Goal: Task Accomplishment & Management: Manage account settings

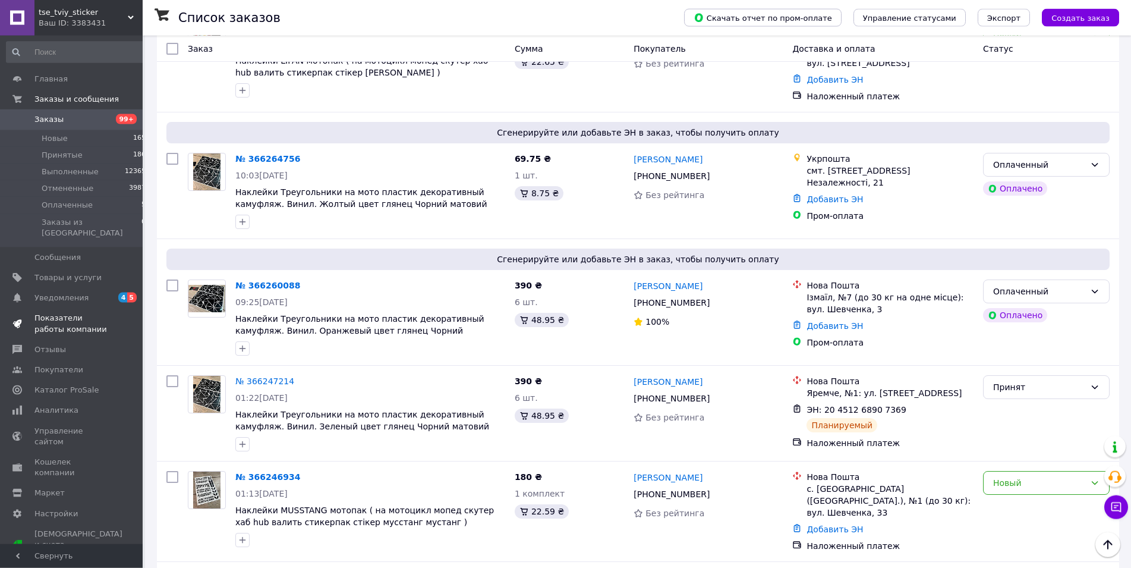
scroll to position [606, 0]
click at [83, 292] on span "Уведомления" at bounding box center [71, 297] width 75 height 11
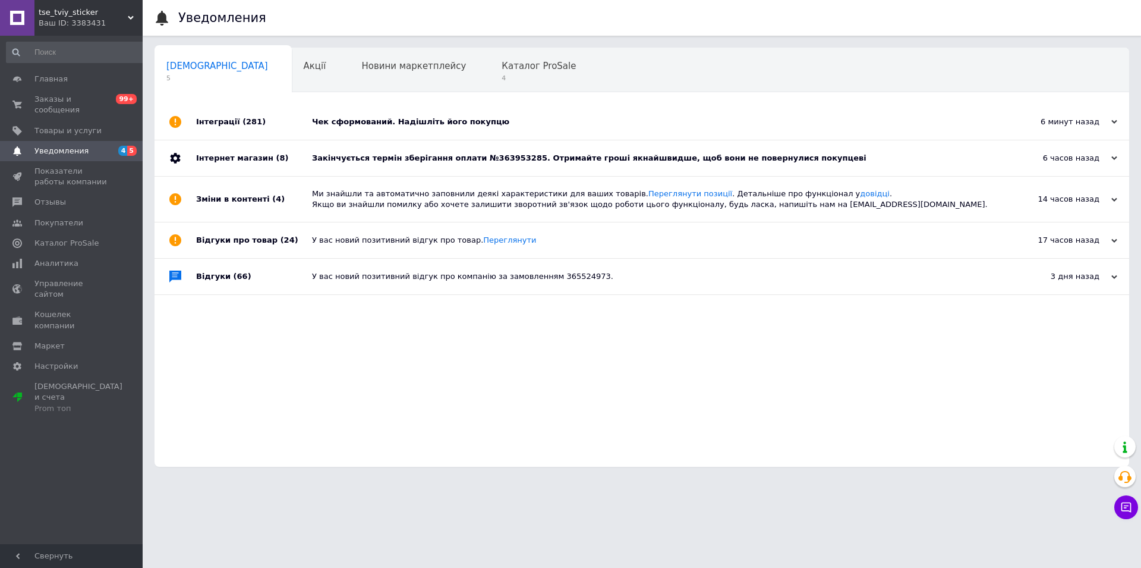
click at [293, 154] on div "Інтернет магазин (8)" at bounding box center [254, 158] width 116 height 36
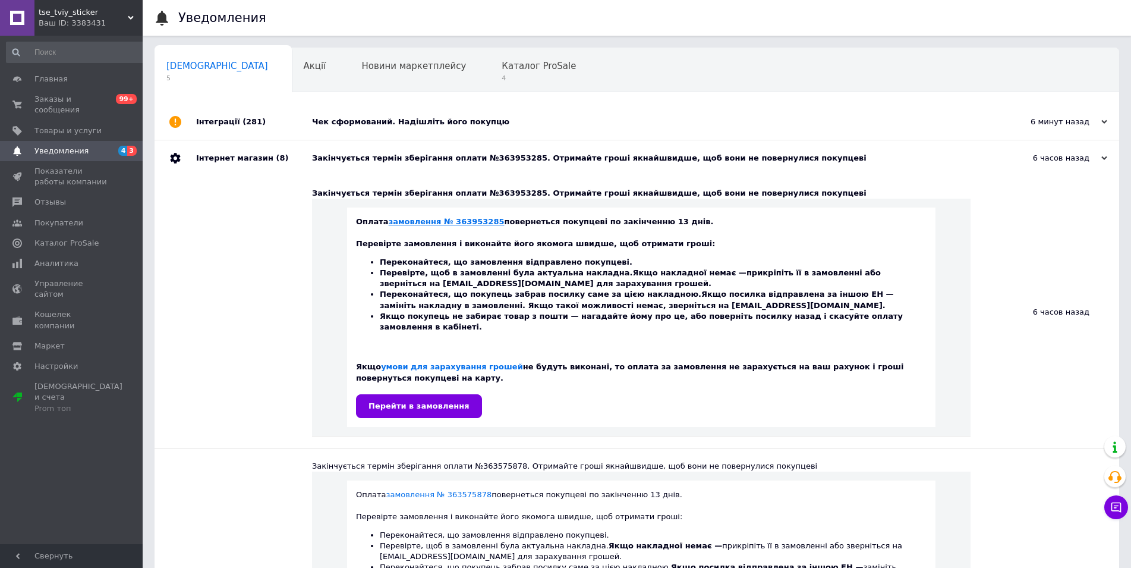
click at [398, 225] on link "замовлення № 363953285" at bounding box center [447, 221] width 116 height 9
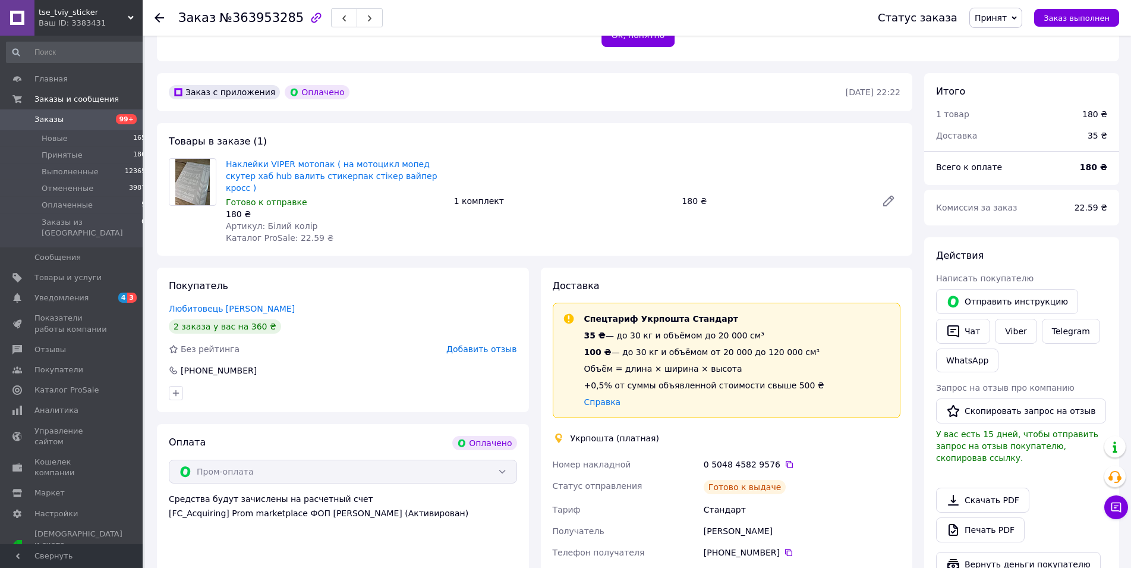
scroll to position [303, 0]
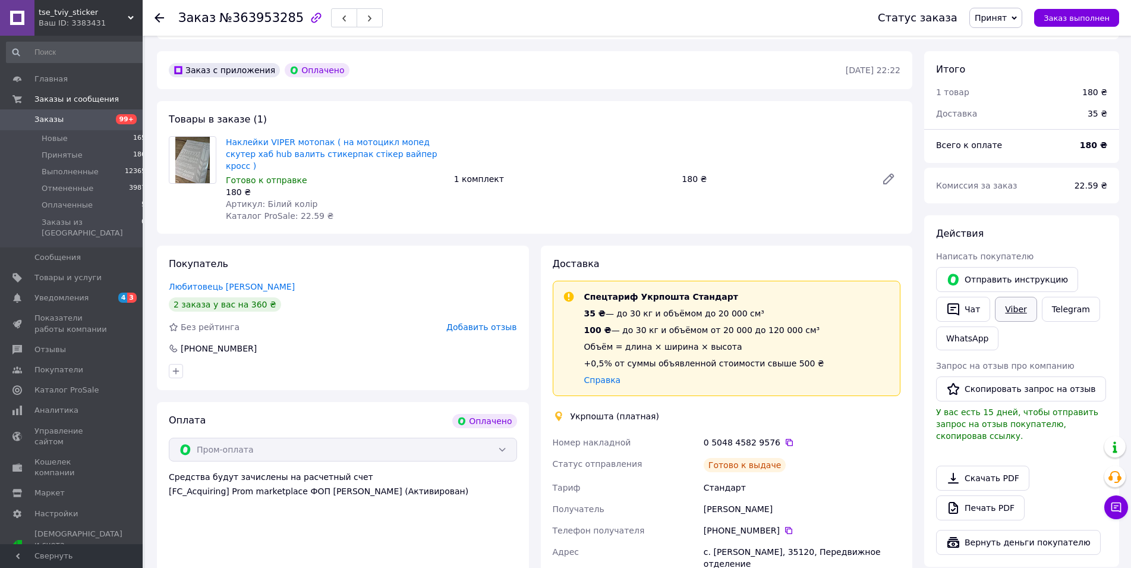
click at [1021, 297] on link "Viber" at bounding box center [1016, 309] width 42 height 25
click at [953, 302] on icon "button" at bounding box center [953, 309] width 14 height 14
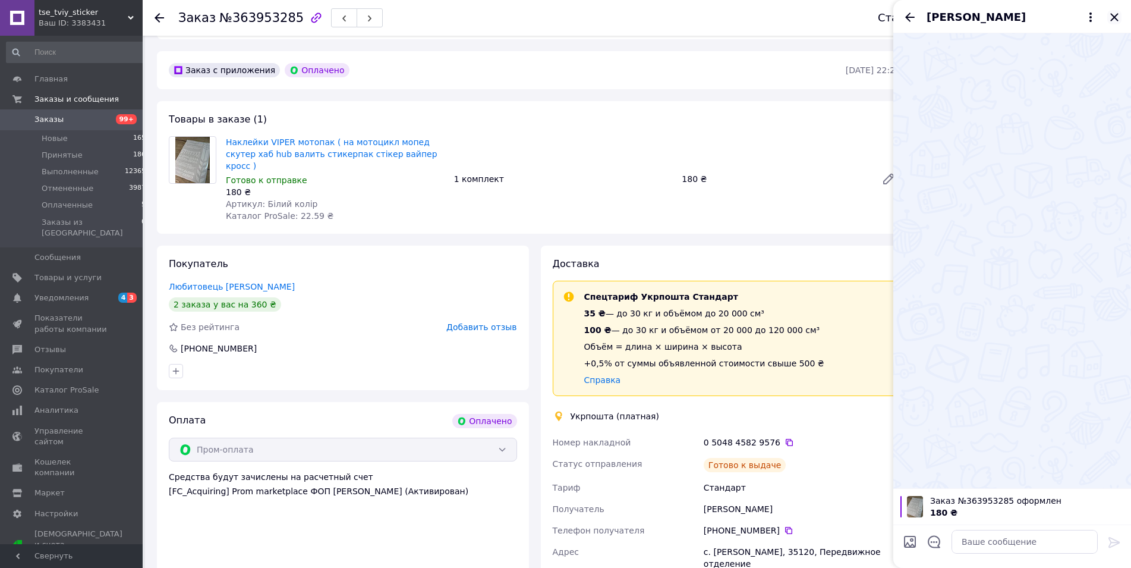
click at [1114, 16] on icon "Закрыть" at bounding box center [1114, 17] width 8 height 8
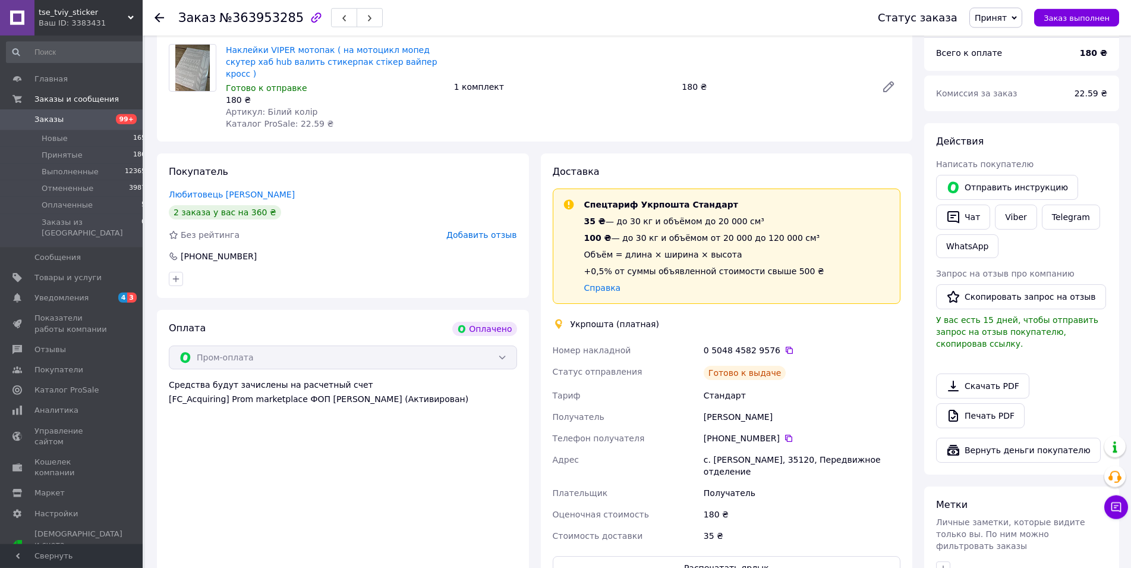
scroll to position [424, 0]
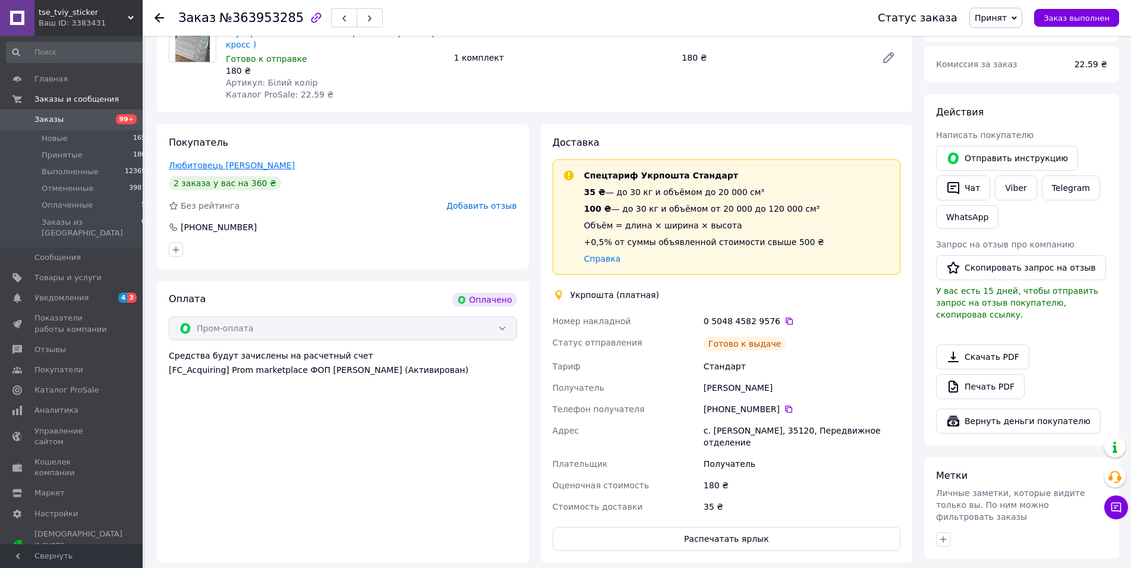
click at [184, 160] on link "Любитовець Олег" at bounding box center [232, 165] width 126 height 10
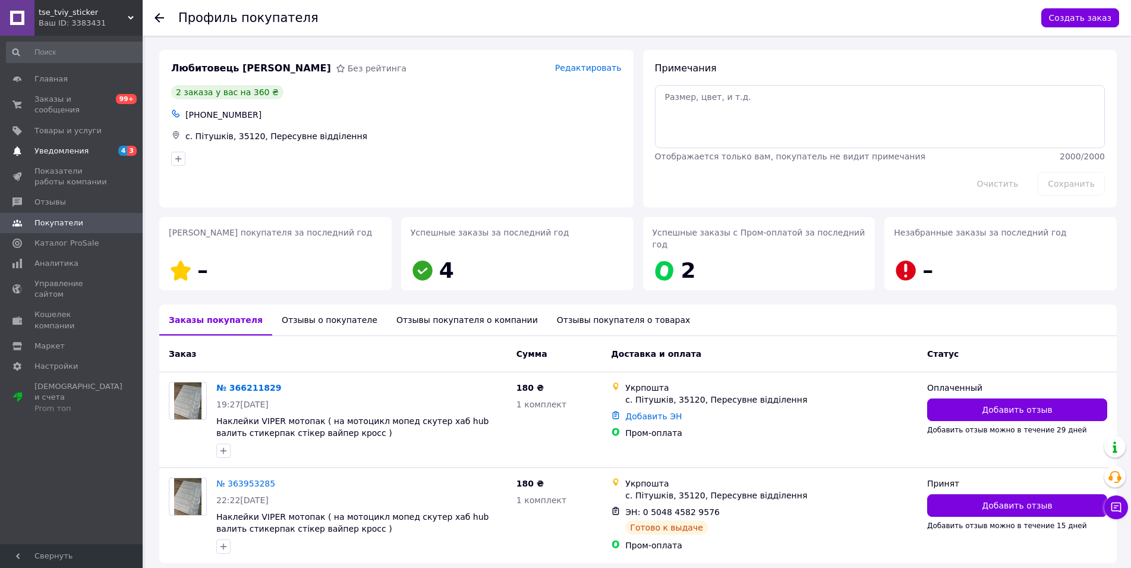
click at [90, 146] on span "Уведомления" at bounding box center [71, 151] width 75 height 11
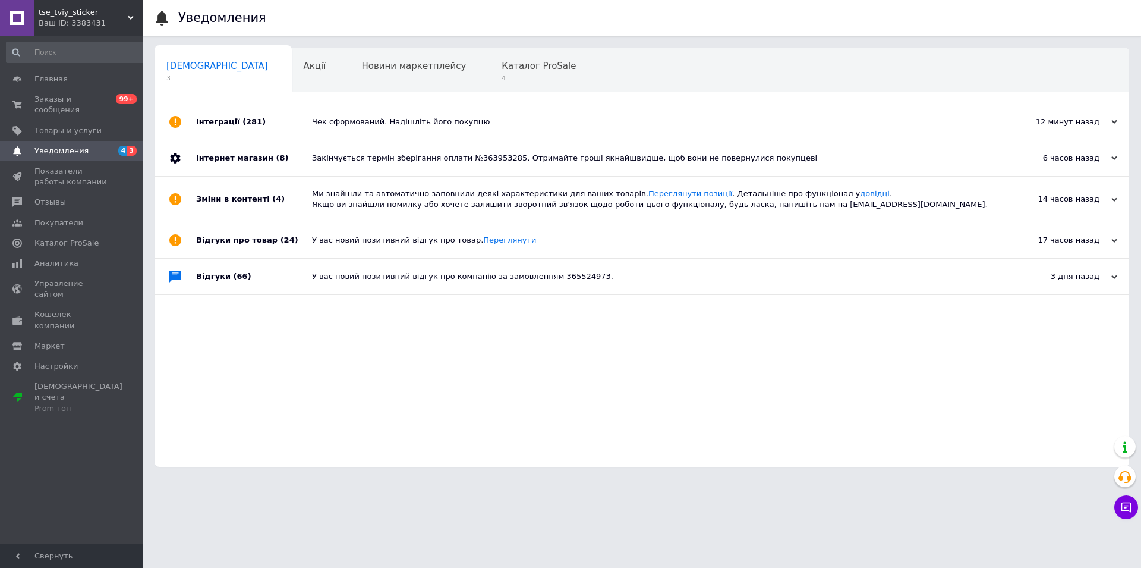
click at [344, 124] on div "Чек сформований. Надішліть його покупцю" at bounding box center [655, 122] width 687 height 11
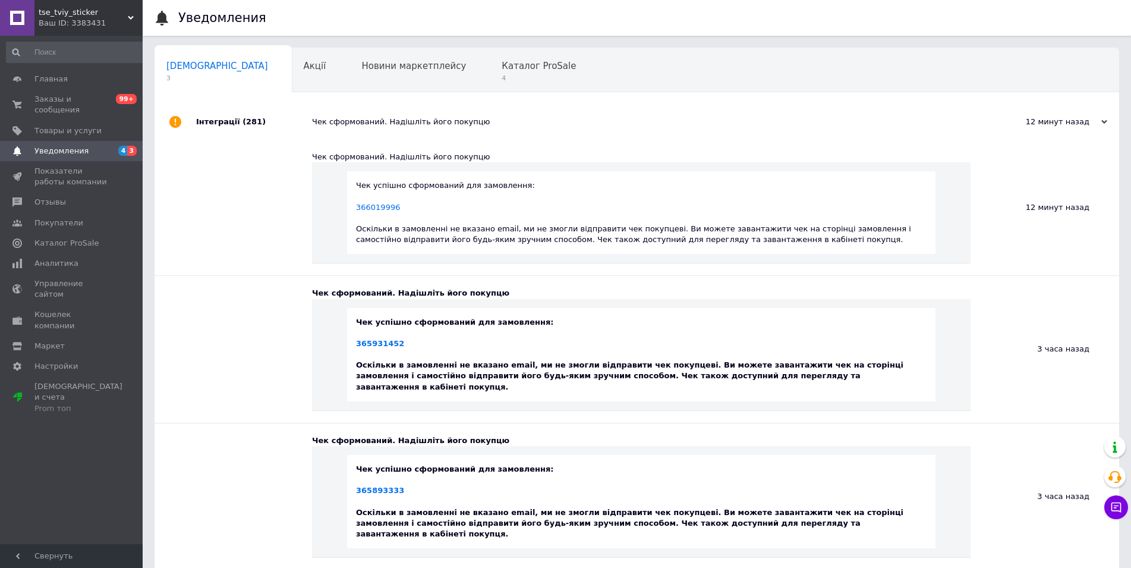
click at [338, 128] on div "Чек сформований. Надішліть його покупцю" at bounding box center [650, 122] width 676 height 36
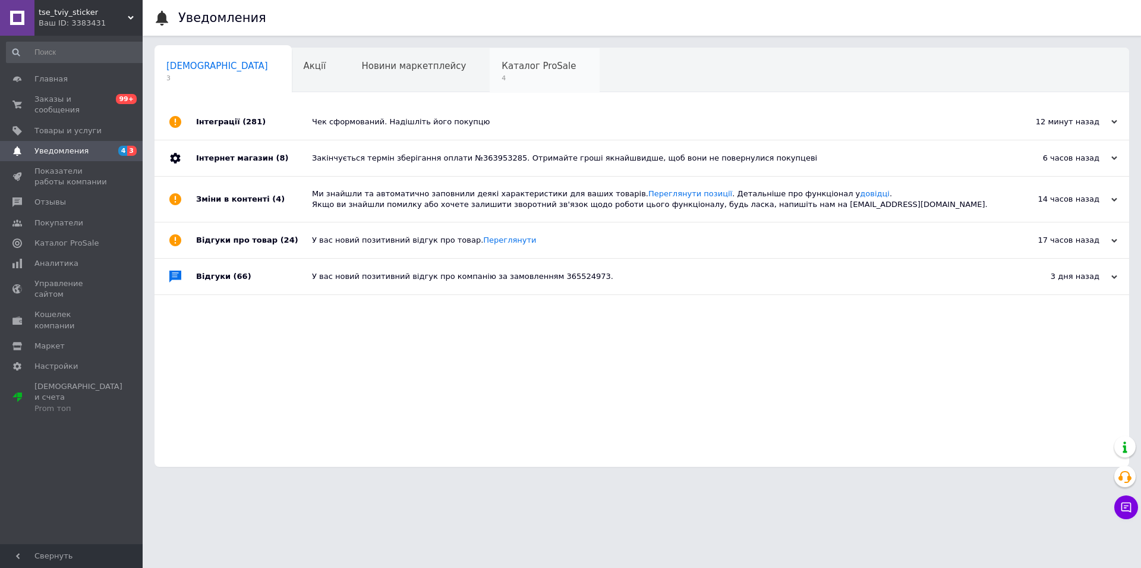
click at [502, 71] on span "Каталог ProSale" at bounding box center [539, 66] width 74 height 11
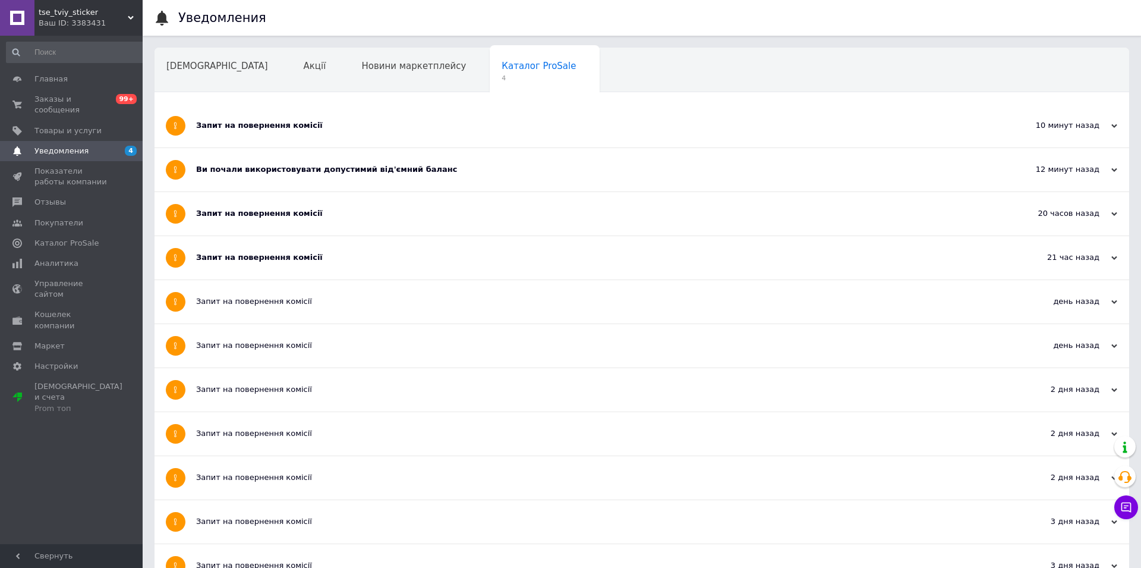
click at [222, 127] on div "Запит на повернення комісії" at bounding box center [597, 125] width 802 height 11
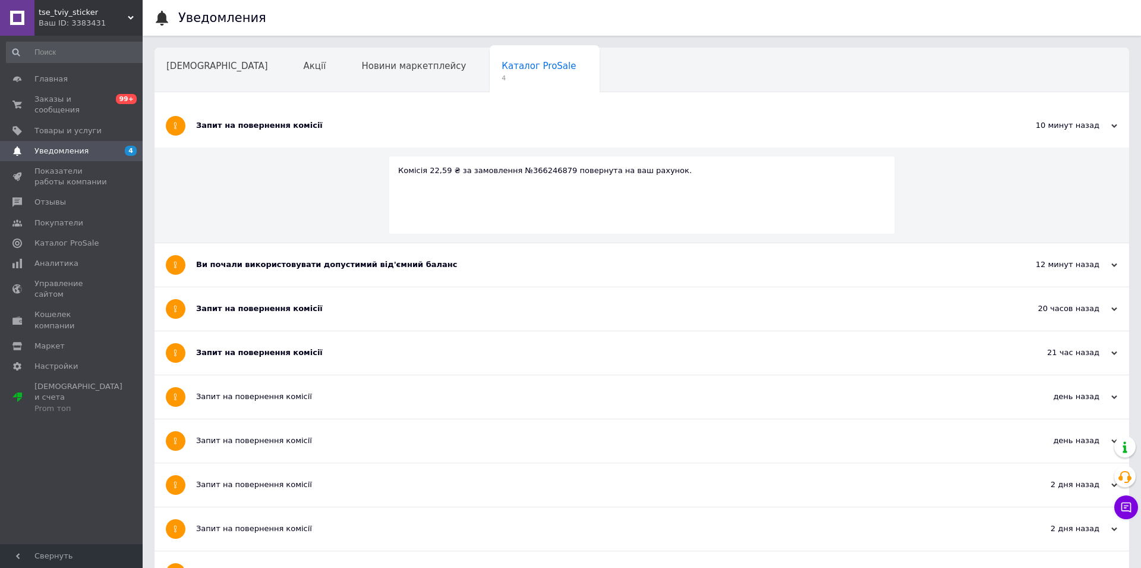
click at [231, 171] on div "Комісія 22,59 ₴ за замовлення №366246879 повернута на ваш рахунок." at bounding box center [642, 195] width 975 height 96
click at [108, 102] on span "Заказы и сообщения" at bounding box center [71, 104] width 75 height 21
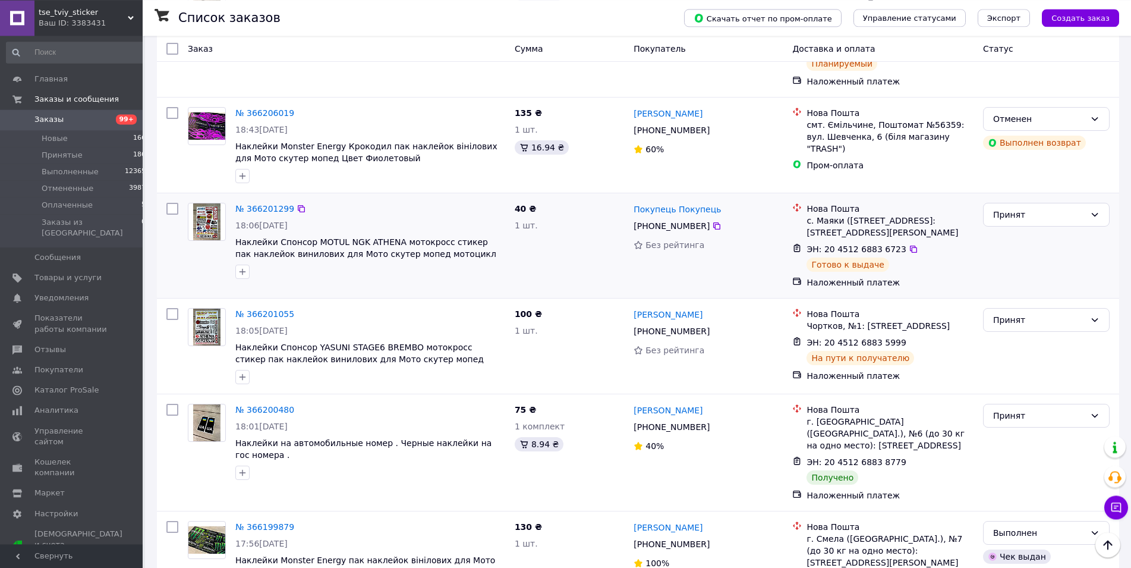
scroll to position [2326, 0]
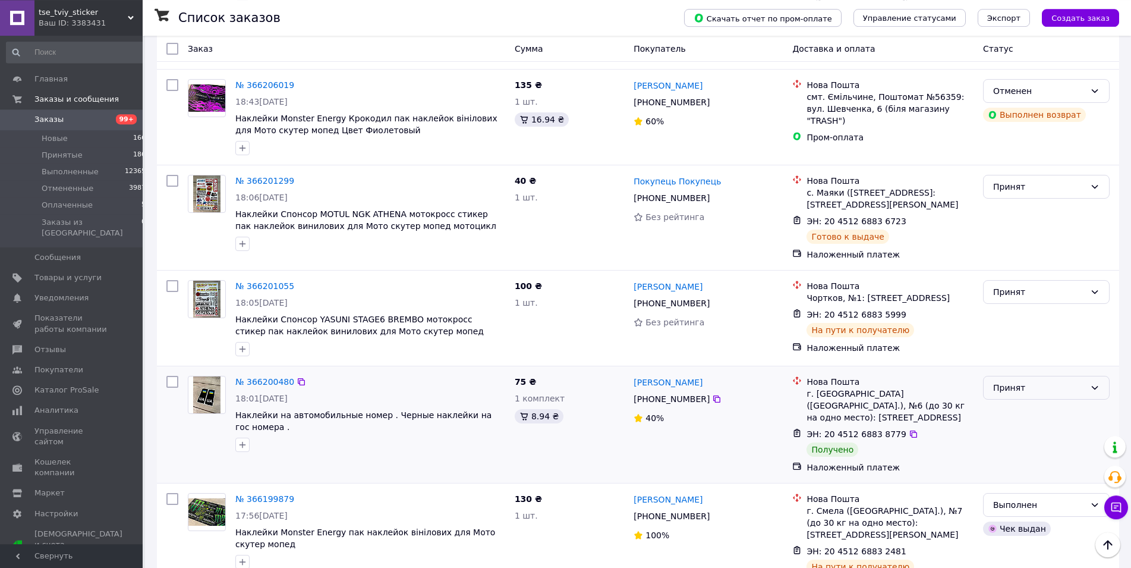
click at [1016, 381] on div "Принят" at bounding box center [1039, 387] width 92 height 13
click at [1016, 341] on li "Выполнен" at bounding box center [1046, 340] width 125 height 21
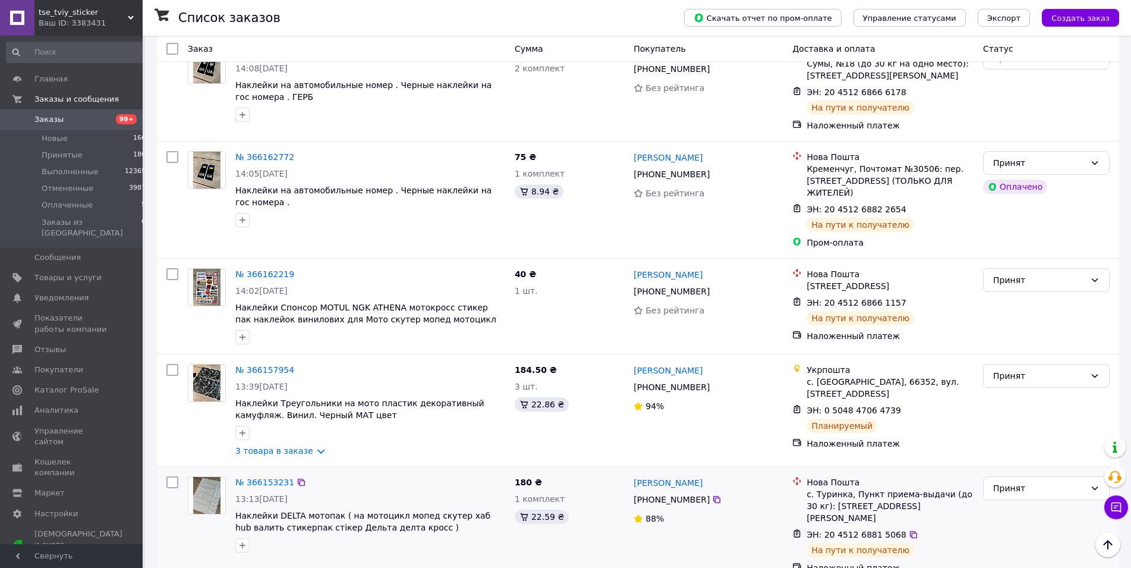
scroll to position [3238, 0]
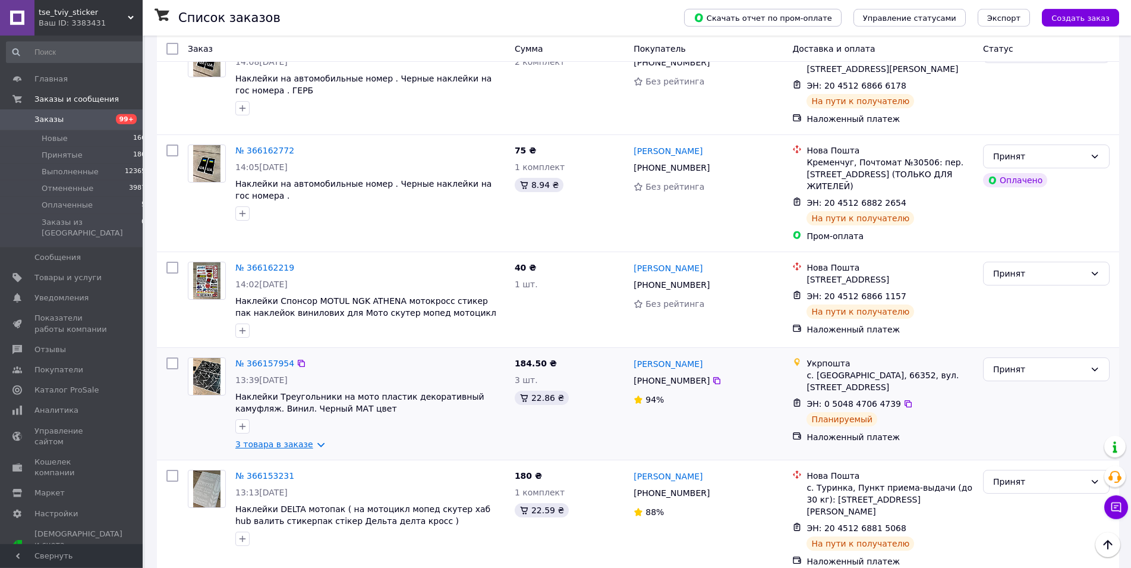
click at [292, 439] on link "3 товара в заказе" at bounding box center [274, 444] width 78 height 10
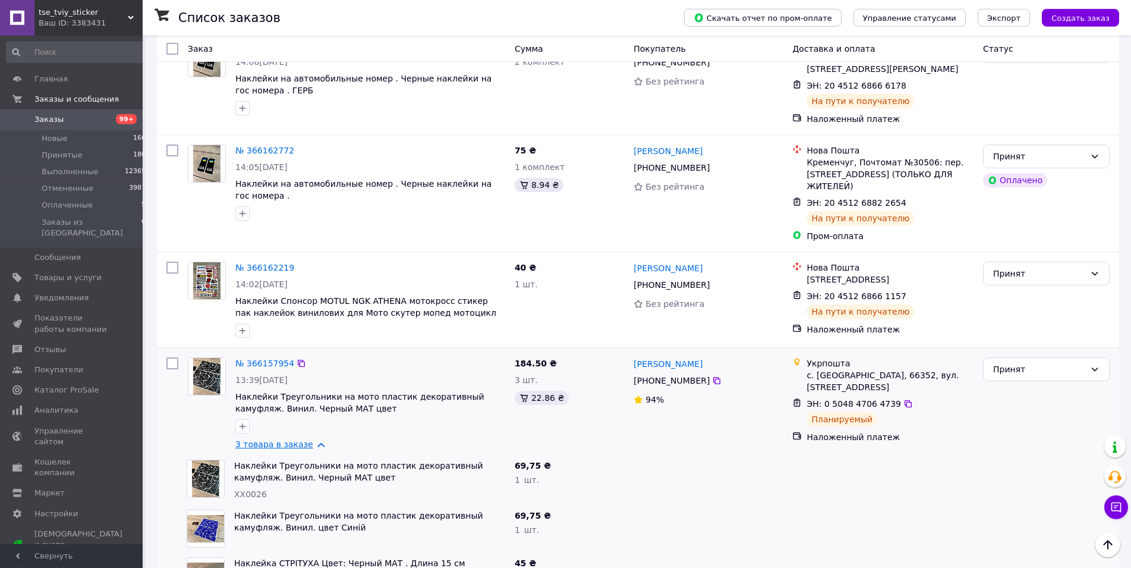
click at [292, 439] on link "3 товара в заказе" at bounding box center [274, 444] width 78 height 10
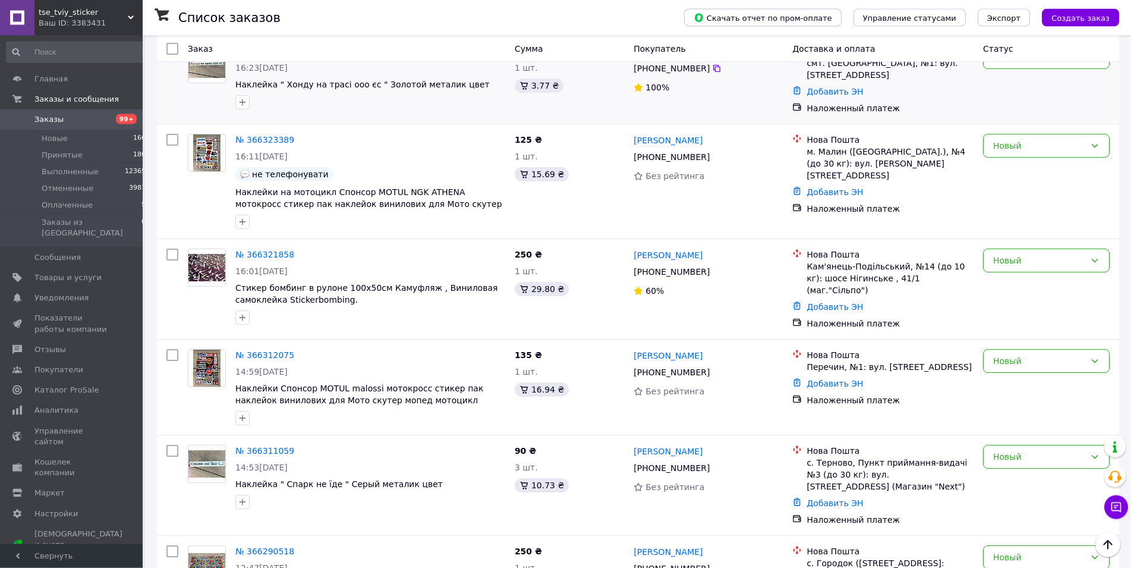
scroll to position [0, 0]
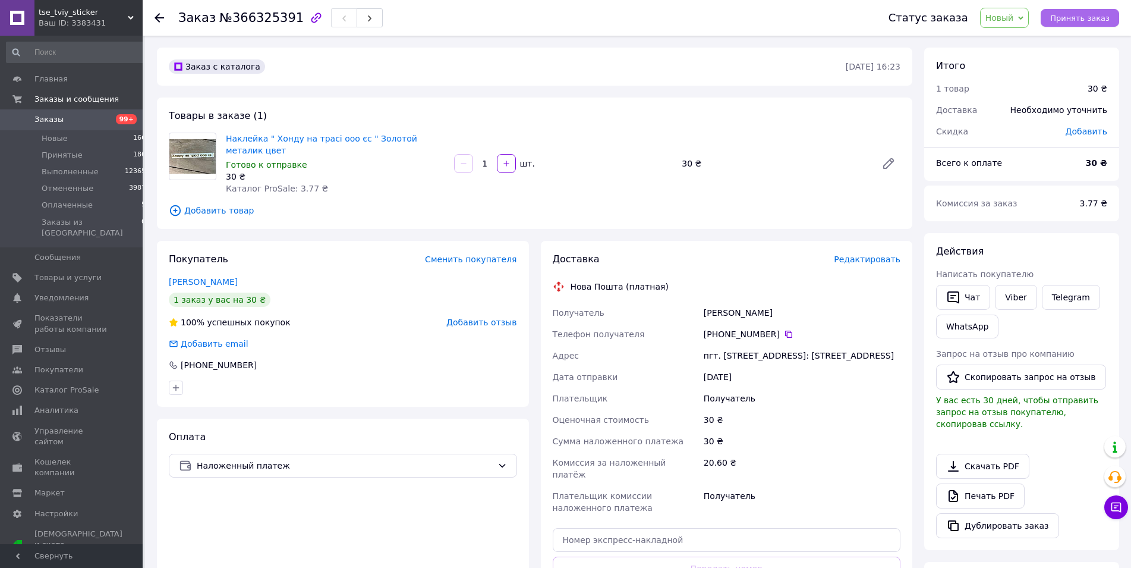
click at [1077, 23] on button "Принять заказ" at bounding box center [1080, 18] width 78 height 18
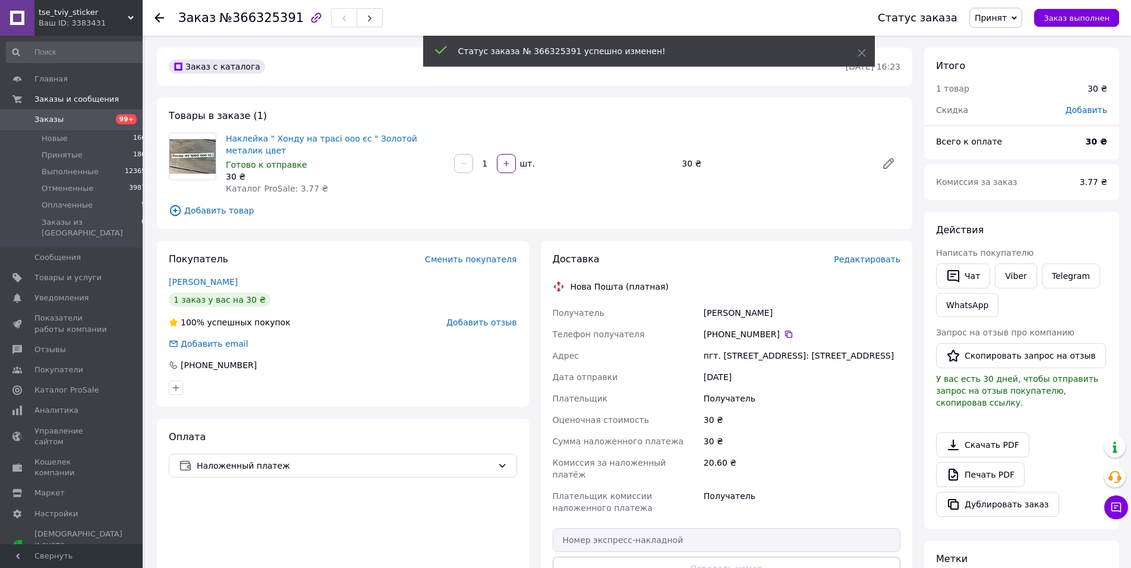
click at [868, 254] on span "Редактировать" at bounding box center [867, 259] width 67 height 10
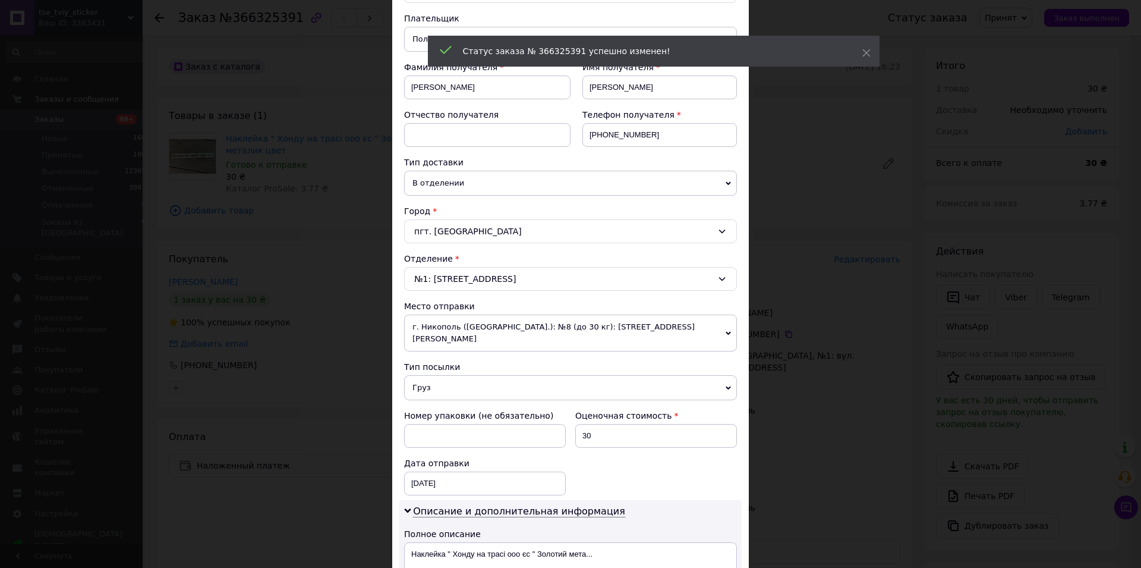
scroll to position [203, 0]
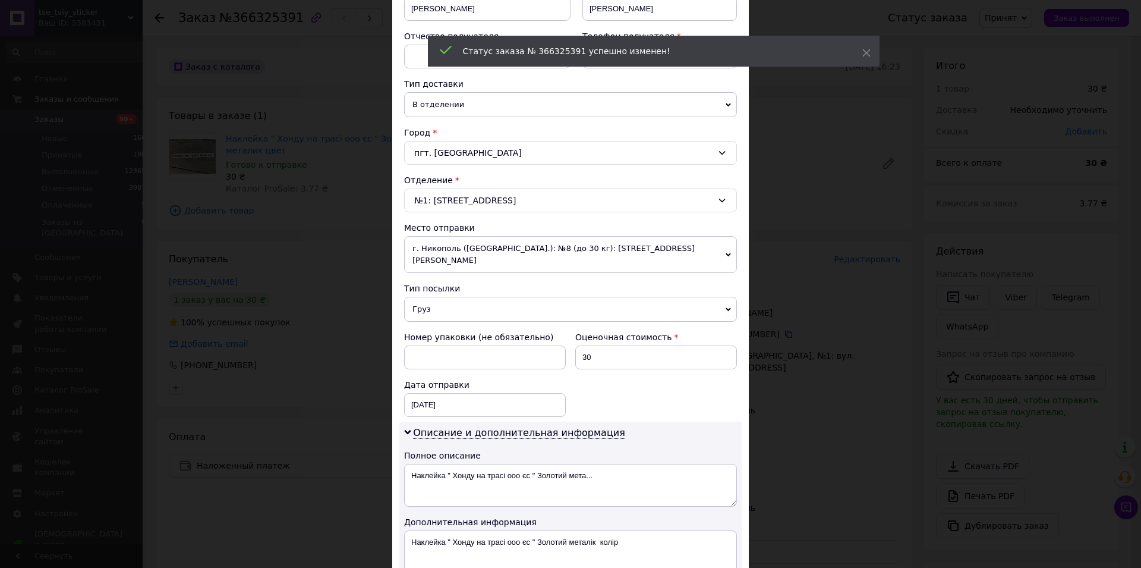
click at [449, 299] on span "Груз" at bounding box center [570, 309] width 333 height 25
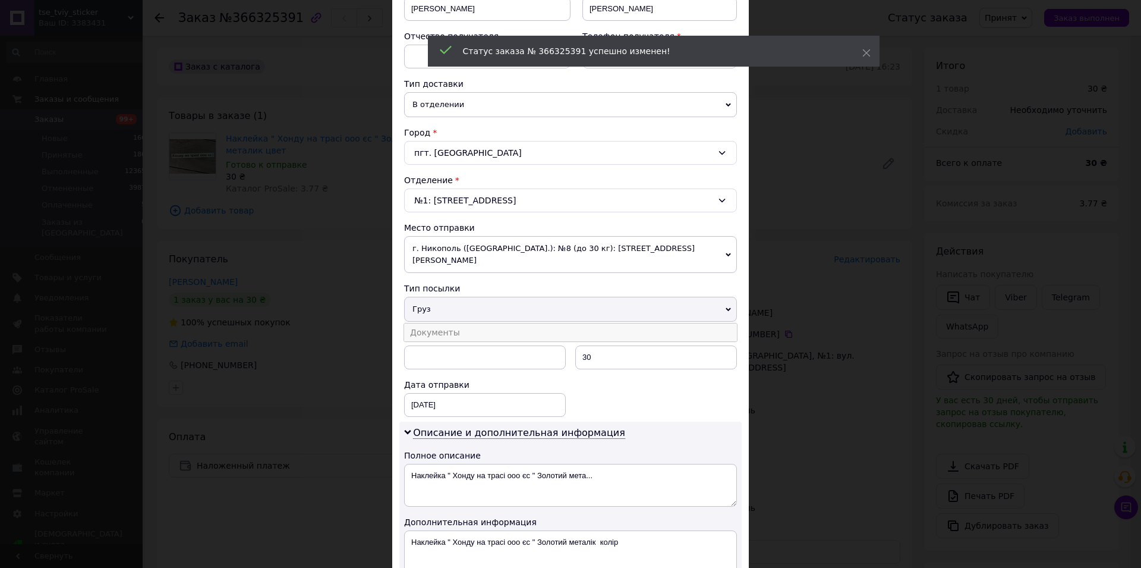
click at [451, 323] on li "Документы" at bounding box center [570, 332] width 333 height 18
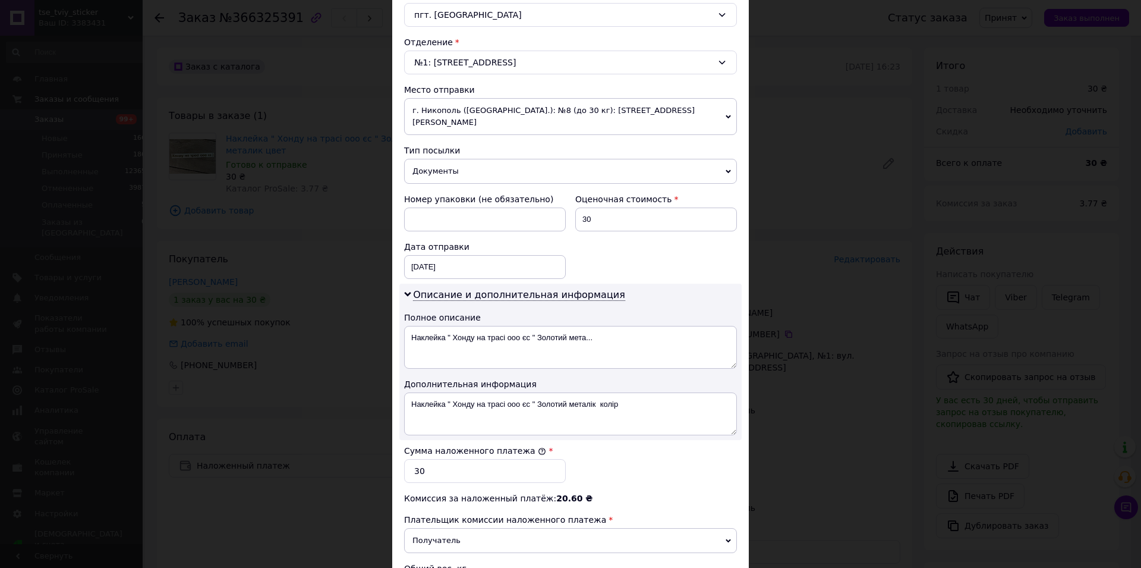
scroll to position [505, 0]
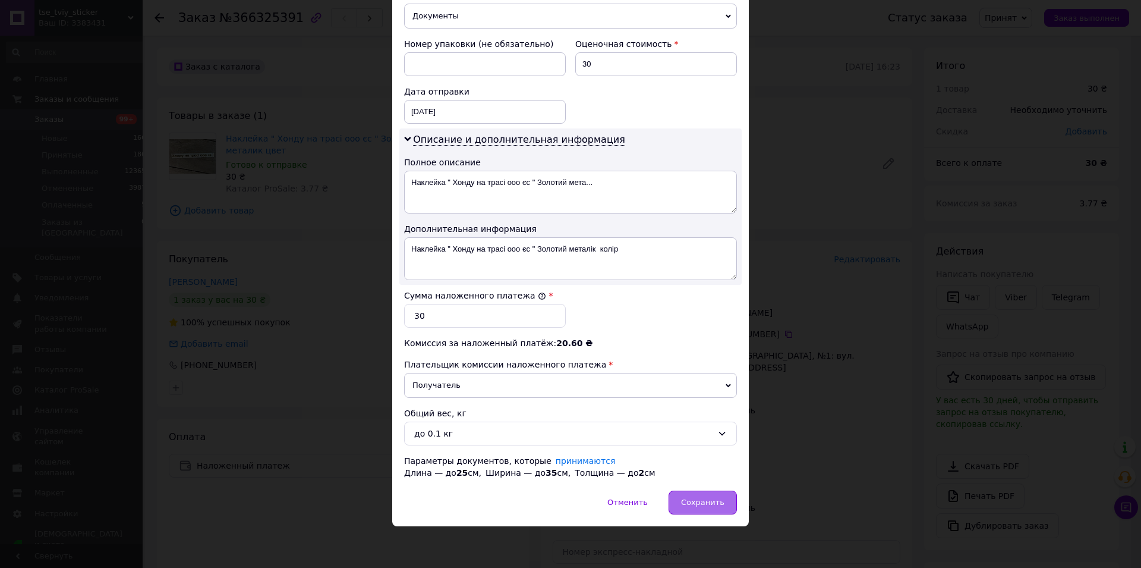
click at [702, 503] on span "Сохранить" at bounding box center [702, 502] width 43 height 9
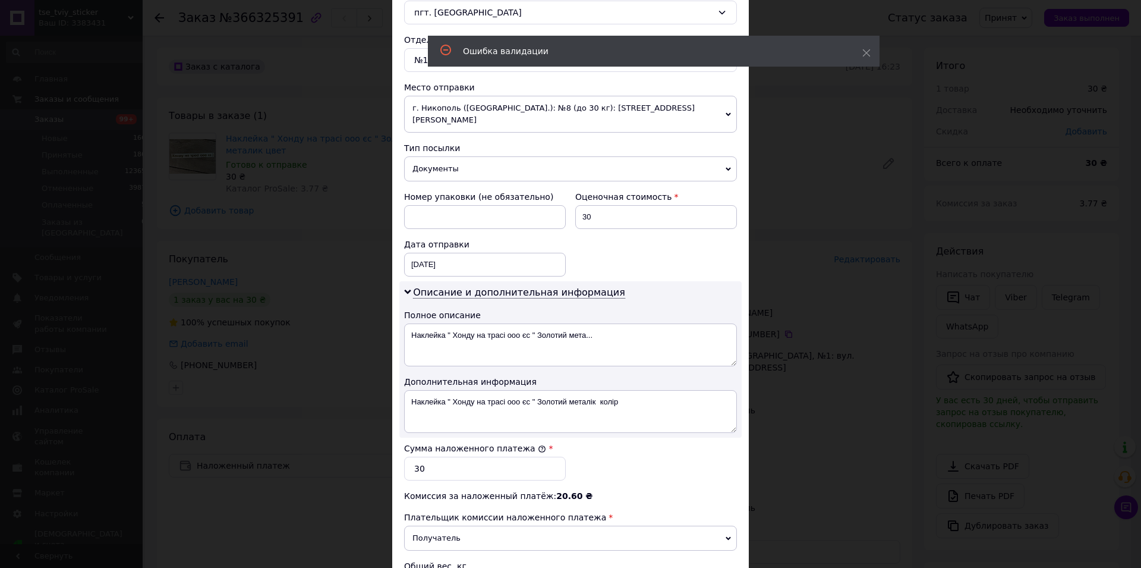
scroll to position [301, 0]
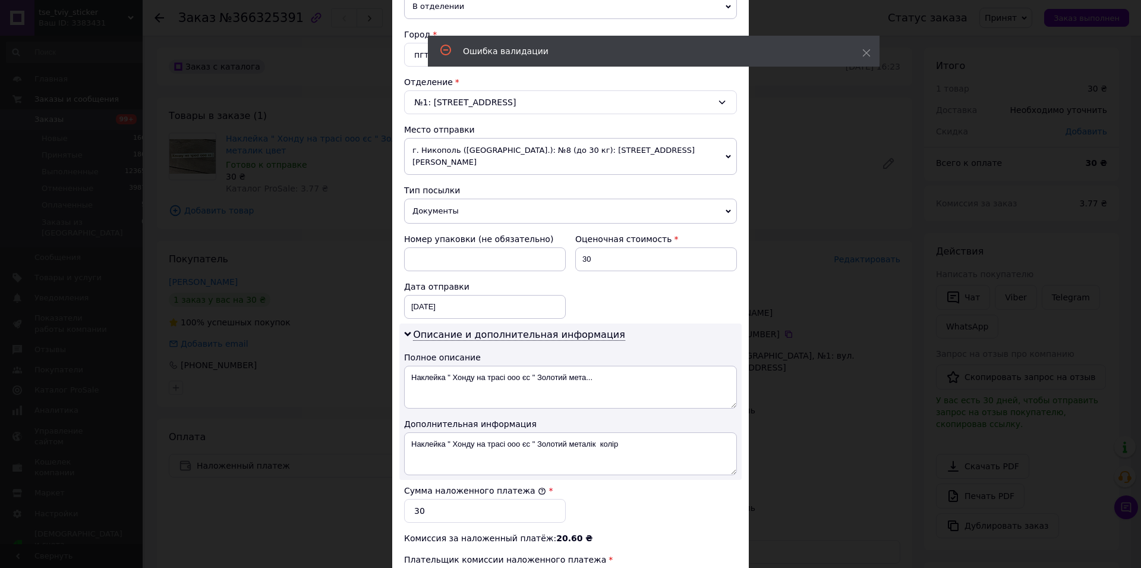
click at [447, 199] on span "Документы" at bounding box center [570, 211] width 333 height 25
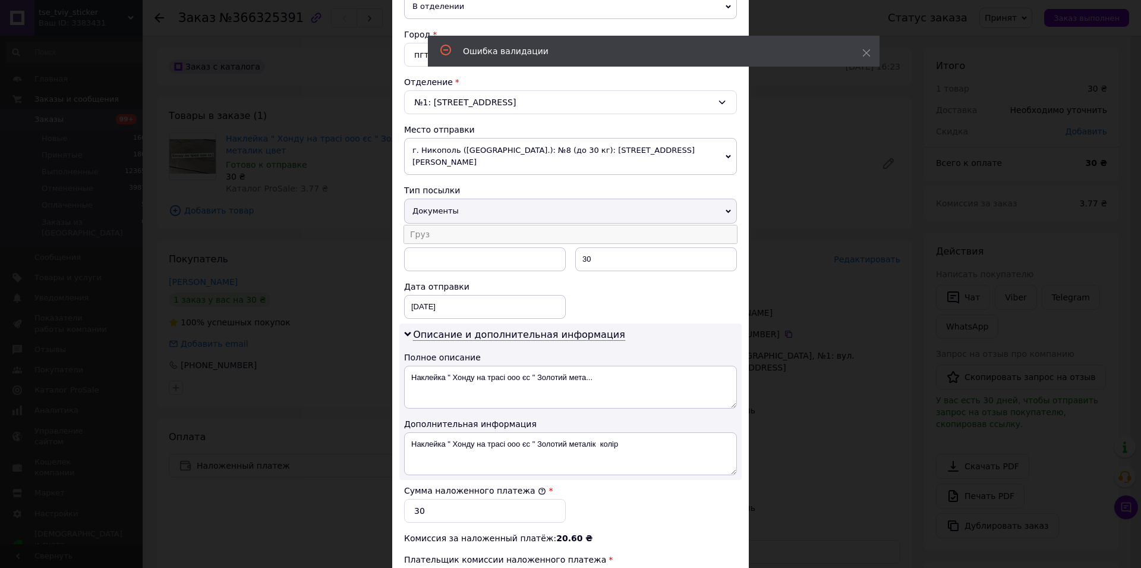
click at [446, 225] on li "Груз" at bounding box center [570, 234] width 333 height 18
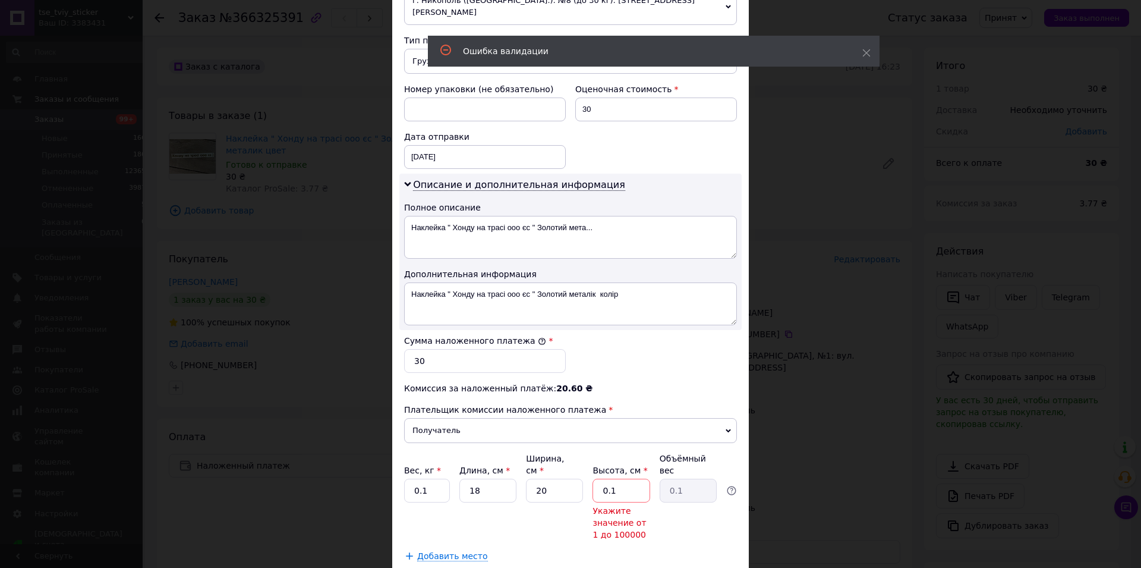
scroll to position [531, 0]
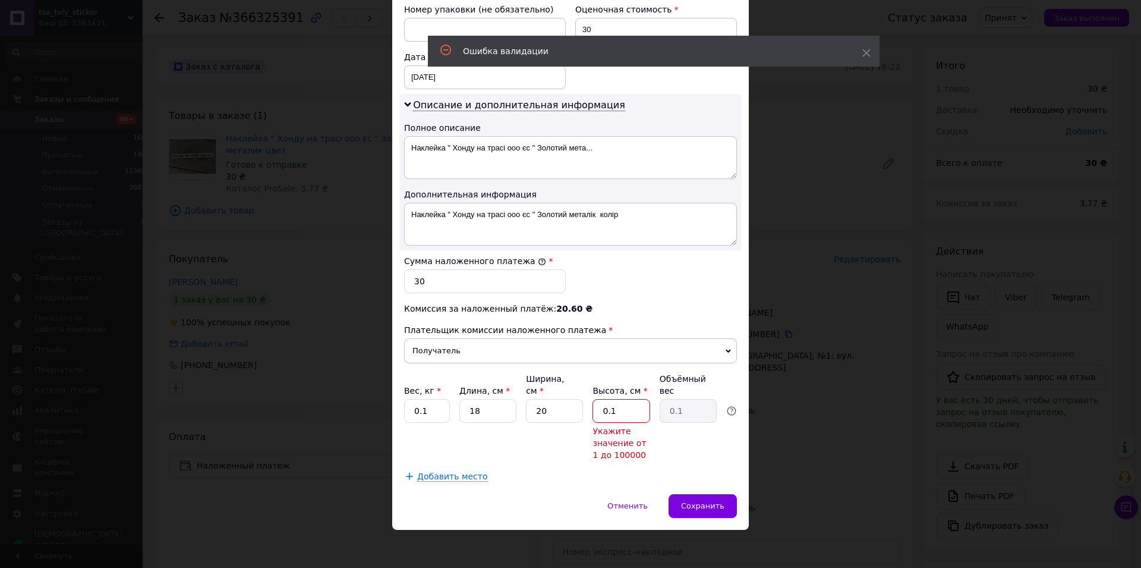
drag, startPoint x: 593, startPoint y: 413, endPoint x: 542, endPoint y: 413, distance: 51.7
click at [593, 413] on input "0.1" at bounding box center [621, 411] width 57 height 24
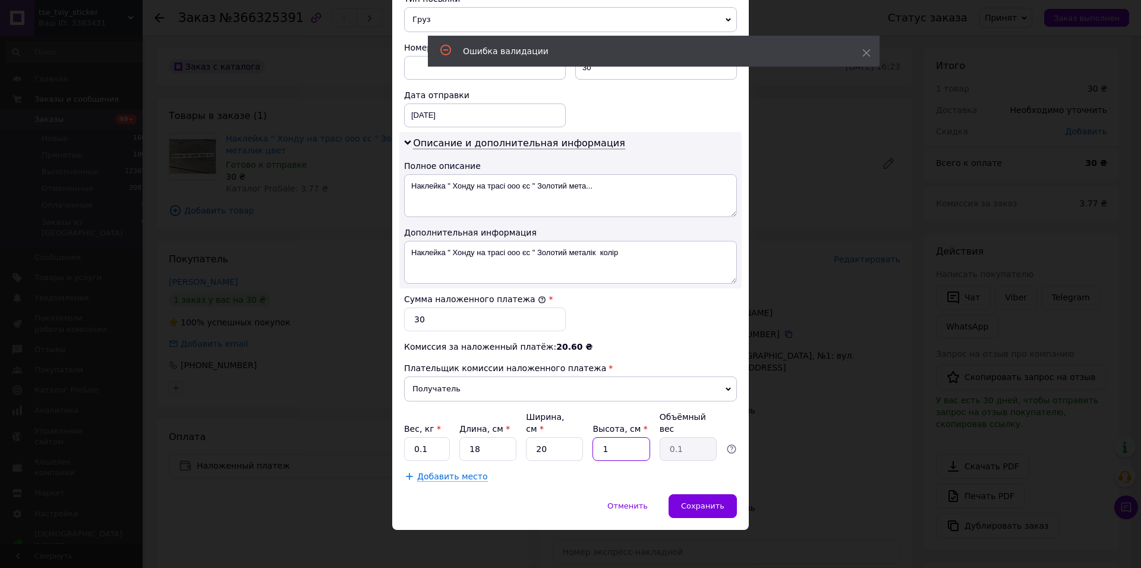
scroll to position [357, 0]
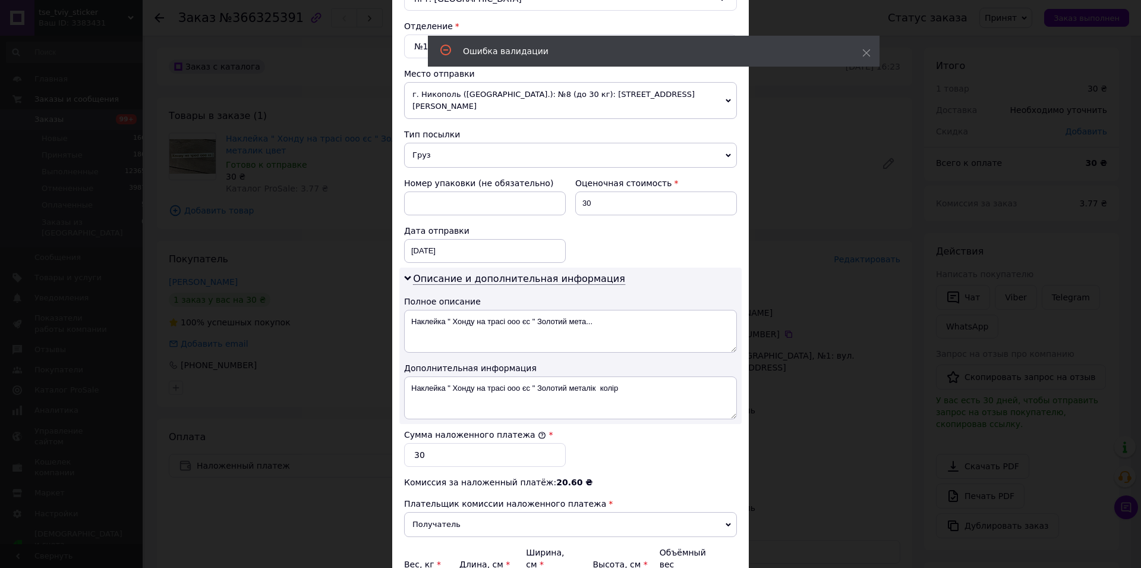
type input "1"
drag, startPoint x: 435, startPoint y: 141, endPoint x: 435, endPoint y: 149, distance: 7.8
click at [435, 143] on span "Груз" at bounding box center [570, 155] width 333 height 25
click at [437, 169] on li "Документы" at bounding box center [570, 178] width 333 height 18
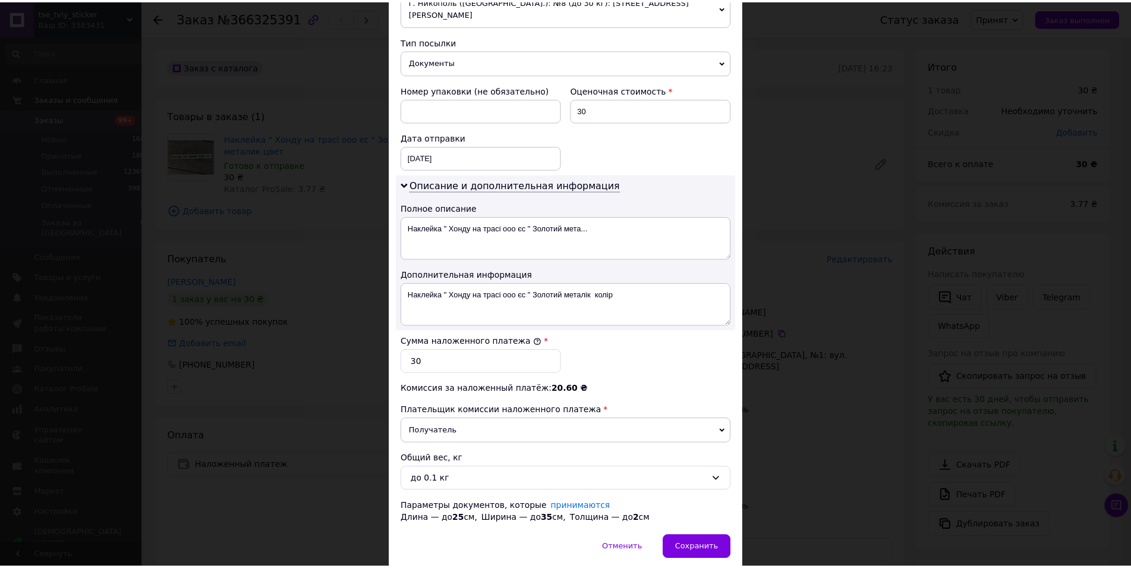
scroll to position [505, 0]
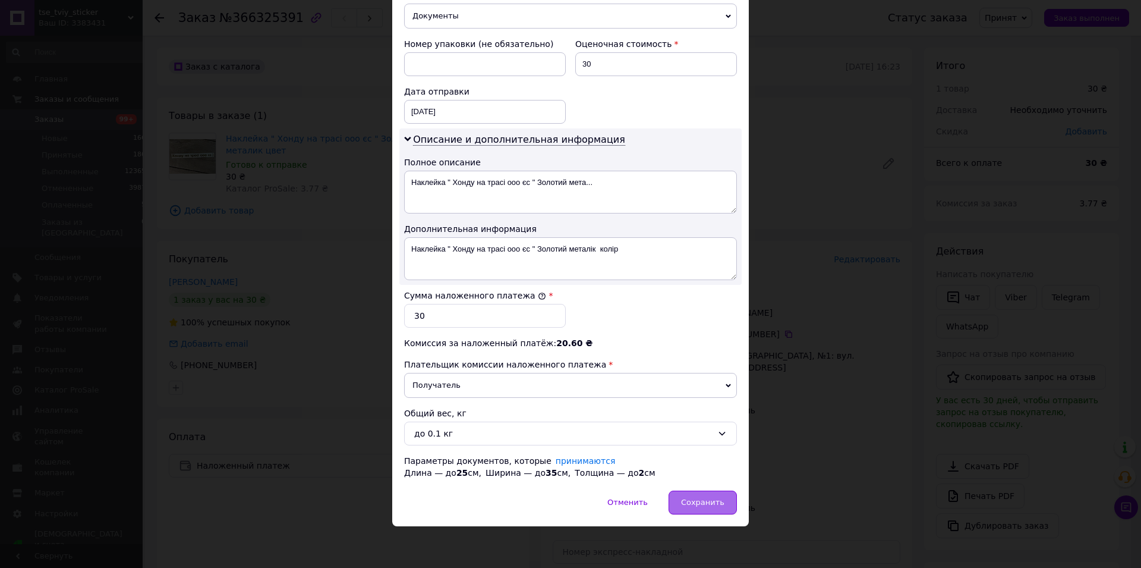
drag, startPoint x: 714, startPoint y: 521, endPoint x: 706, endPoint y: 501, distance: 21.3
click at [712, 520] on div "Отменить   Сохранить" at bounding box center [570, 508] width 357 height 36
click at [706, 499] on span "Сохранить" at bounding box center [702, 502] width 43 height 9
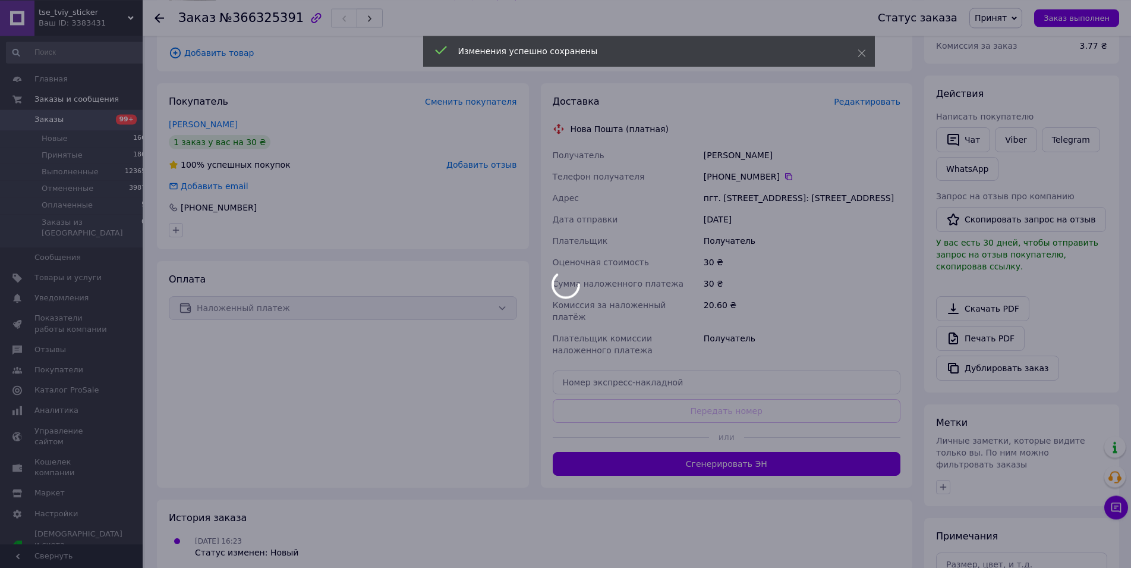
scroll to position [182, 0]
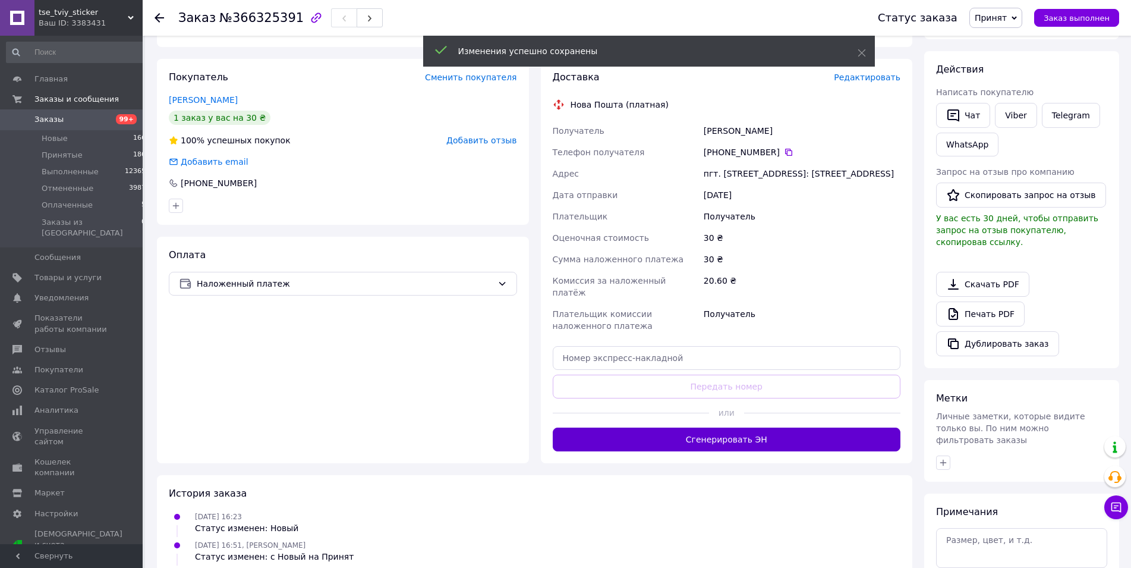
click at [703, 427] on button "Сгенерировать ЭН" at bounding box center [727, 439] width 348 height 24
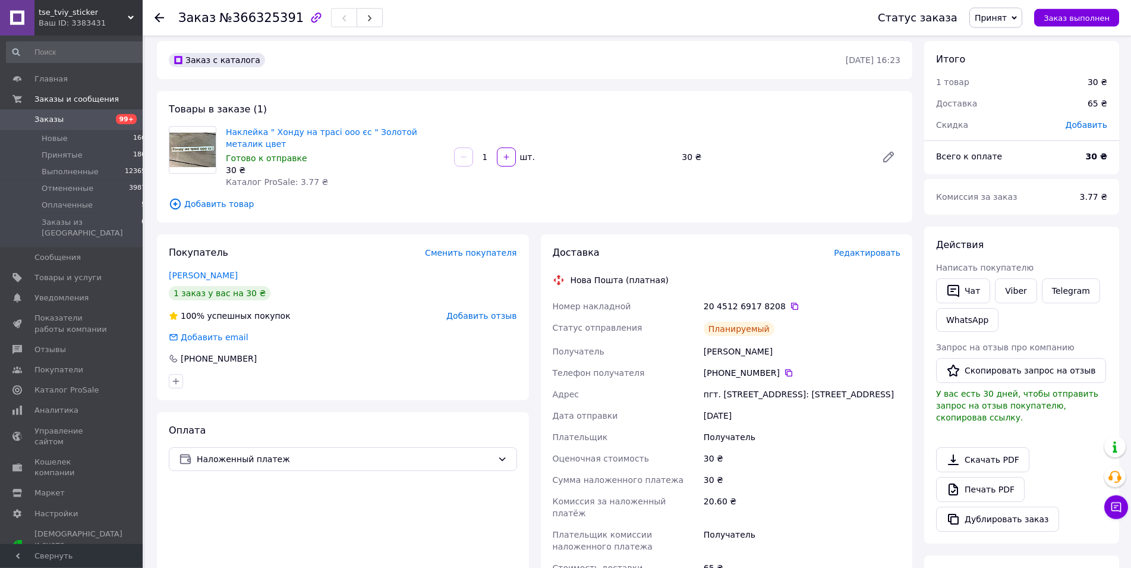
scroll to position [0, 0]
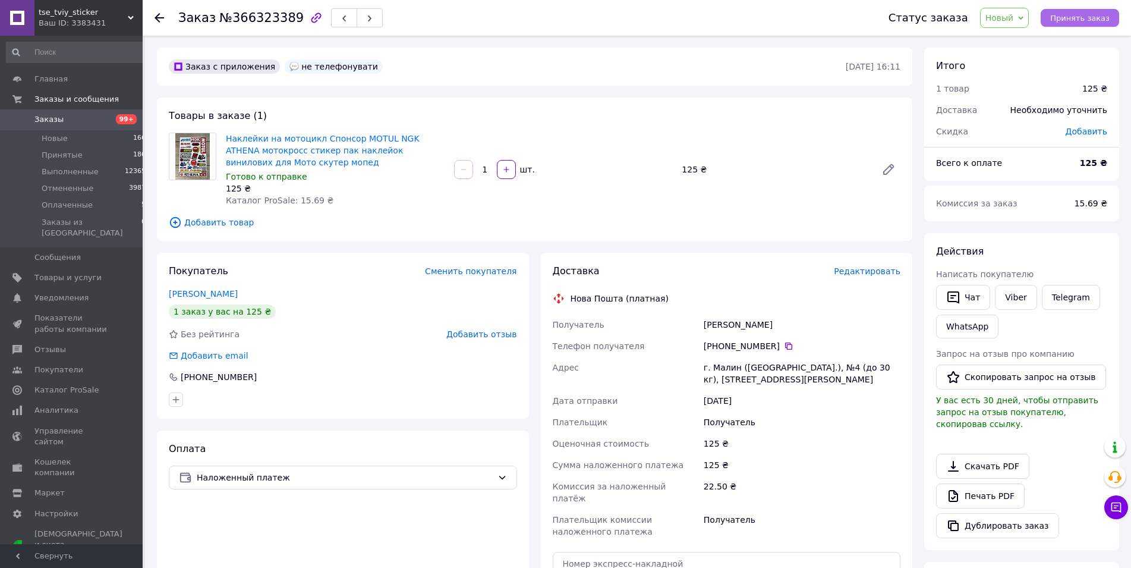
click at [1072, 11] on button "Принять заказ" at bounding box center [1080, 18] width 78 height 18
click at [882, 274] on span "Редактировать" at bounding box center [867, 271] width 67 height 10
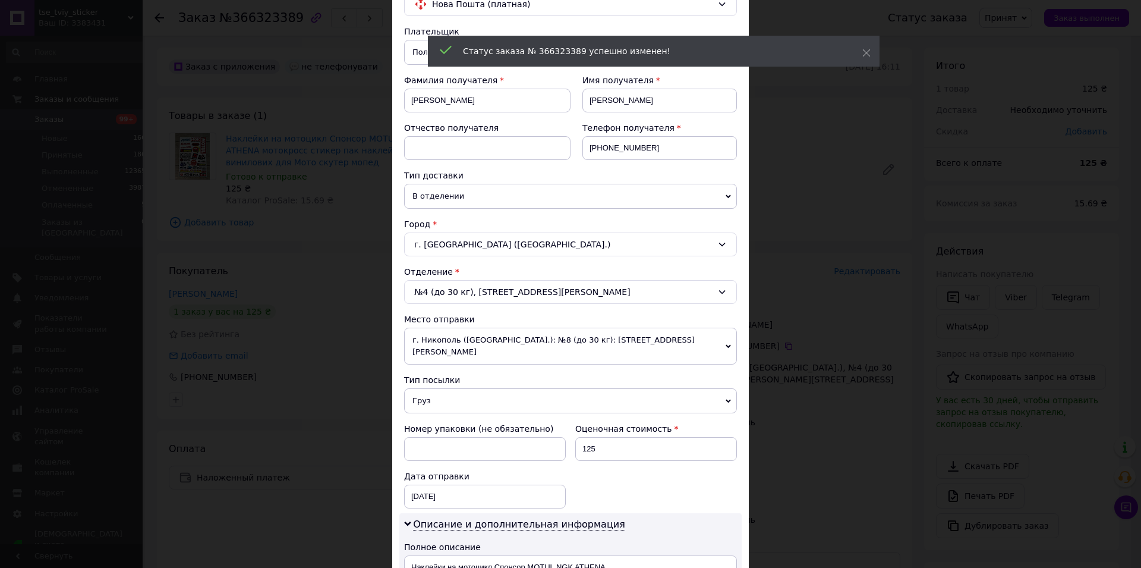
scroll to position [136, 0]
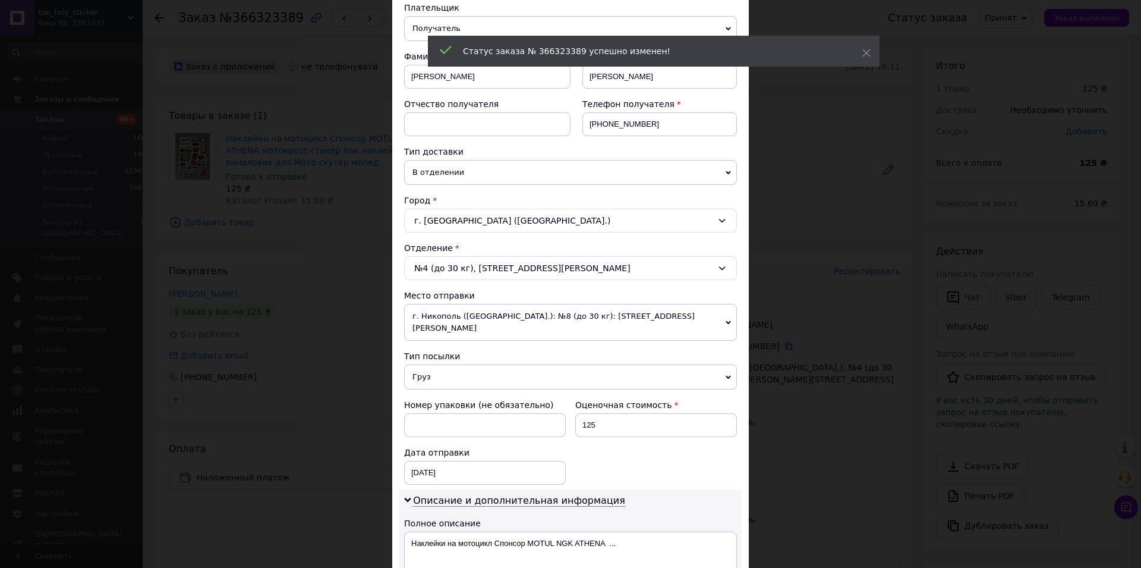
click at [439, 364] on span "Груз" at bounding box center [570, 376] width 333 height 25
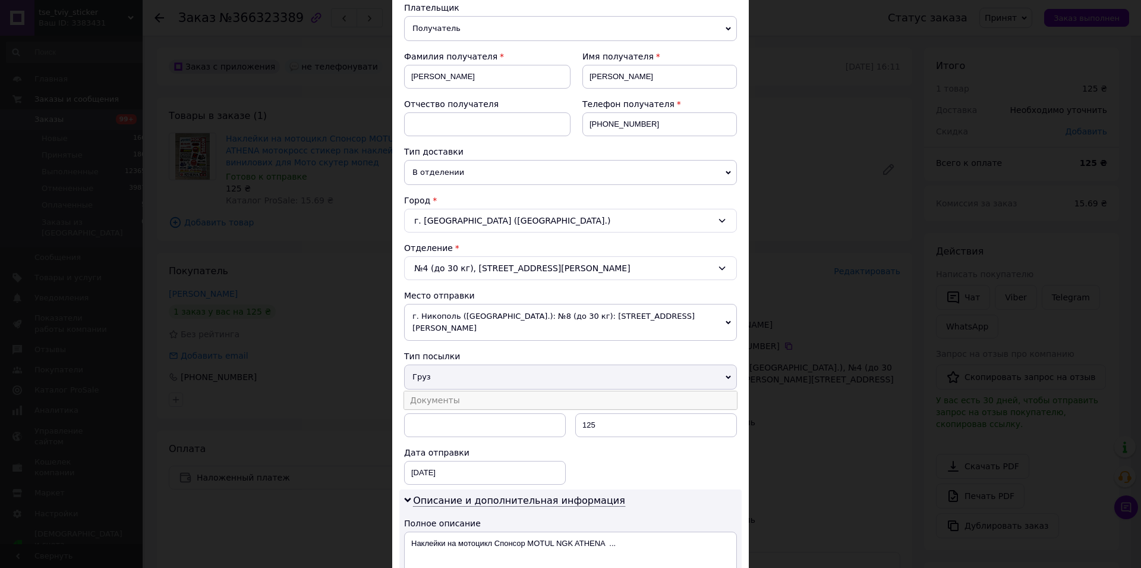
click at [446, 391] on li "Документы" at bounding box center [570, 400] width 333 height 18
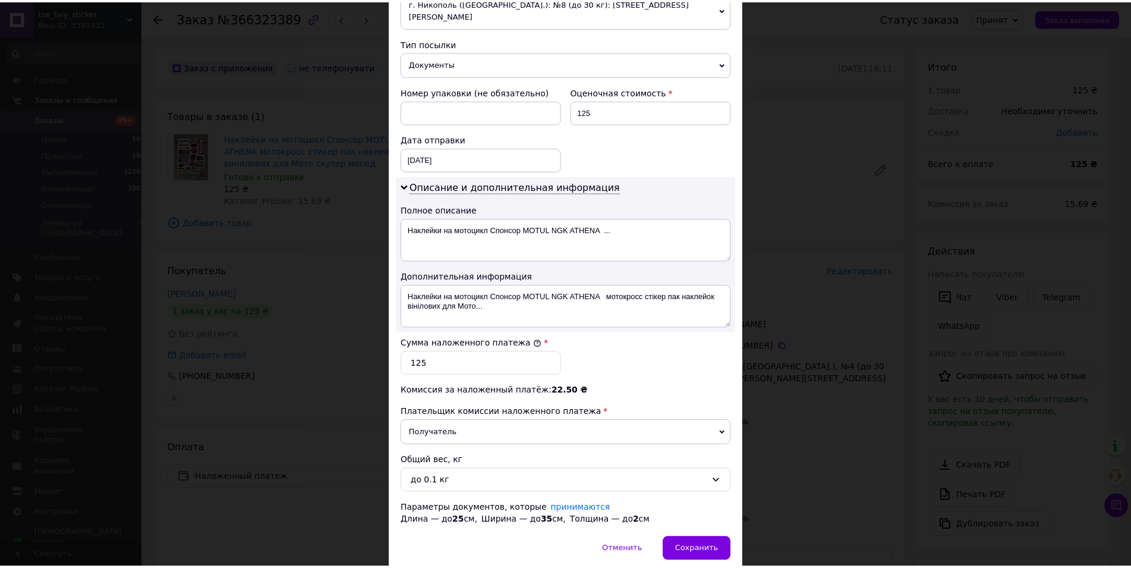
scroll to position [505, 0]
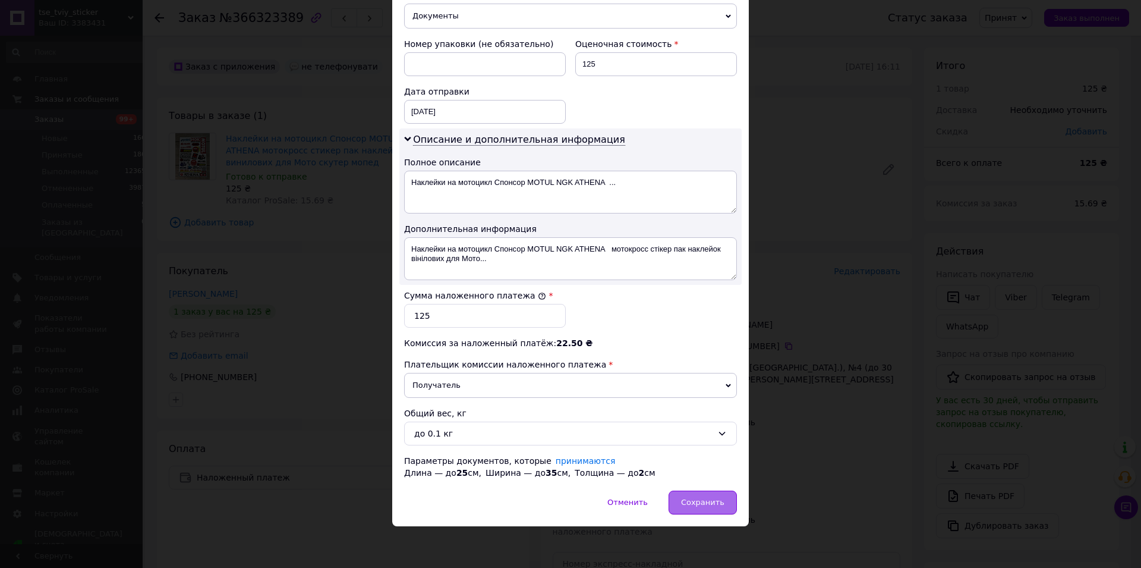
click at [702, 492] on div "Сохранить" at bounding box center [703, 502] width 68 height 24
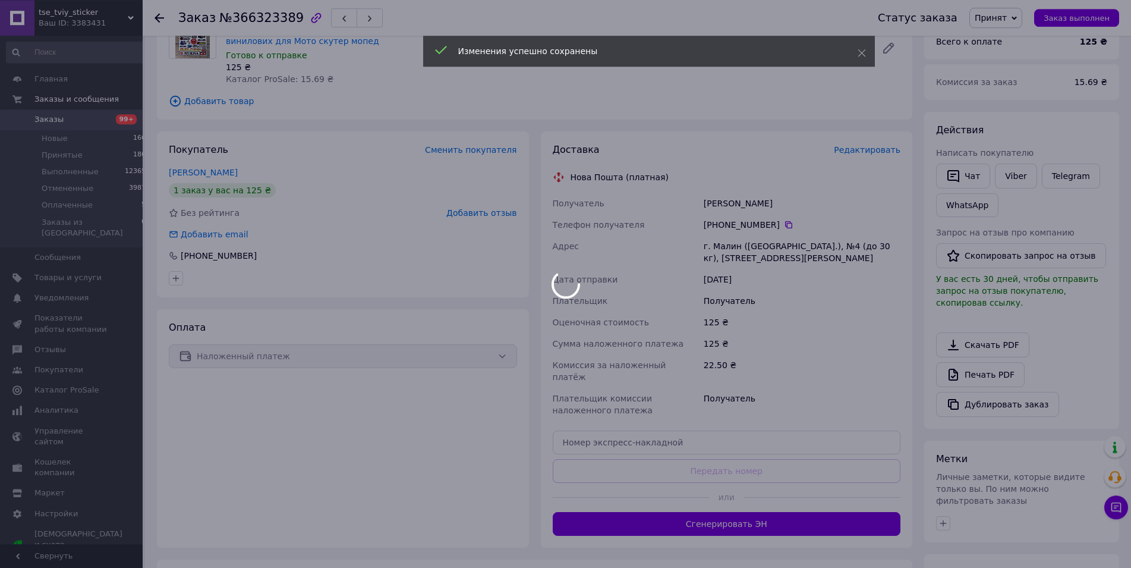
scroll to position [182, 0]
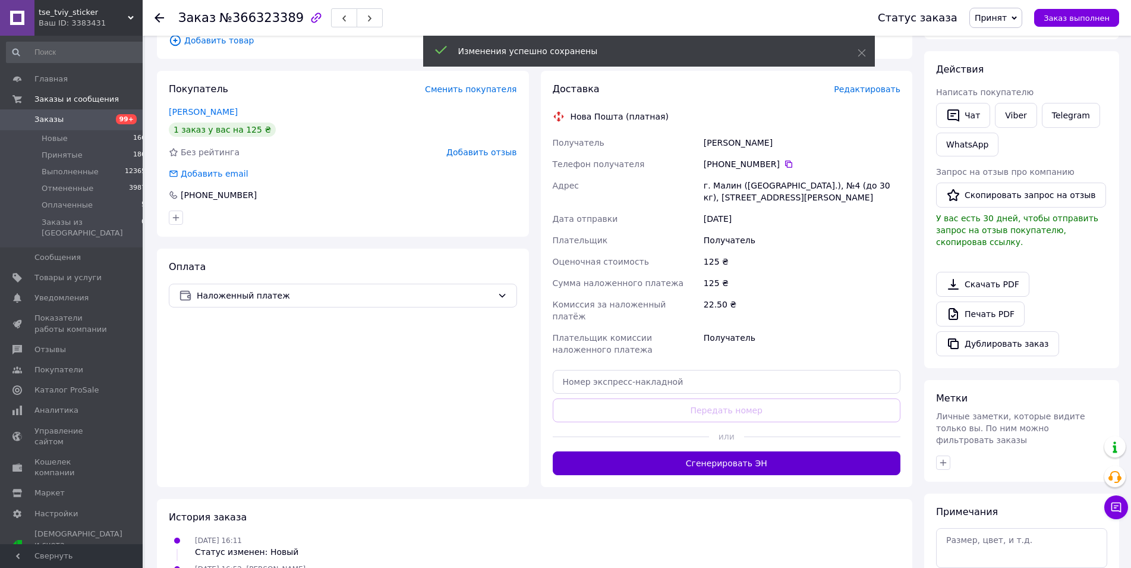
click at [693, 454] on button "Сгенерировать ЭН" at bounding box center [727, 463] width 348 height 24
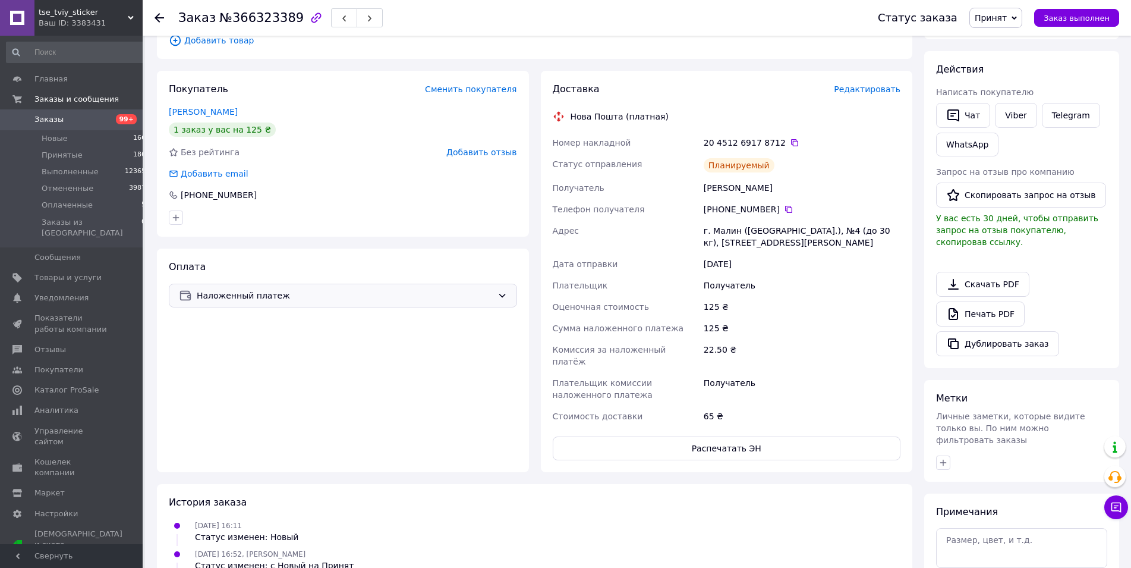
scroll to position [0, 0]
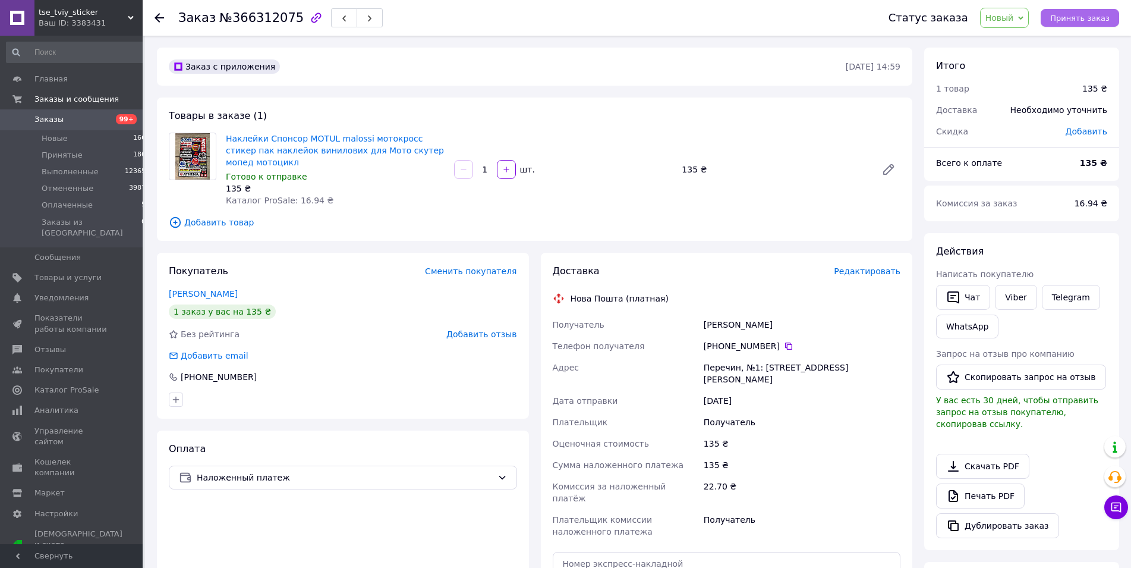
click at [1082, 12] on button "Принять заказ" at bounding box center [1080, 18] width 78 height 18
click at [865, 266] on span "Редактировать" at bounding box center [867, 271] width 67 height 10
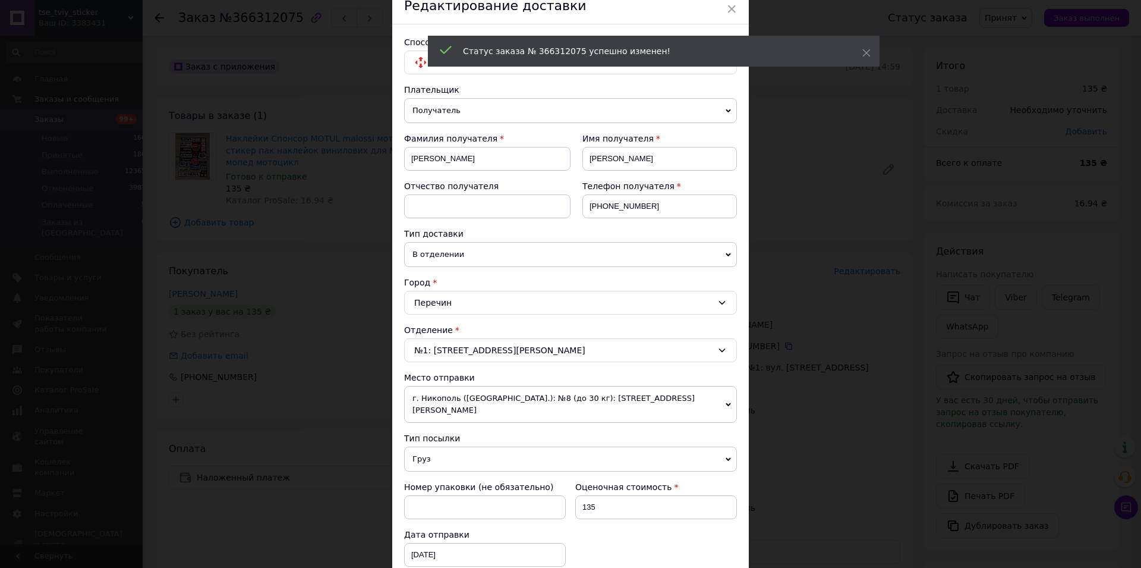
scroll to position [136, 0]
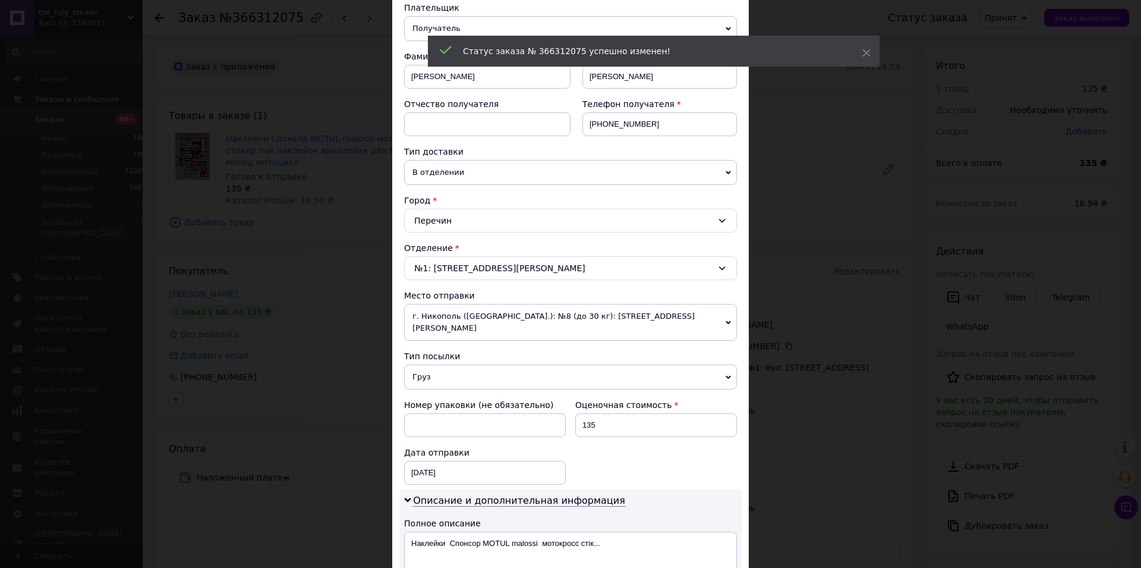
click at [435, 364] on span "Груз" at bounding box center [570, 376] width 333 height 25
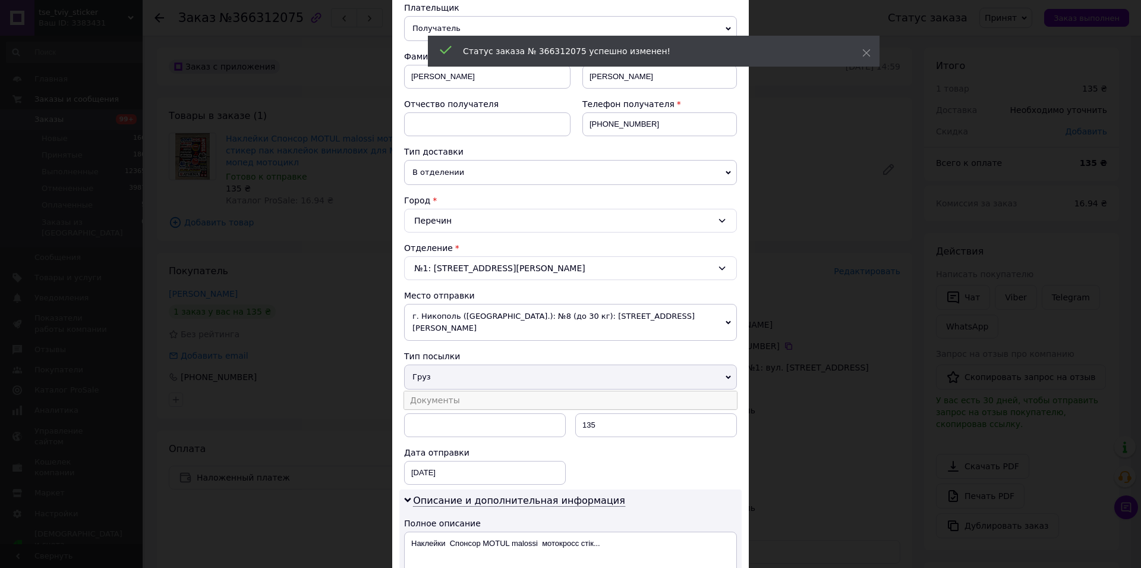
click at [439, 391] on li "Документы" at bounding box center [570, 400] width 333 height 18
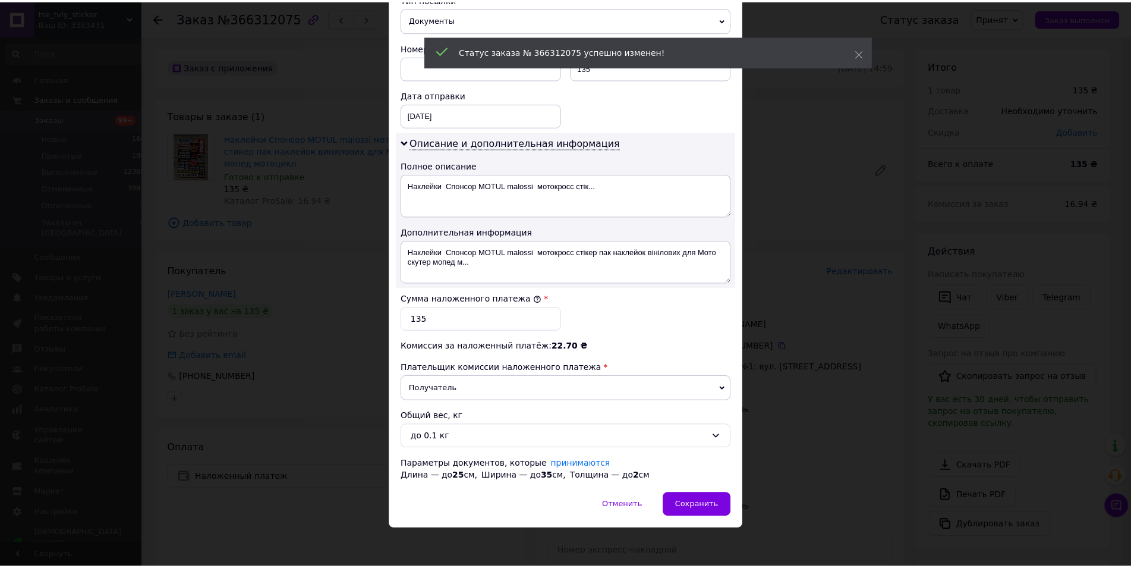
scroll to position [505, 0]
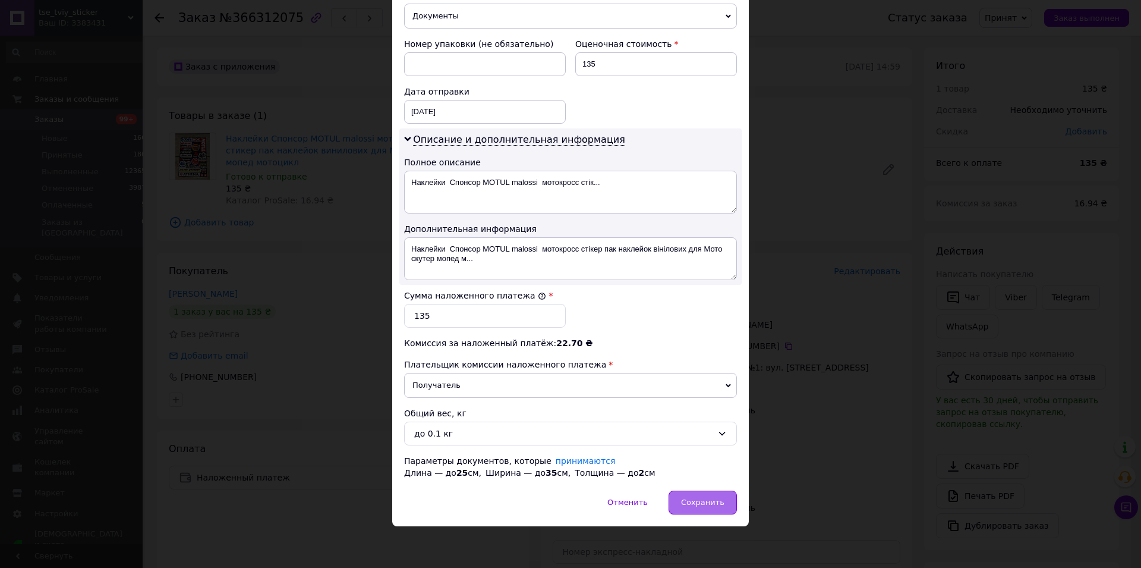
click at [698, 502] on span "Сохранить" at bounding box center [702, 502] width 43 height 9
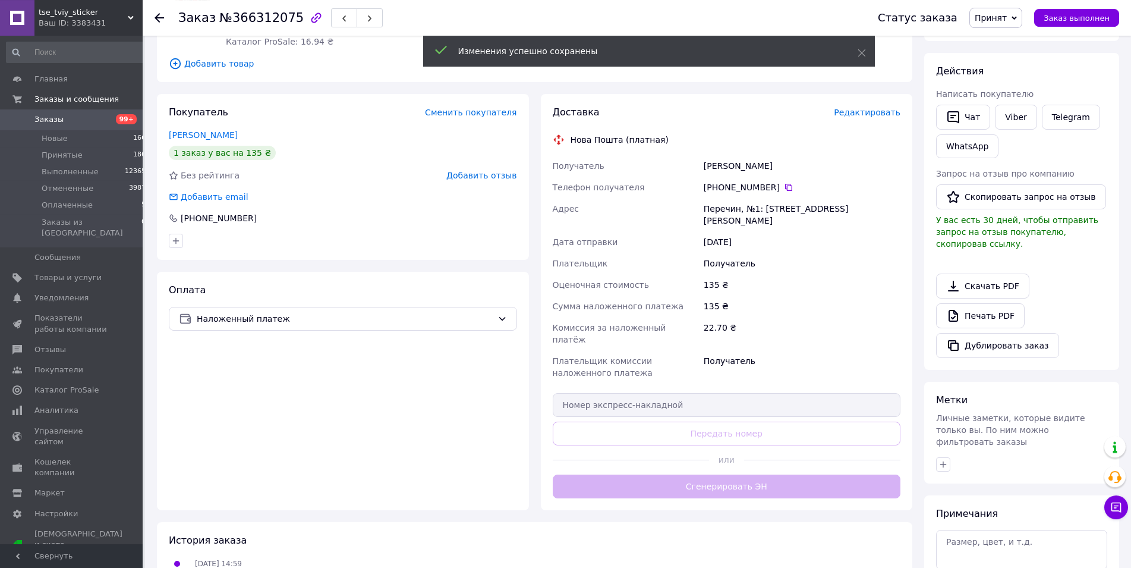
scroll to position [243, 0]
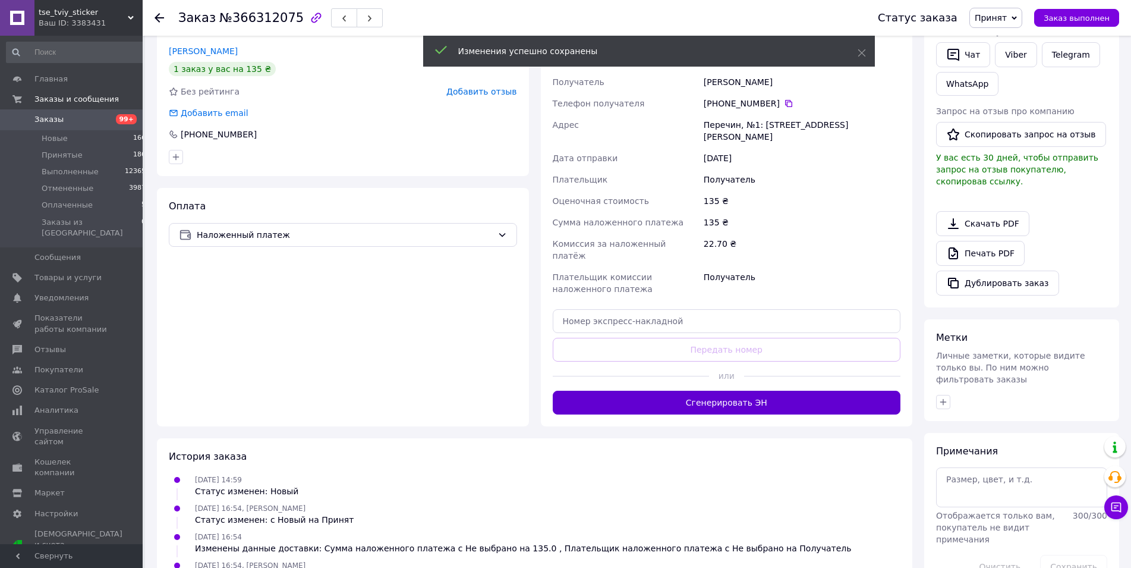
click at [685, 391] on button "Сгенерировать ЭН" at bounding box center [727, 403] width 348 height 24
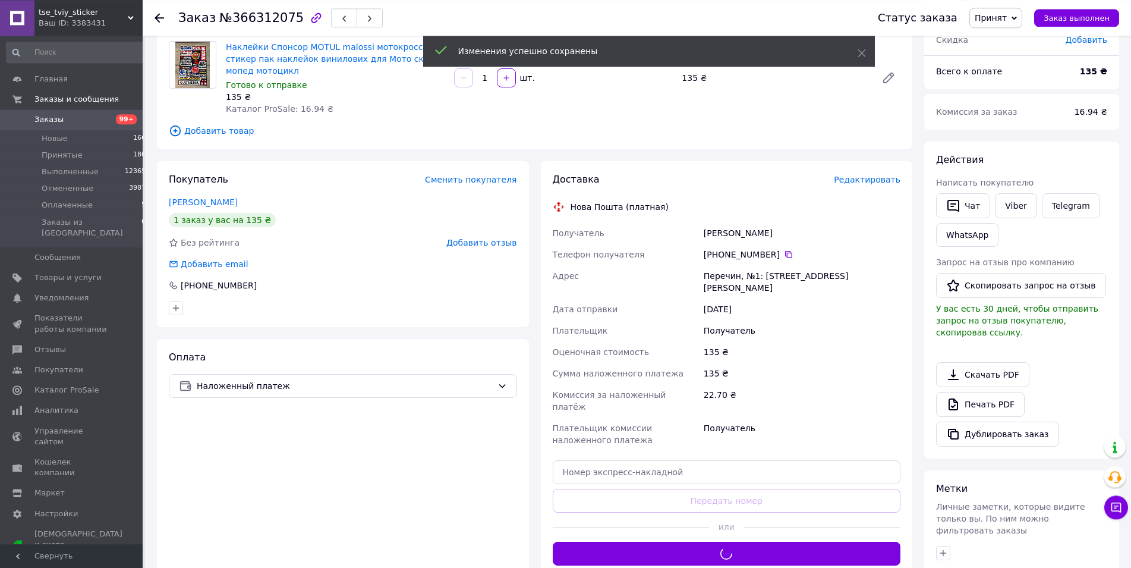
scroll to position [0, 0]
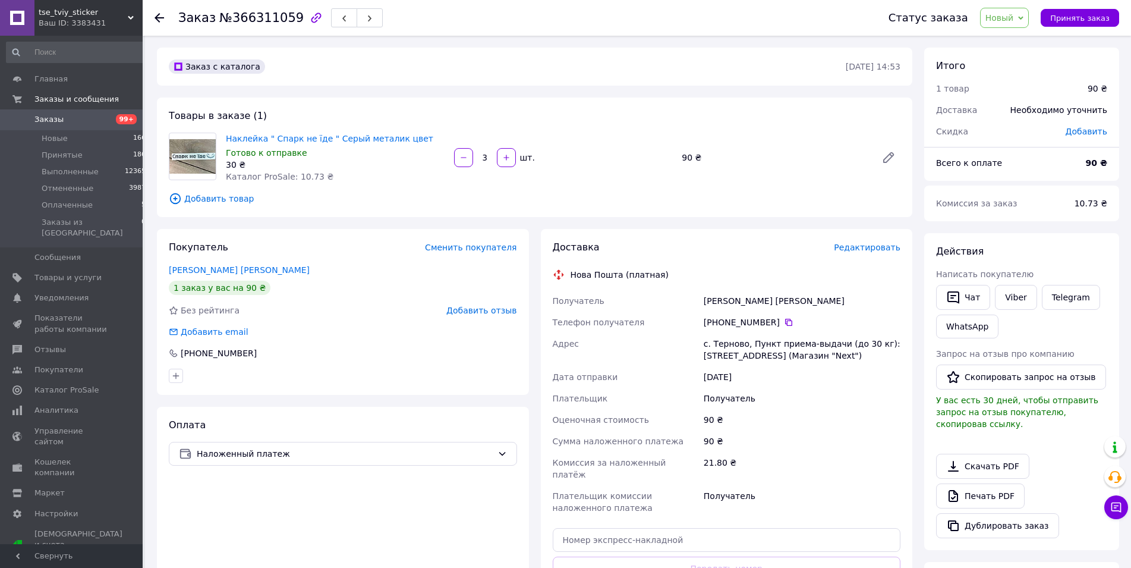
click at [1080, 19] on span "Принять заказ" at bounding box center [1079, 18] width 59 height 9
click at [887, 247] on span "Редактировать" at bounding box center [867, 248] width 67 height 10
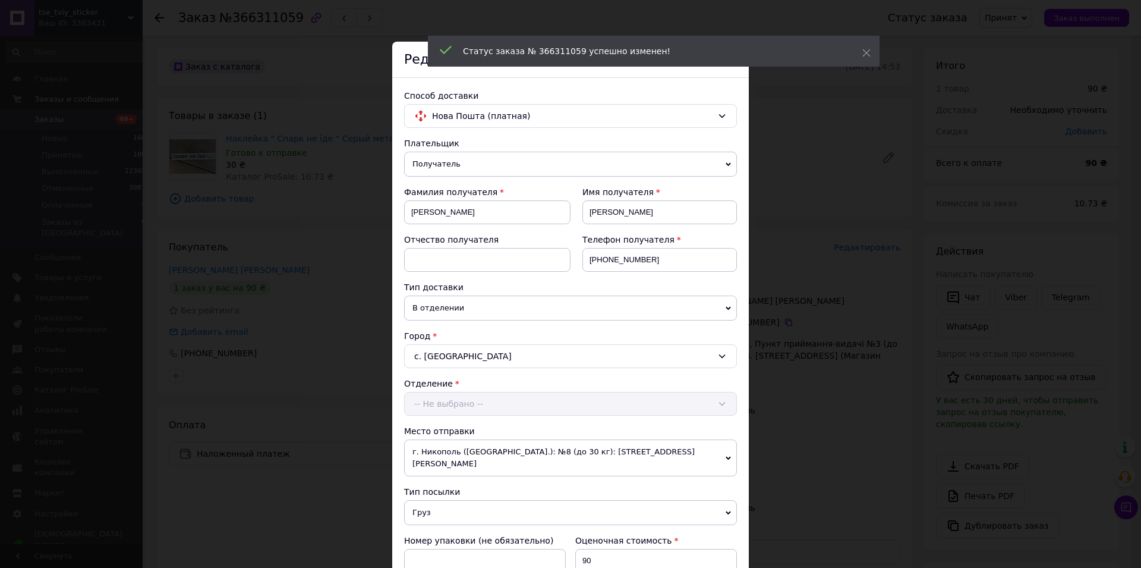
scroll to position [136, 0]
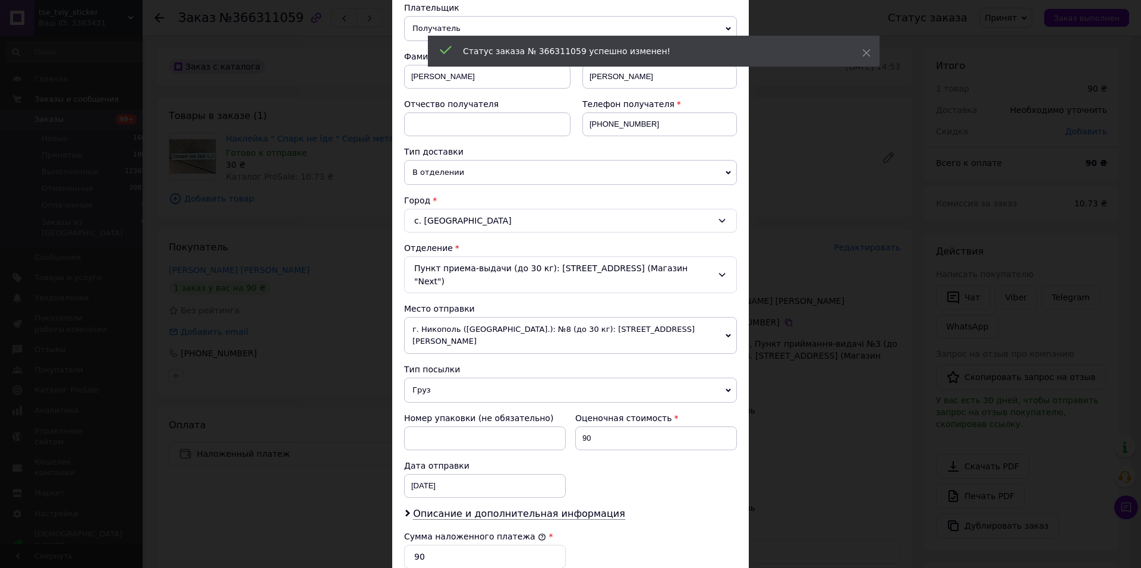
drag, startPoint x: 435, startPoint y: 364, endPoint x: 434, endPoint y: 382, distance: 17.8
click at [435, 377] on span "Груз" at bounding box center [570, 389] width 333 height 25
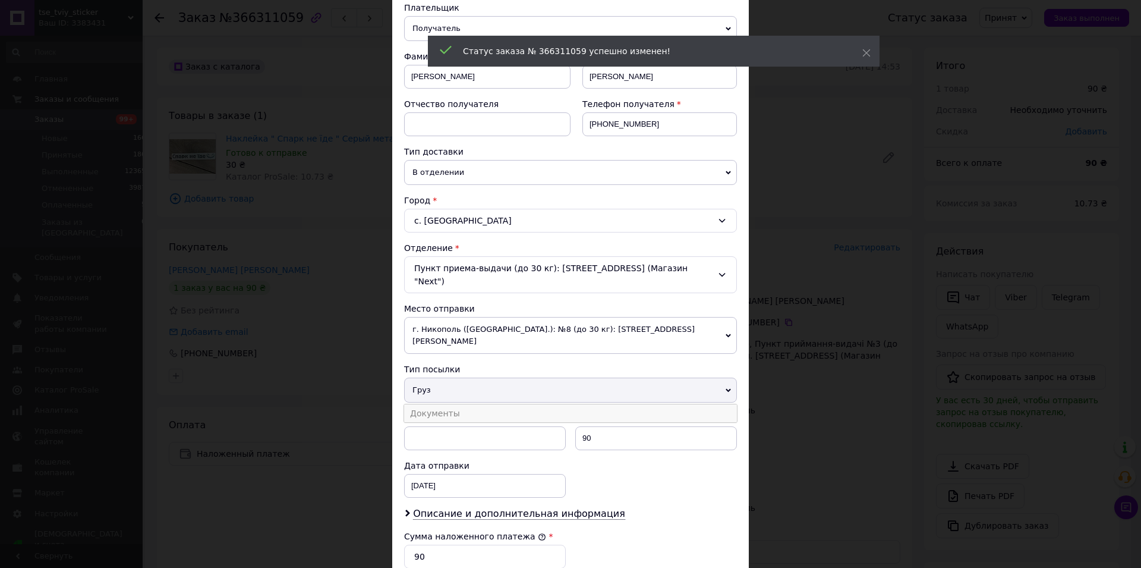
click at [434, 404] on li "Документы" at bounding box center [570, 413] width 333 height 18
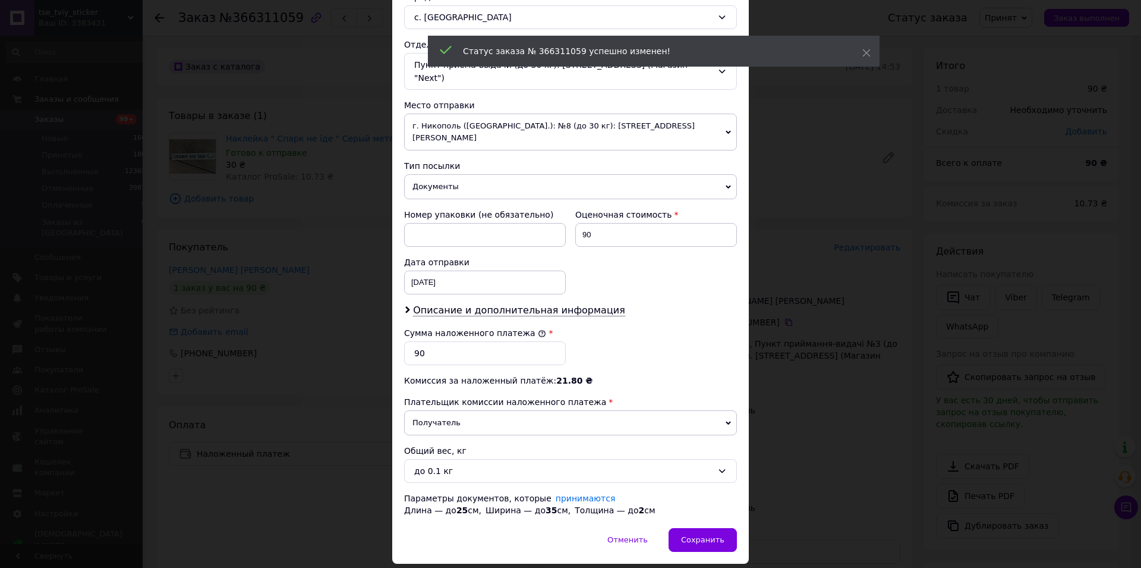
scroll to position [351, 0]
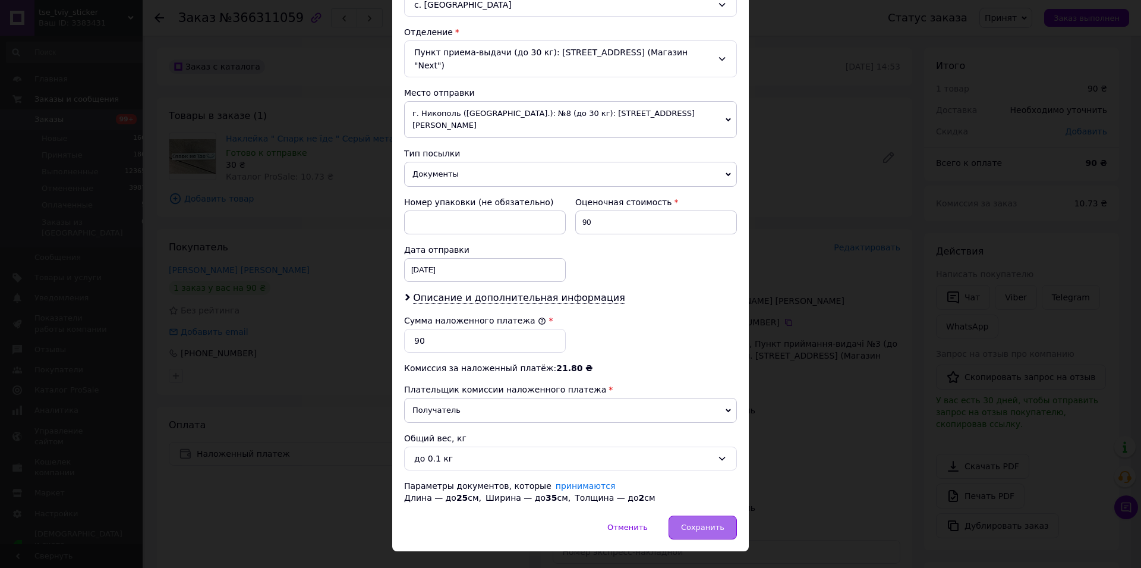
click at [701, 523] on span "Сохранить" at bounding box center [702, 527] width 43 height 9
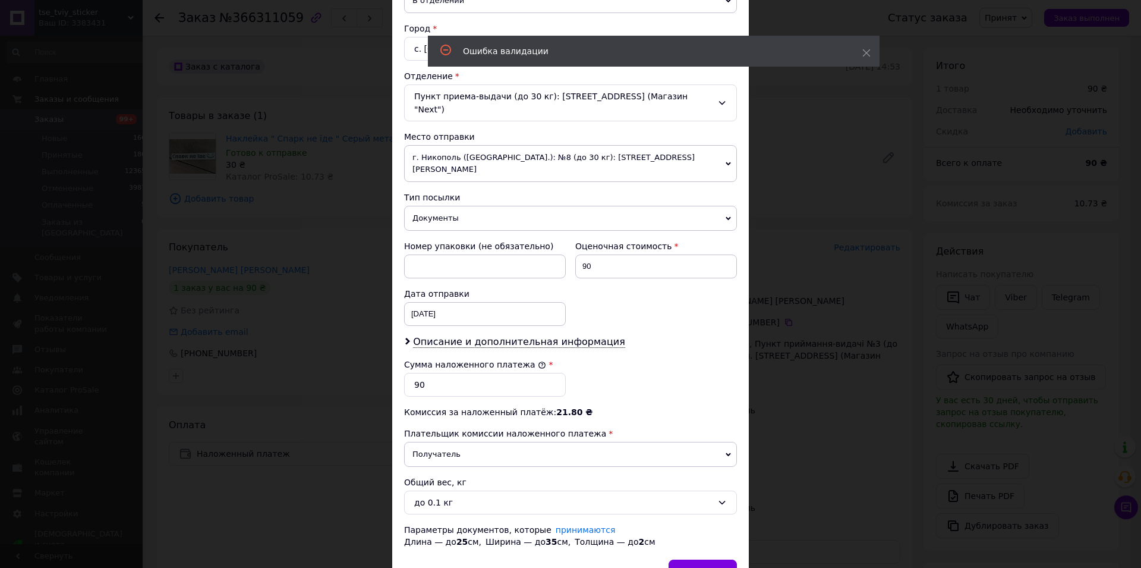
scroll to position [284, 0]
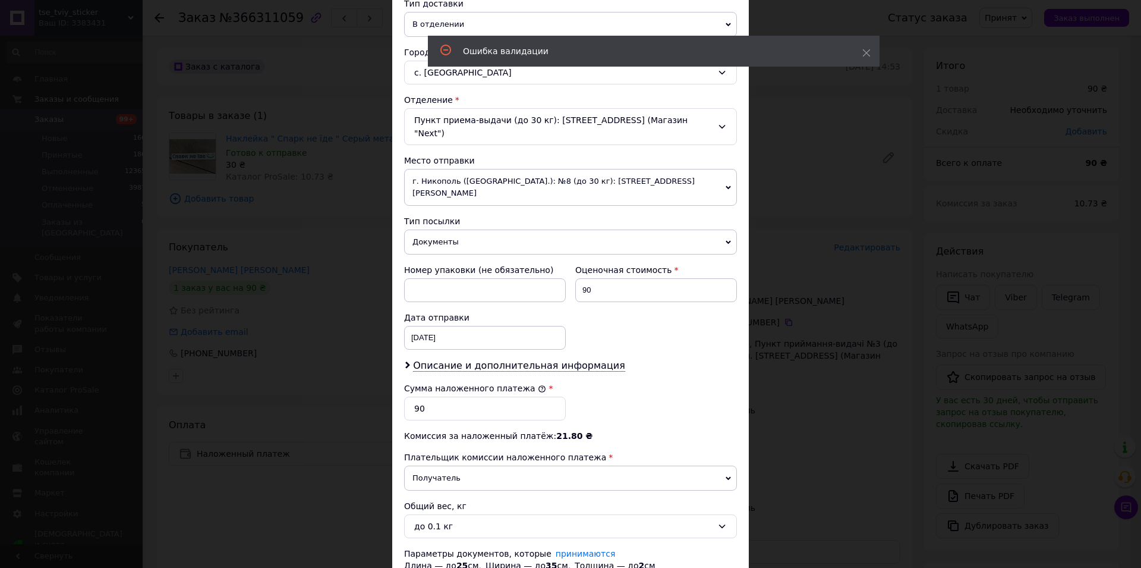
click at [486, 229] on span "Документы" at bounding box center [570, 241] width 333 height 25
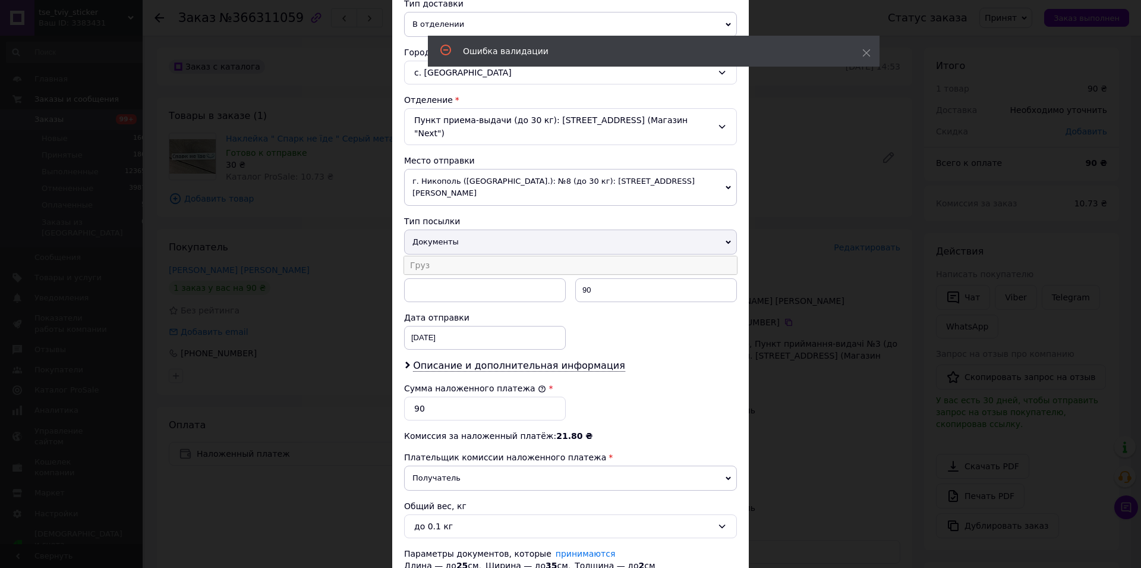
click at [481, 256] on li "Груз" at bounding box center [570, 265] width 333 height 18
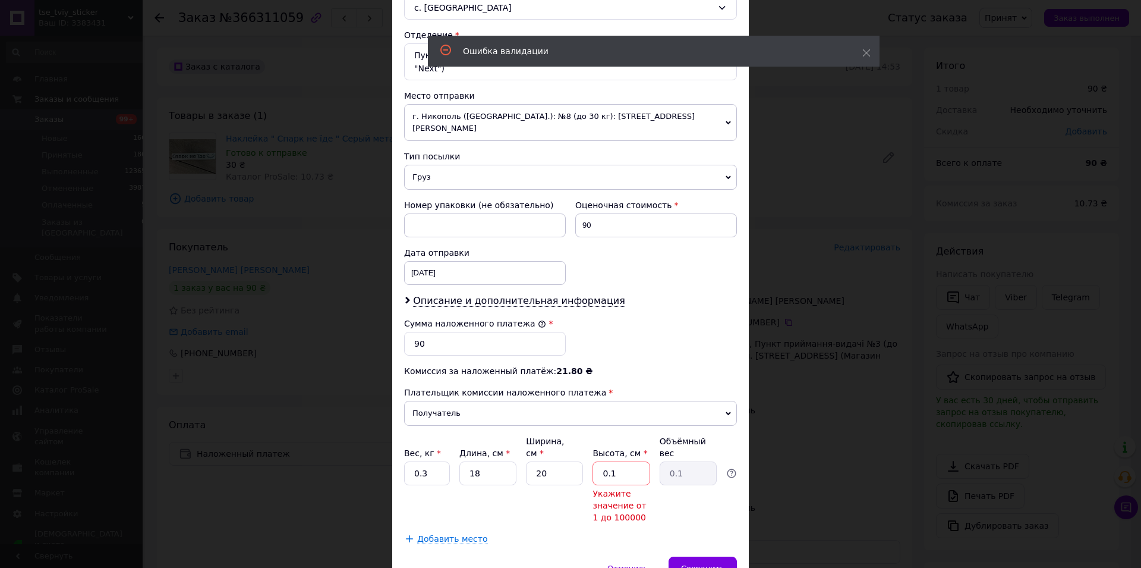
scroll to position [377, 0]
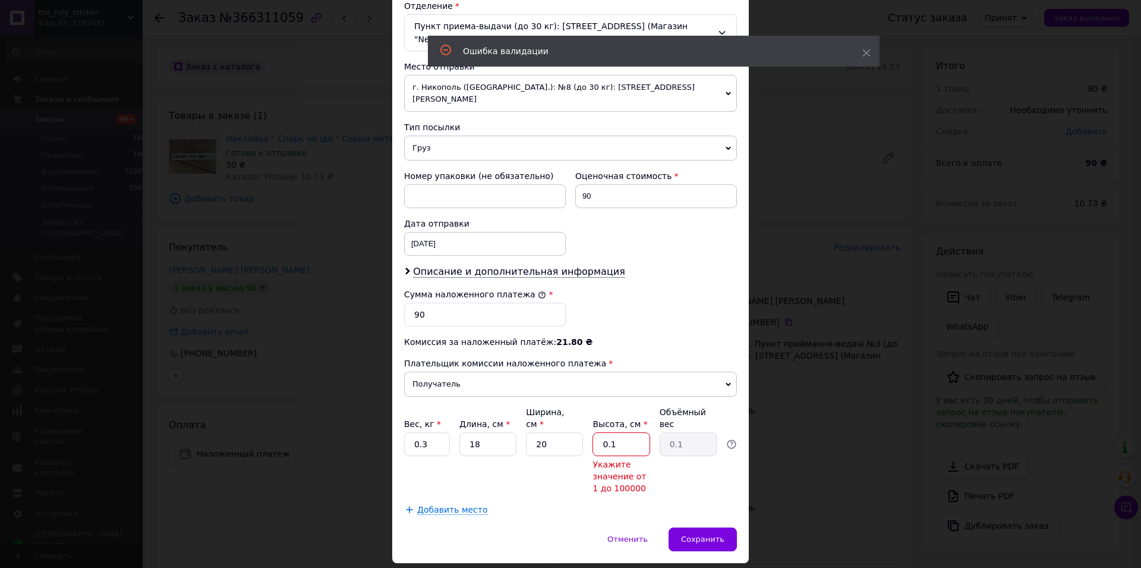
drag, startPoint x: 599, startPoint y: 412, endPoint x: 558, endPoint y: 413, distance: 41.0
click at [593, 432] on input "0.1" at bounding box center [621, 444] width 57 height 24
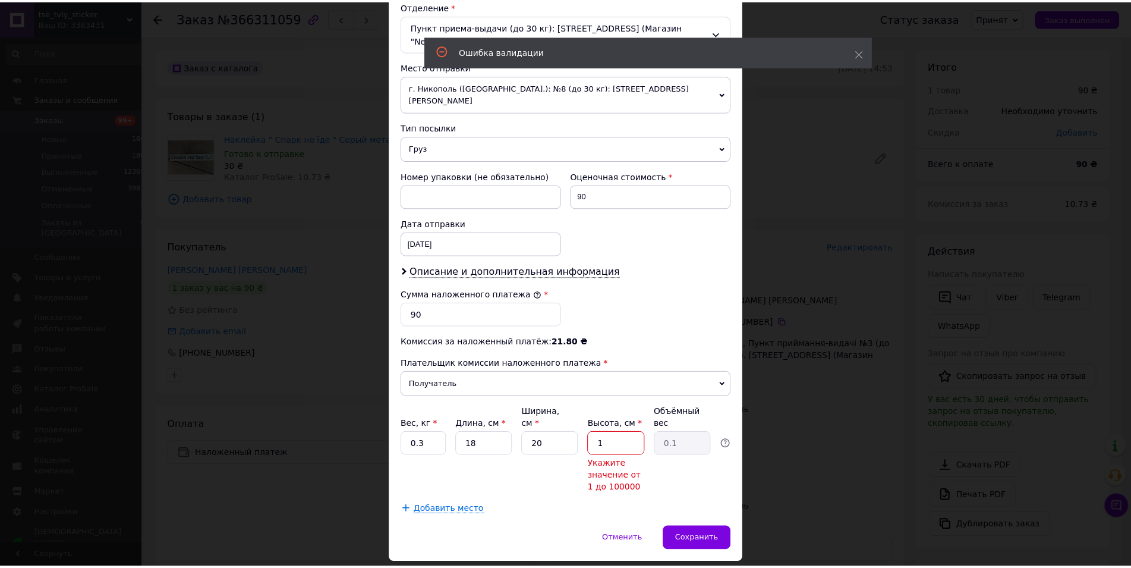
scroll to position [339, 0]
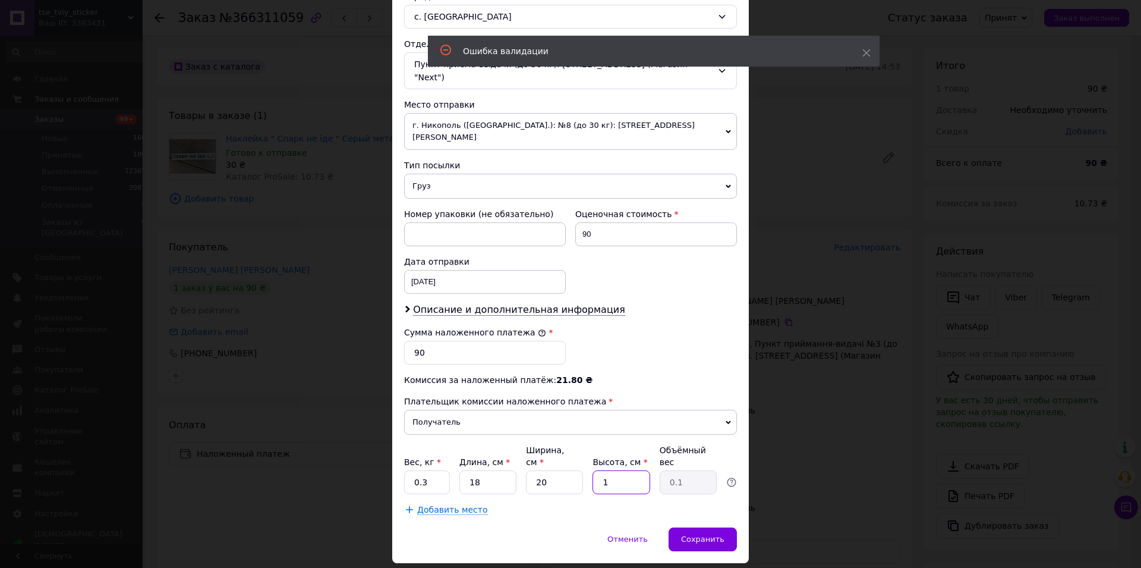
type input "1"
click at [426, 174] on span "Груз" at bounding box center [570, 186] width 333 height 25
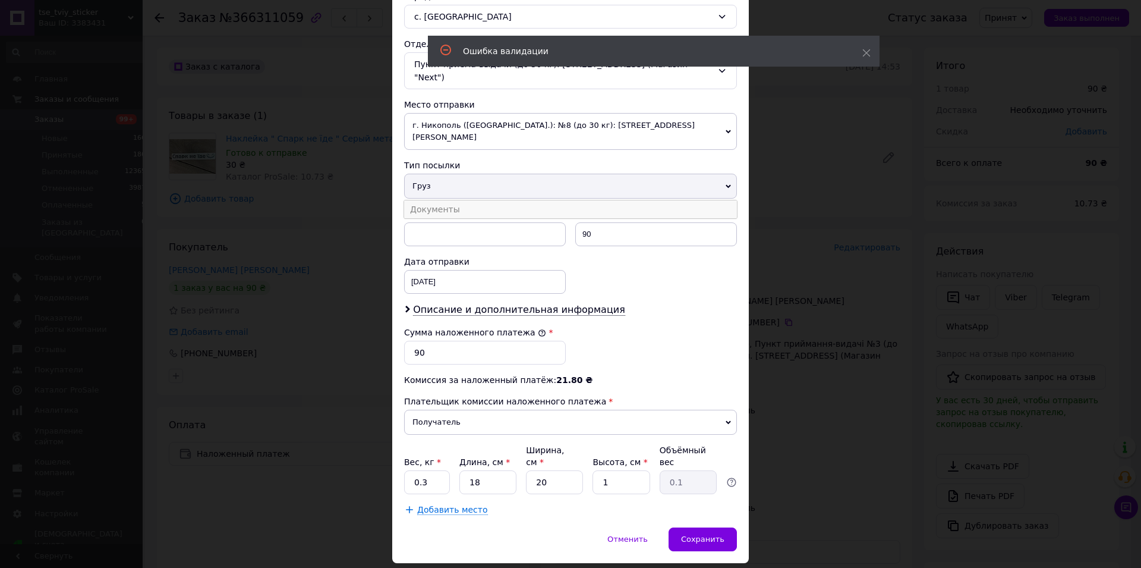
click at [435, 200] on li "Документы" at bounding box center [570, 209] width 333 height 18
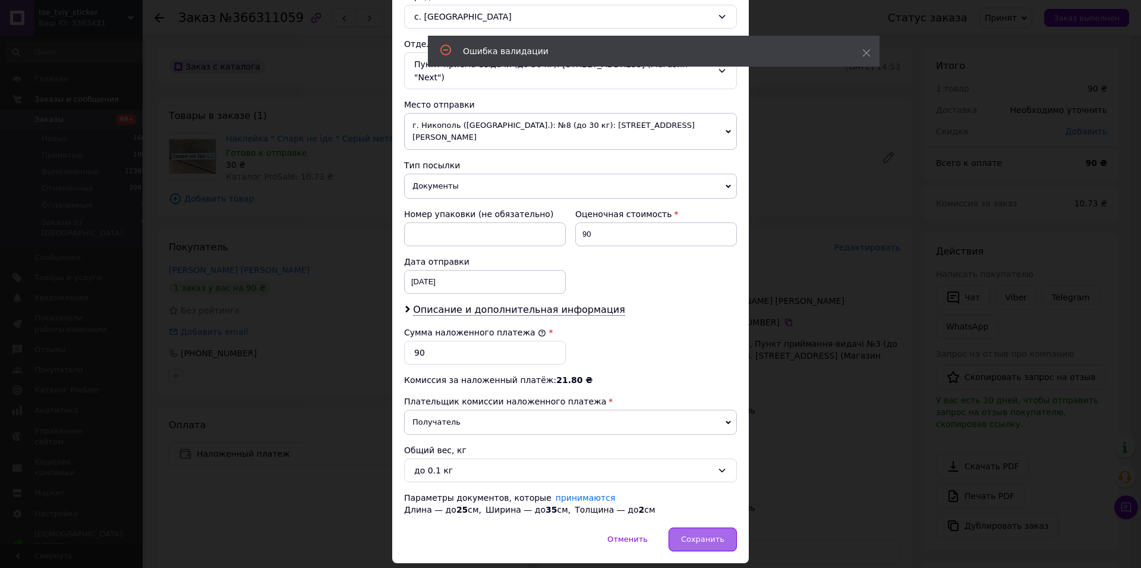
click at [704, 534] on span "Сохранить" at bounding box center [702, 538] width 43 height 9
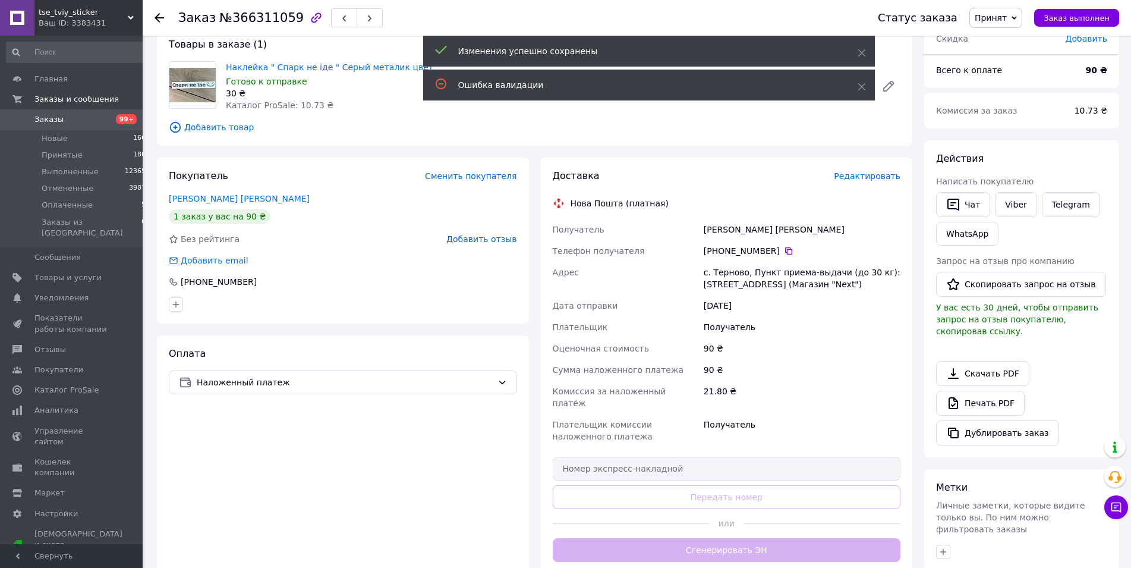
scroll to position [121, 0]
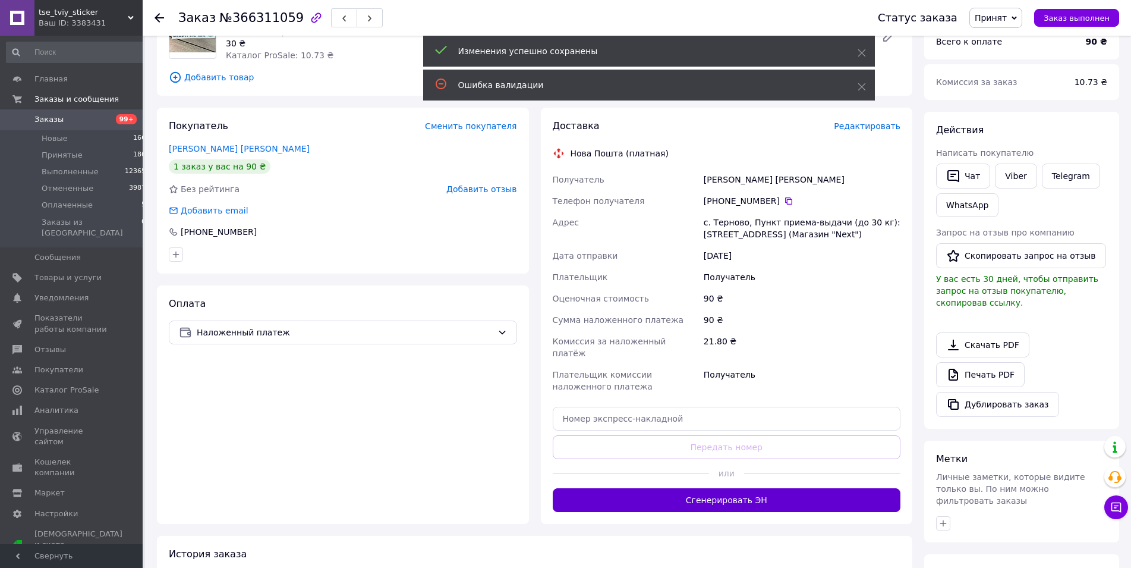
click at [704, 488] on button "Сгенерировать ЭН" at bounding box center [727, 500] width 348 height 24
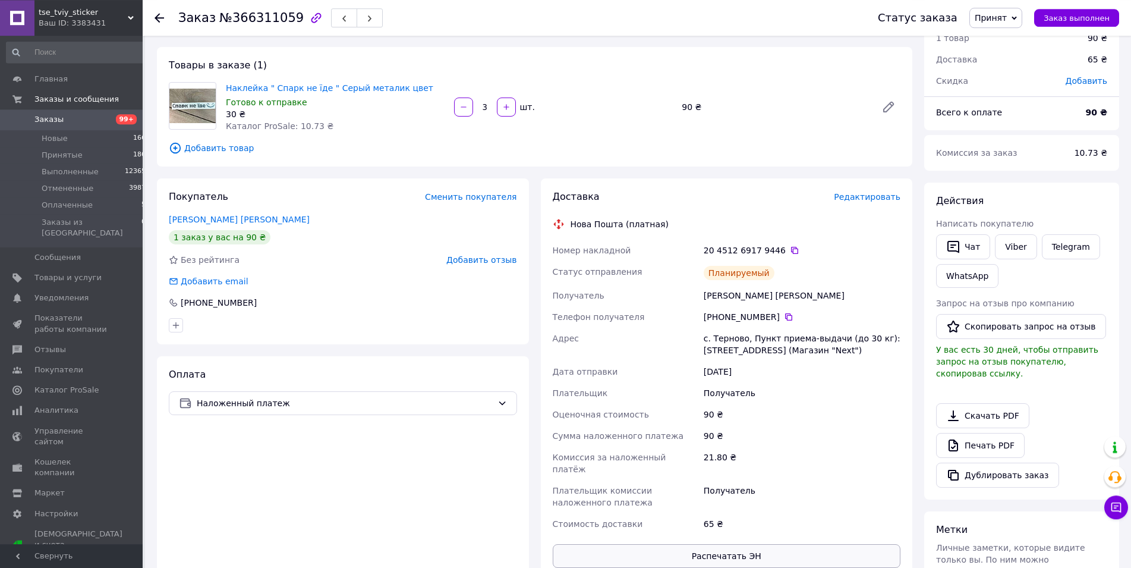
scroll to position [0, 0]
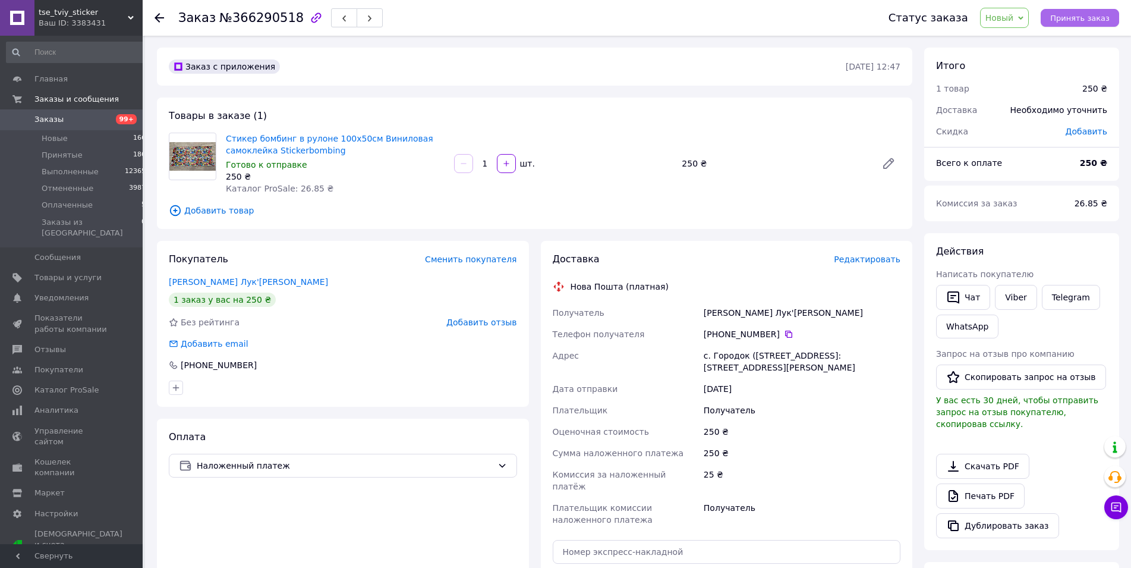
click at [1099, 17] on span "Принять заказ" at bounding box center [1079, 18] width 59 height 9
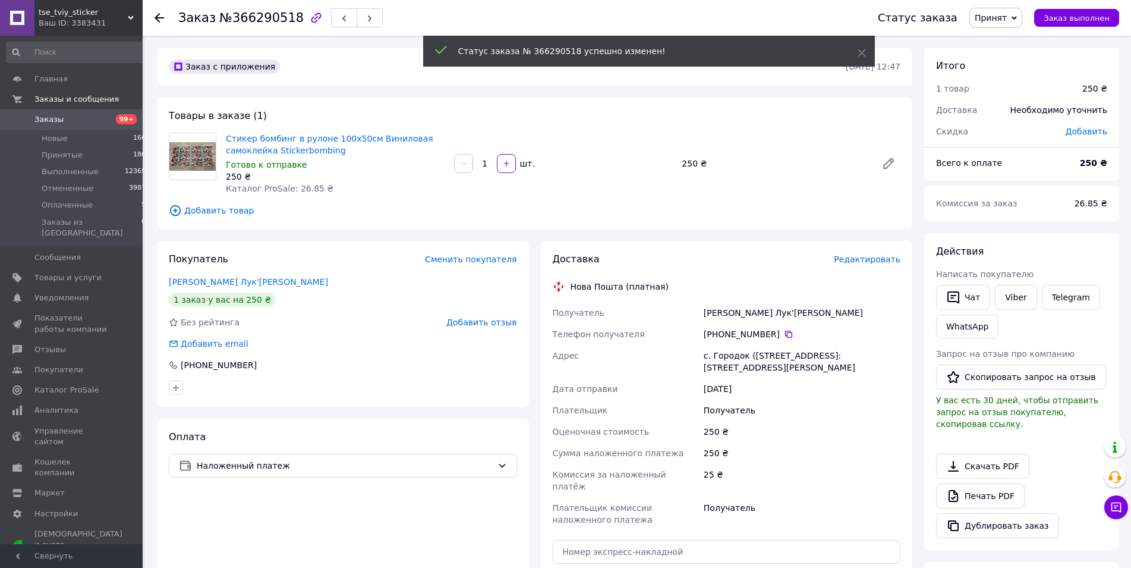
click at [870, 257] on span "Редактировать" at bounding box center [867, 259] width 67 height 10
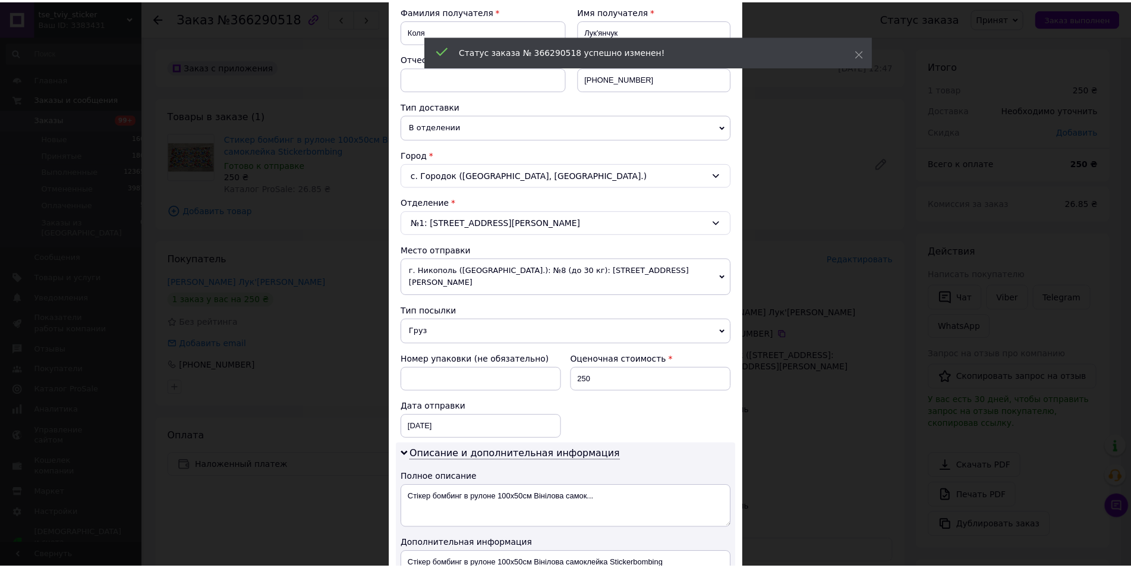
scroll to position [437, 0]
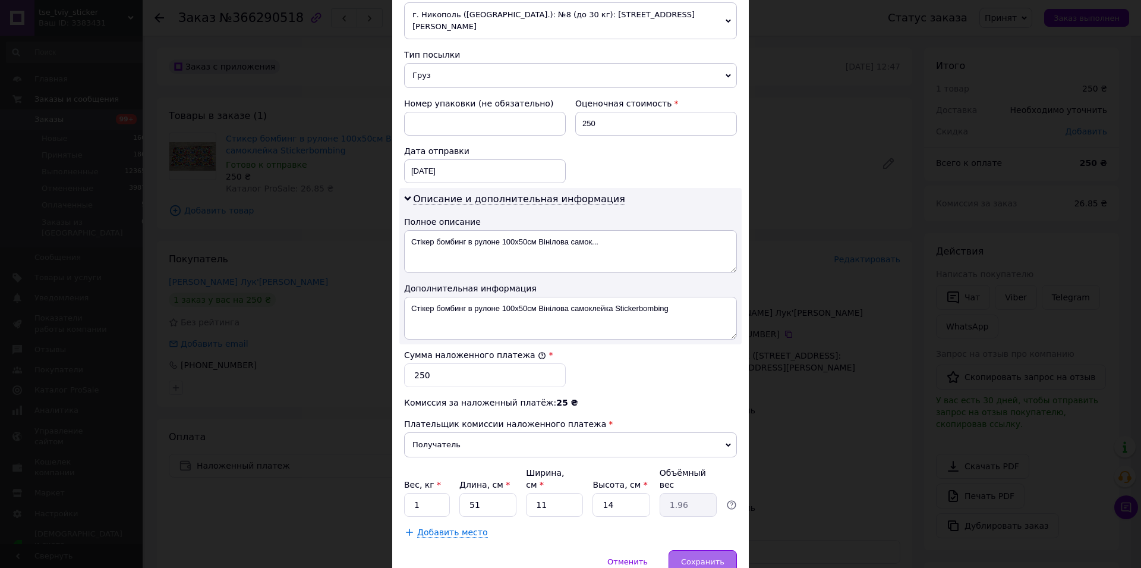
click at [701, 557] on span "Сохранить" at bounding box center [702, 561] width 43 height 9
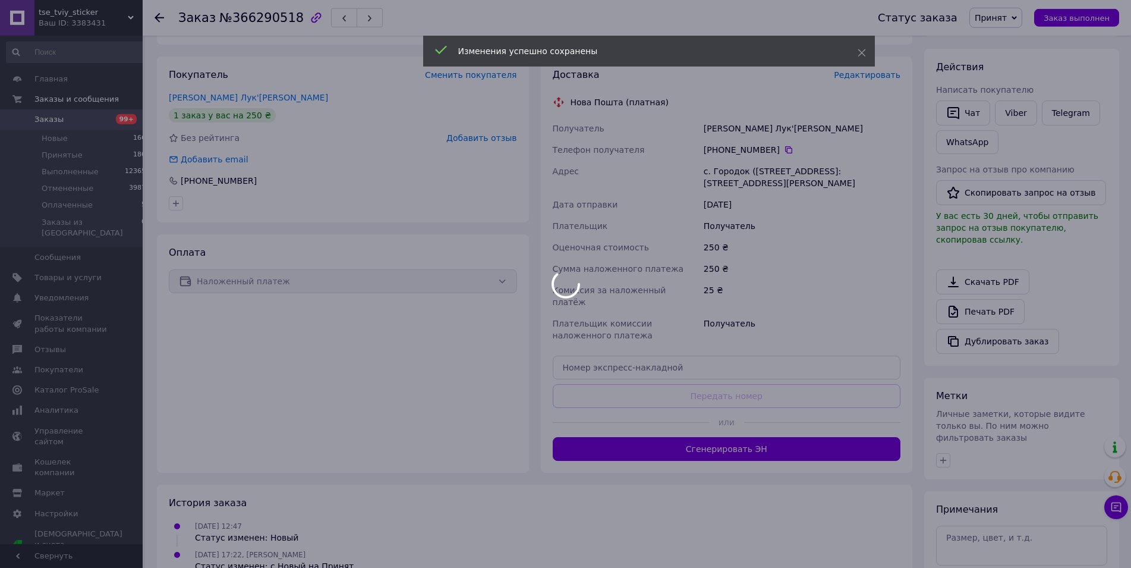
scroll to position [186, 0]
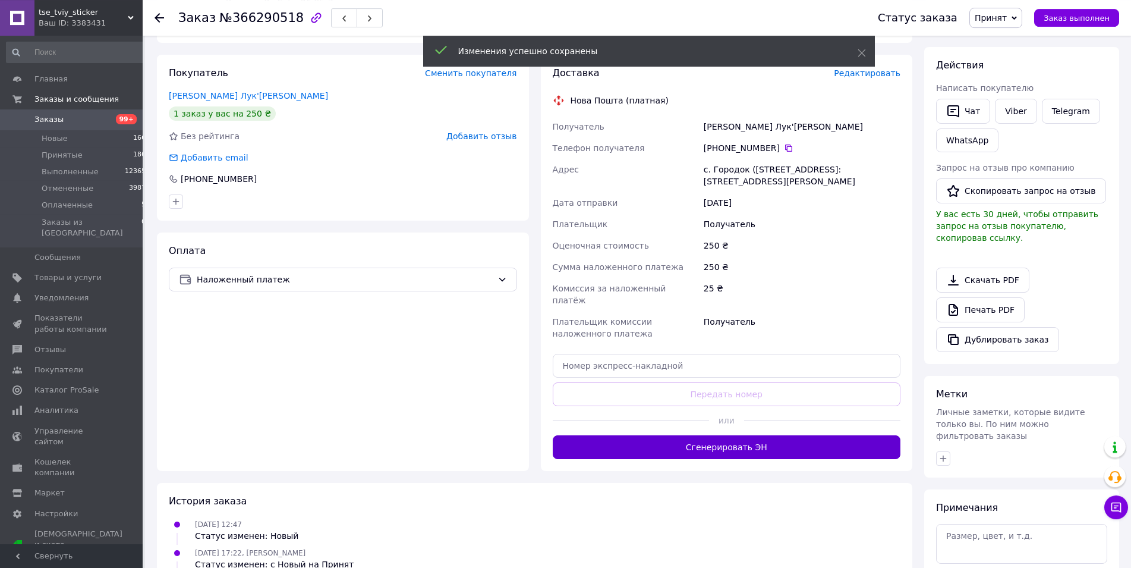
click at [697, 439] on button "Сгенерировать ЭН" at bounding box center [727, 447] width 348 height 24
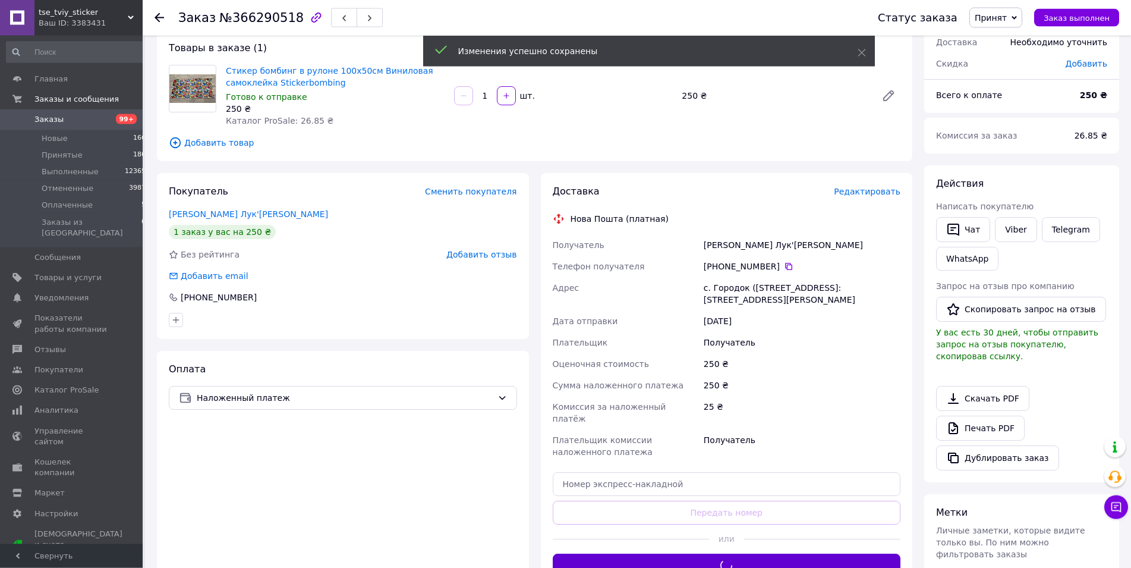
scroll to position [4, 0]
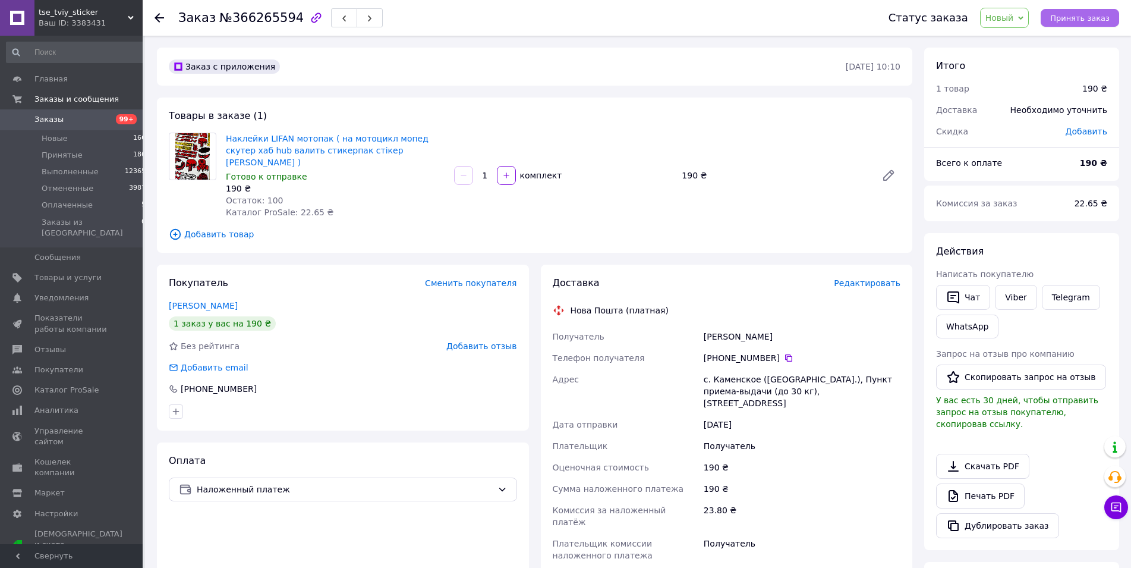
click at [1073, 15] on span "Принять заказ" at bounding box center [1079, 18] width 59 height 9
click at [883, 278] on span "Редактировать" at bounding box center [867, 283] width 67 height 10
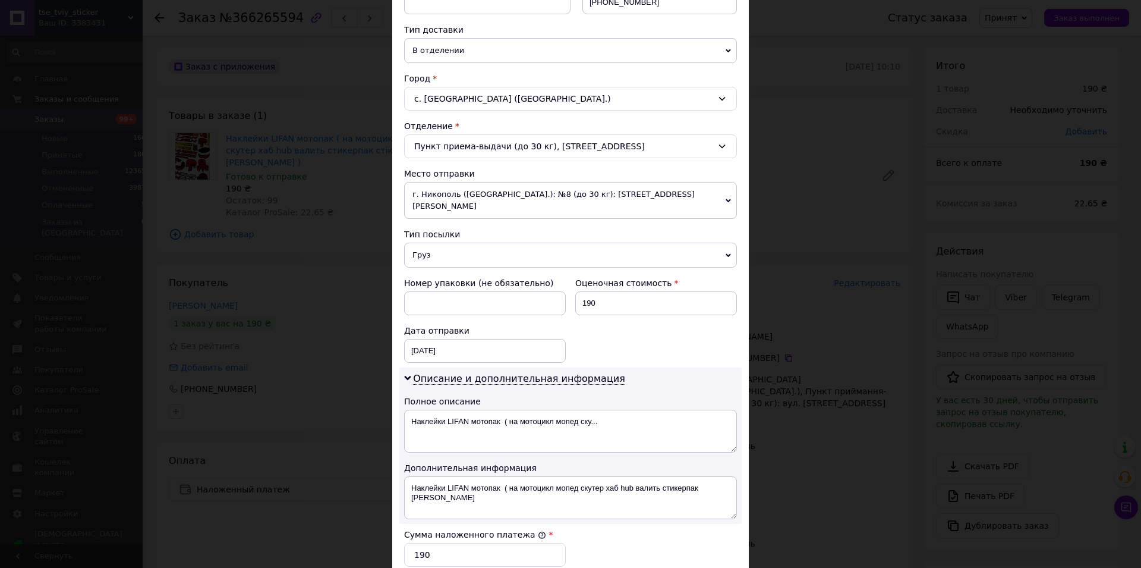
scroll to position [271, 0]
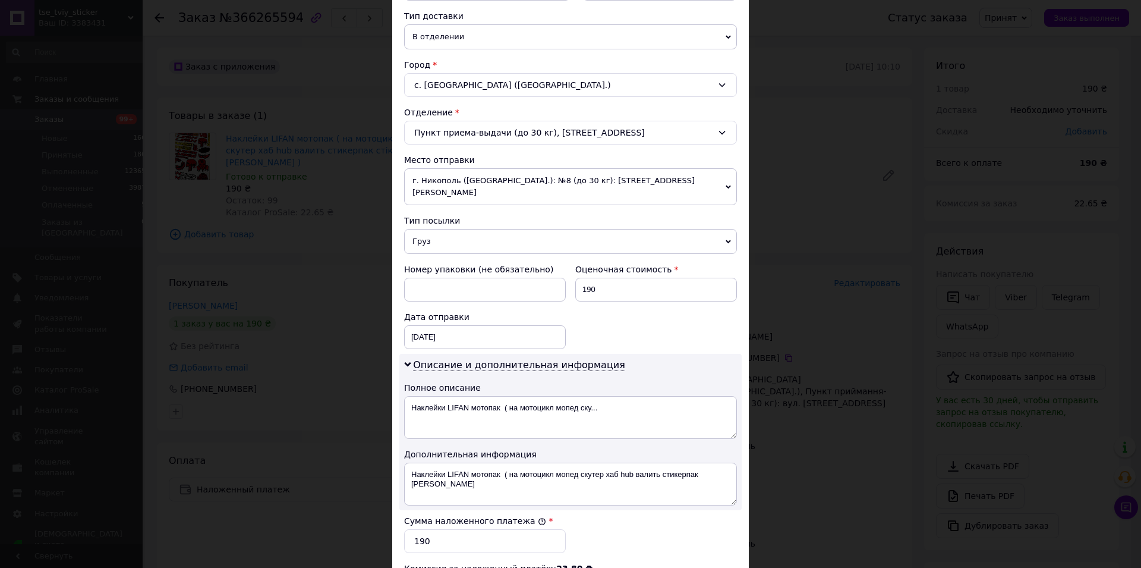
click at [434, 231] on span "Груз" at bounding box center [570, 241] width 333 height 25
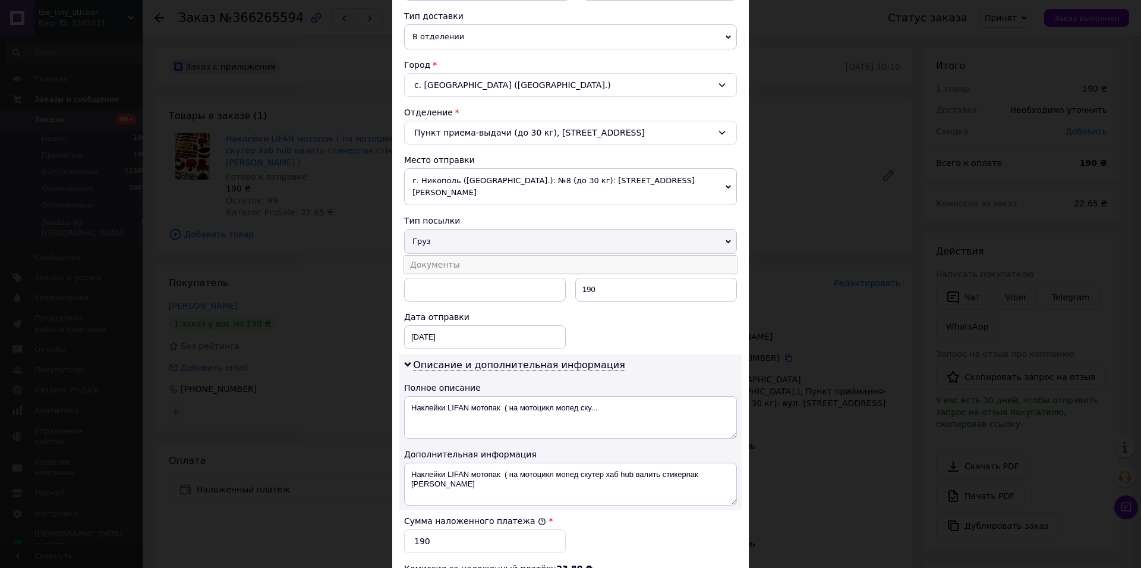
click at [436, 256] on li "Документы" at bounding box center [570, 265] width 333 height 18
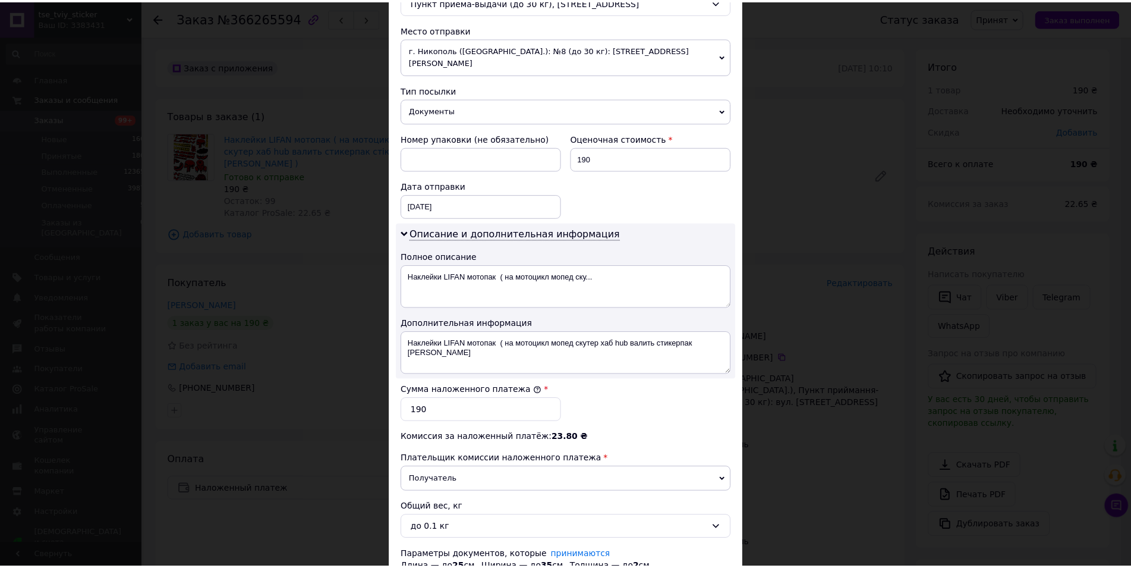
scroll to position [505, 0]
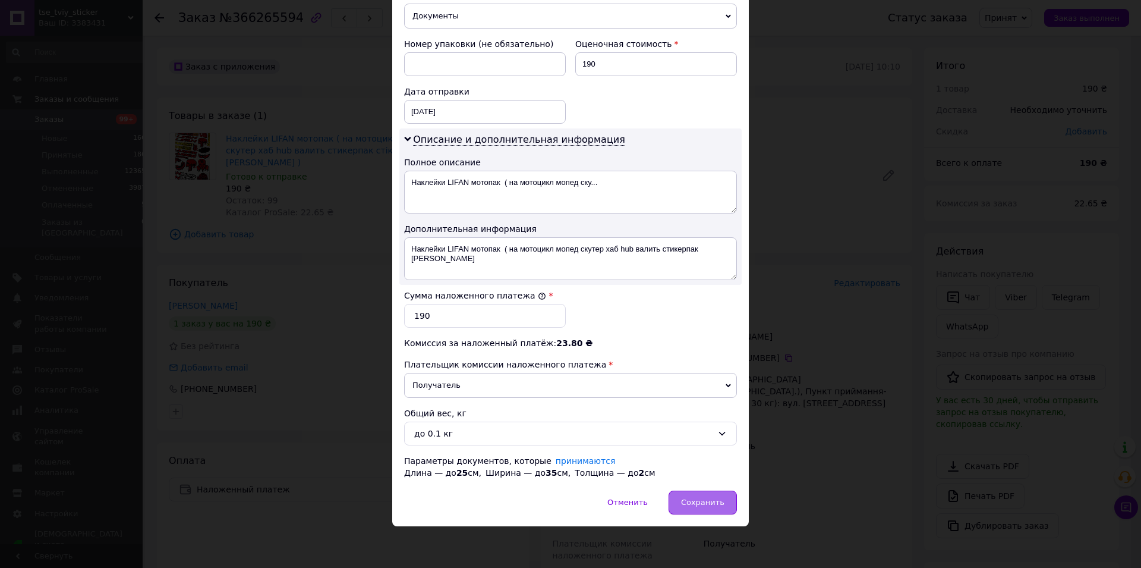
click at [677, 501] on div "Сохранить" at bounding box center [703, 502] width 68 height 24
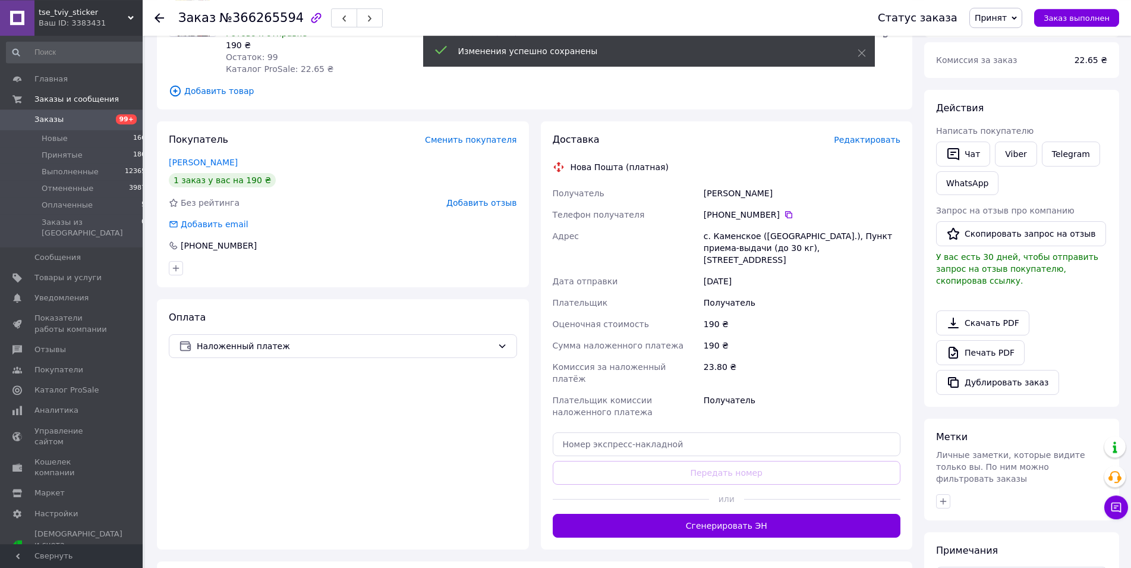
scroll to position [182, 0]
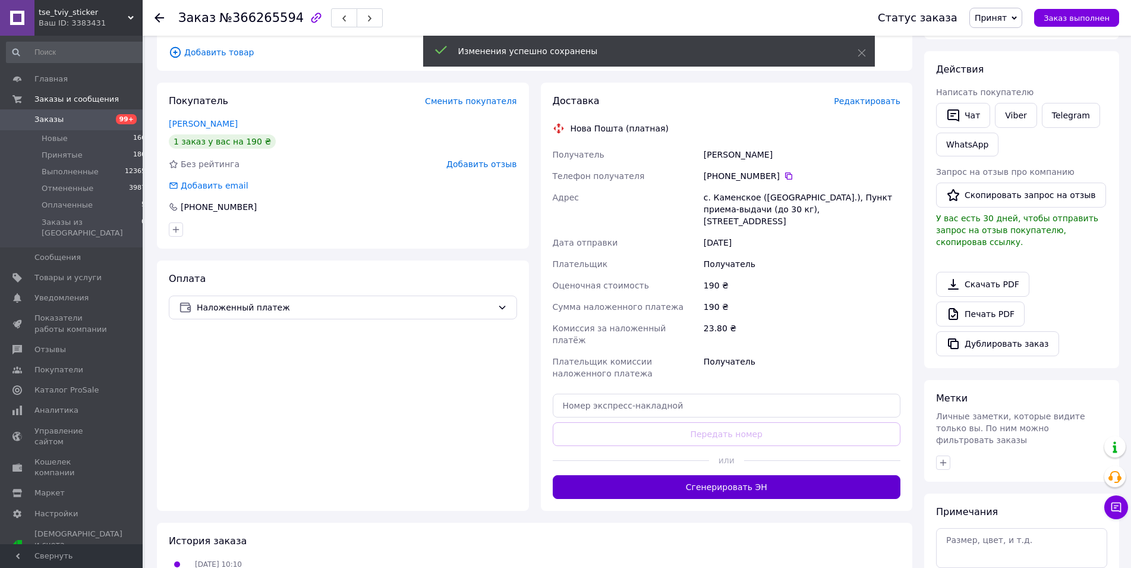
click at [661, 475] on button "Сгенерировать ЭН" at bounding box center [727, 487] width 348 height 24
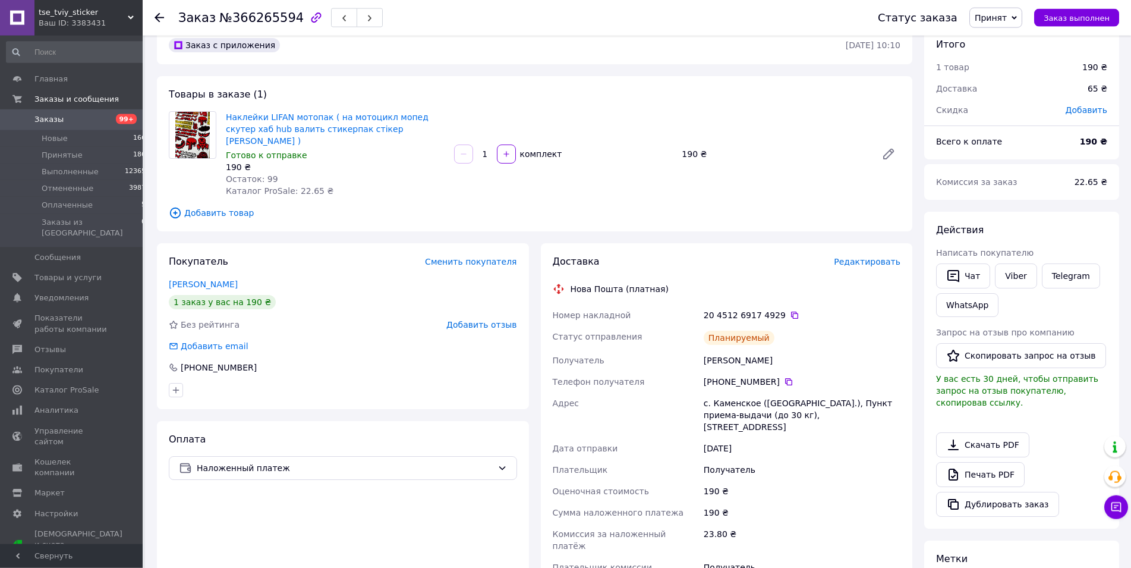
scroll to position [0, 0]
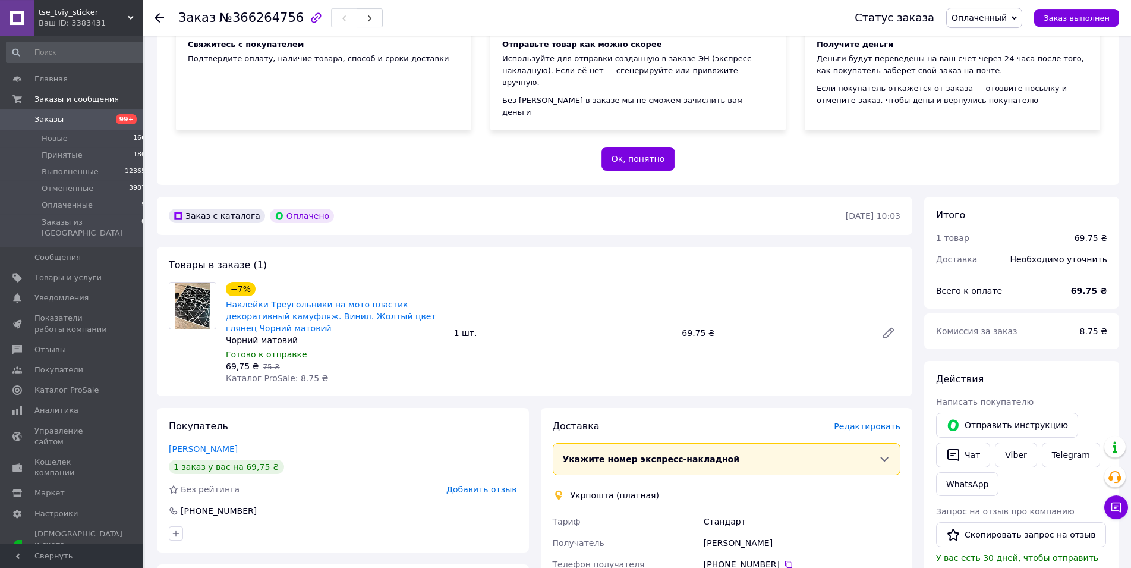
scroll to position [182, 0]
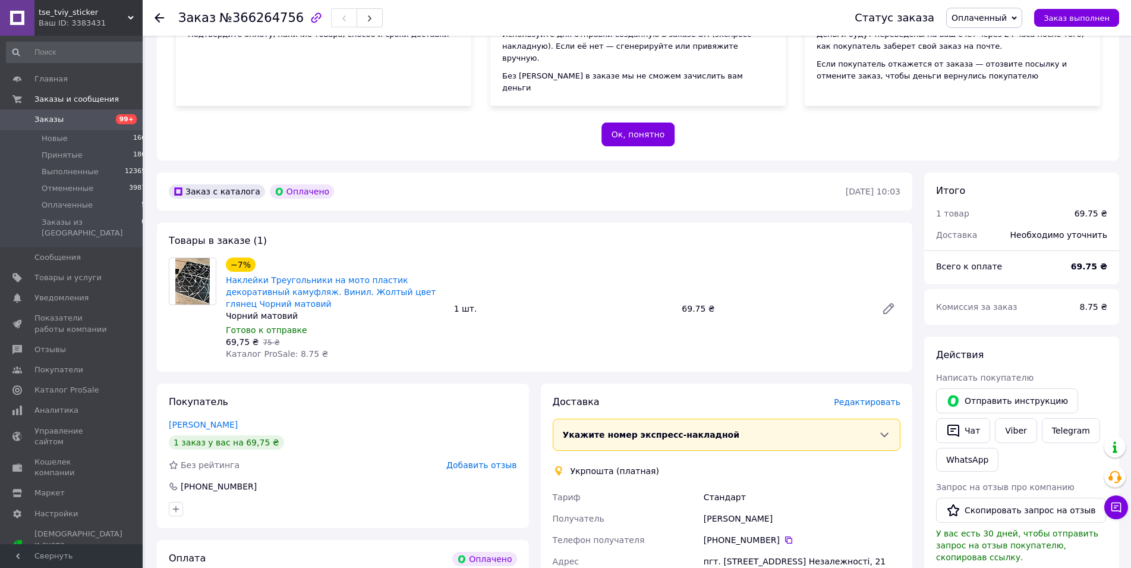
click at [1007, 16] on span "Оплаченный" at bounding box center [979, 18] width 55 height 10
click at [1005, 39] on li "Принят" at bounding box center [984, 42] width 75 height 18
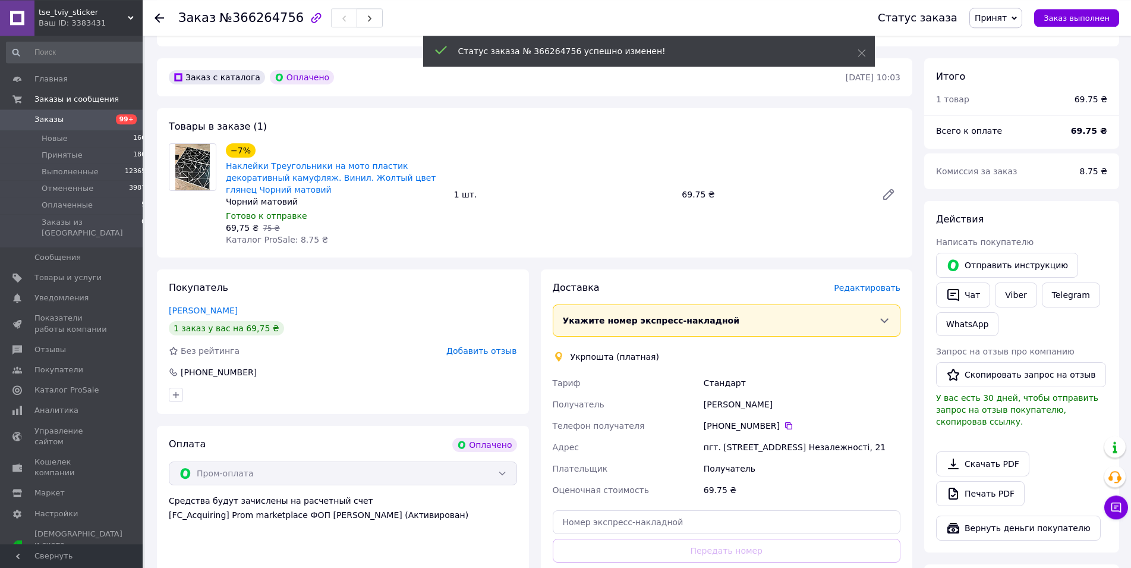
scroll to position [303, 0]
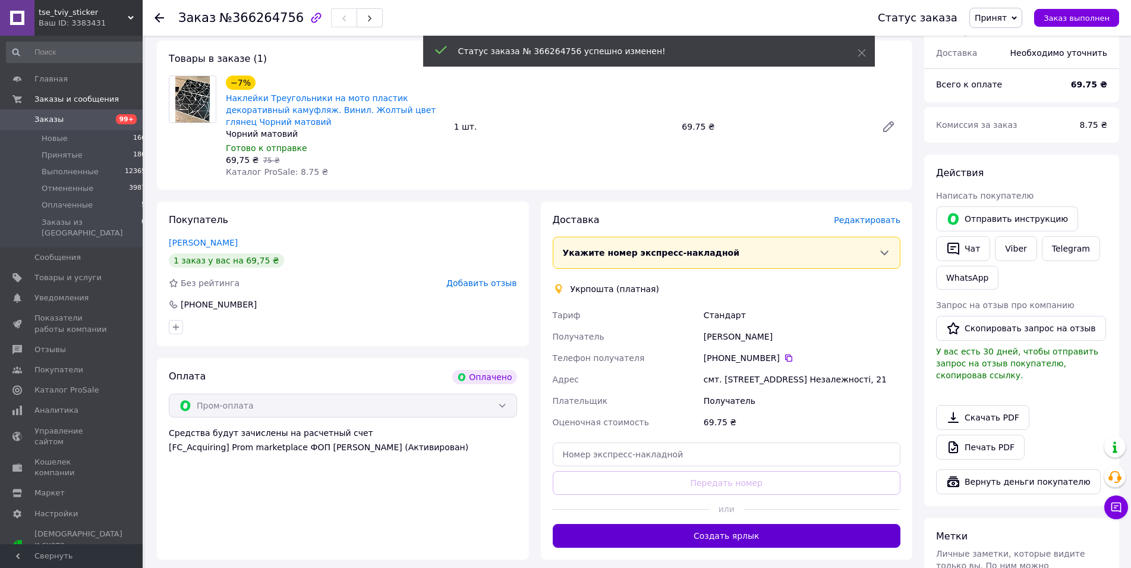
click at [758, 524] on button "Создать ярлык" at bounding box center [727, 536] width 348 height 24
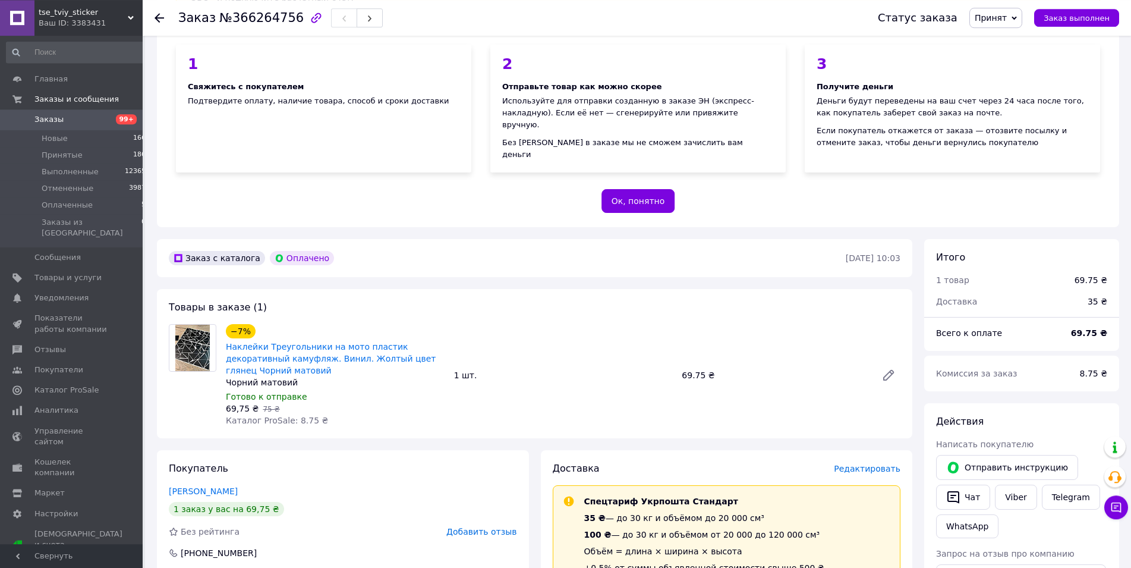
scroll to position [243, 0]
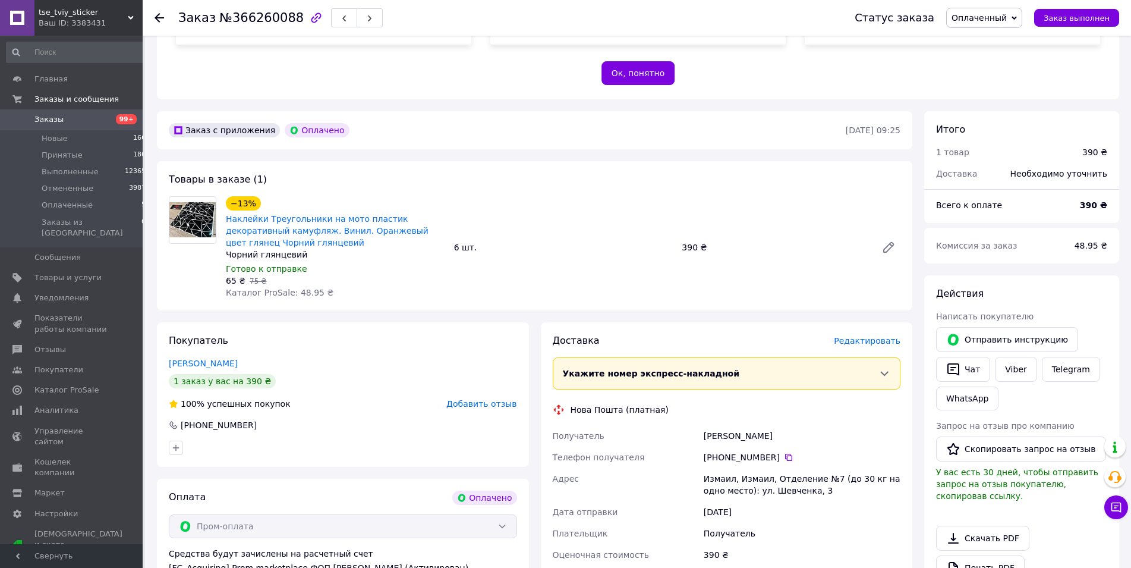
scroll to position [243, 0]
click at [981, 20] on span "Оплаченный" at bounding box center [979, 18] width 55 height 10
click at [984, 42] on li "Принят" at bounding box center [984, 42] width 75 height 18
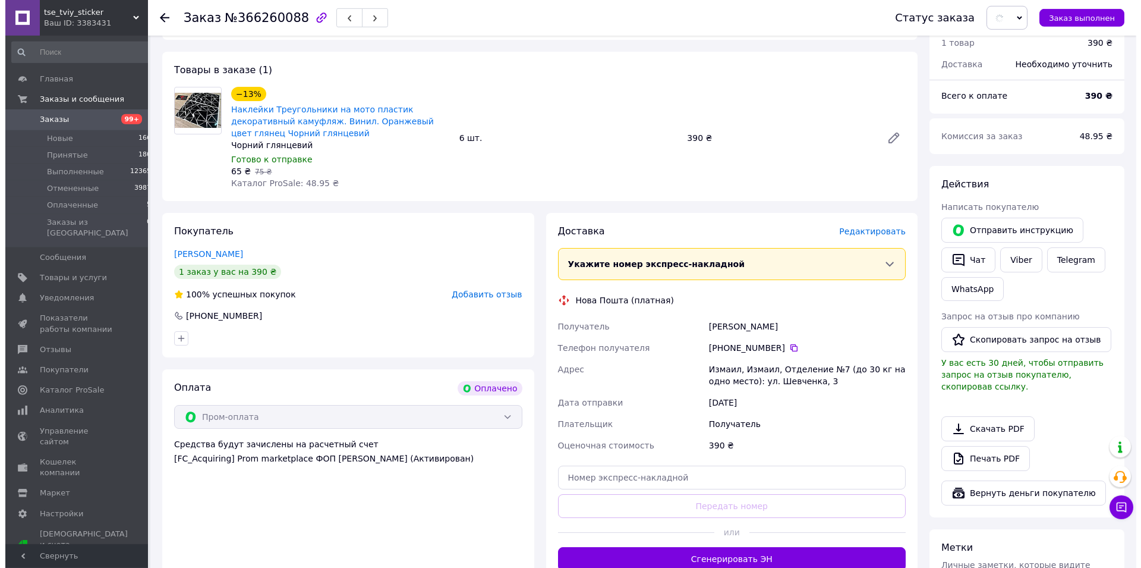
scroll to position [364, 0]
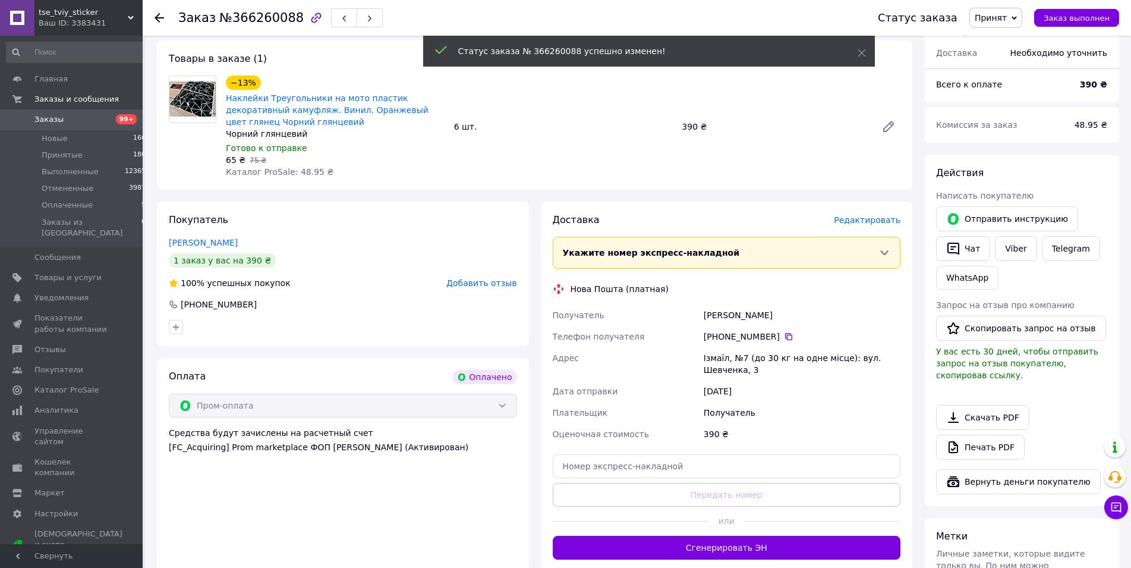
click at [862, 215] on span "Редактировать" at bounding box center [867, 220] width 67 height 10
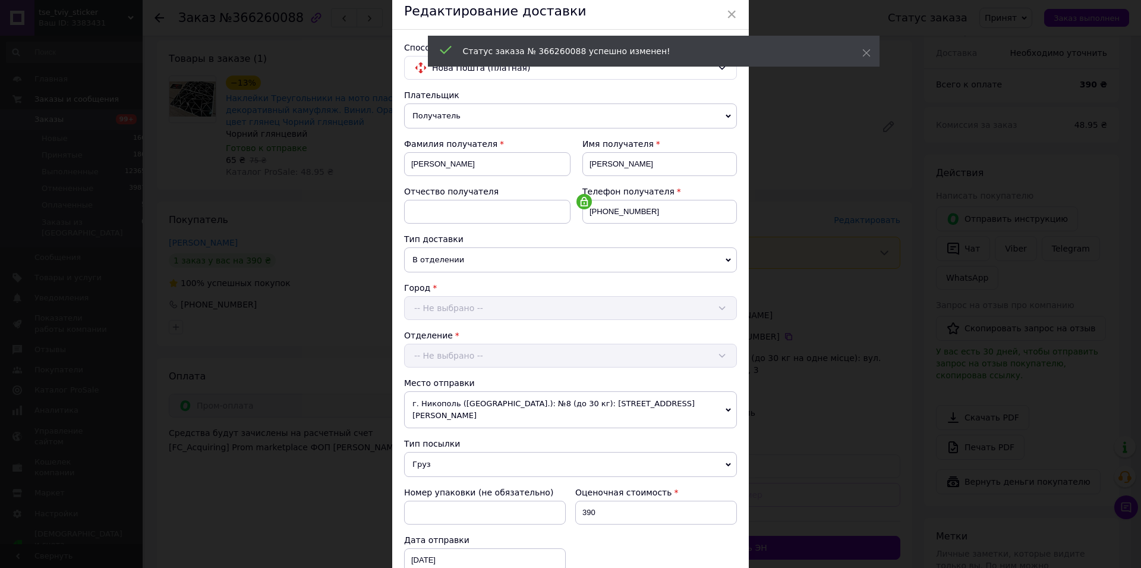
drag, startPoint x: 504, startPoint y: 413, endPoint x: 485, endPoint y: 417, distance: 19.6
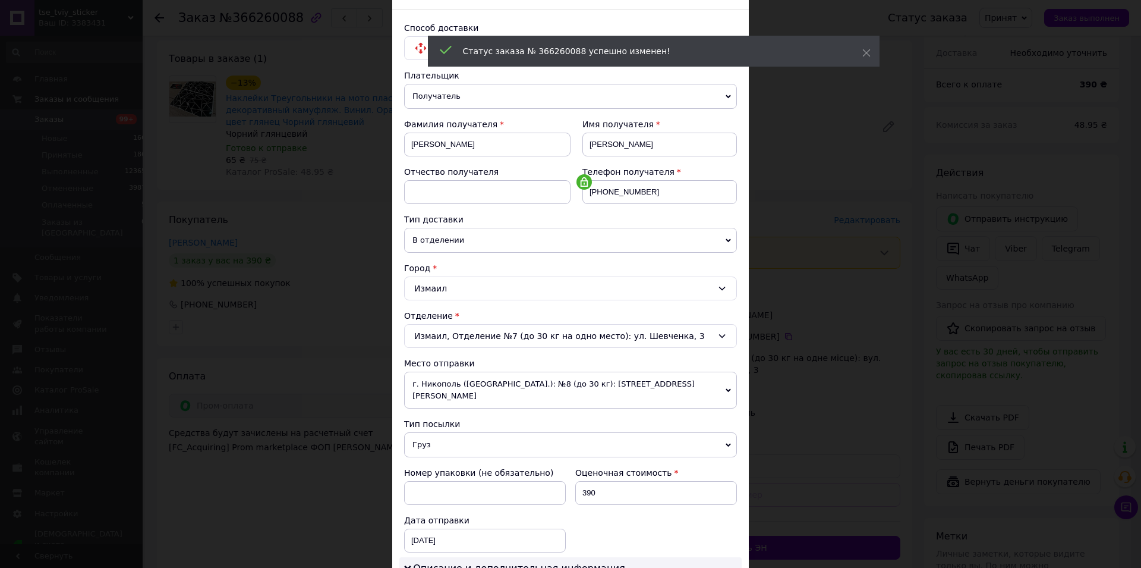
click at [462, 432] on span "Груз" at bounding box center [570, 444] width 333 height 25
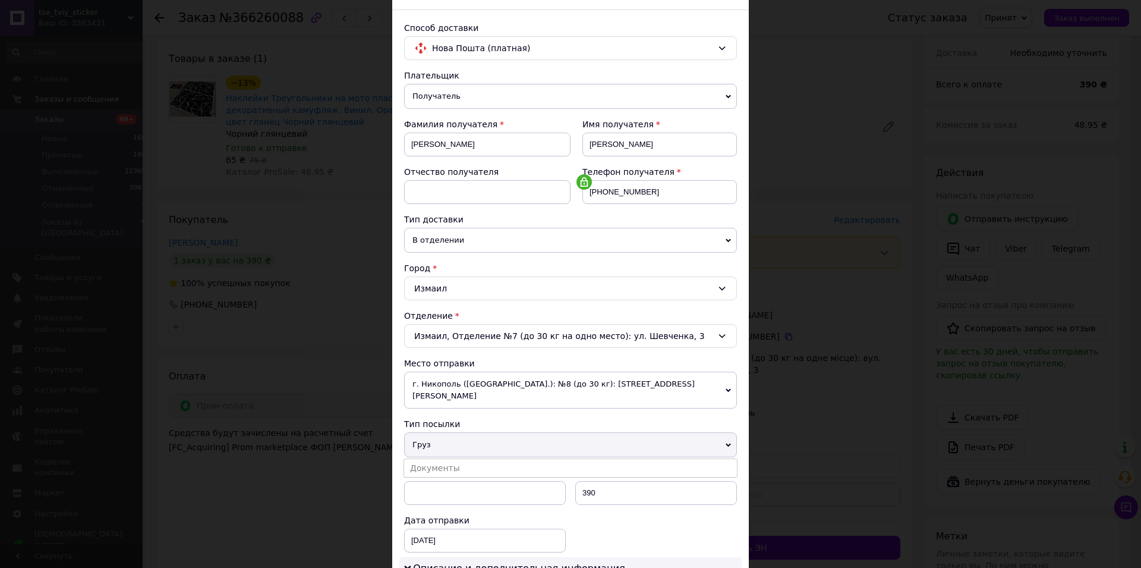
click at [454, 445] on div "Плательщик Получатель Отправитель Фамилия получателя Тарица Имя получателя Андр…" at bounding box center [570, 430] width 333 height 720
drag, startPoint x: 449, startPoint y: 435, endPoint x: 449, endPoint y: 457, distance: 21.4
click at [449, 438] on span "Груз" at bounding box center [570, 444] width 333 height 25
click at [449, 467] on div "Номер упаковки (не обязательно)" at bounding box center [485, 473] width 162 height 12
drag, startPoint x: 448, startPoint y: 425, endPoint x: 443, endPoint y: 446, distance: 21.9
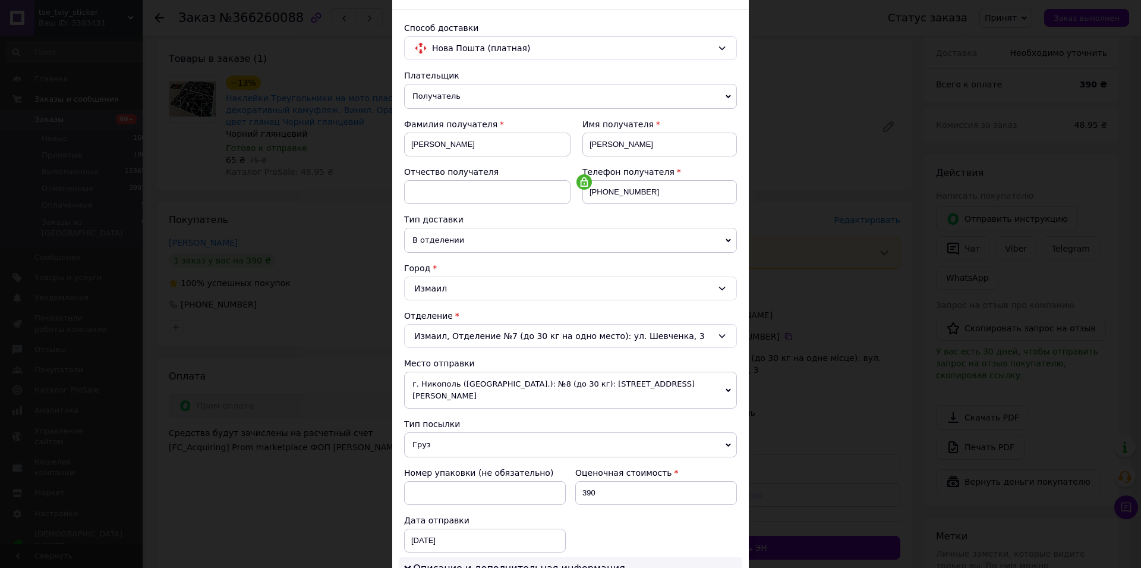
click at [448, 432] on span "Груз" at bounding box center [570, 444] width 333 height 25
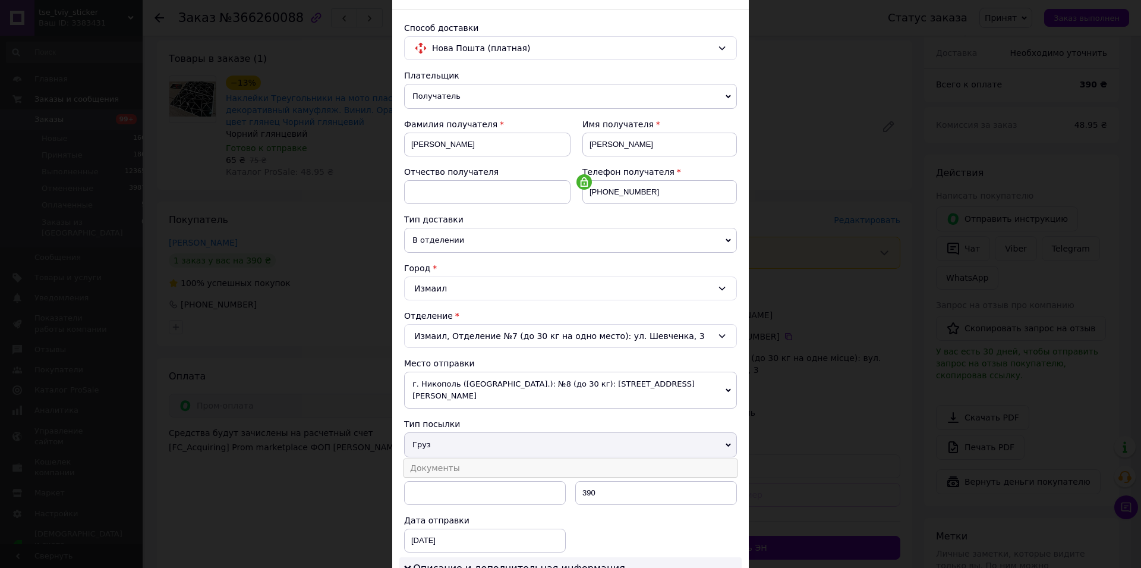
click at [443, 459] on li "Документы" at bounding box center [570, 468] width 333 height 18
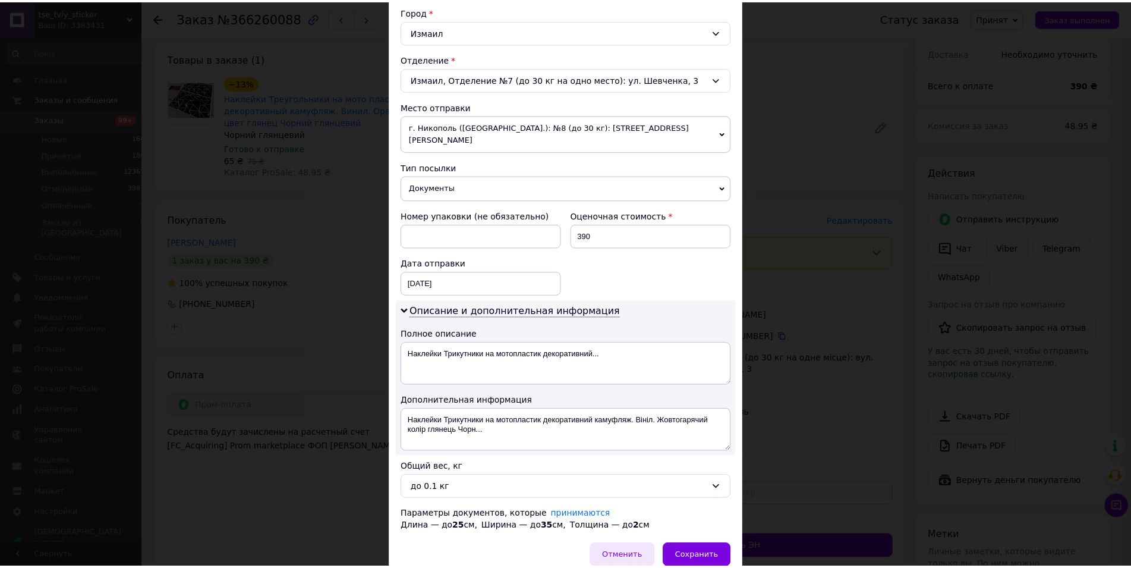
scroll to position [387, 0]
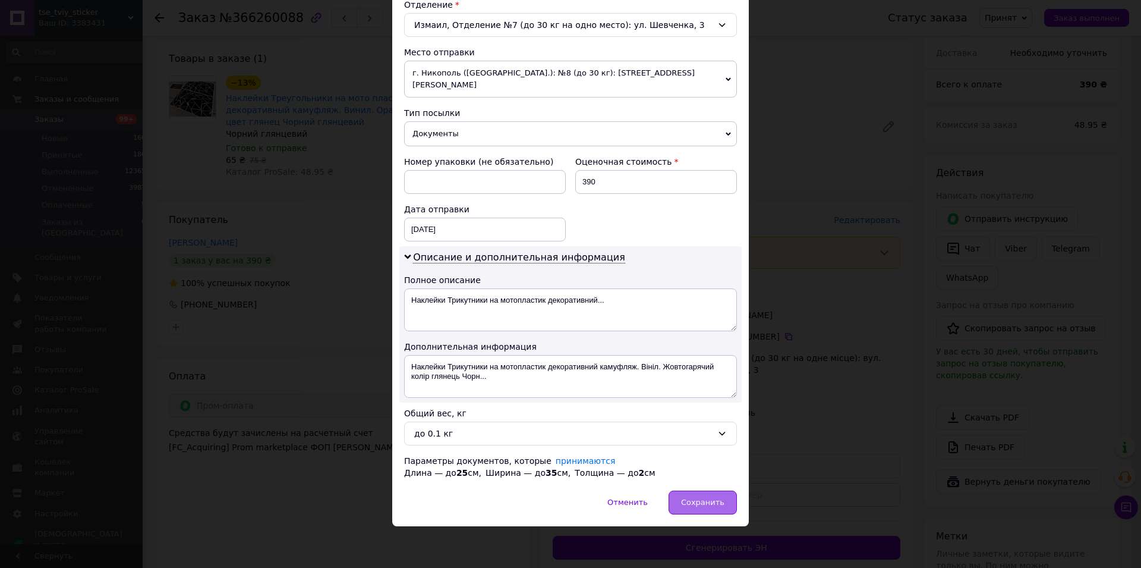
click at [709, 501] on span "Сохранить" at bounding box center [702, 502] width 43 height 9
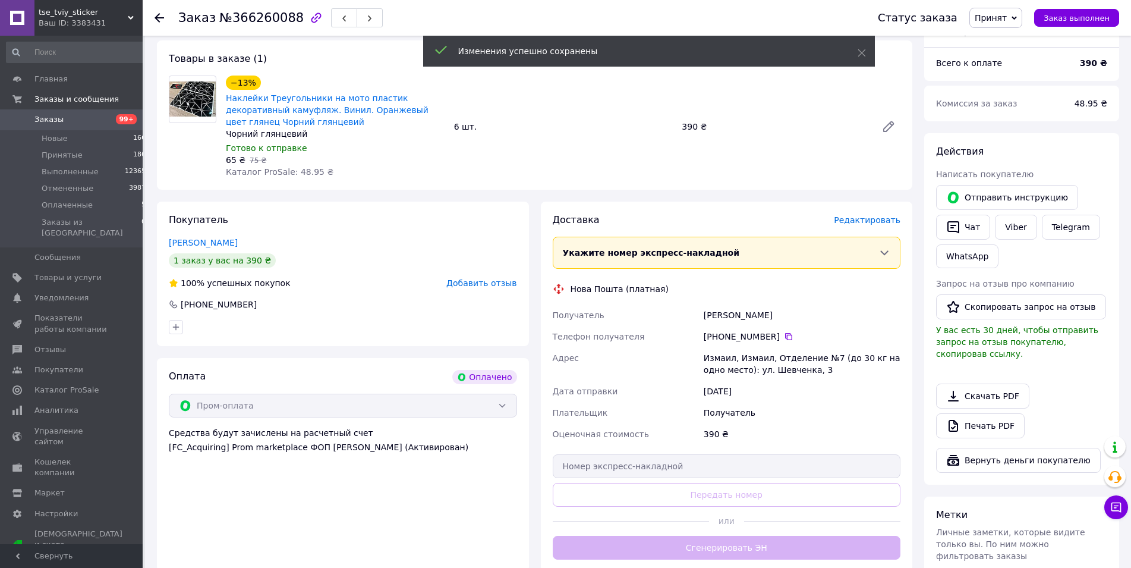
scroll to position [485, 0]
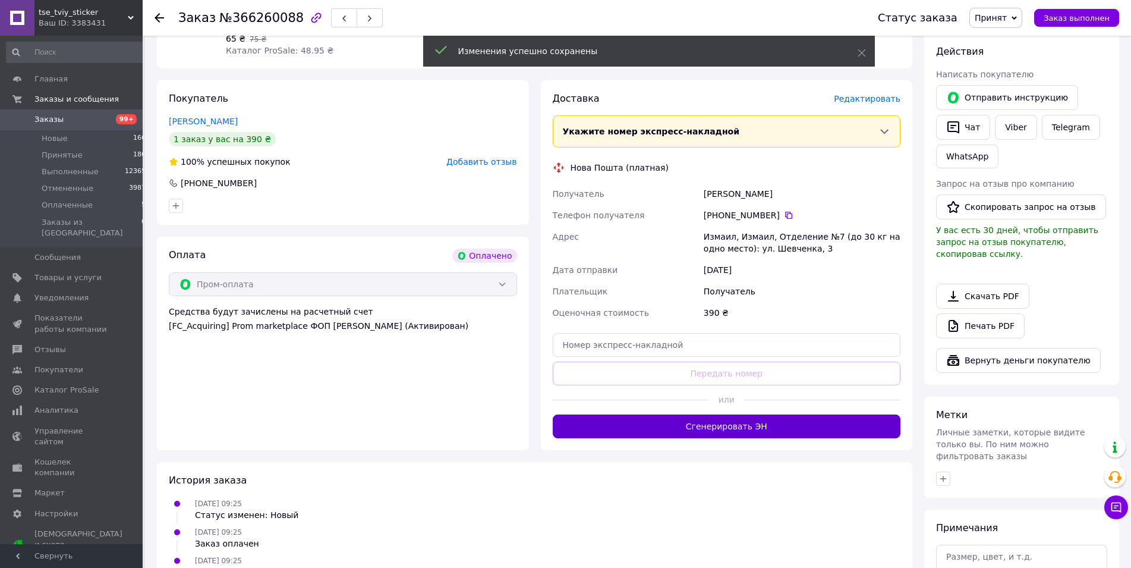
click at [705, 420] on button "Сгенерировать ЭН" at bounding box center [727, 426] width 348 height 24
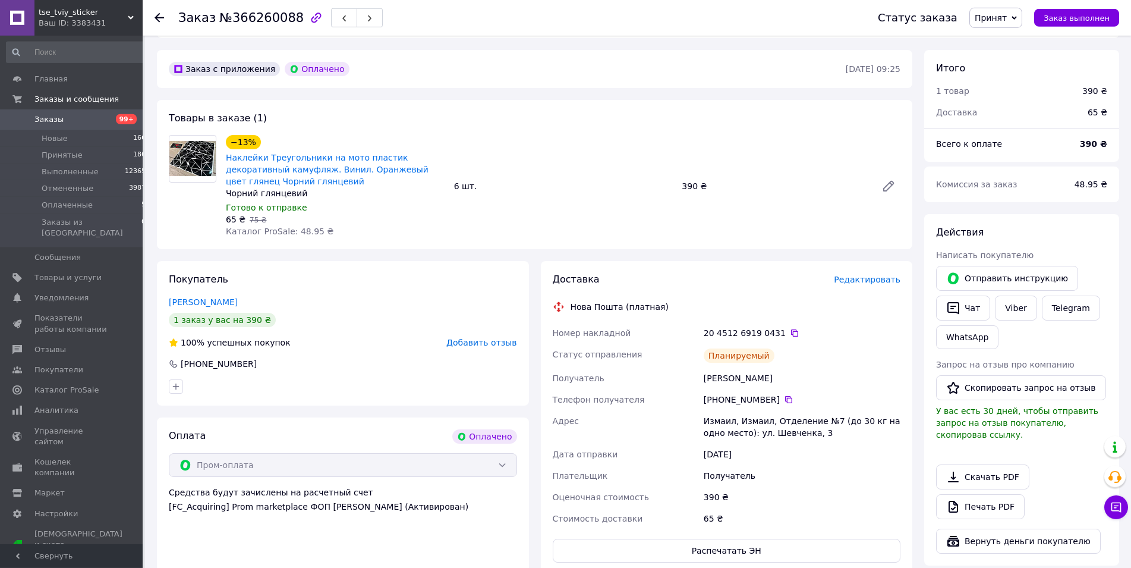
scroll to position [243, 0]
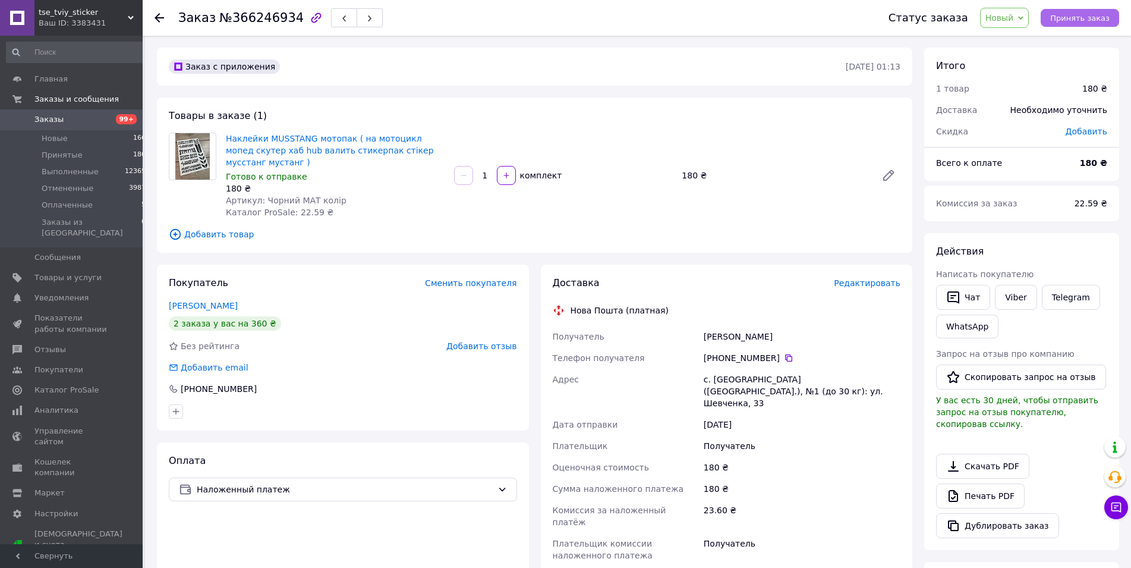
click at [1094, 14] on span "Принять заказ" at bounding box center [1079, 18] width 59 height 9
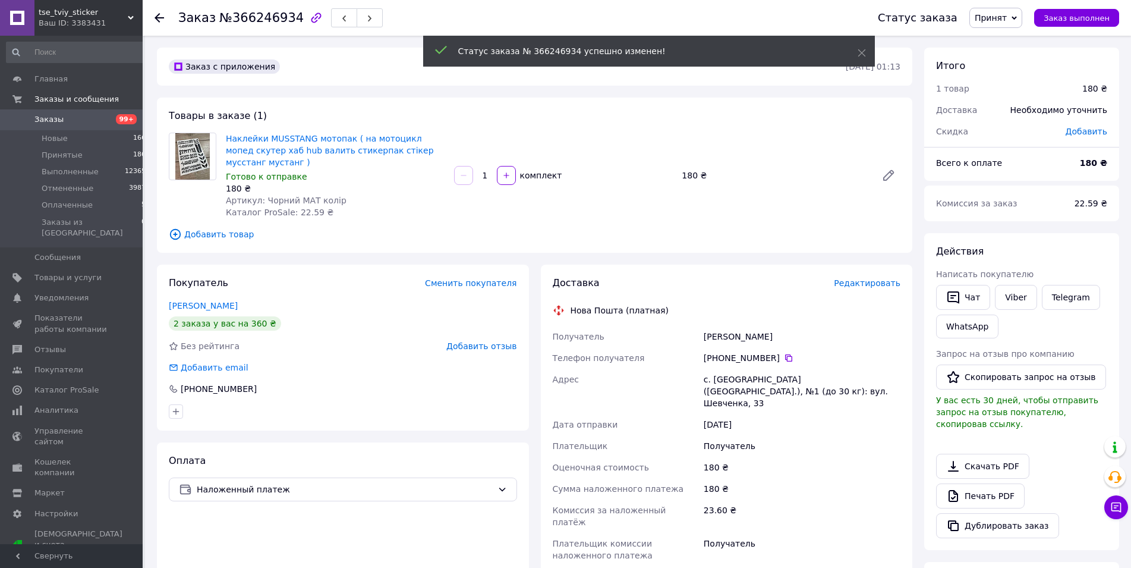
click at [873, 278] on span "Редактировать" at bounding box center [867, 283] width 67 height 10
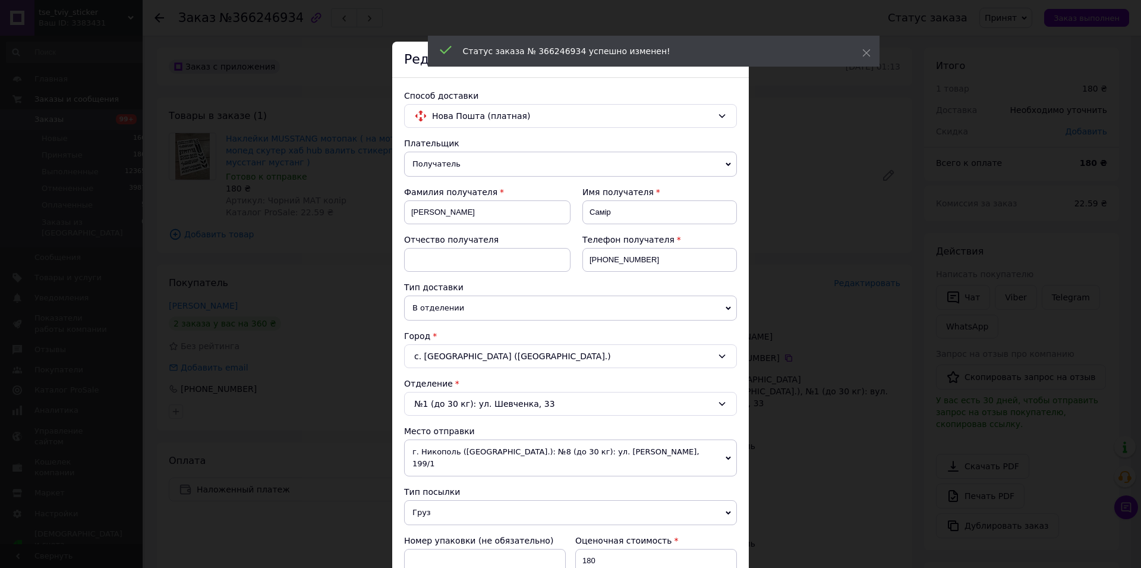
scroll to position [136, 0]
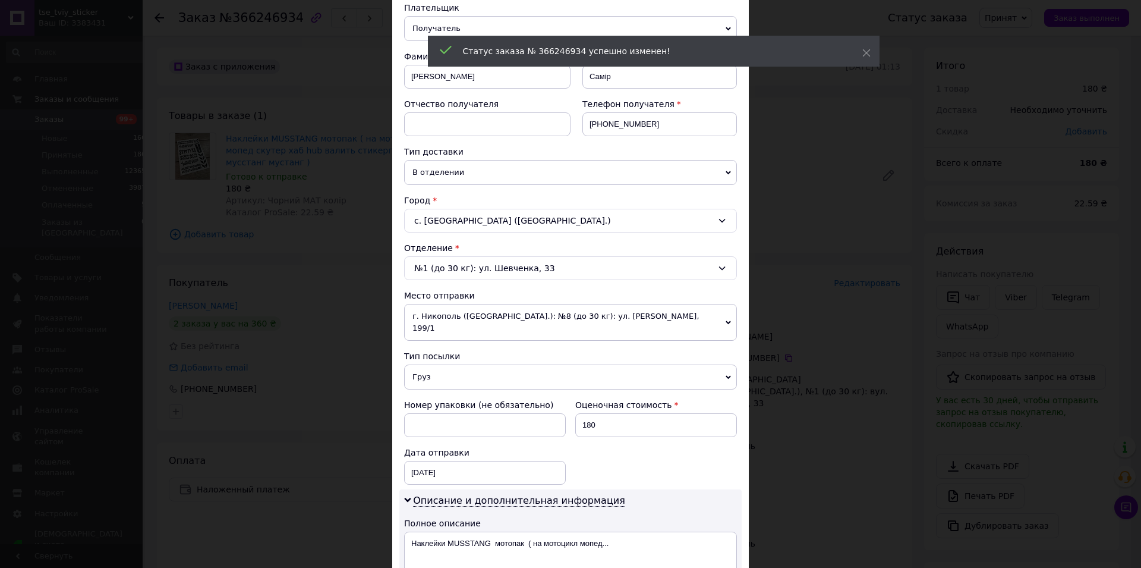
click at [428, 364] on span "Груз" at bounding box center [570, 376] width 333 height 25
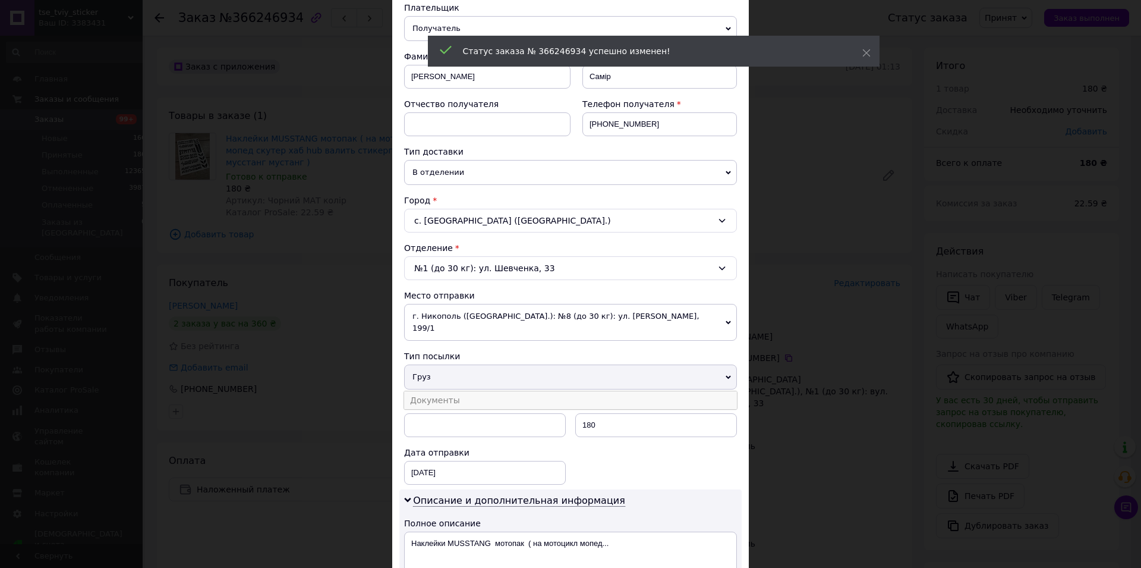
click at [436, 391] on li "Документы" at bounding box center [570, 400] width 333 height 18
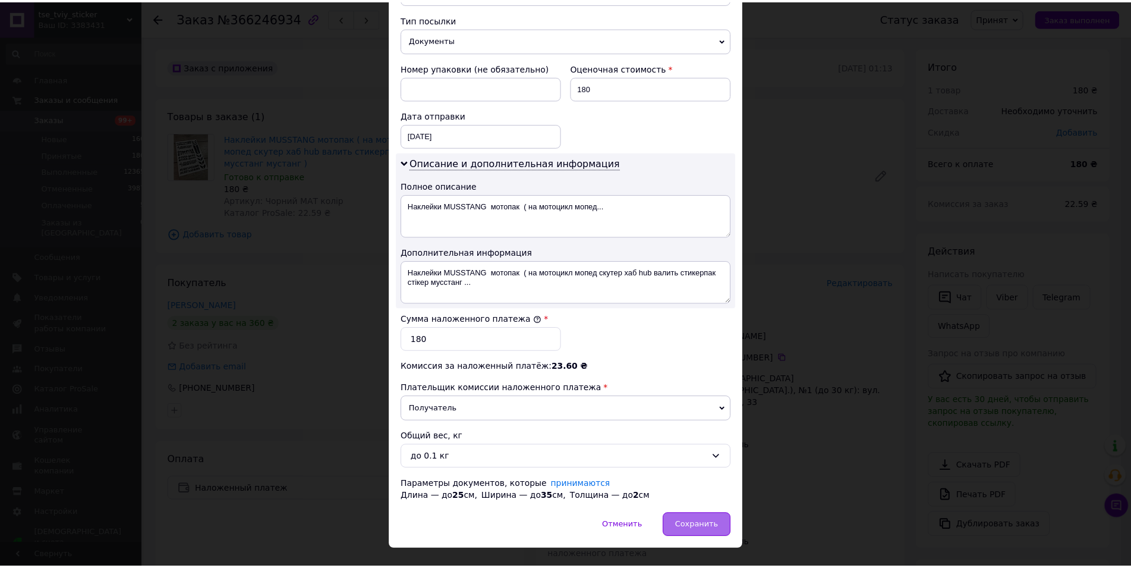
scroll to position [474, 0]
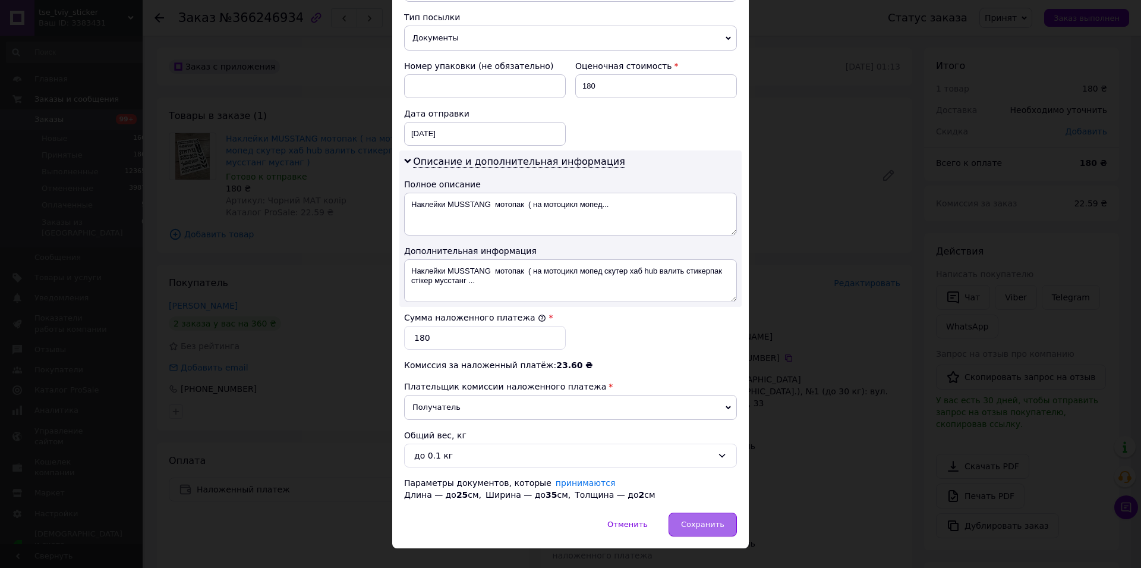
click at [700, 528] on span "Сохранить" at bounding box center [702, 524] width 43 height 9
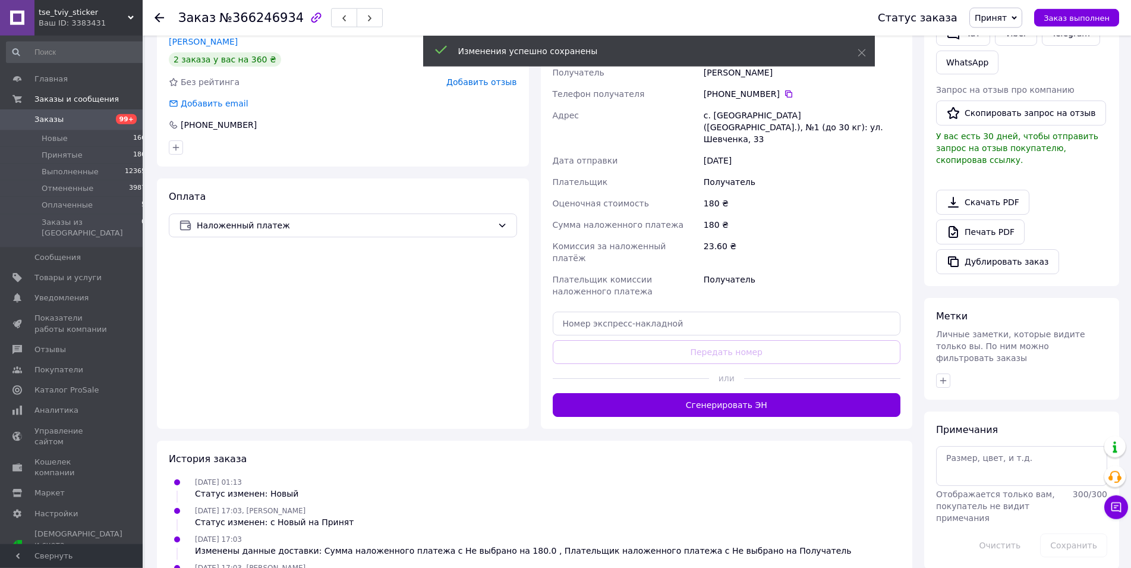
scroll to position [303, 0]
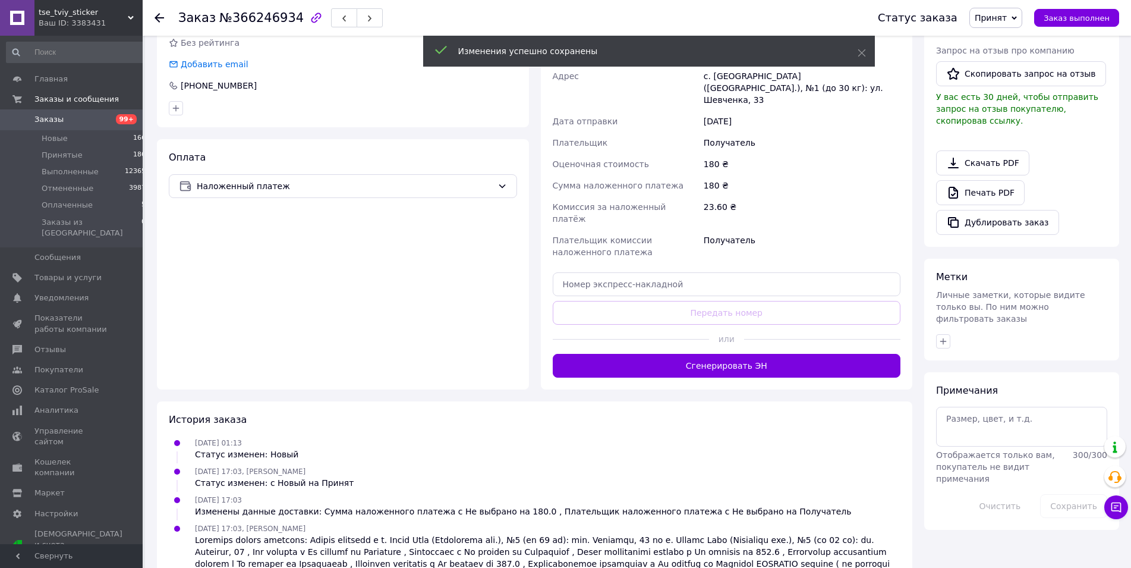
click at [693, 354] on button "Сгенерировать ЭН" at bounding box center [727, 366] width 348 height 24
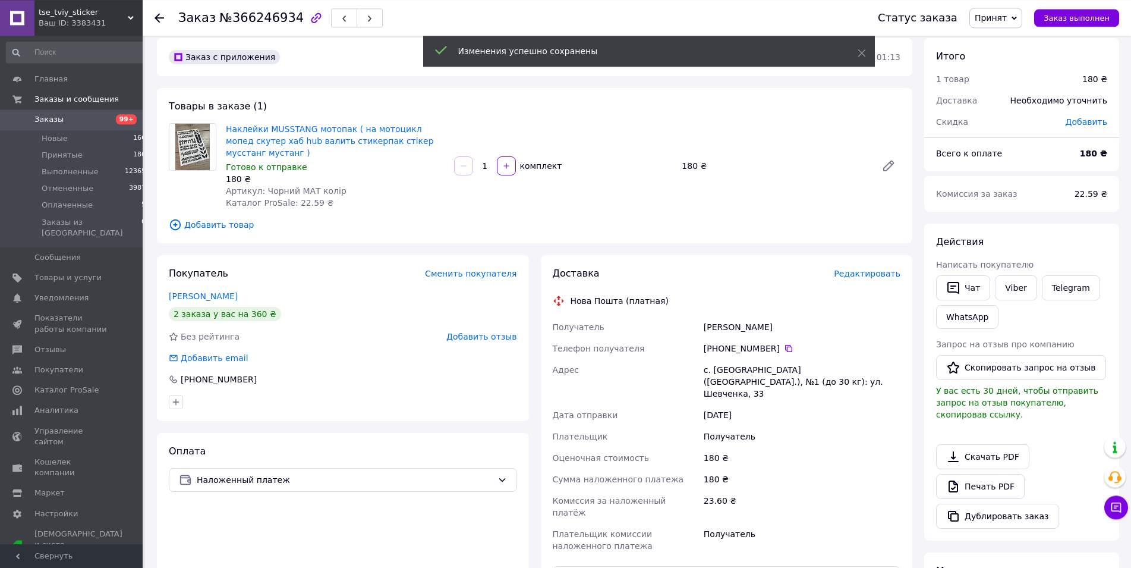
scroll to position [0, 0]
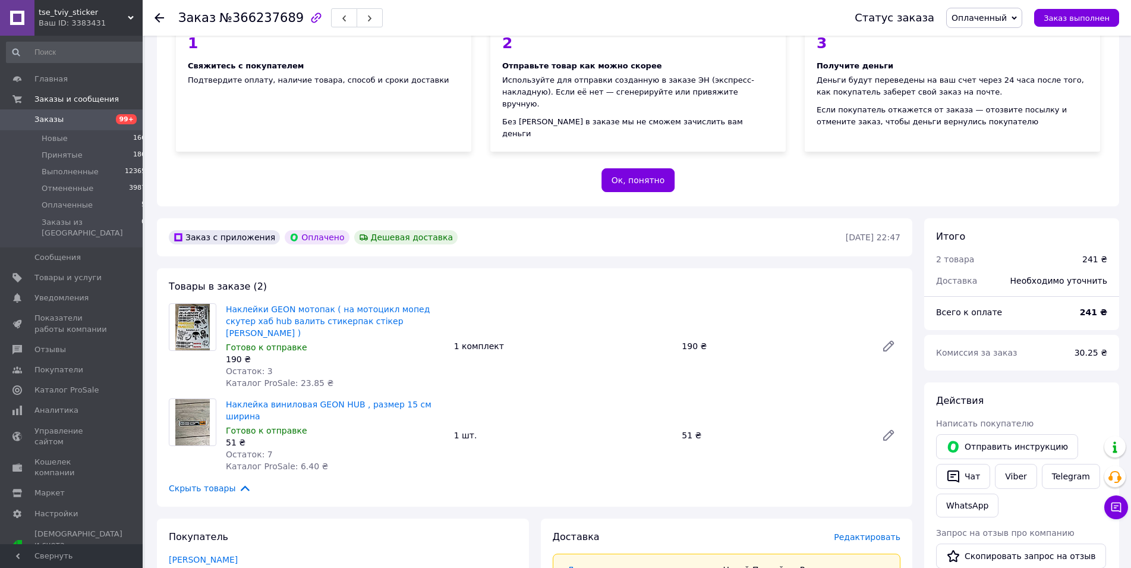
scroll to position [121, 0]
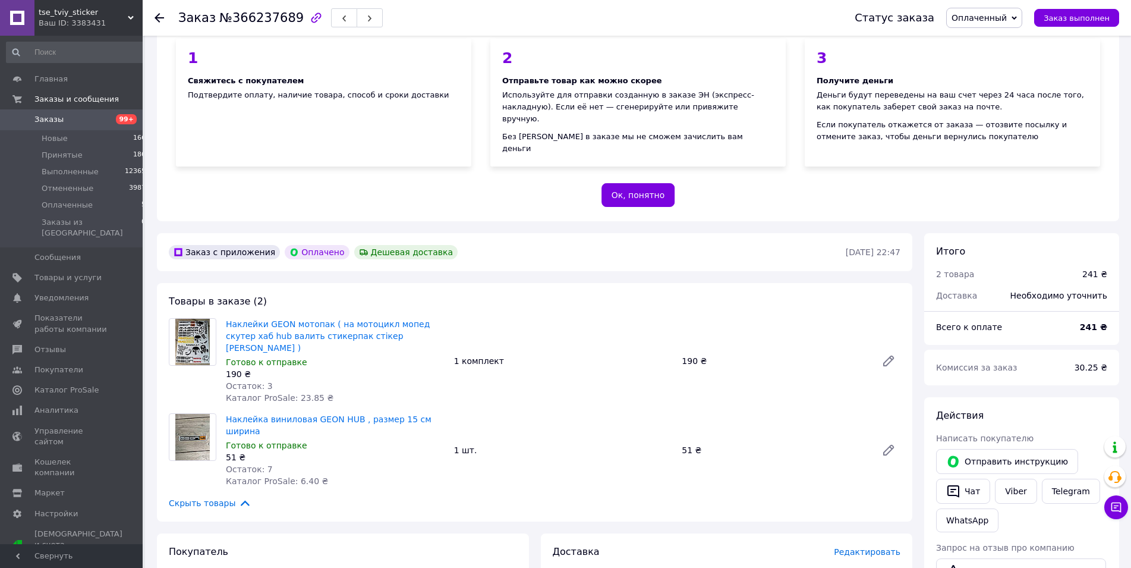
click at [1007, 15] on span "Оплаченный" at bounding box center [979, 18] width 55 height 10
click at [1002, 41] on li "Принят" at bounding box center [984, 42] width 75 height 18
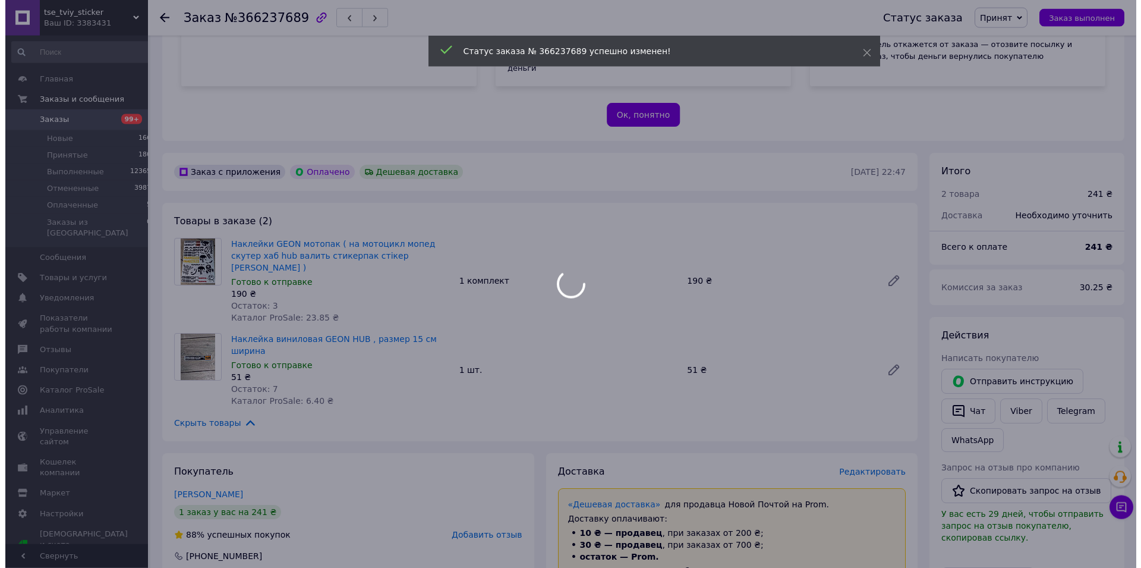
scroll to position [303, 0]
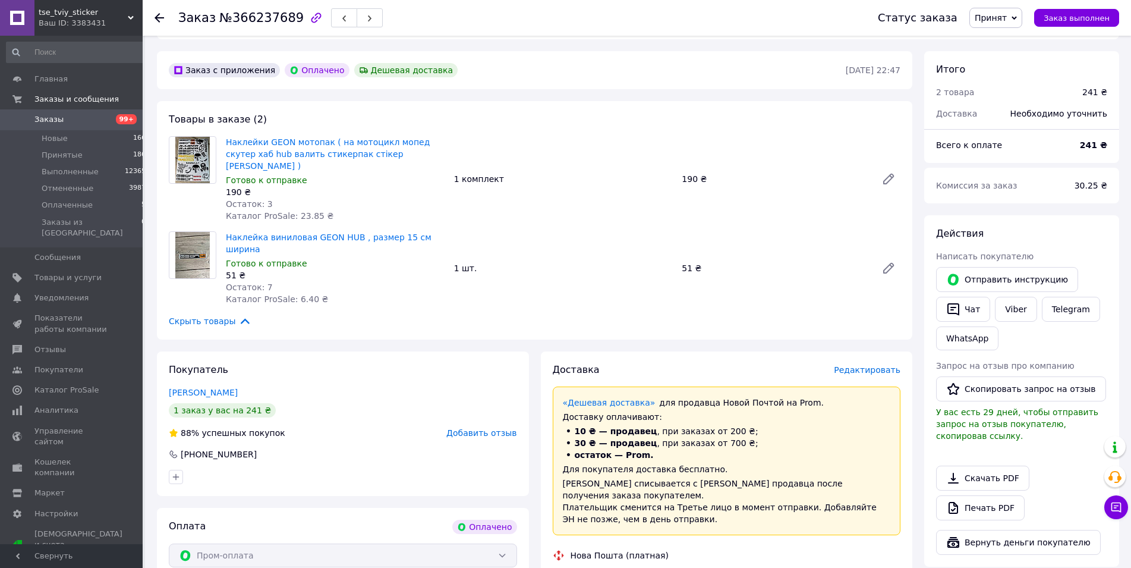
click at [867, 365] on span "Редактировать" at bounding box center [867, 370] width 67 height 10
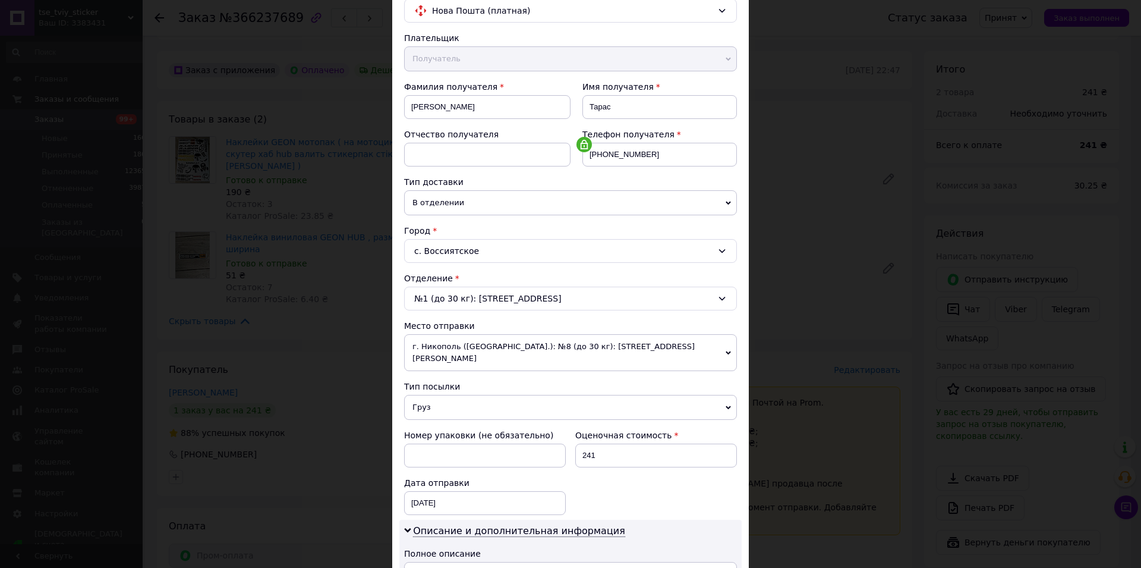
scroll to position [136, 0]
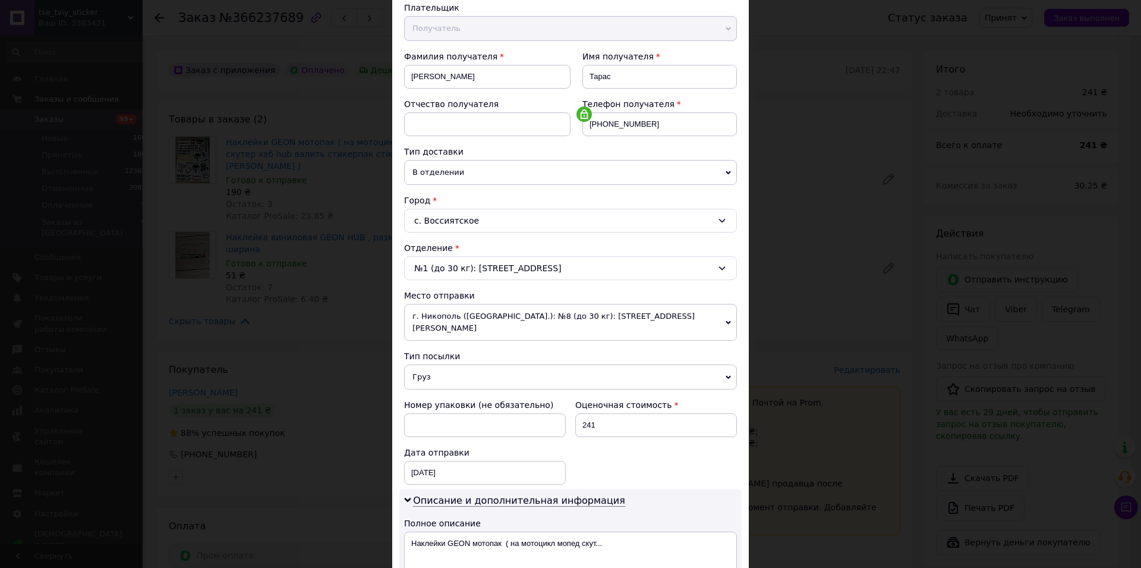
click at [447, 364] on span "Груз" at bounding box center [570, 376] width 333 height 25
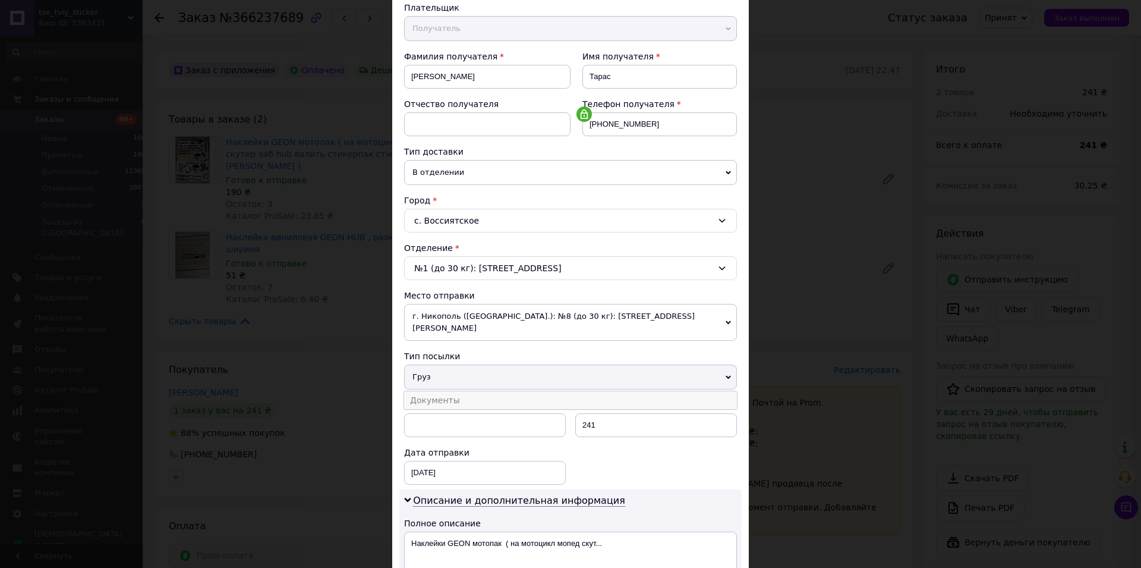
click at [452, 391] on li "Документы" at bounding box center [570, 400] width 333 height 18
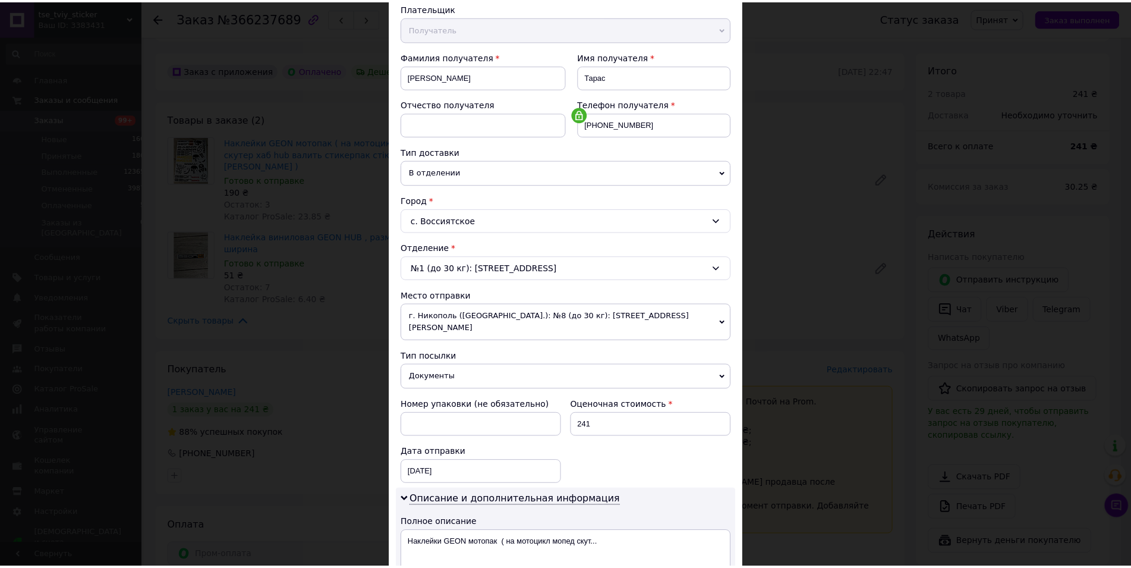
scroll to position [387, 0]
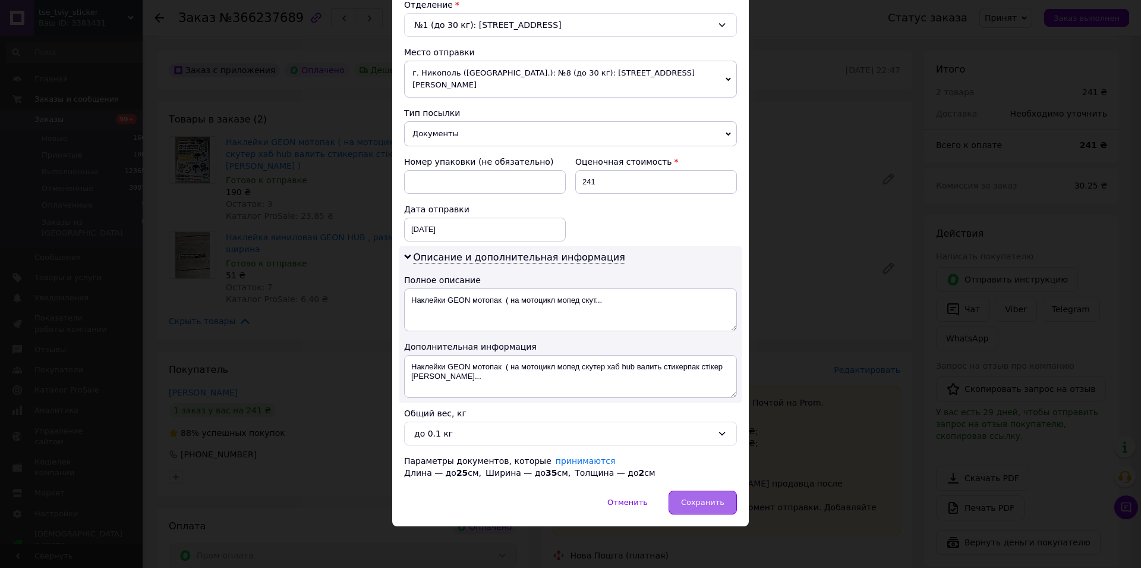
click at [729, 495] on div "Сохранить" at bounding box center [703, 502] width 68 height 24
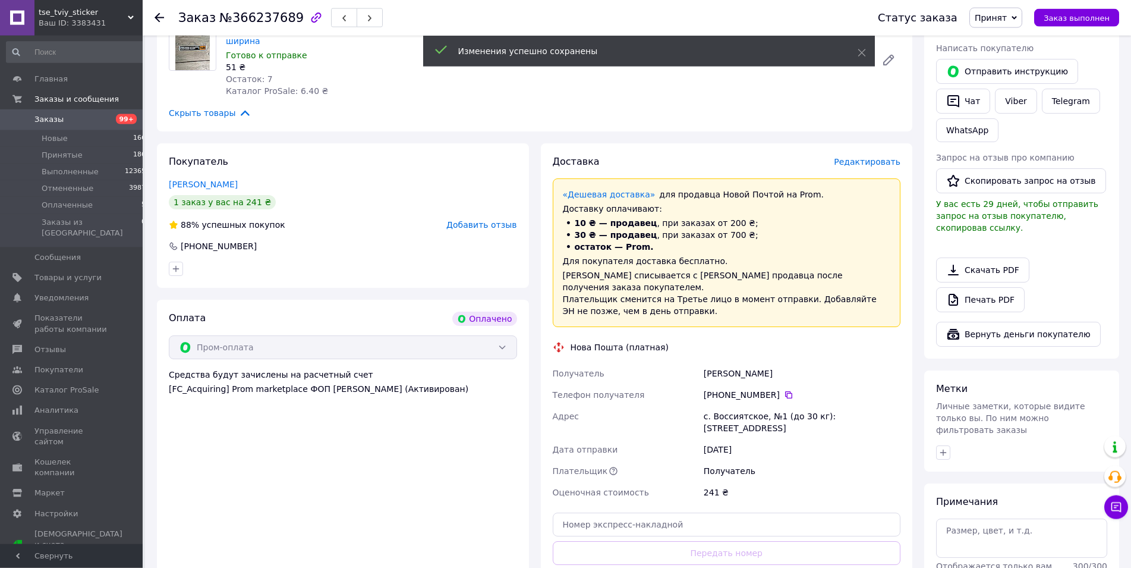
scroll to position [546, 0]
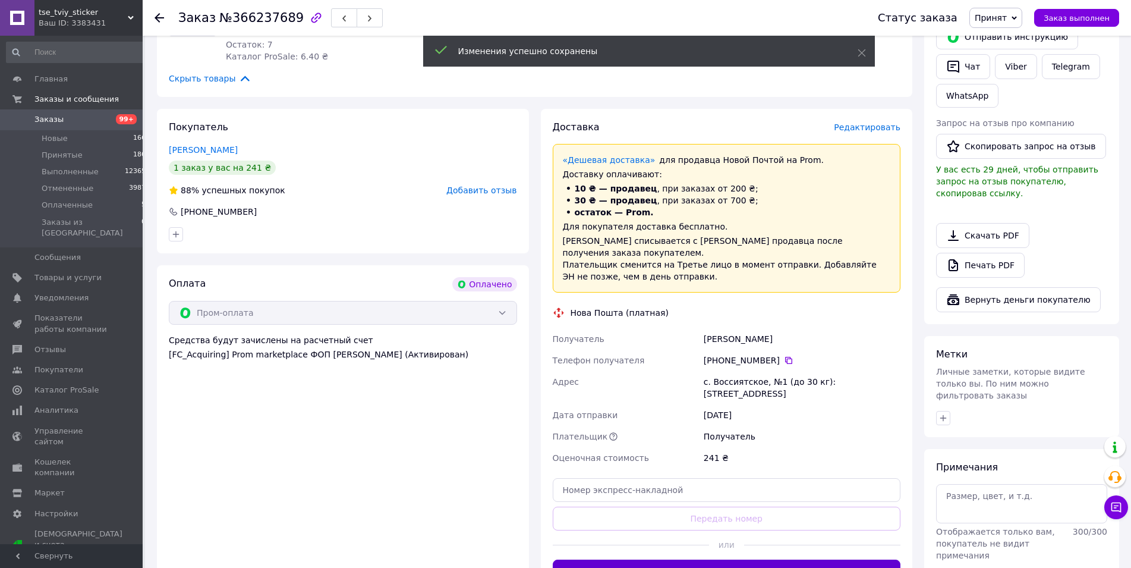
click at [731, 559] on button "Сгенерировать ЭН" at bounding box center [727, 571] width 348 height 24
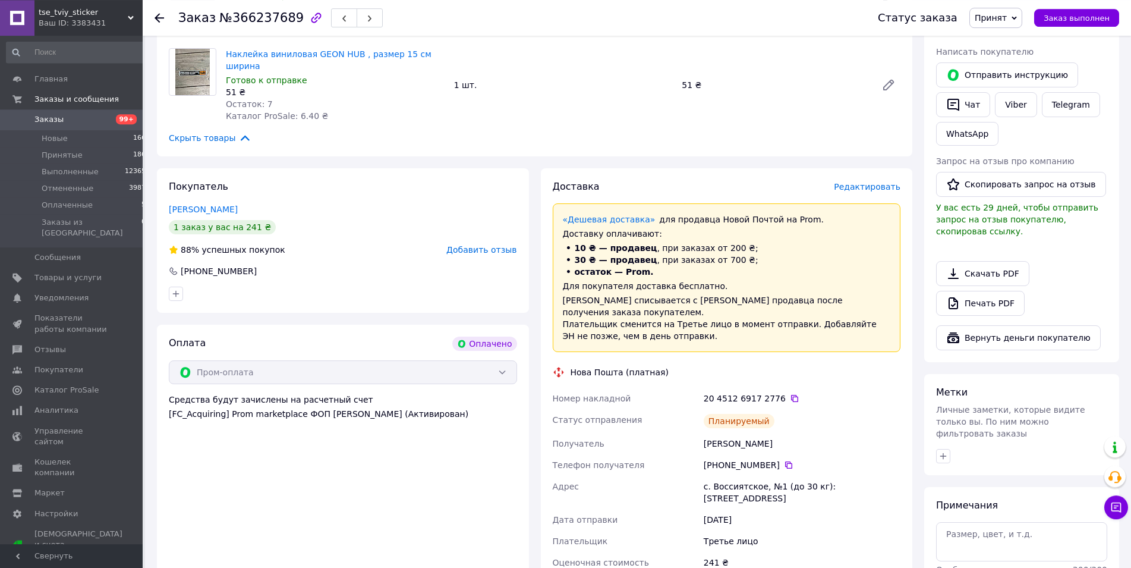
scroll to position [424, 0]
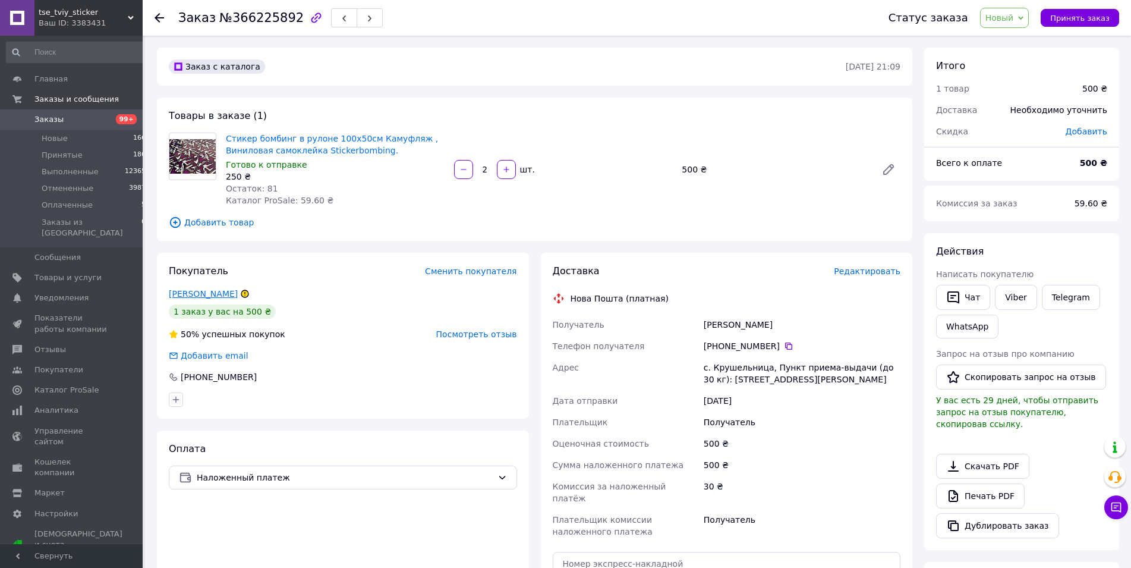
click at [181, 296] on link "Сучко Микола" at bounding box center [203, 294] width 69 height 10
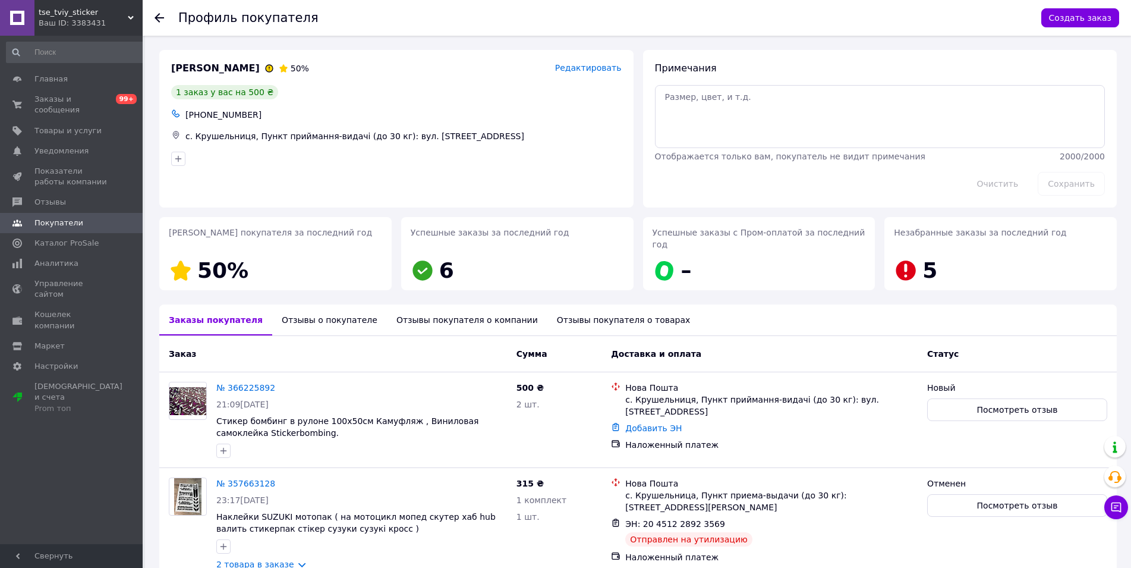
scroll to position [53, 0]
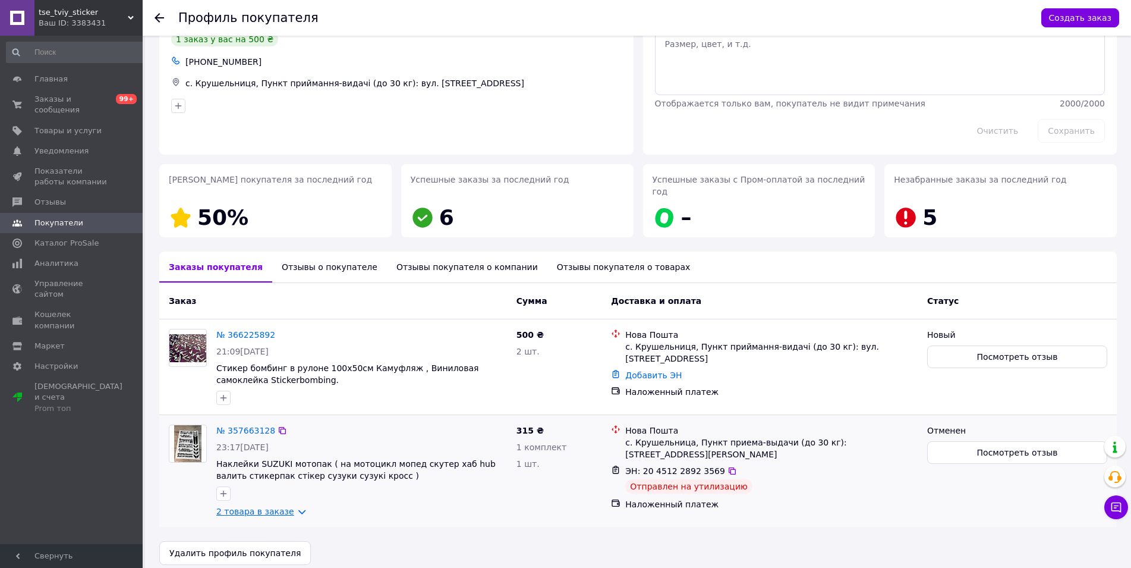
click at [274, 506] on link "2 товара в заказе" at bounding box center [255, 511] width 78 height 10
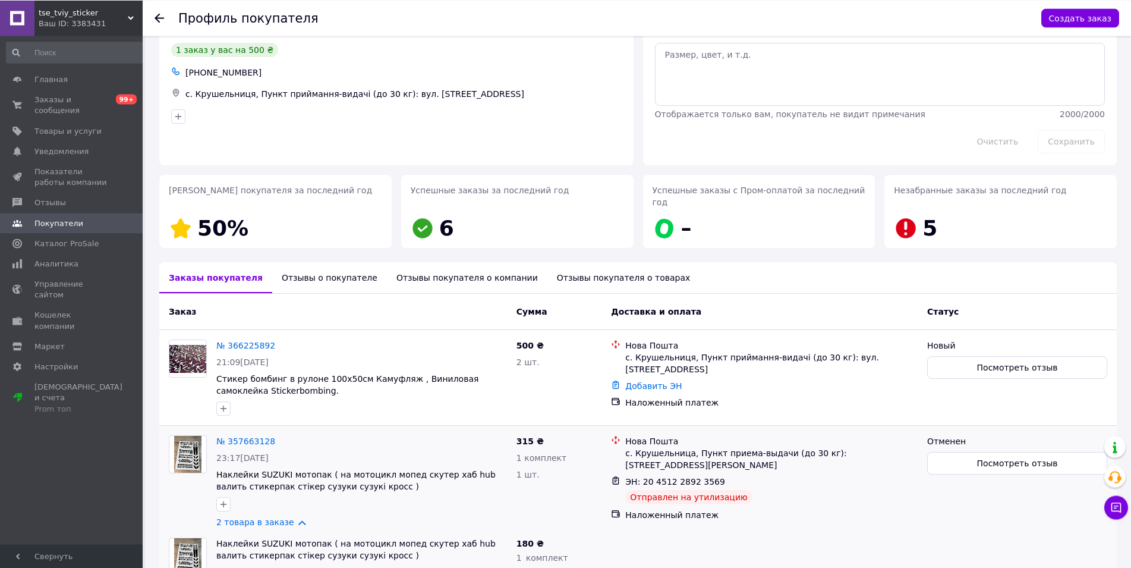
scroll to position [61, 0]
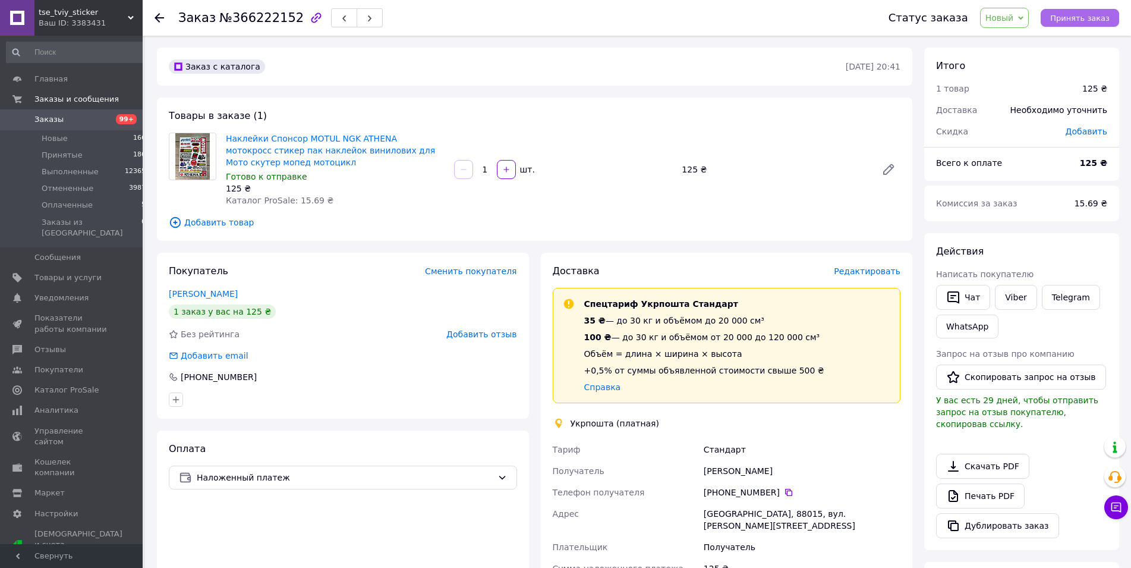
click at [1078, 21] on span "Принять заказ" at bounding box center [1079, 18] width 59 height 9
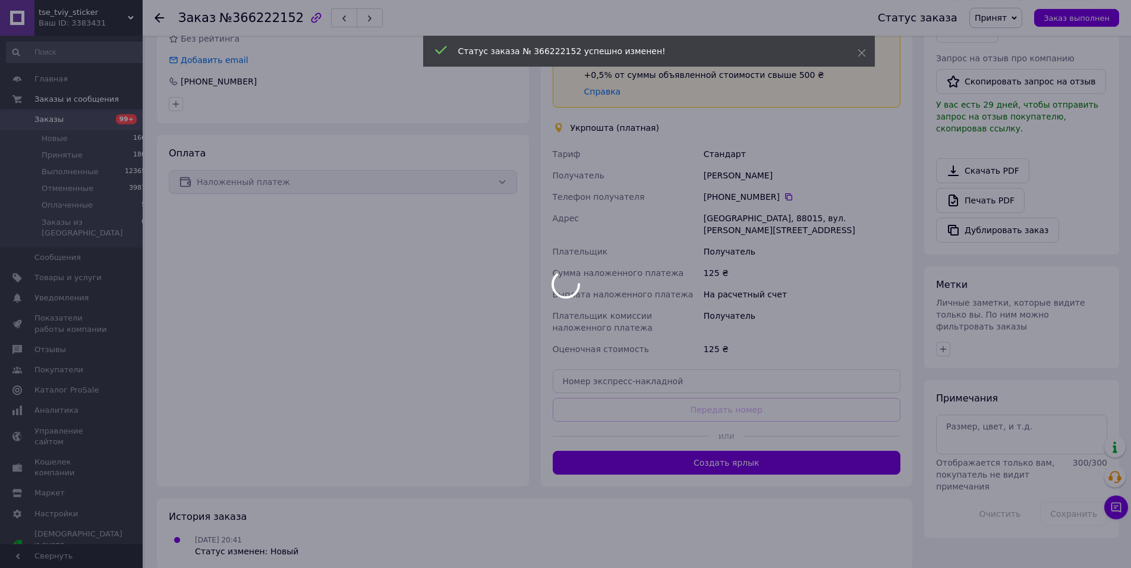
scroll to position [297, 0]
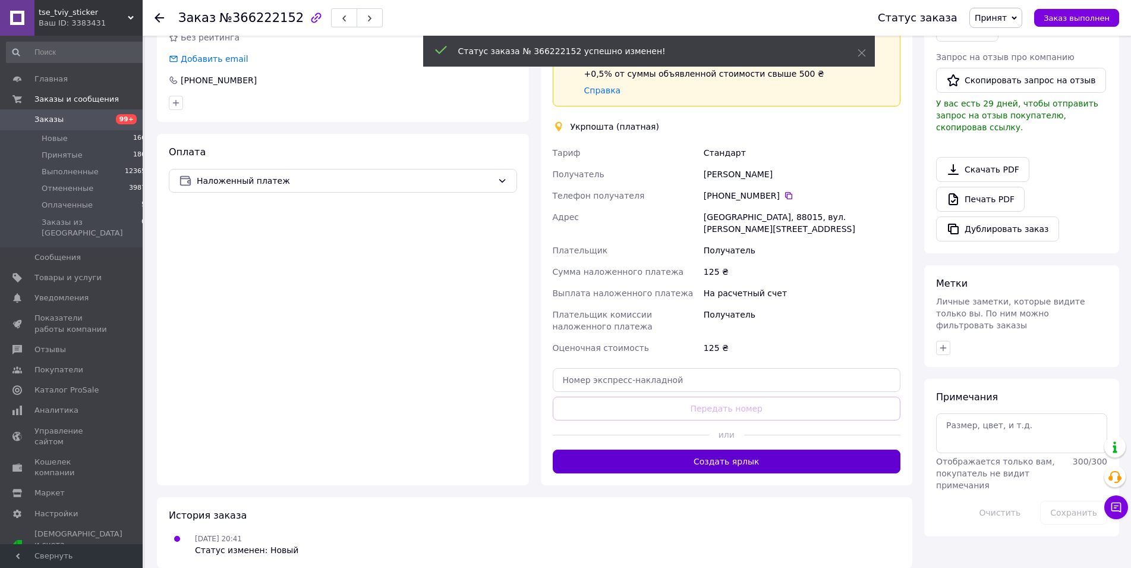
click at [748, 449] on button "Создать ярлык" at bounding box center [727, 461] width 348 height 24
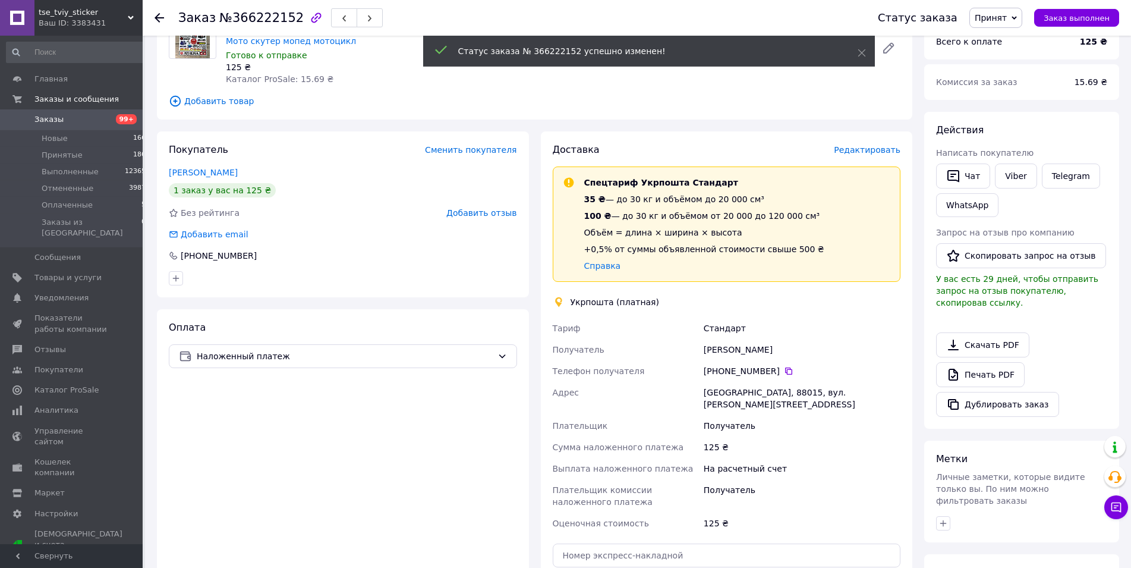
scroll to position [0, 0]
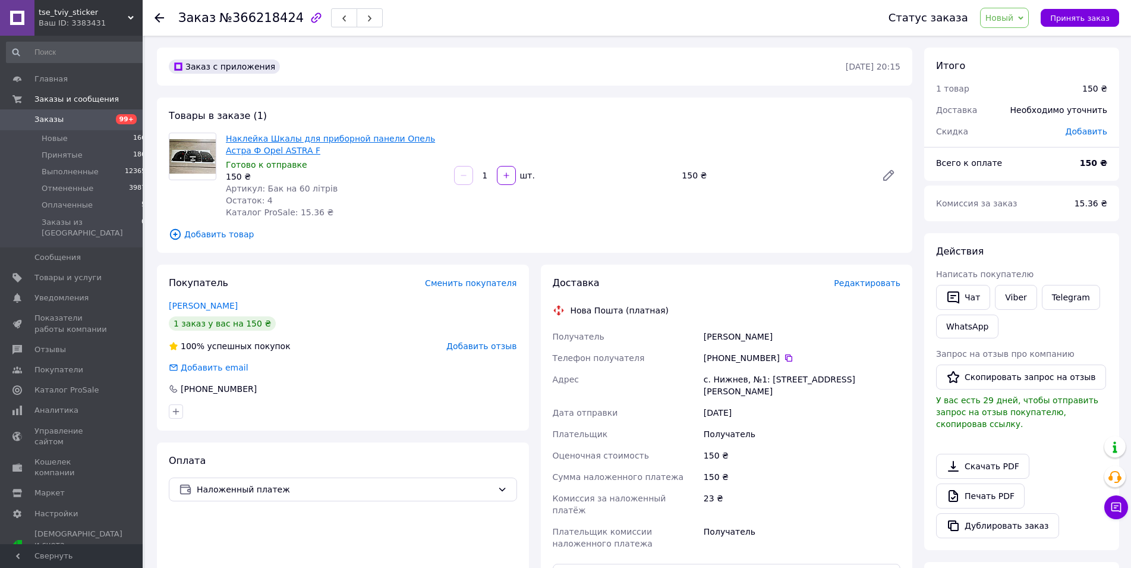
click at [297, 139] on link "Наклейка Шкалы для приборной панели Опель Астра Ф Оpel ASTRA F" at bounding box center [330, 144] width 209 height 21
click at [1094, 20] on span "Принять заказ" at bounding box center [1079, 18] width 59 height 9
click at [890, 285] on span "Редактировать" at bounding box center [867, 283] width 67 height 10
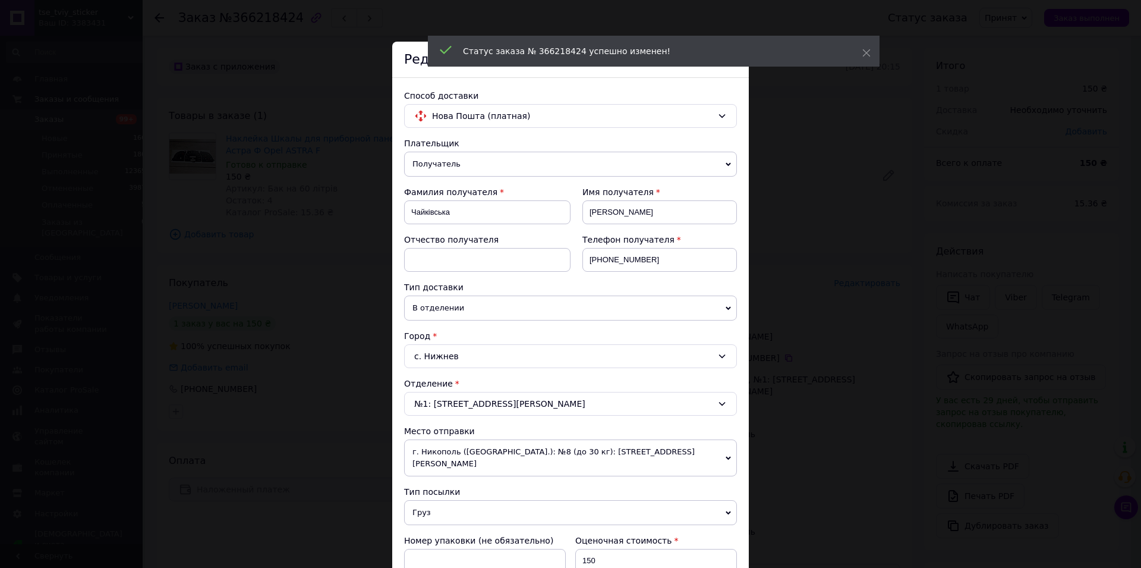
scroll to position [136, 0]
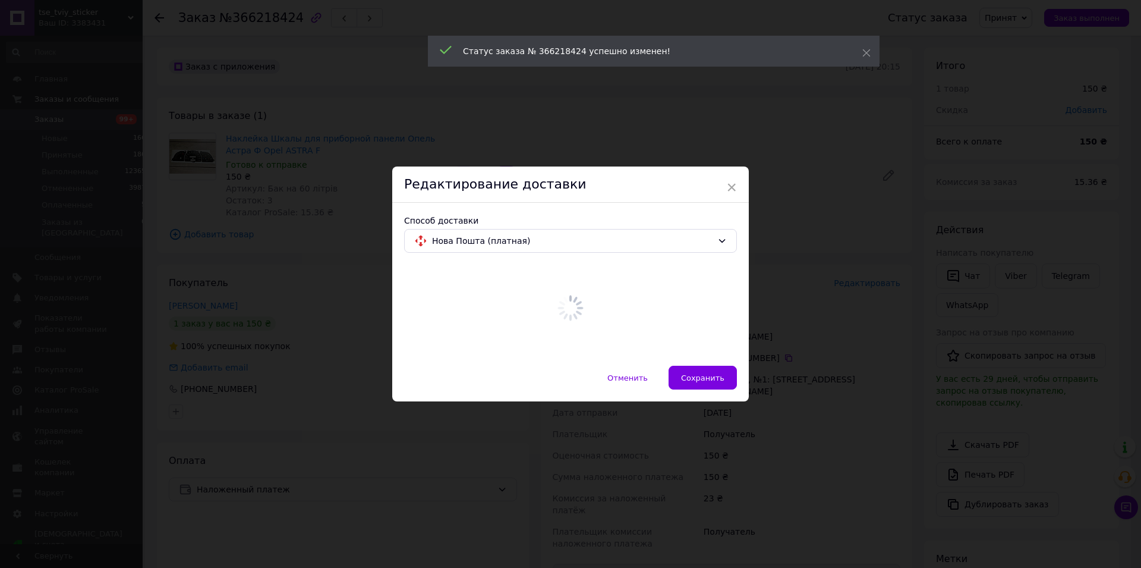
drag, startPoint x: 442, startPoint y: 369, endPoint x: 443, endPoint y: 384, distance: 15.5
click at [442, 369] on div "Отменить   Сохранить" at bounding box center [570, 384] width 357 height 36
click at [443, 384] on div "Отменить   Сохранить" at bounding box center [570, 384] width 357 height 36
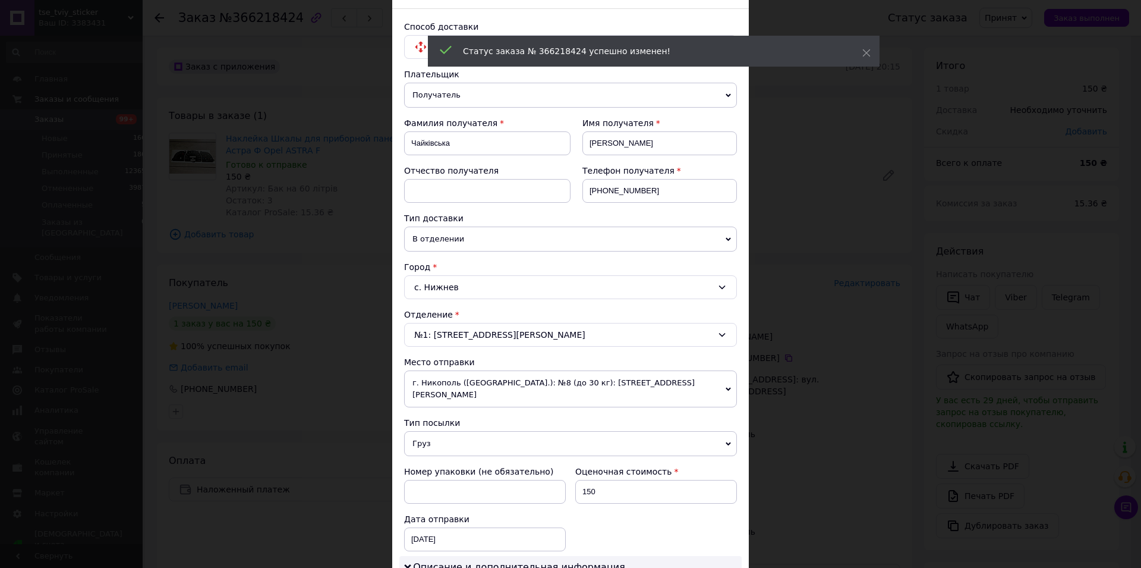
scroll to position [136, 0]
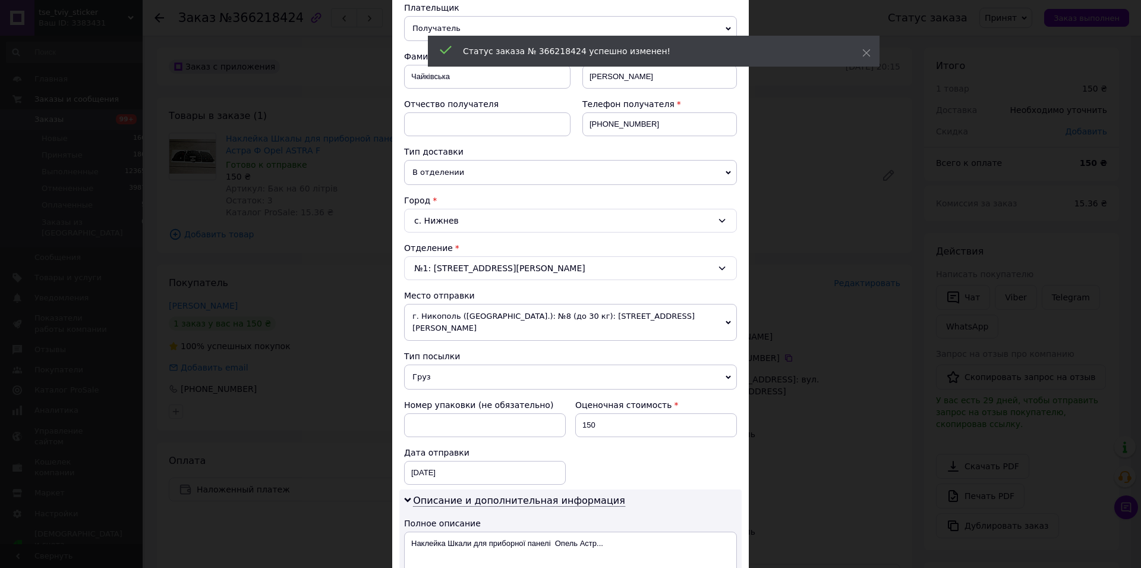
drag, startPoint x: 445, startPoint y: 367, endPoint x: 446, endPoint y: 385, distance: 17.3
click at [445, 370] on span "Груз" at bounding box center [570, 376] width 333 height 25
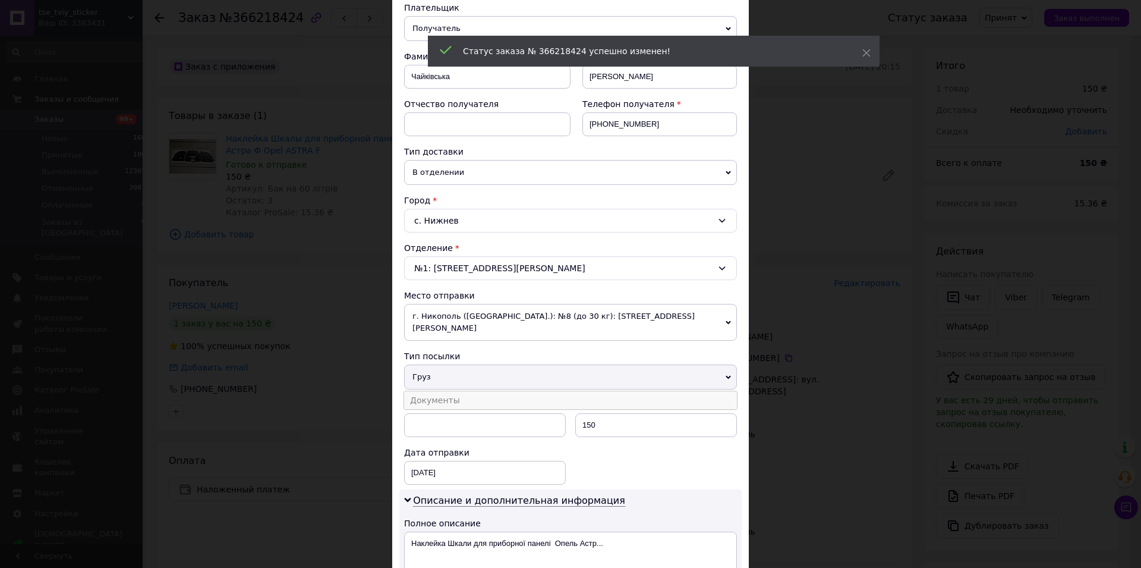
click at [447, 391] on li "Документы" at bounding box center [570, 400] width 333 height 18
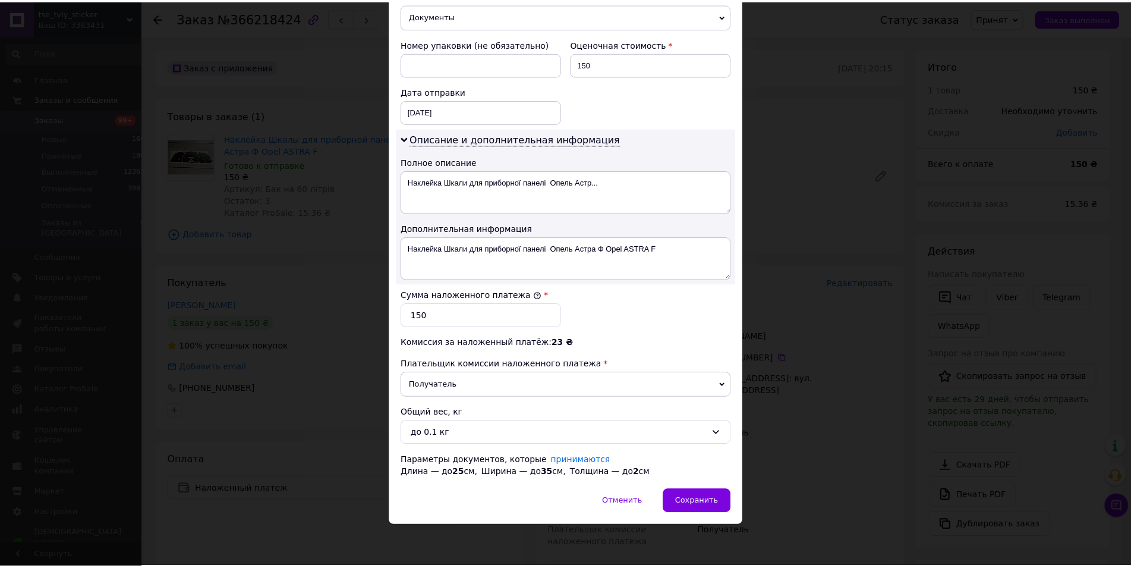
scroll to position [505, 0]
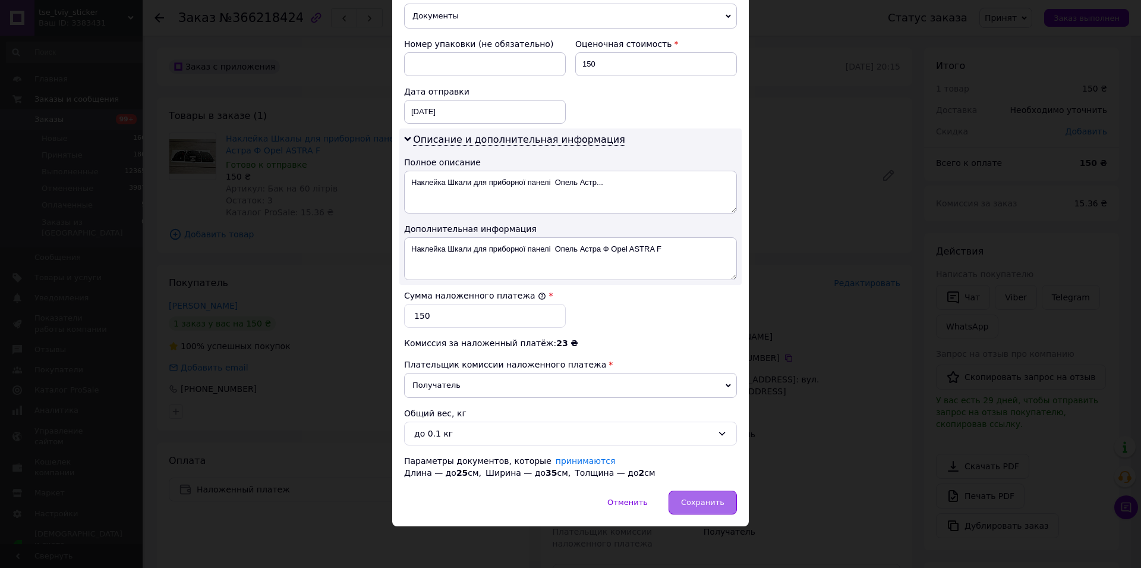
click at [689, 496] on div "Сохранить" at bounding box center [703, 502] width 68 height 24
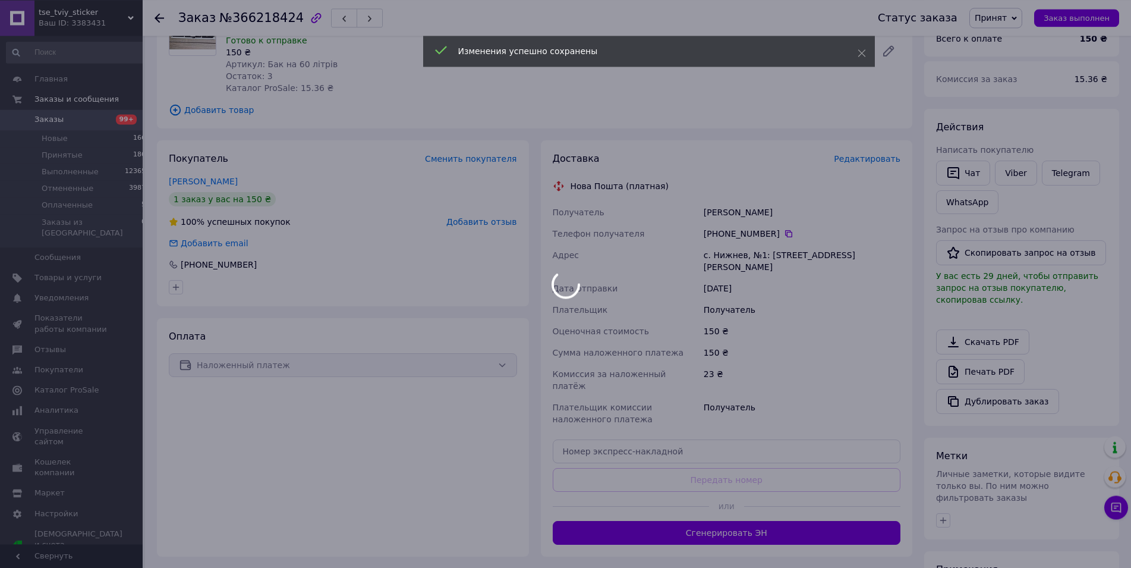
scroll to position [182, 0]
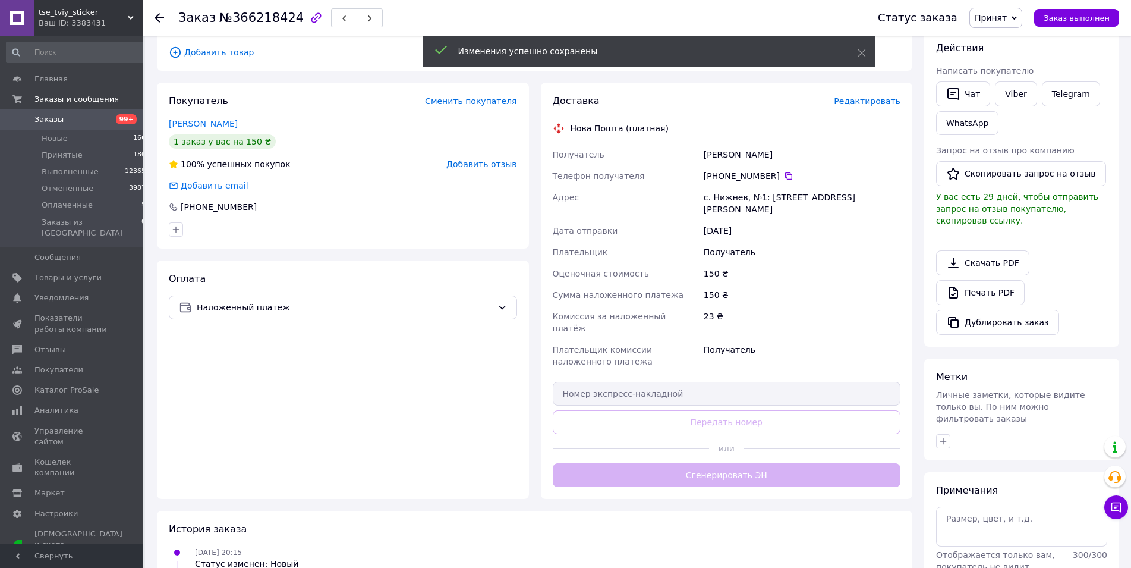
click at [686, 450] on div "Доставка Редактировать Нова Пошта (платная) Получатель Чайківська Христина Теле…" at bounding box center [727, 291] width 348 height 392
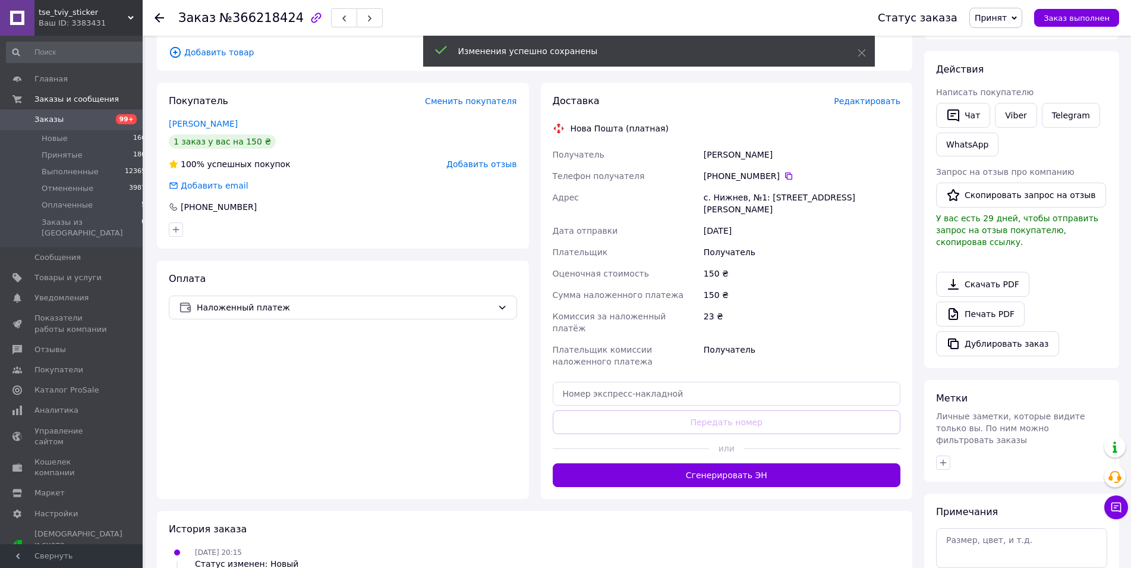
click at [686, 463] on button "Сгенерировать ЭН" at bounding box center [727, 475] width 348 height 24
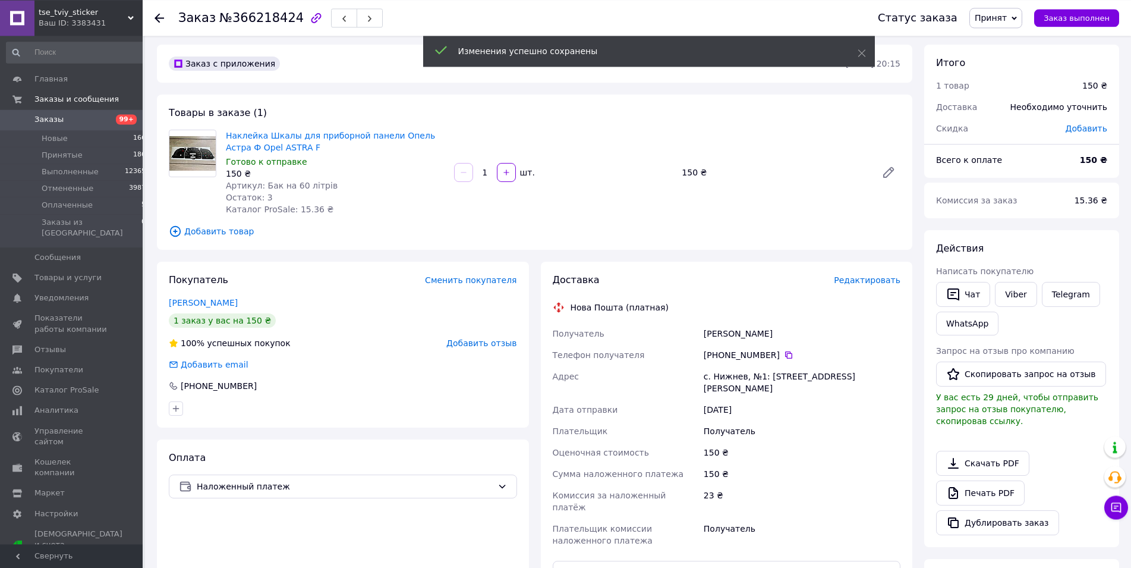
scroll to position [0, 0]
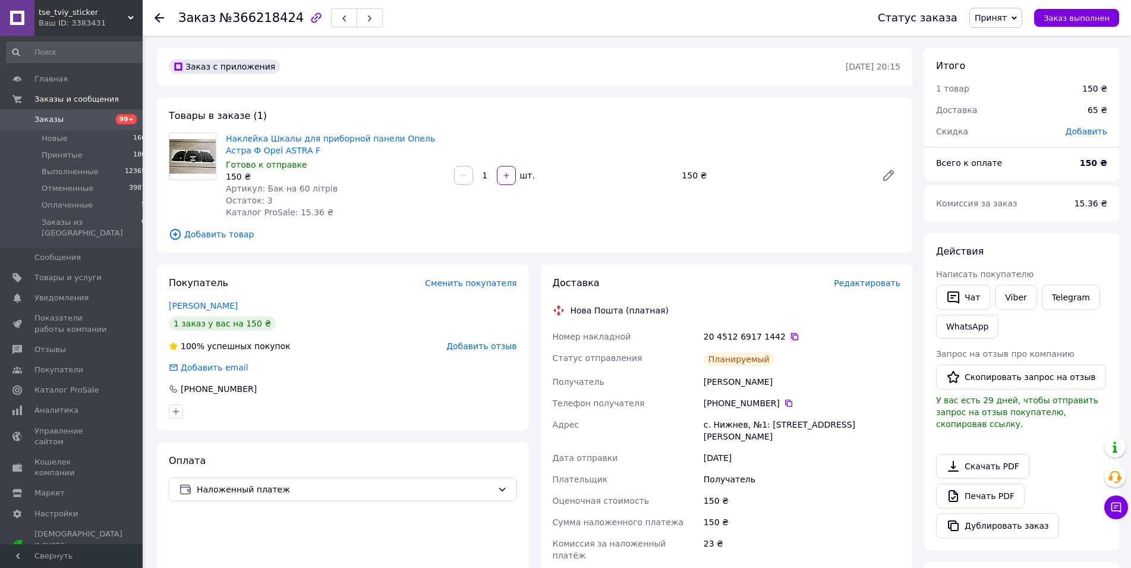
click at [791, 335] on icon at bounding box center [794, 336] width 7 height 7
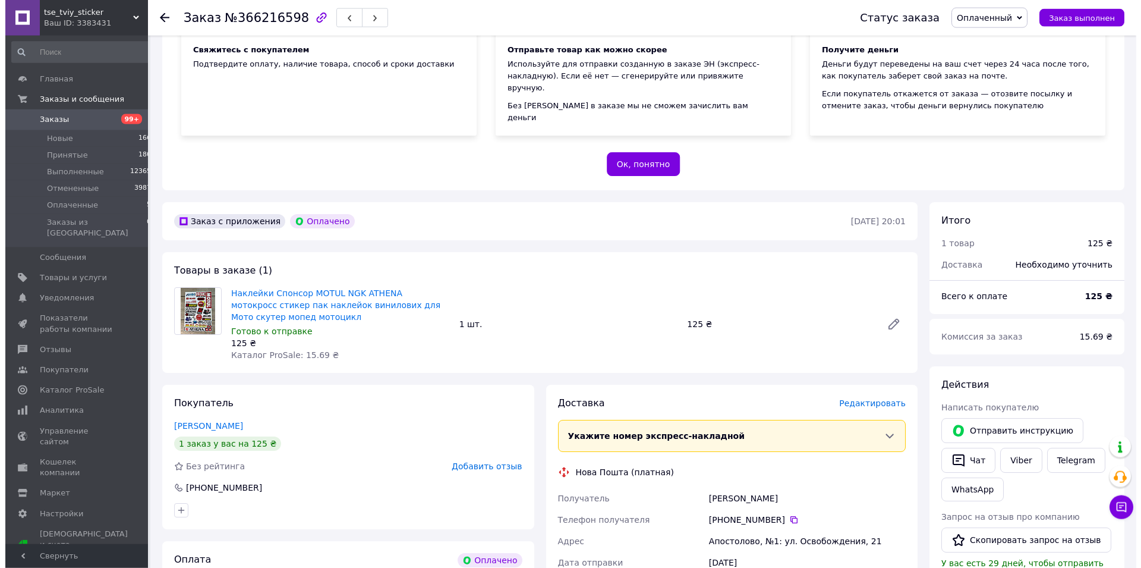
scroll to position [182, 0]
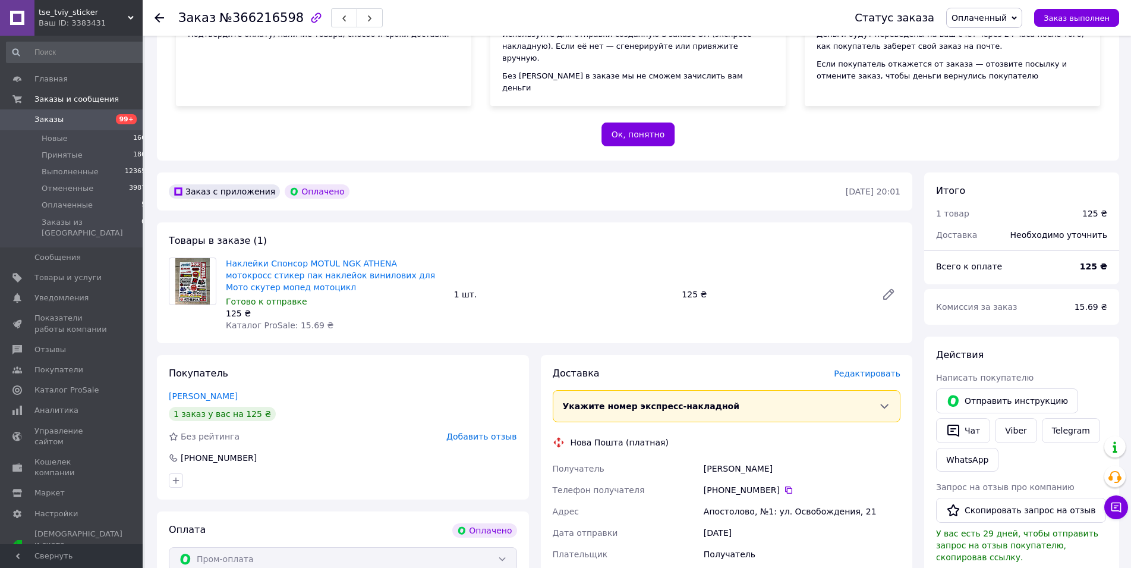
click at [1022, 13] on span "Оплаченный" at bounding box center [984, 18] width 76 height 20
click at [1012, 39] on li "Принят" at bounding box center [984, 42] width 75 height 18
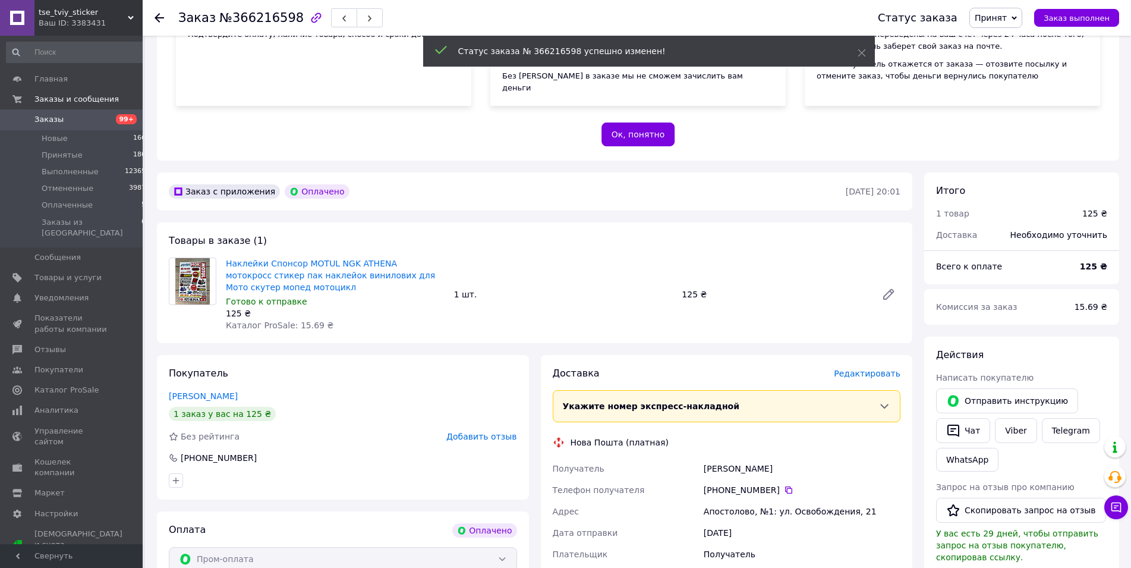
click at [858, 369] on span "Редактировать" at bounding box center [867, 374] width 67 height 10
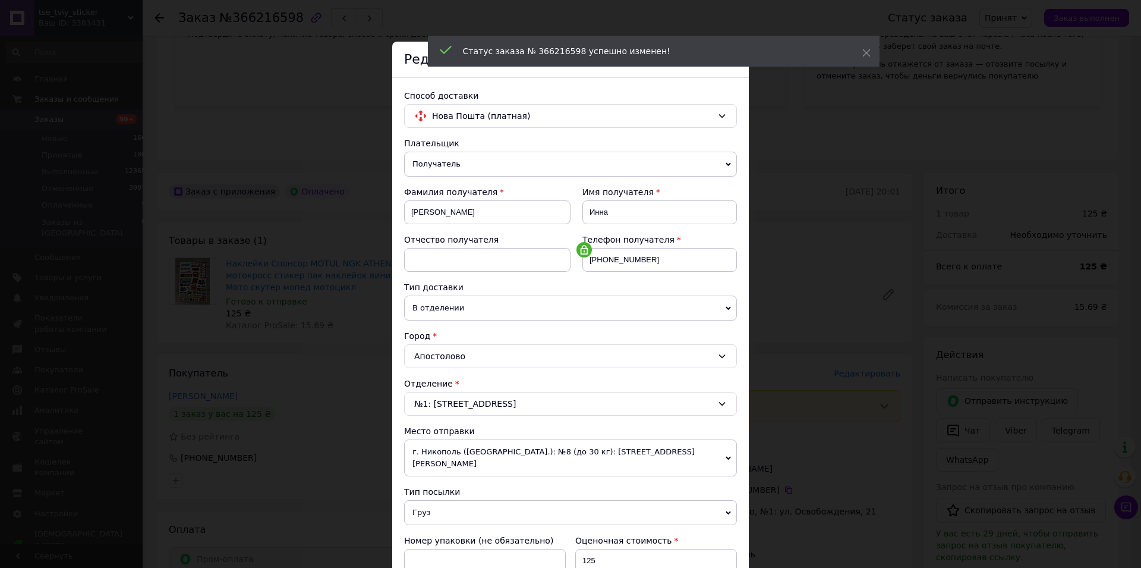
scroll to position [203, 0]
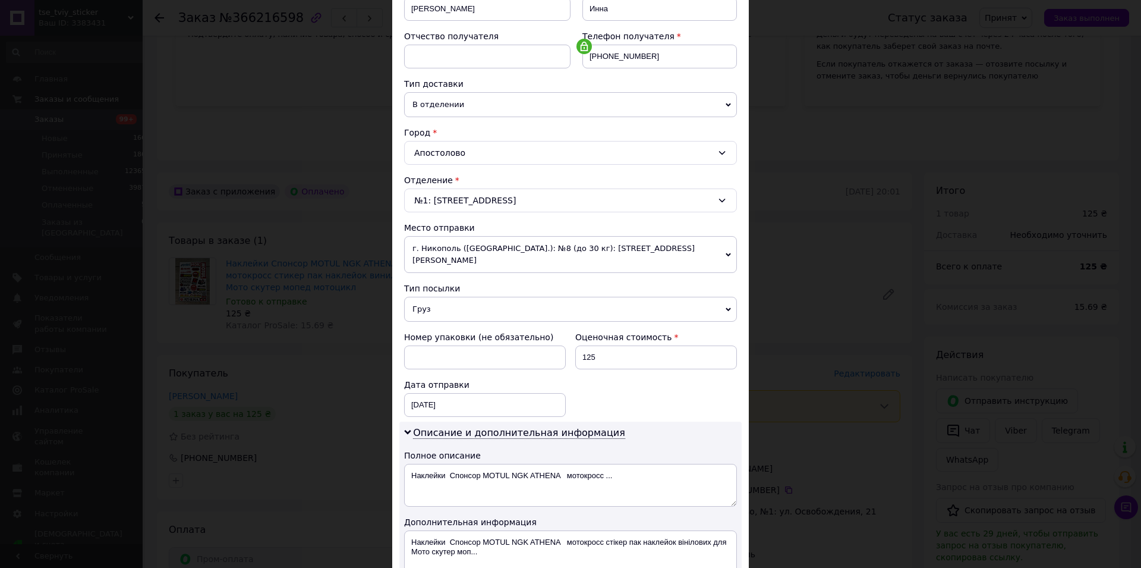
click at [439, 303] on span "Груз" at bounding box center [570, 309] width 333 height 25
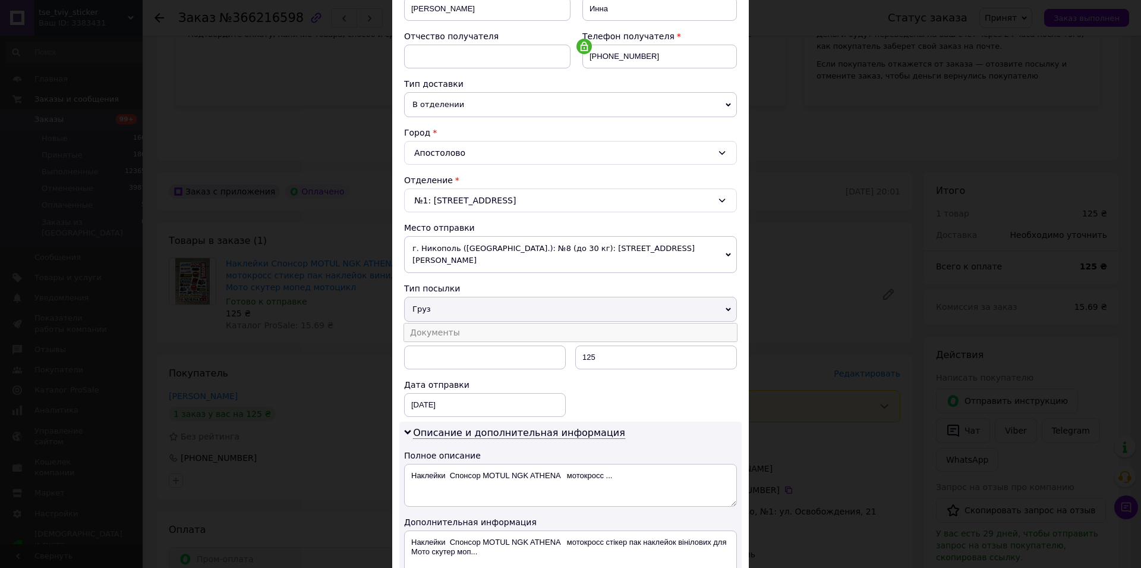
click at [438, 323] on li "Документы" at bounding box center [570, 332] width 333 height 18
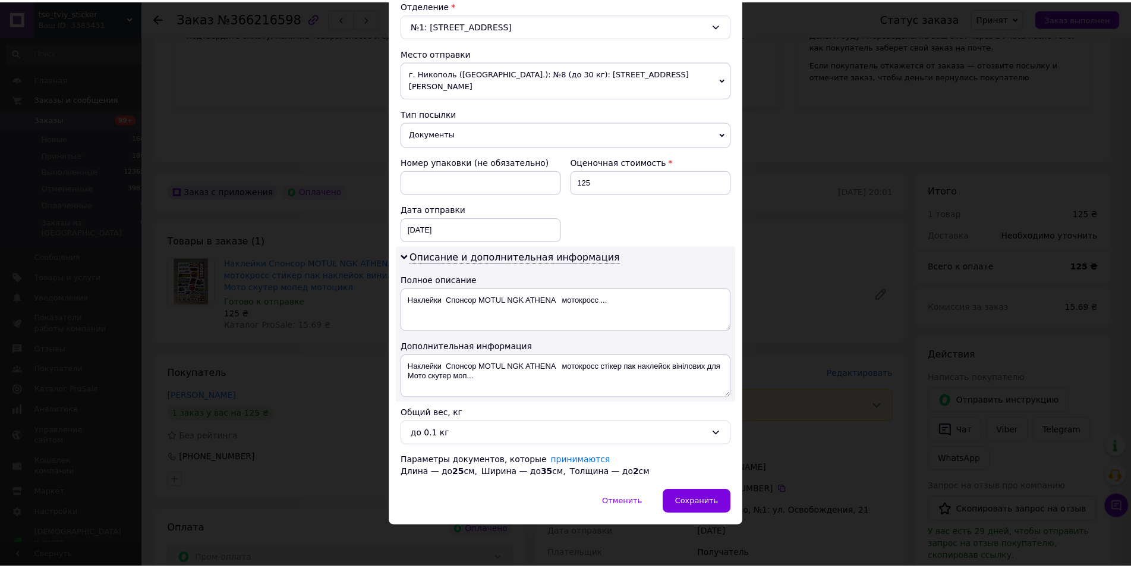
scroll to position [387, 0]
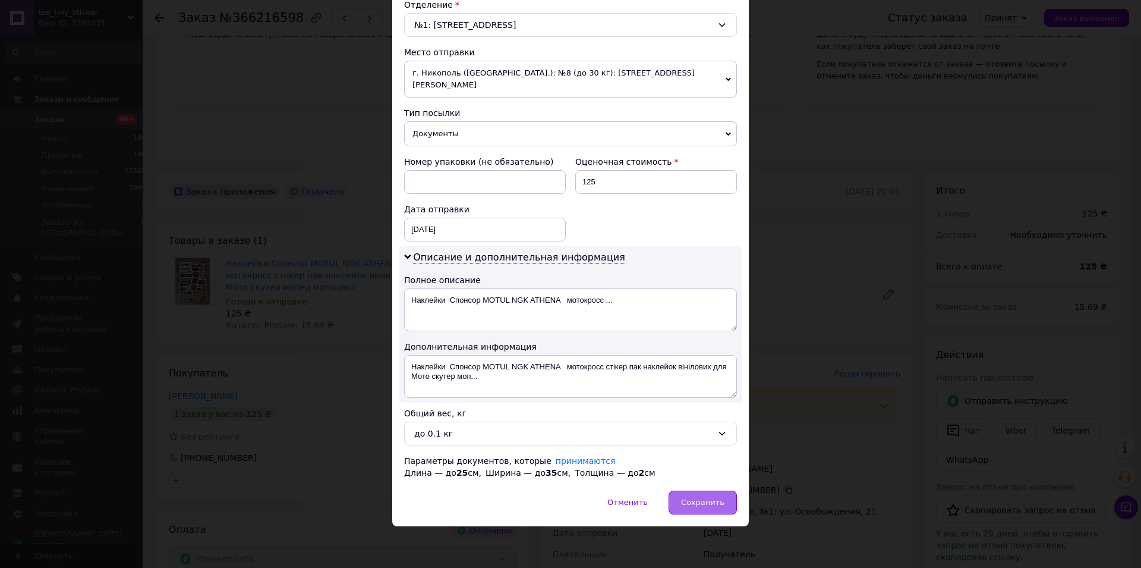
click at [687, 495] on div "Сохранить" at bounding box center [703, 502] width 68 height 24
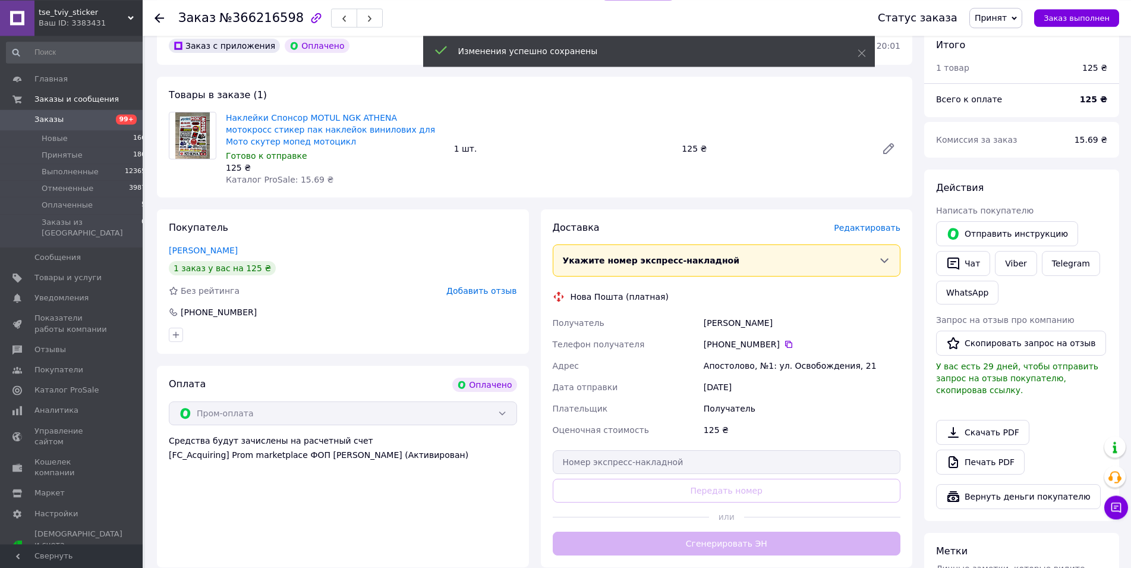
scroll to position [365, 0]
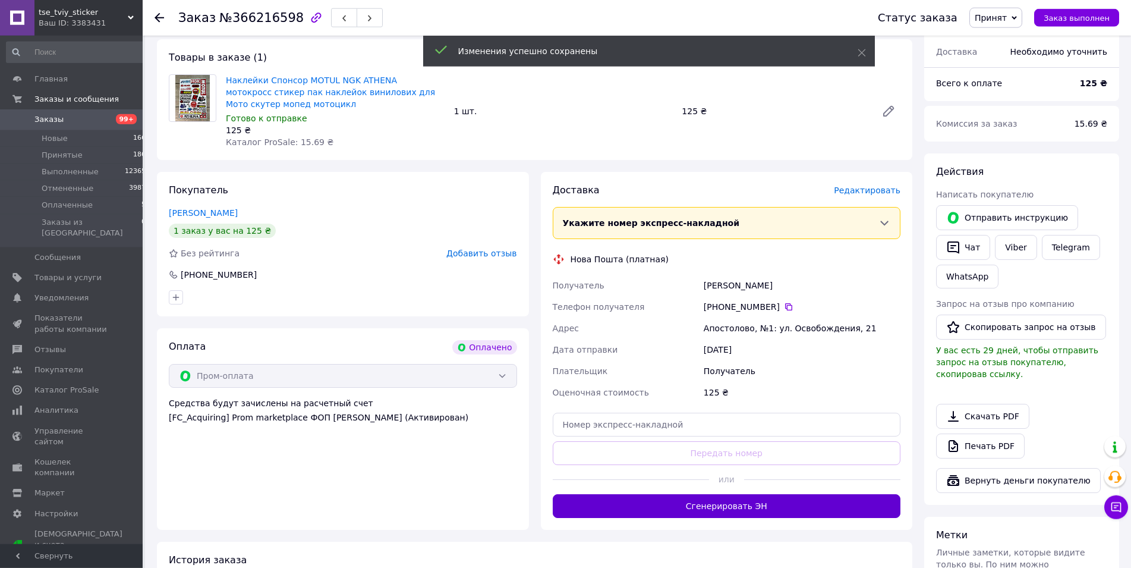
click at [695, 494] on button "Сгенерировать ЭН" at bounding box center [727, 506] width 348 height 24
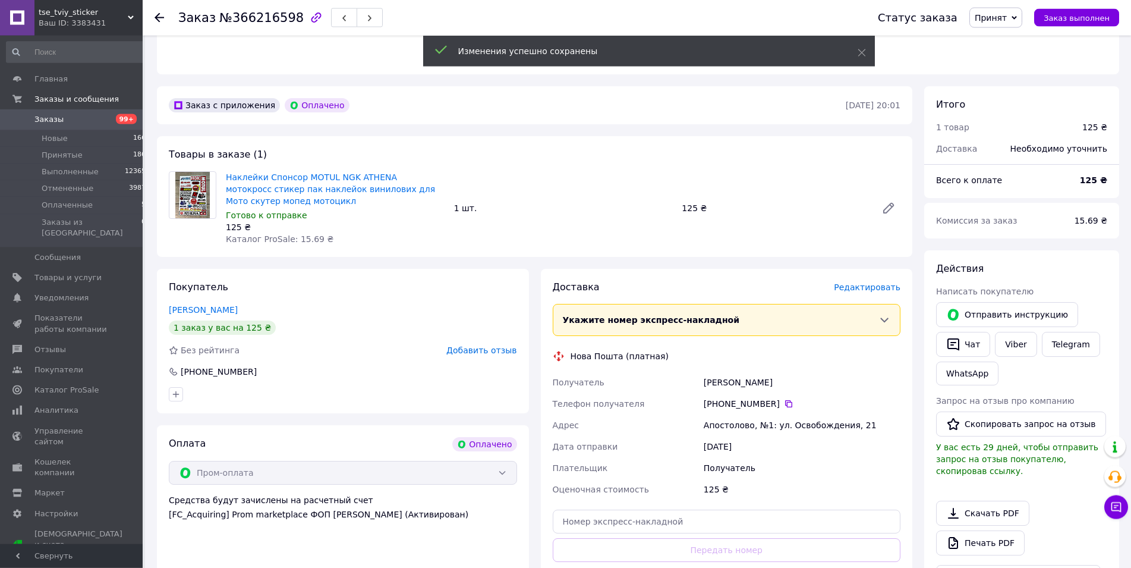
scroll to position [122, 0]
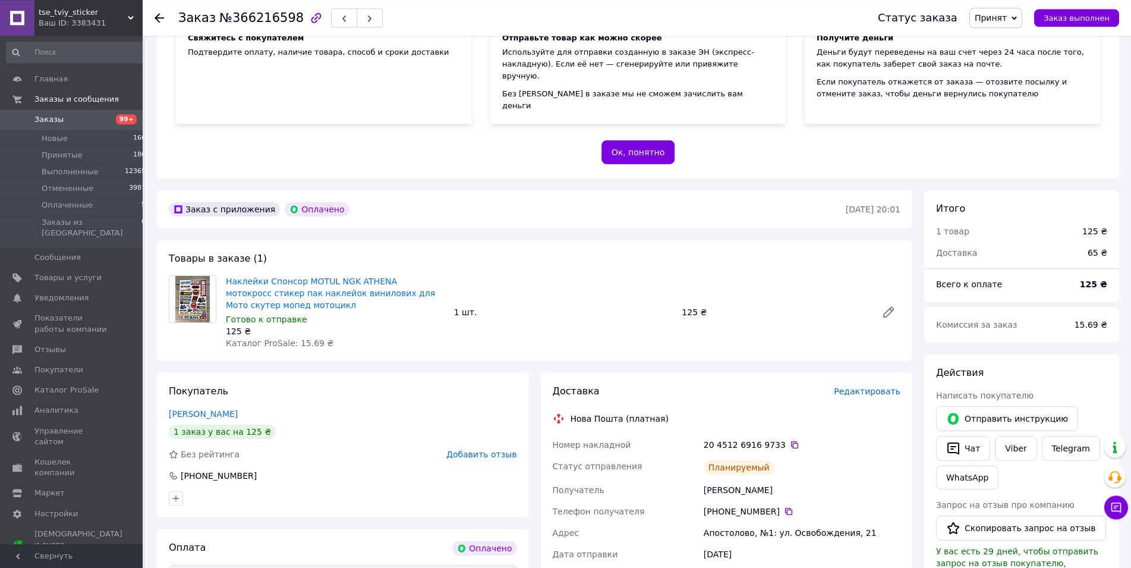
drag, startPoint x: 339, startPoint y: 470, endPoint x: 501, endPoint y: 414, distance: 171.6
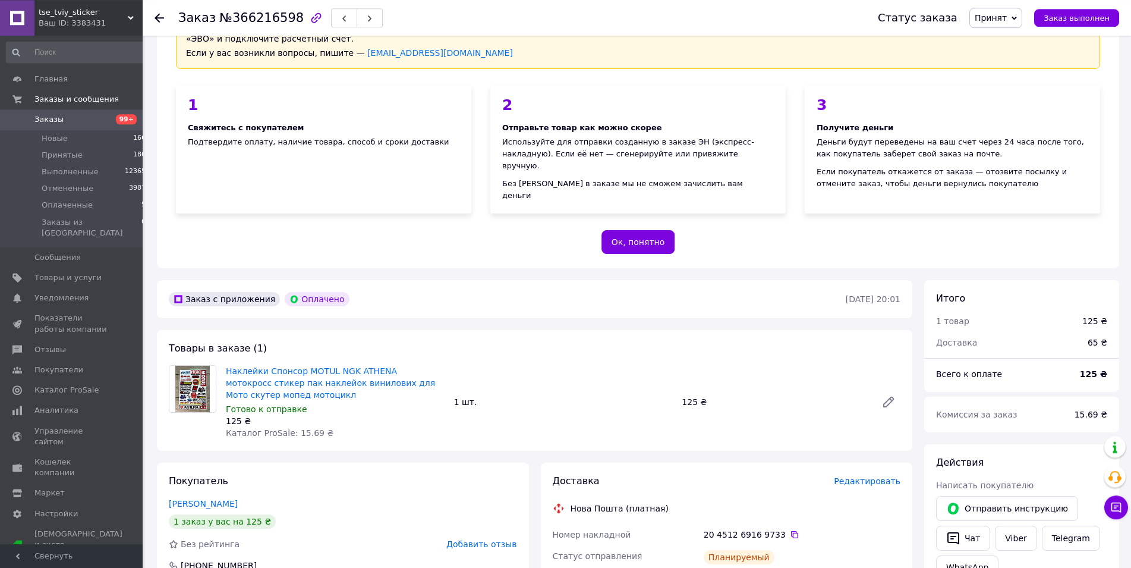
scroll to position [62, 0]
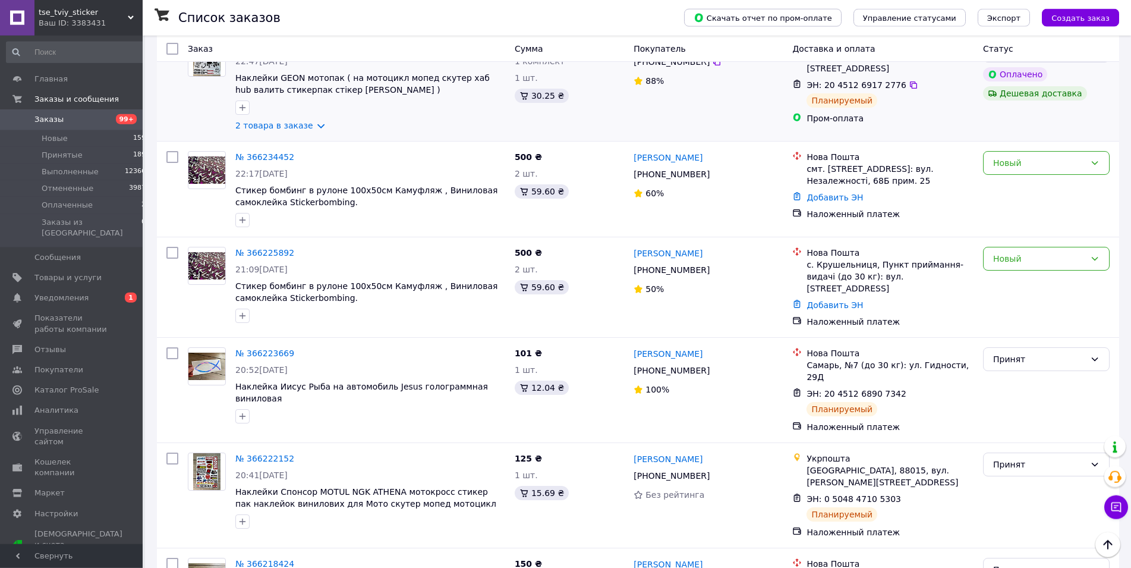
scroll to position [1395, 0]
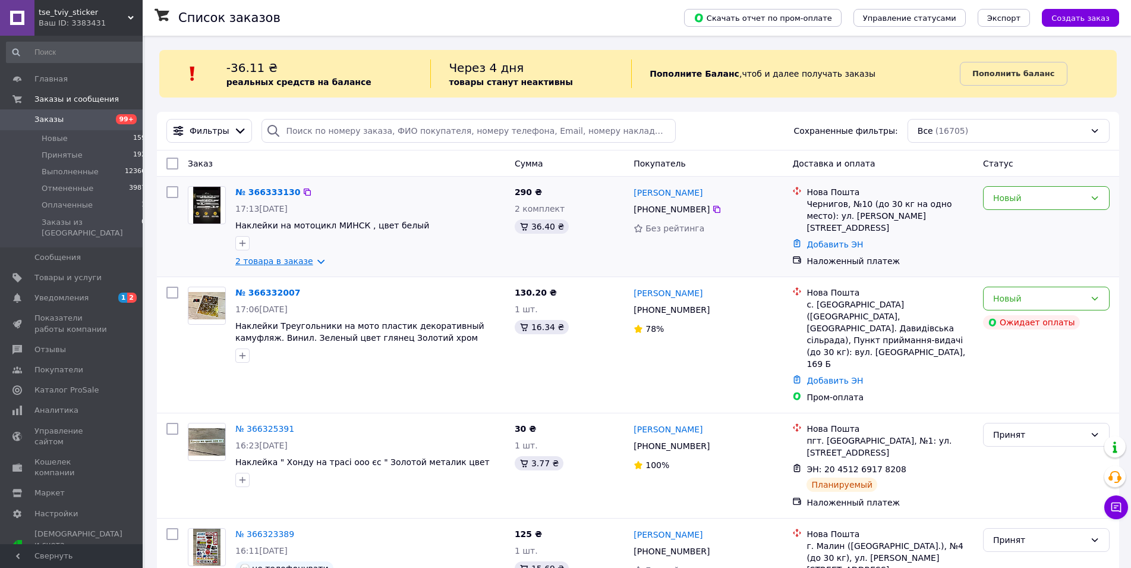
click at [265, 262] on link "2 товара в заказе" at bounding box center [274, 261] width 78 height 10
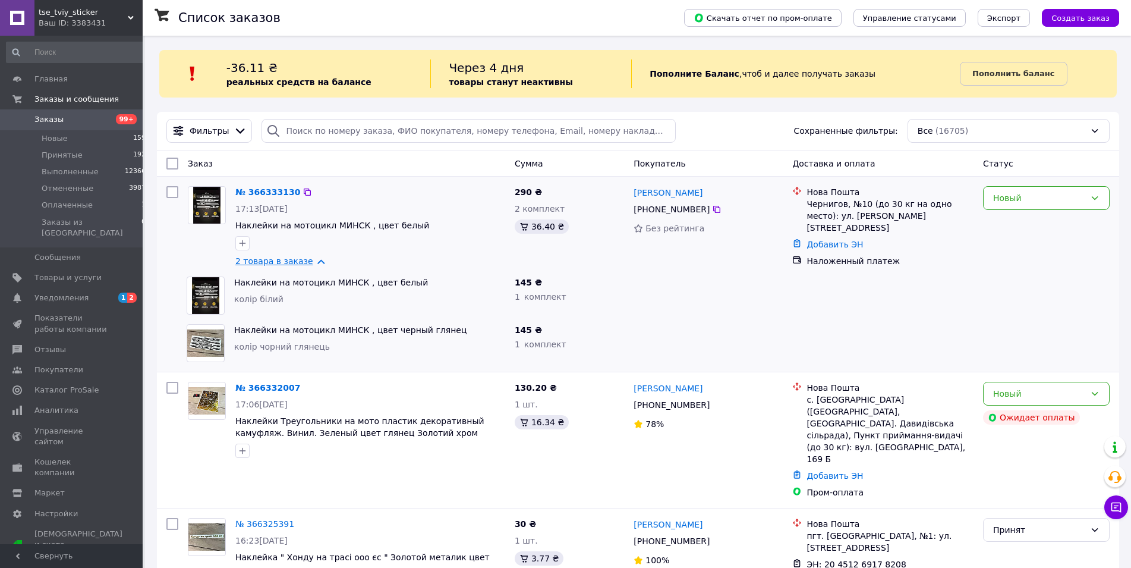
click at [265, 262] on link "2 товара в заказе" at bounding box center [274, 261] width 78 height 10
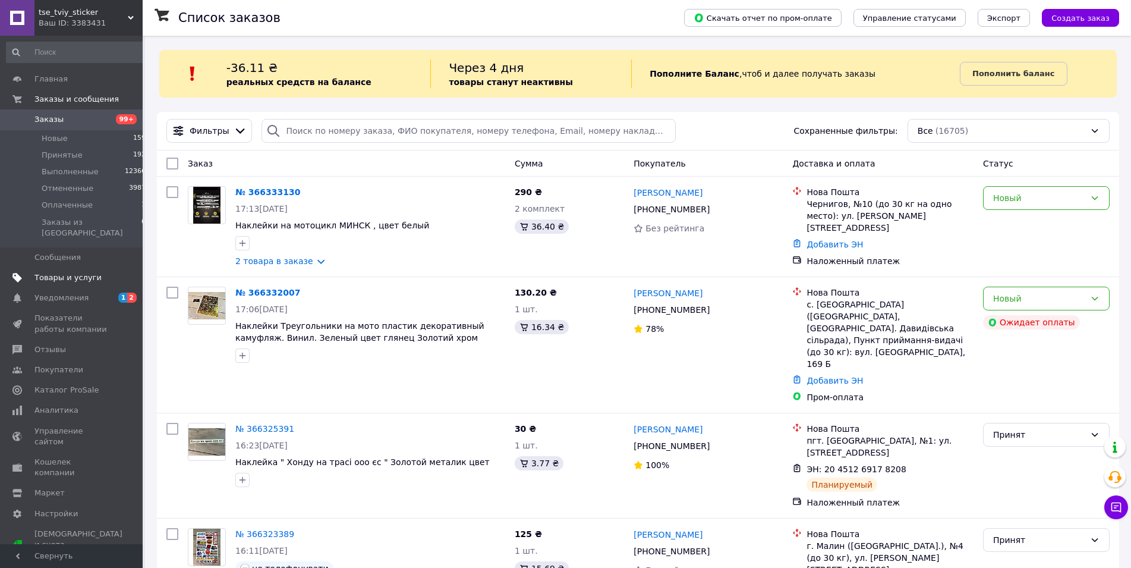
click at [99, 275] on link "Товары и услуги" at bounding box center [76, 277] width 153 height 20
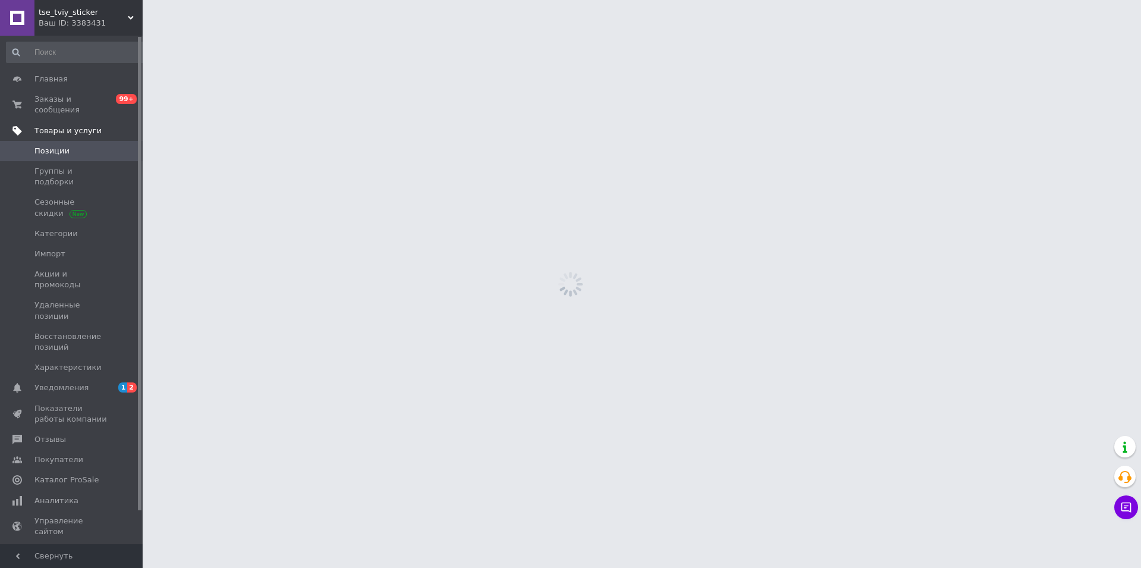
click at [98, 295] on link "Удаленные позиции" at bounding box center [76, 310] width 153 height 31
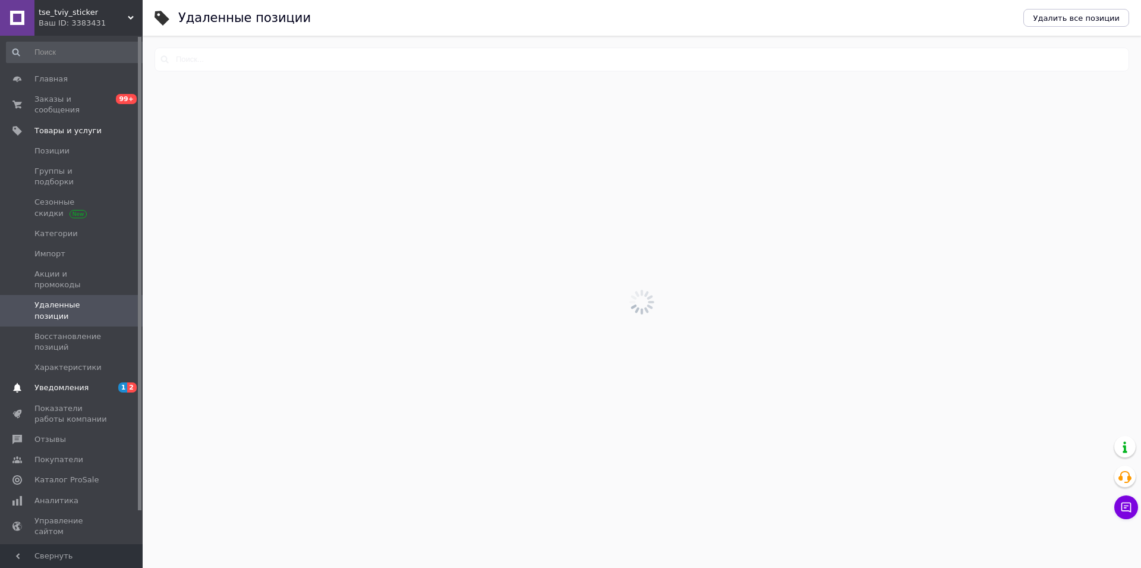
click at [98, 382] on span "Уведомления" at bounding box center [71, 387] width 75 height 11
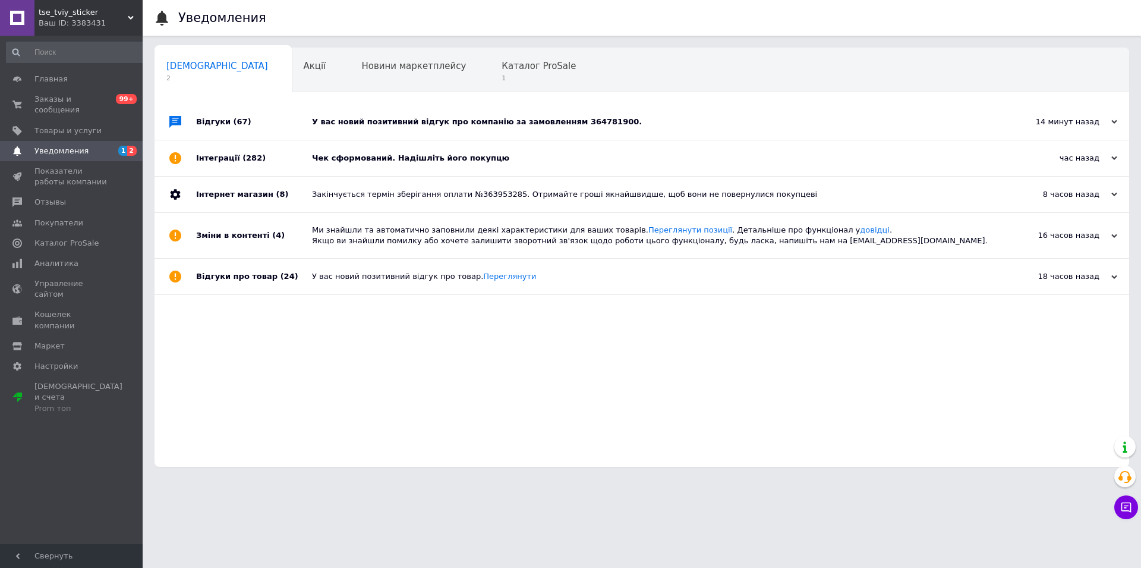
click at [360, 121] on div "У вас новий позитивний відгук про компанію за замовленням 364781900." at bounding box center [655, 122] width 687 height 11
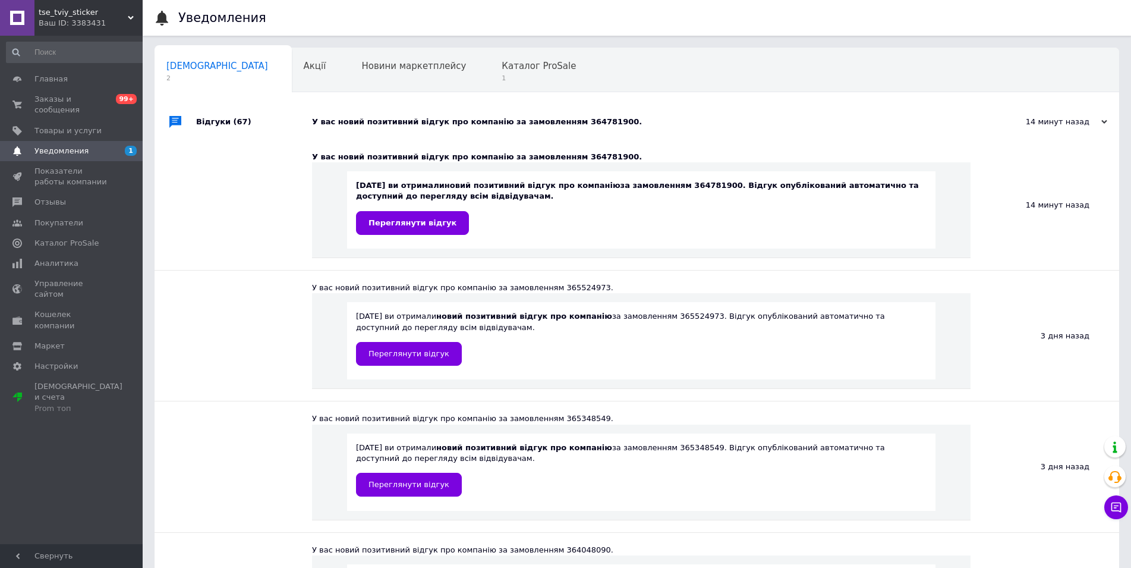
click at [360, 121] on div "У вас новий позитивний відгук про компанію за замовленням 364781900." at bounding box center [650, 122] width 676 height 11
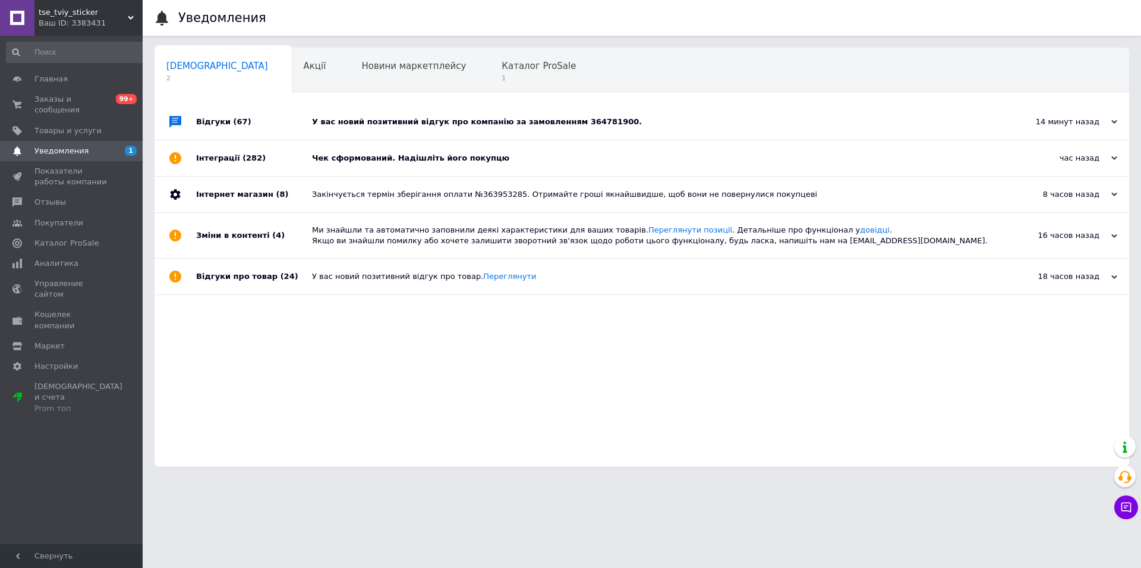
click at [370, 154] on div "Чек сформований. Надішліть його покупцю" at bounding box center [655, 158] width 687 height 11
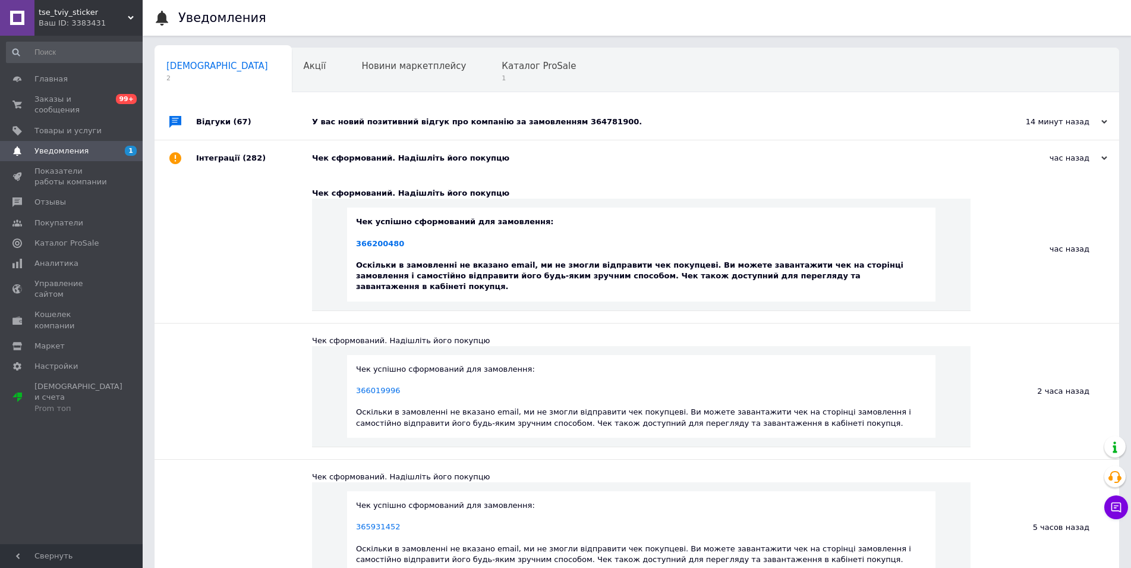
click at [370, 154] on div "Чек сформований. Надішліть його покупцю" at bounding box center [650, 158] width 676 height 11
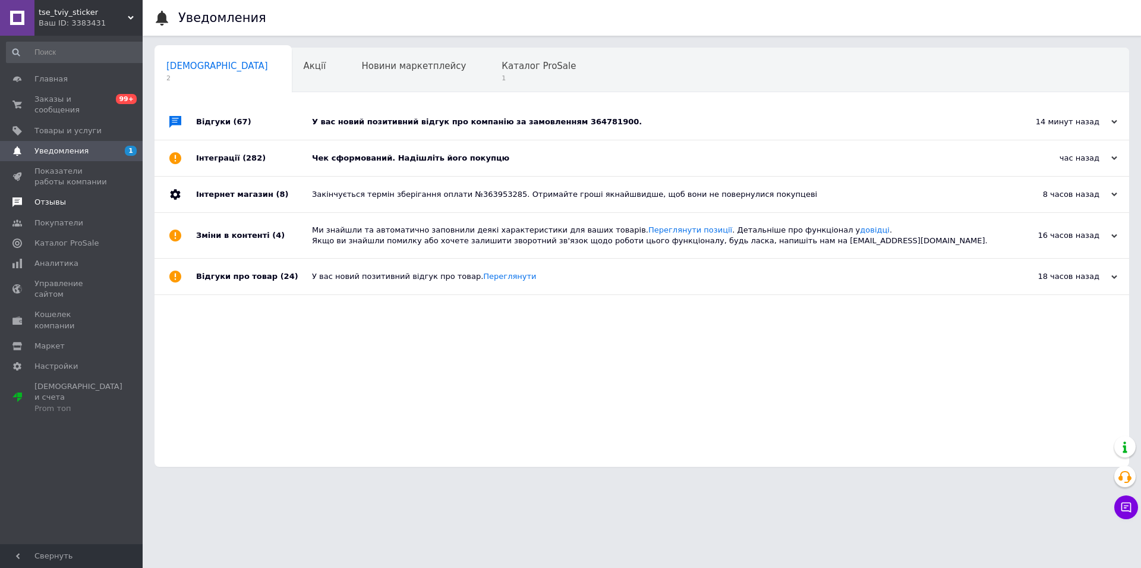
click at [83, 202] on link "Отзывы" at bounding box center [76, 202] width 153 height 20
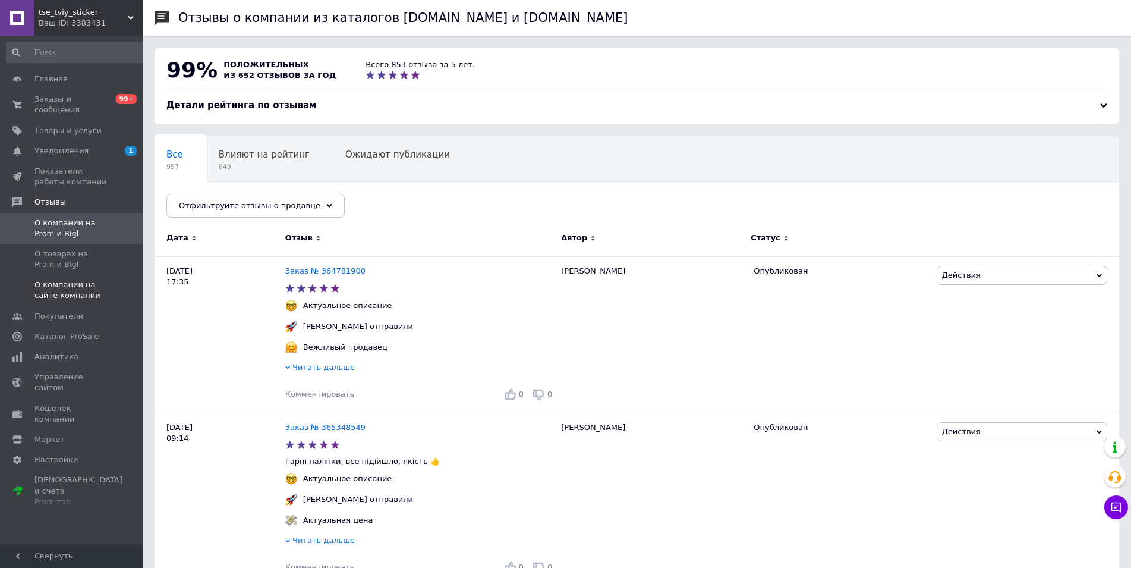
click at [86, 281] on span "О компании на сайте компании" at bounding box center [71, 289] width 75 height 21
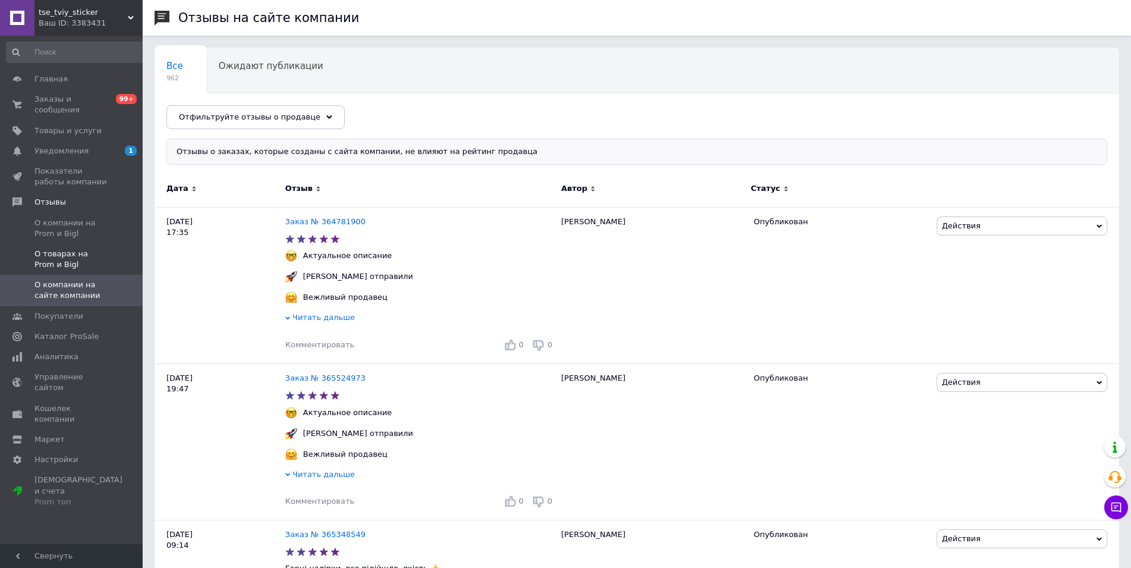
click at [83, 248] on span "О товарах на Prom и Bigl" at bounding box center [71, 258] width 75 height 21
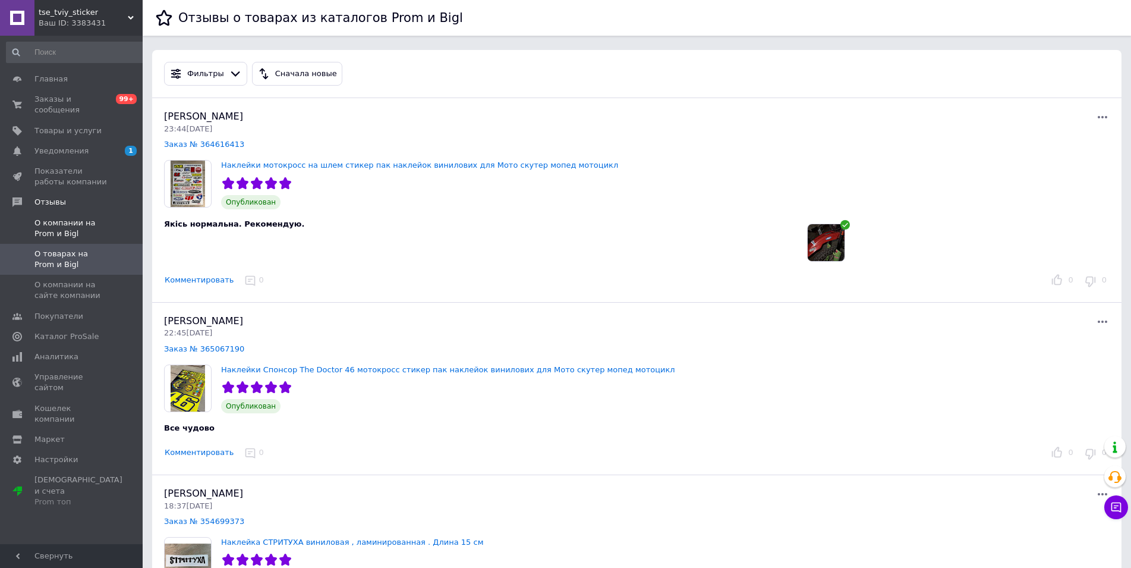
click at [83, 222] on span "О компании на Prom и Bigl" at bounding box center [71, 228] width 75 height 21
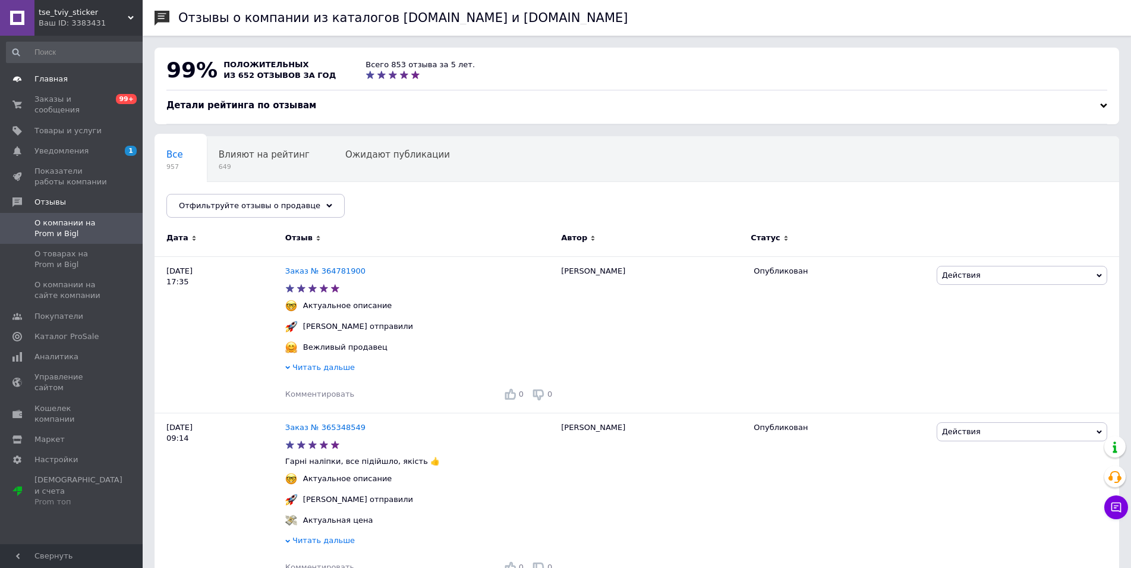
click at [83, 72] on link "Главная" at bounding box center [76, 79] width 153 height 20
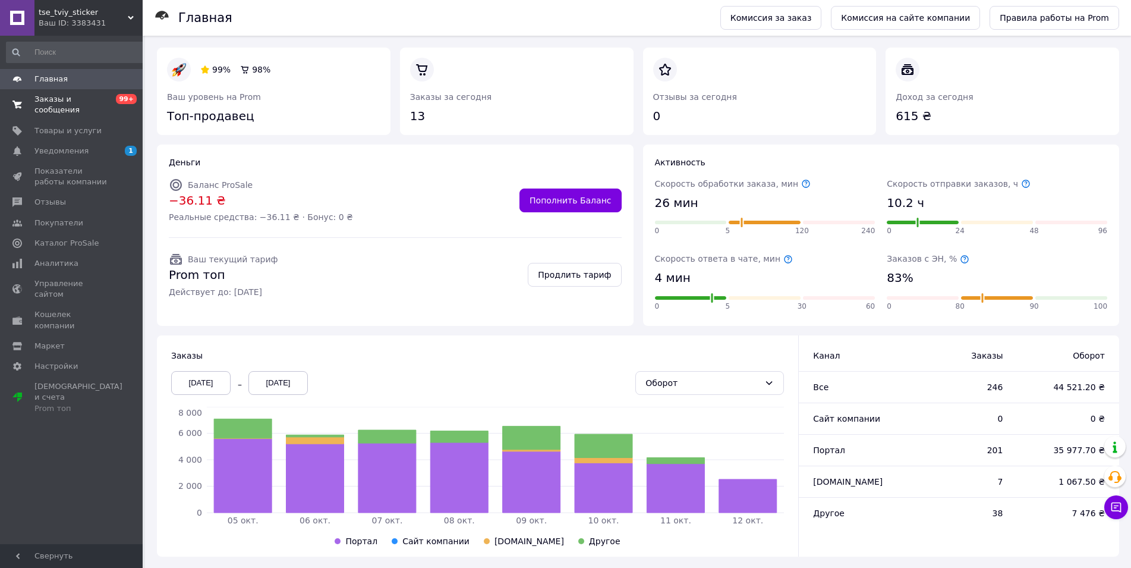
click at [84, 100] on span "Заказы и сообщения" at bounding box center [71, 104] width 75 height 21
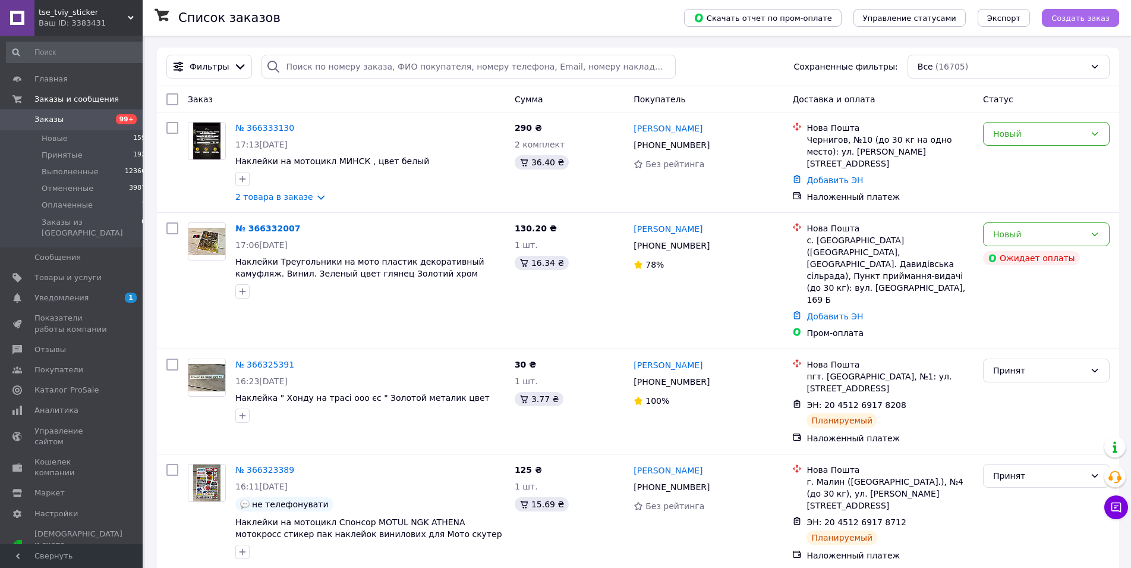
click at [1093, 17] on span "Создать заказ" at bounding box center [1081, 18] width 58 height 9
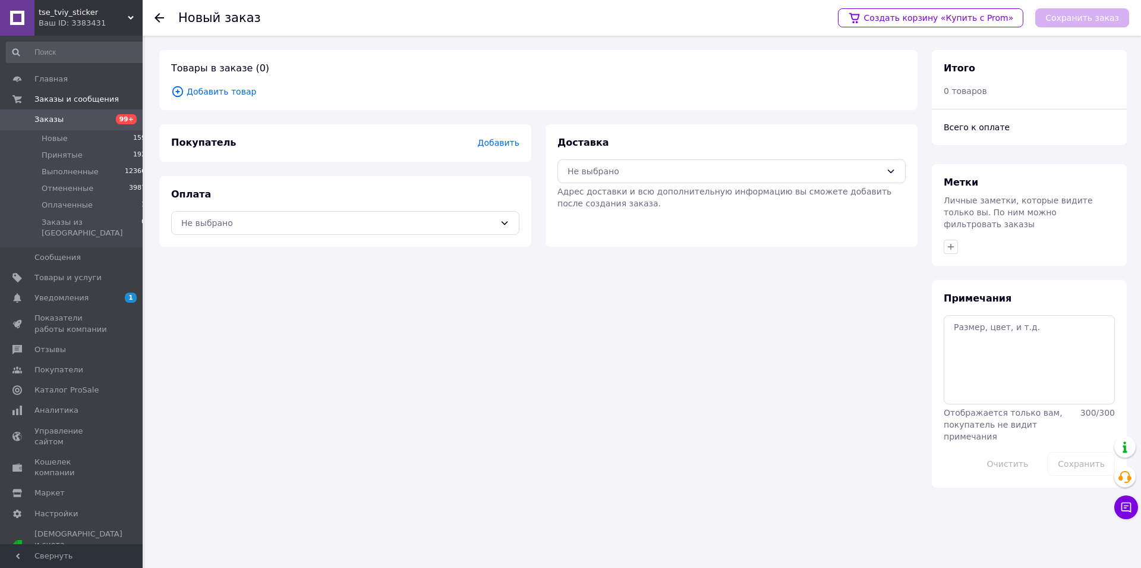
drag, startPoint x: 341, startPoint y: 225, endPoint x: 324, endPoint y: 236, distance: 20.6
click at [339, 225] on div "Не выбрано" at bounding box center [338, 222] width 314 height 13
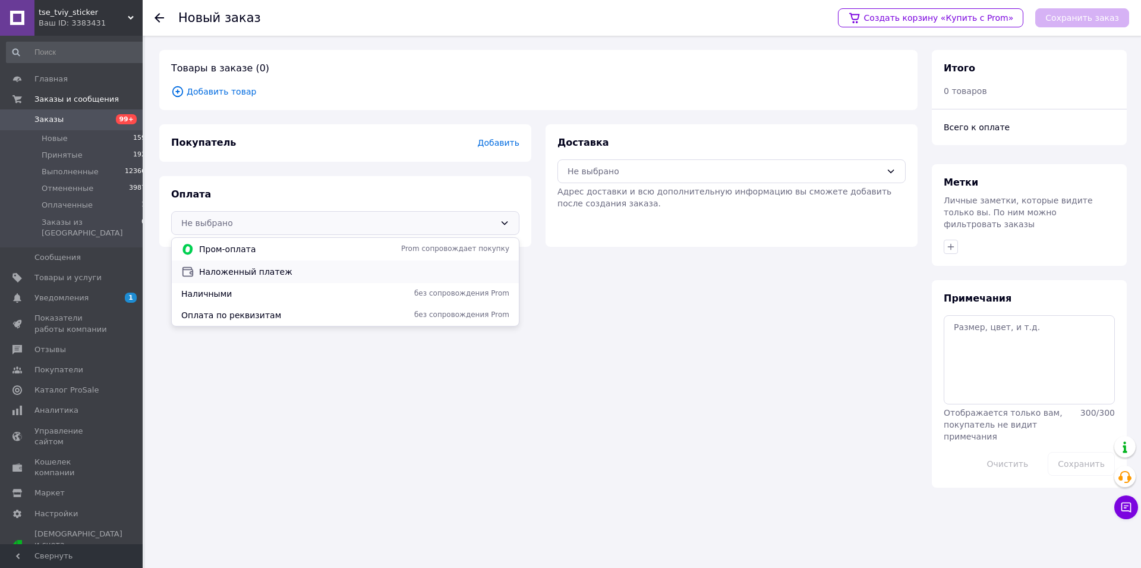
click at [254, 270] on span "Наложенный платеж" at bounding box center [354, 272] width 310 height 12
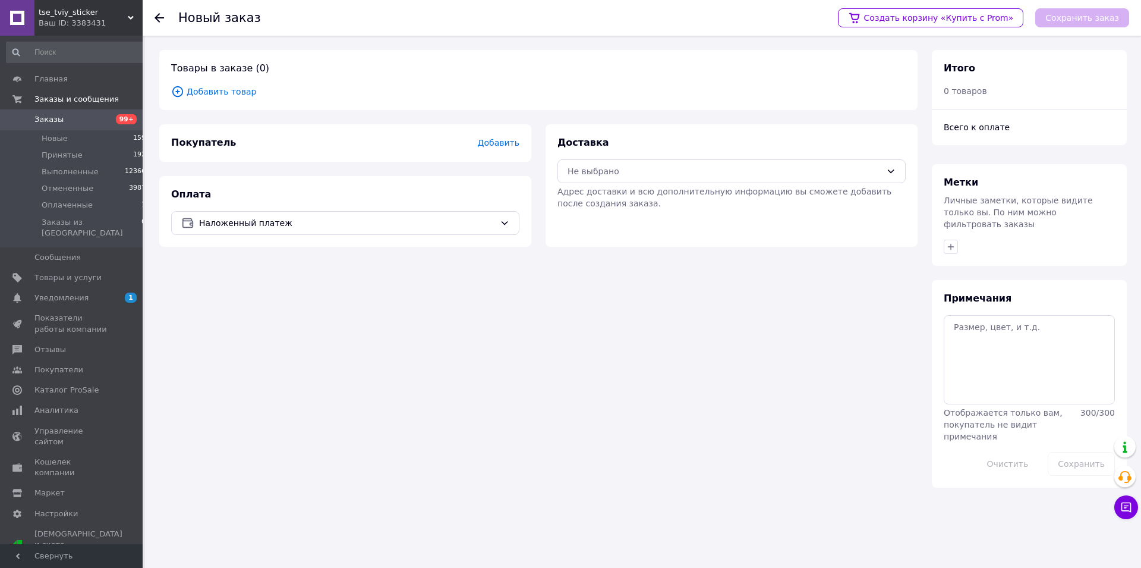
click at [495, 143] on span "Добавить" at bounding box center [499, 143] width 42 height 10
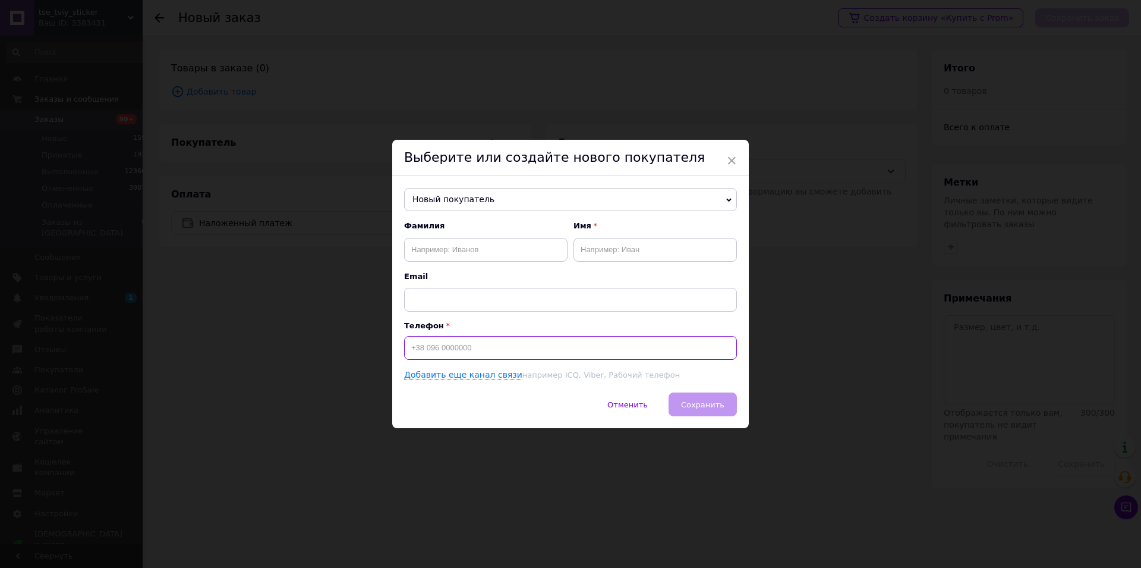
paste input "0683778763"
click at [407, 345] on input "0683778763" at bounding box center [570, 348] width 333 height 24
click at [406, 348] on input "0683778763" at bounding box center [570, 348] width 333 height 24
click at [408, 347] on input "0683778763" at bounding box center [570, 348] width 333 height 24
type input "+380683778763"
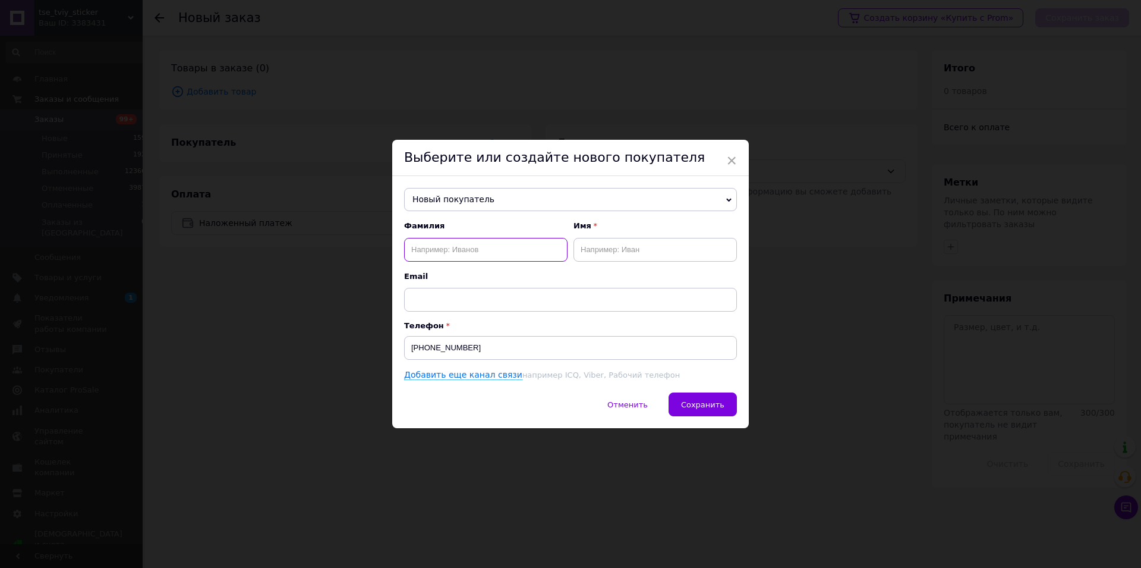
paste input "Гриджук"
type input "Гриджук"
paste input "микола"
type input "микола"
click at [695, 394] on button "Сохранить" at bounding box center [703, 404] width 68 height 24
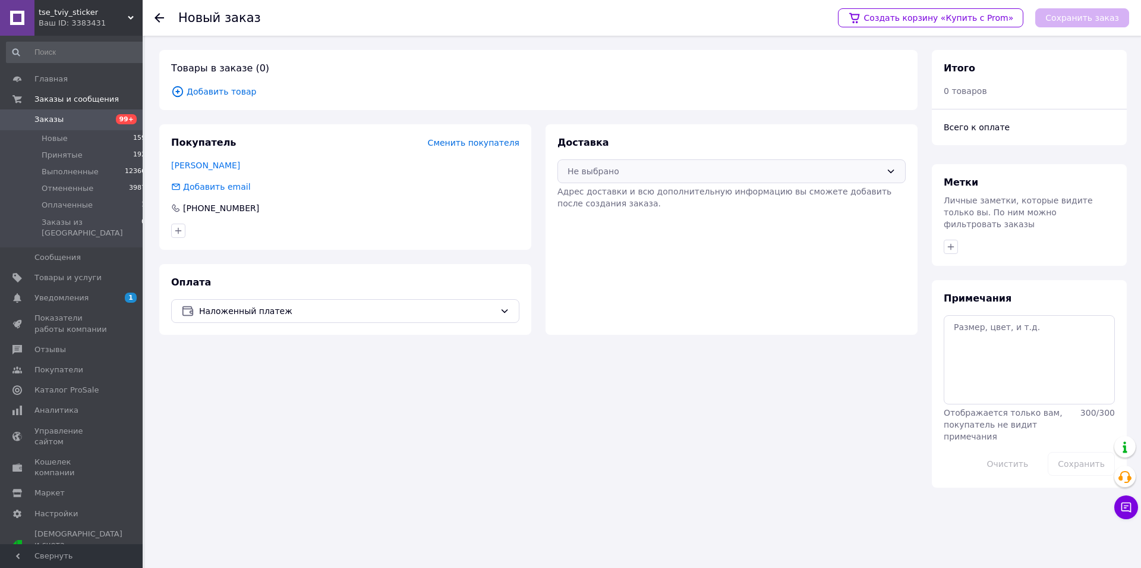
click at [625, 169] on div "Не выбрано" at bounding box center [725, 171] width 314 height 13
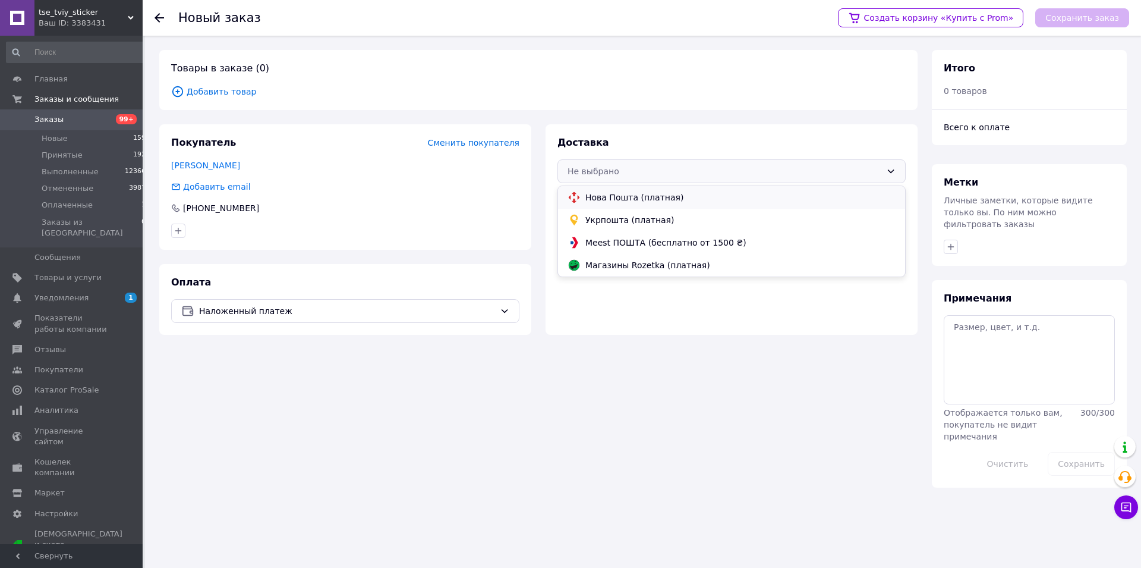
click at [632, 199] on span "Нова Пошта (платная)" at bounding box center [741, 197] width 310 height 12
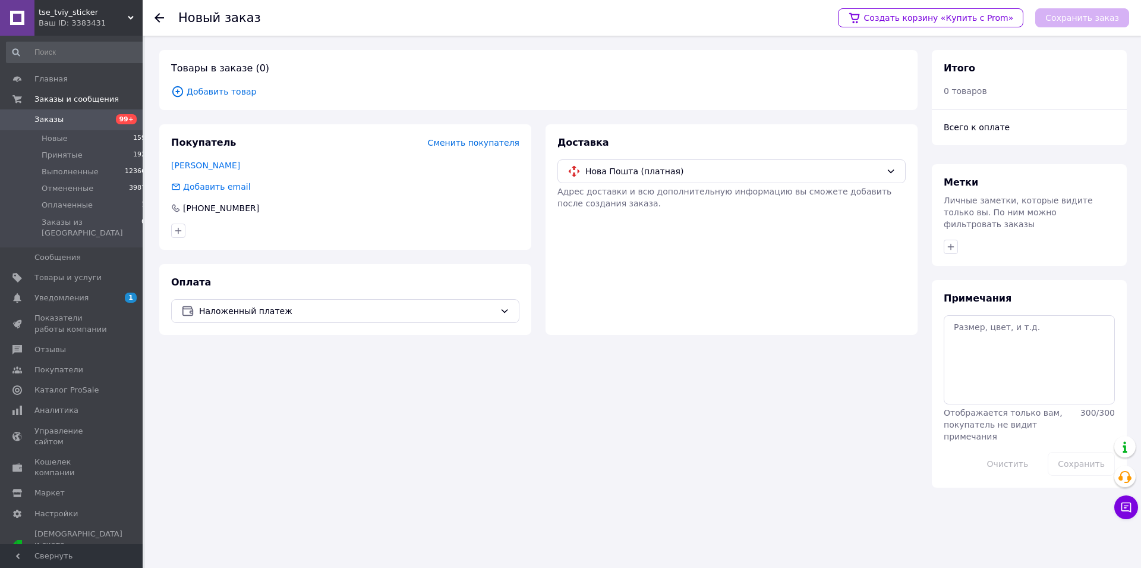
click at [216, 89] on span "Добавить товар" at bounding box center [538, 91] width 735 height 13
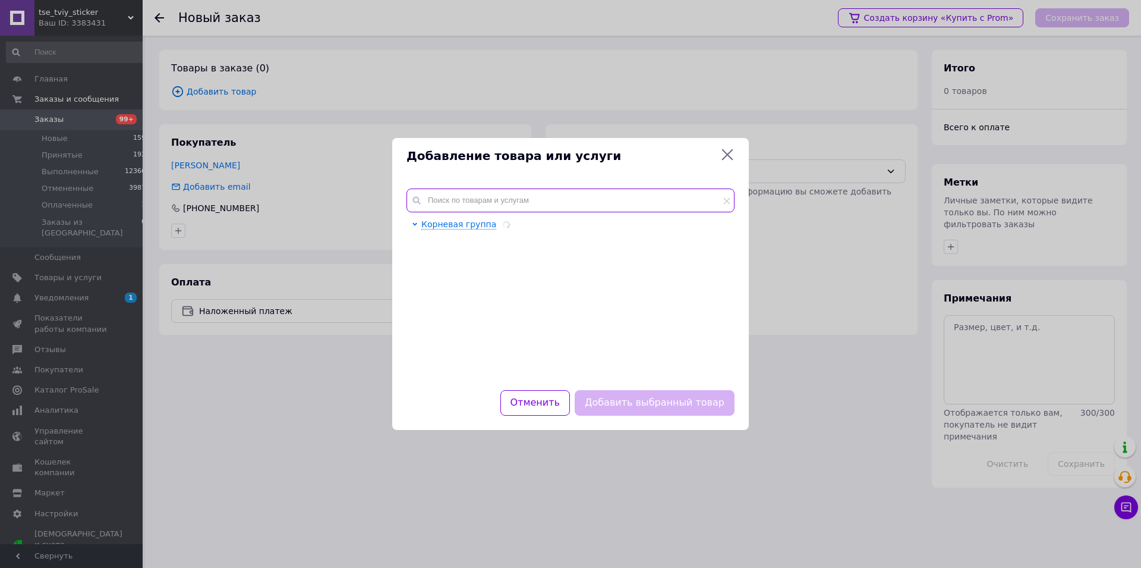
click at [446, 195] on input "text" at bounding box center [571, 200] width 328 height 24
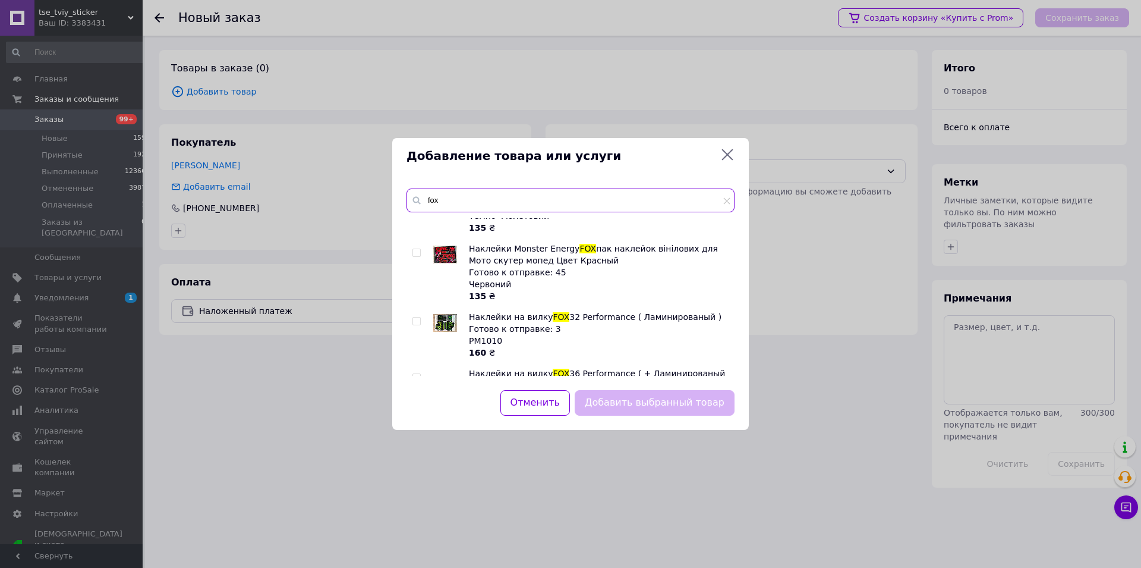
scroll to position [271, 0]
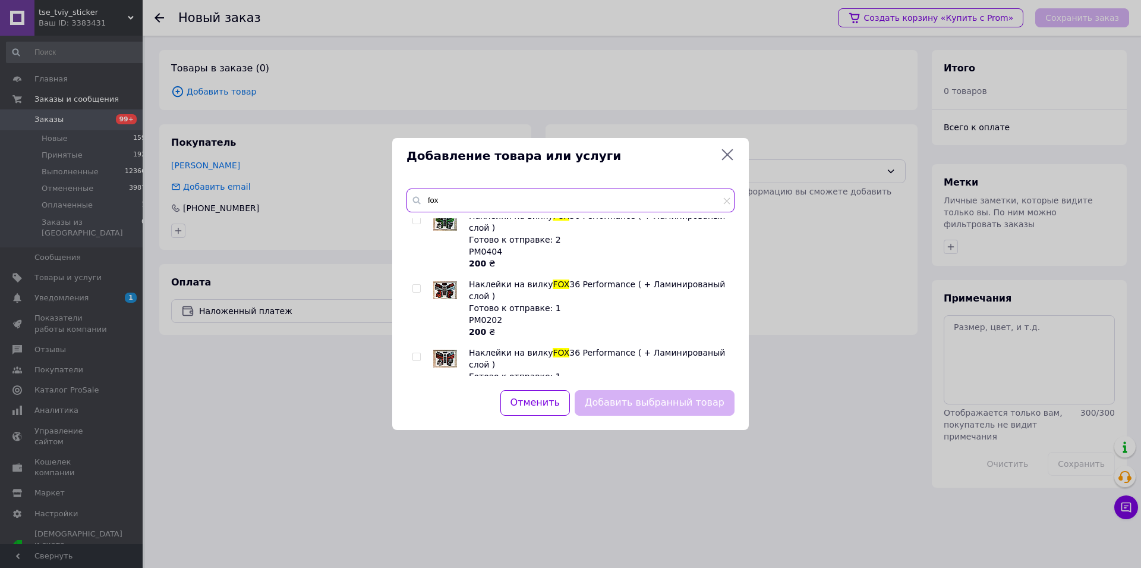
type input "fox"
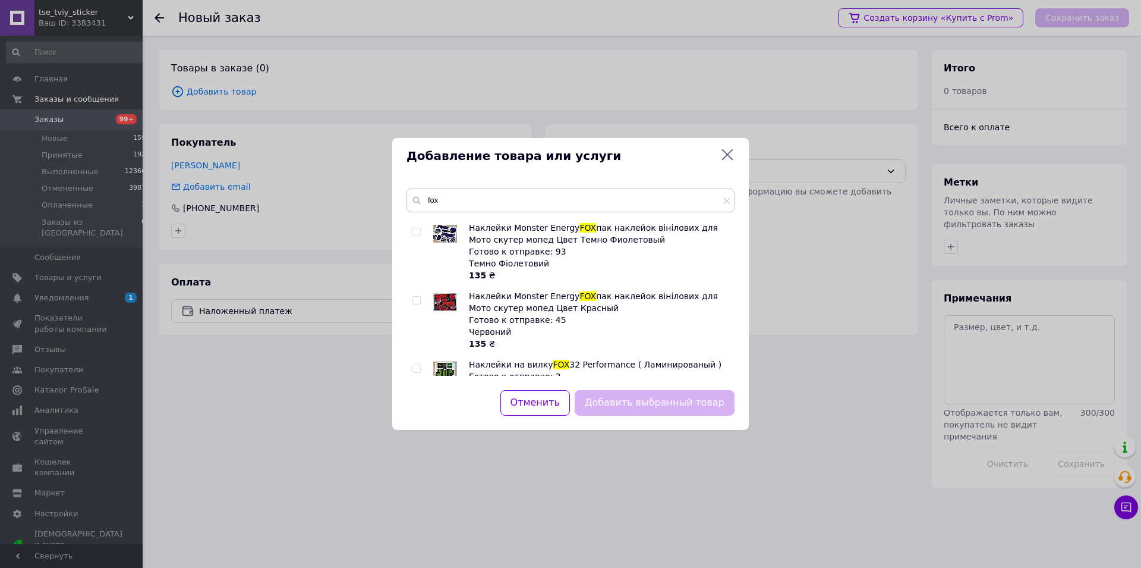
scroll to position [147, 0]
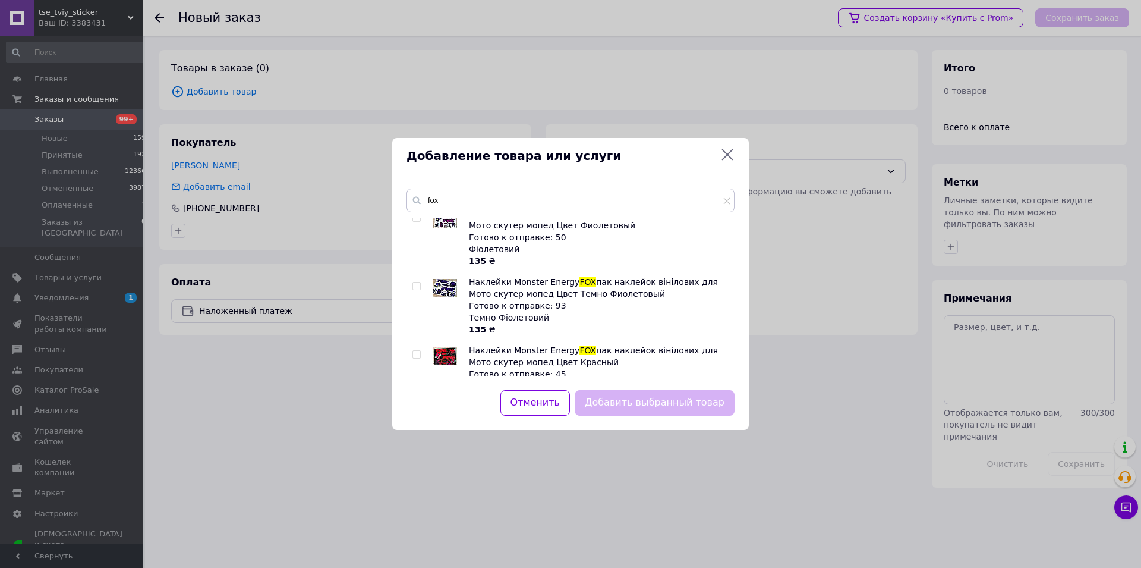
click at [418, 354] on input "checkbox" at bounding box center [417, 355] width 8 height 8
checkbox input "true"
click at [629, 394] on button "Добавить выбранный товар" at bounding box center [655, 403] width 160 height 26
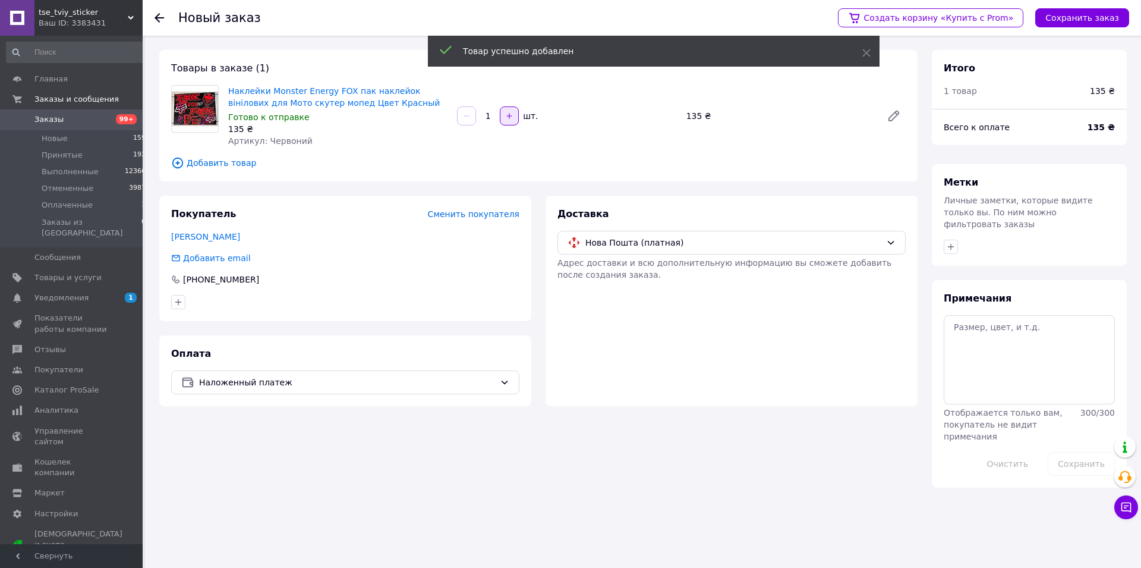
click at [509, 122] on button "button" at bounding box center [509, 115] width 19 height 19
type input "2"
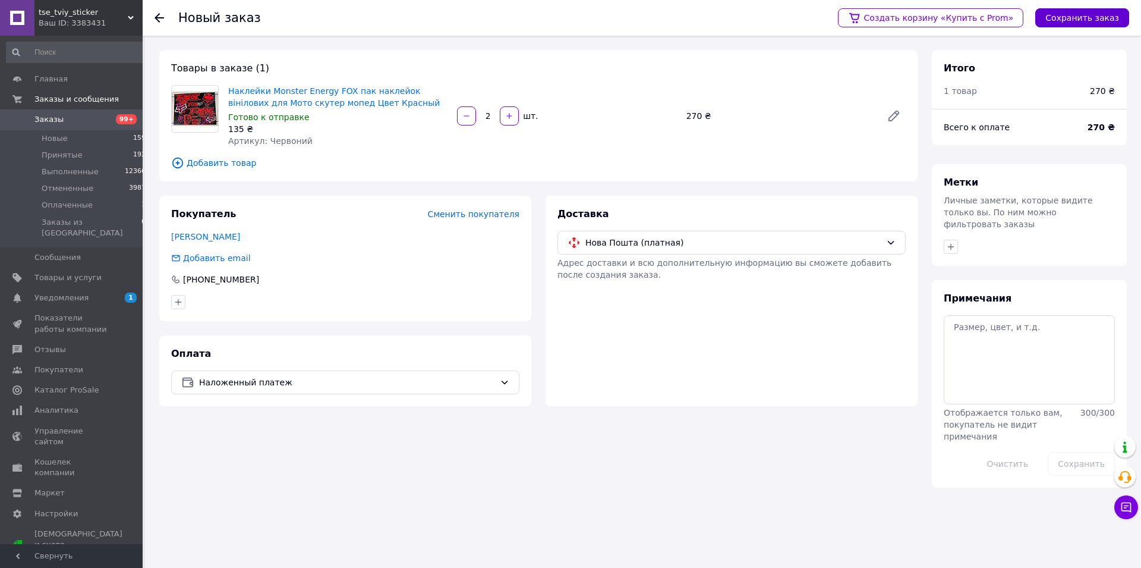
click at [1096, 23] on button "Сохранить заказ" at bounding box center [1082, 17] width 94 height 19
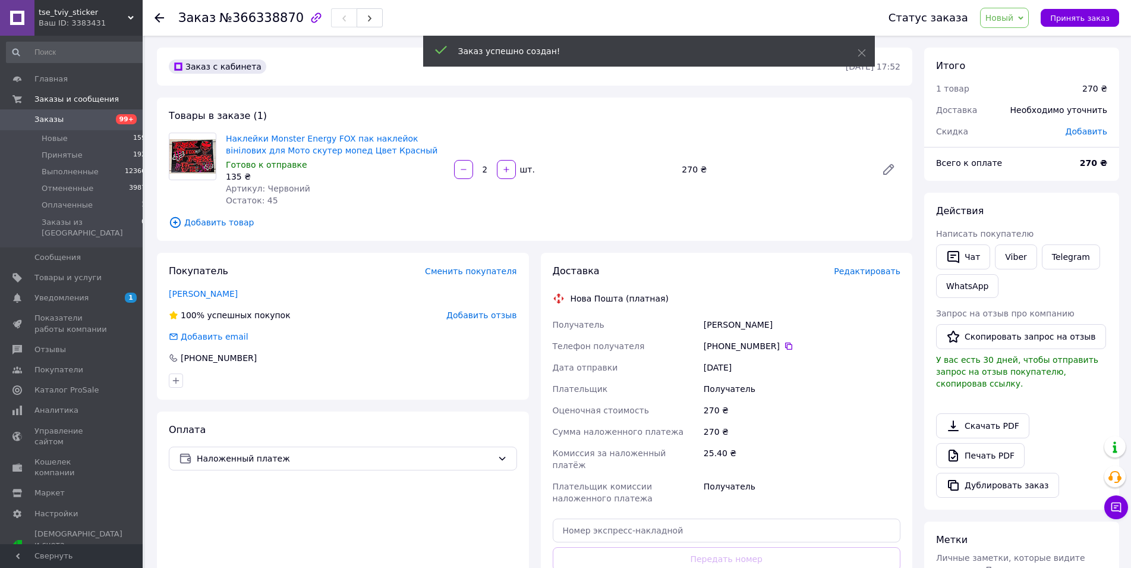
click at [1093, 130] on span "Добавить" at bounding box center [1087, 132] width 42 height 10
click at [1025, 182] on input "text" at bounding box center [1009, 180] width 70 height 24
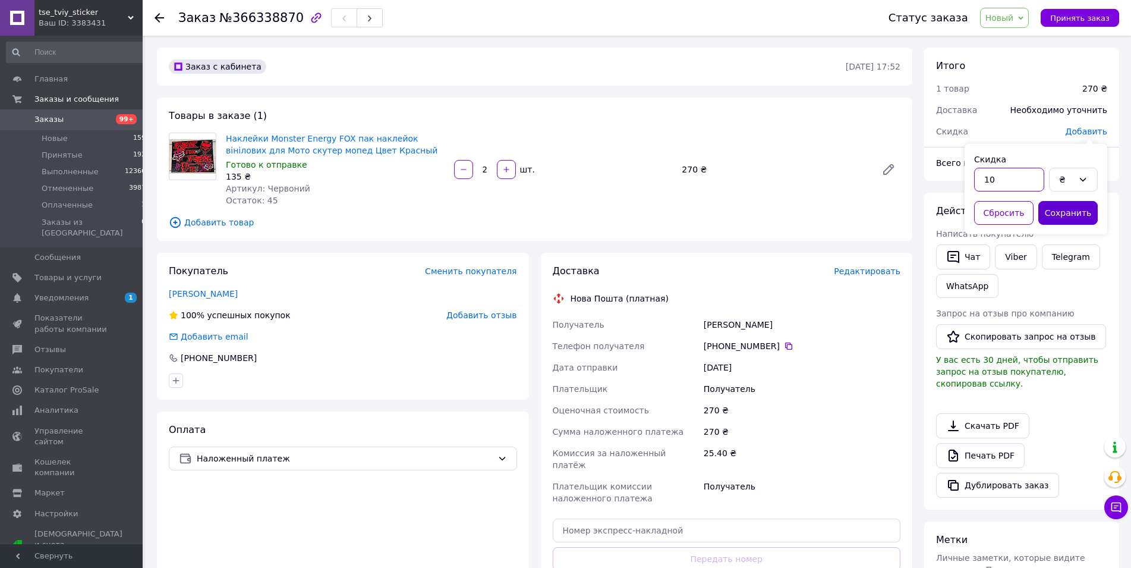
type input "10"
click at [1068, 216] on button "Сохранить" at bounding box center [1067, 213] width 59 height 24
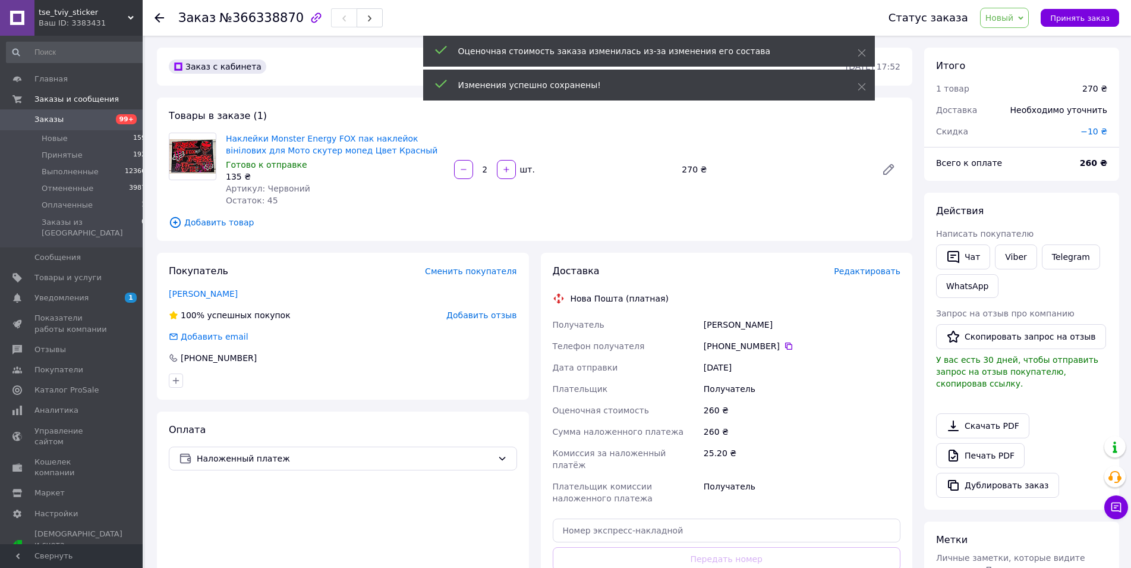
click at [893, 272] on span "Редактировать" at bounding box center [867, 271] width 67 height 10
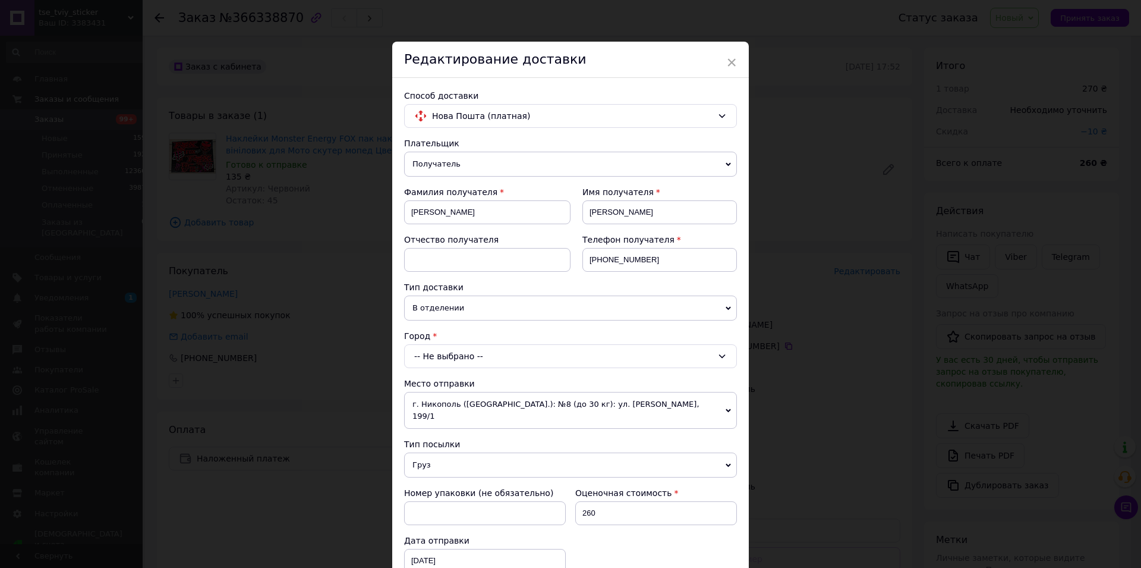
click at [420, 452] on span "Груз" at bounding box center [570, 464] width 333 height 25
click at [427, 479] on li "Документы" at bounding box center [570, 488] width 333 height 18
click at [464, 355] on div "-- Не выбрано --" at bounding box center [570, 356] width 333 height 24
type input "Печеніжин"
click at [474, 401] on li "пгт. Печенежин" at bounding box center [571, 406] width 332 height 19
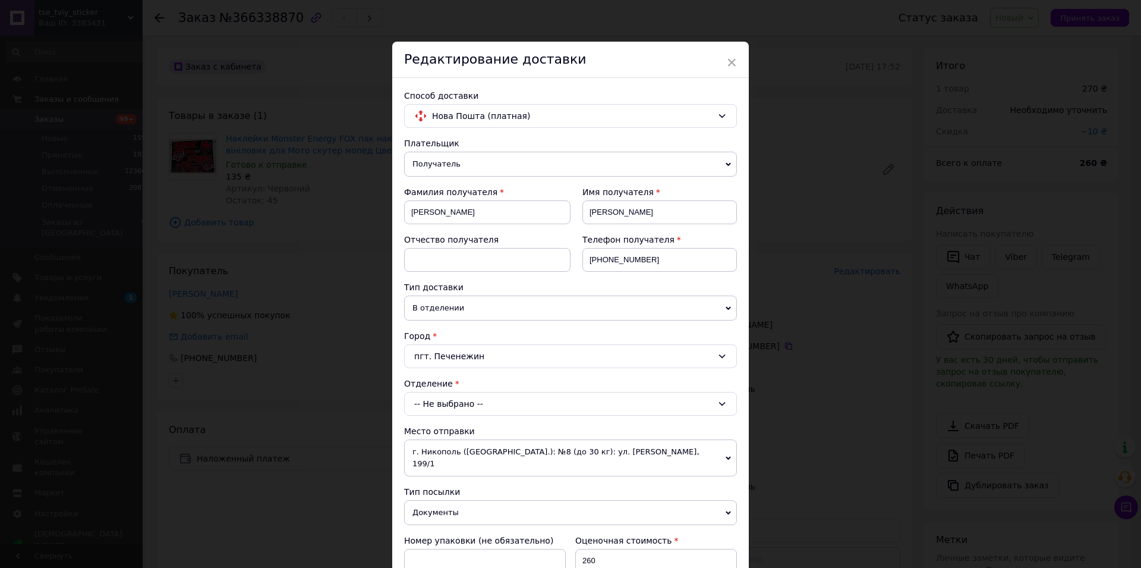
click at [470, 403] on div "-- Не выбрано --" at bounding box center [570, 404] width 333 height 24
click at [441, 455] on li "№1: ул. Леси Украинки, 2" at bounding box center [571, 454] width 332 height 19
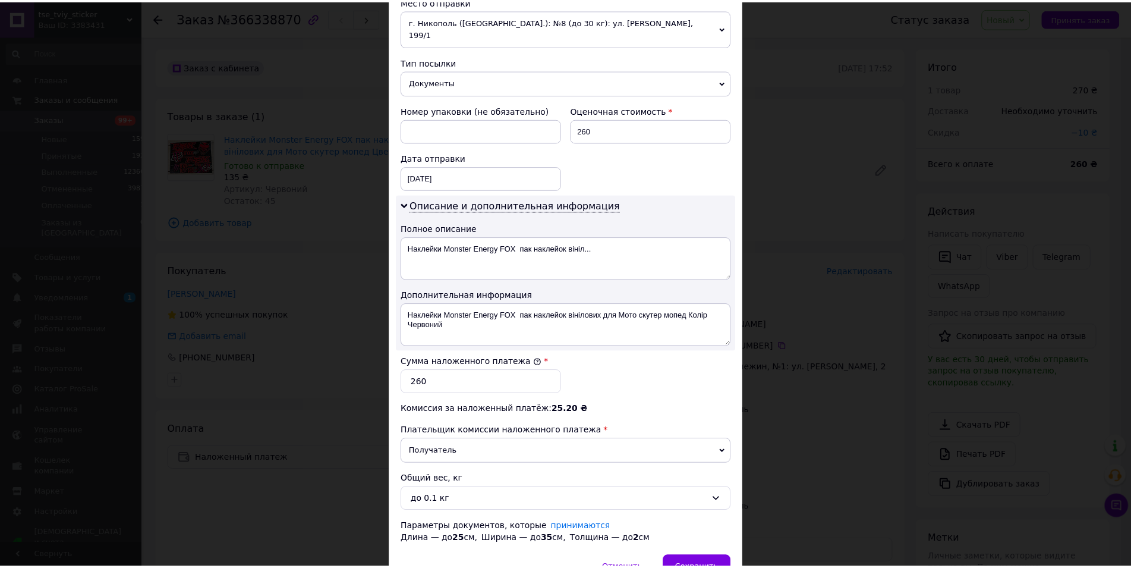
scroll to position [505, 0]
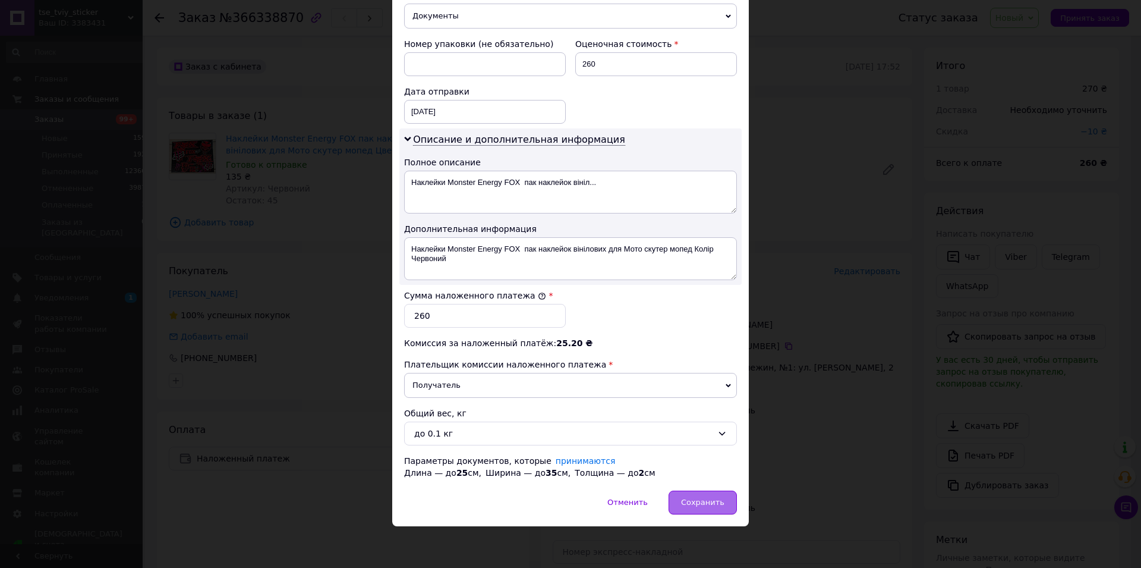
click at [707, 508] on div "Сохранить" at bounding box center [703, 502] width 68 height 24
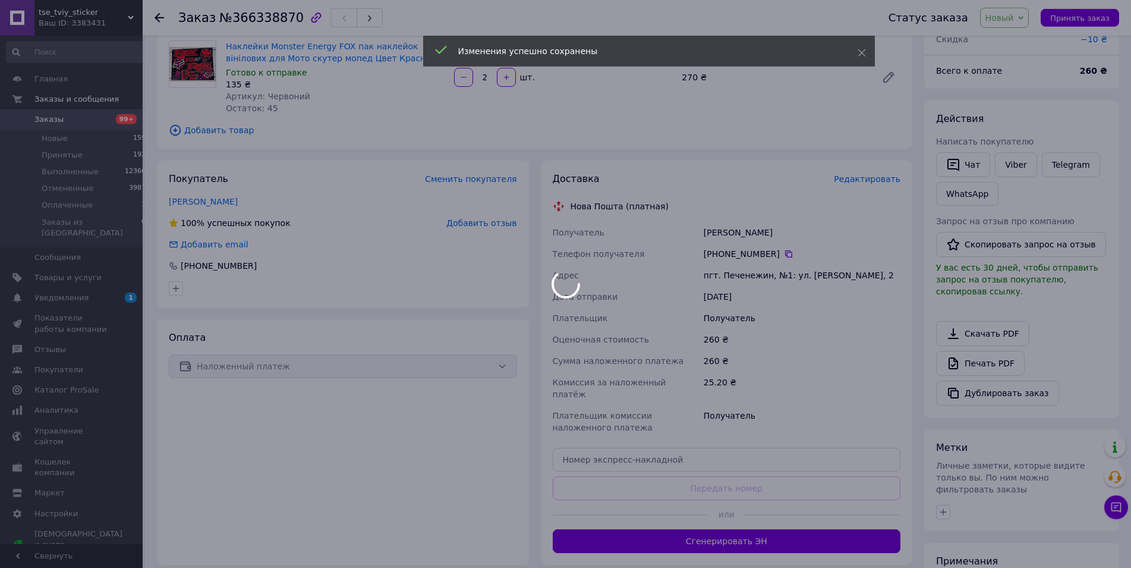
scroll to position [182, 0]
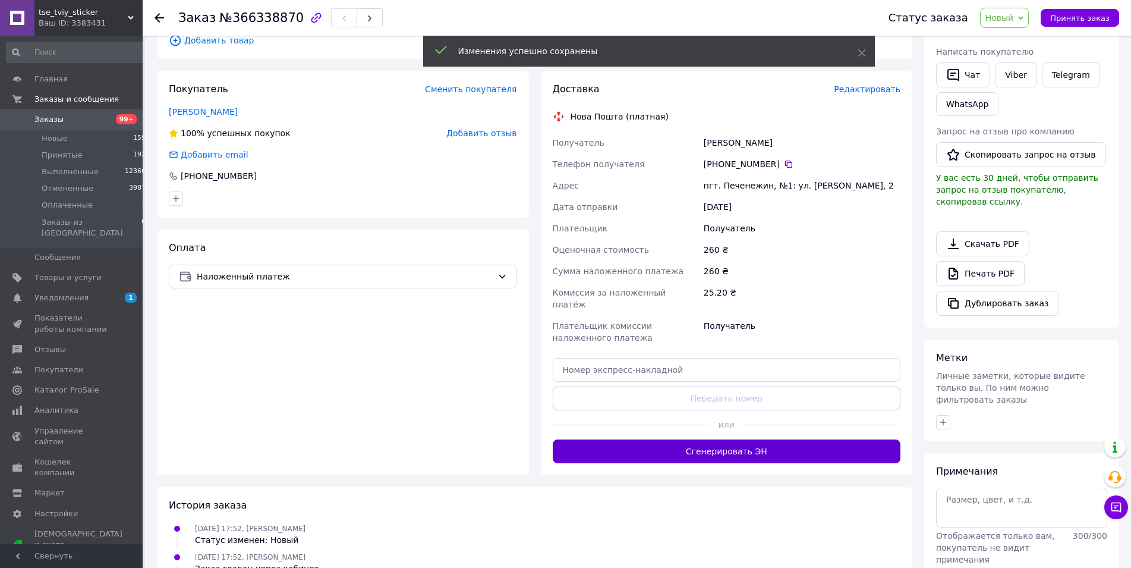
click at [708, 439] on button "Сгенерировать ЭН" at bounding box center [727, 451] width 348 height 24
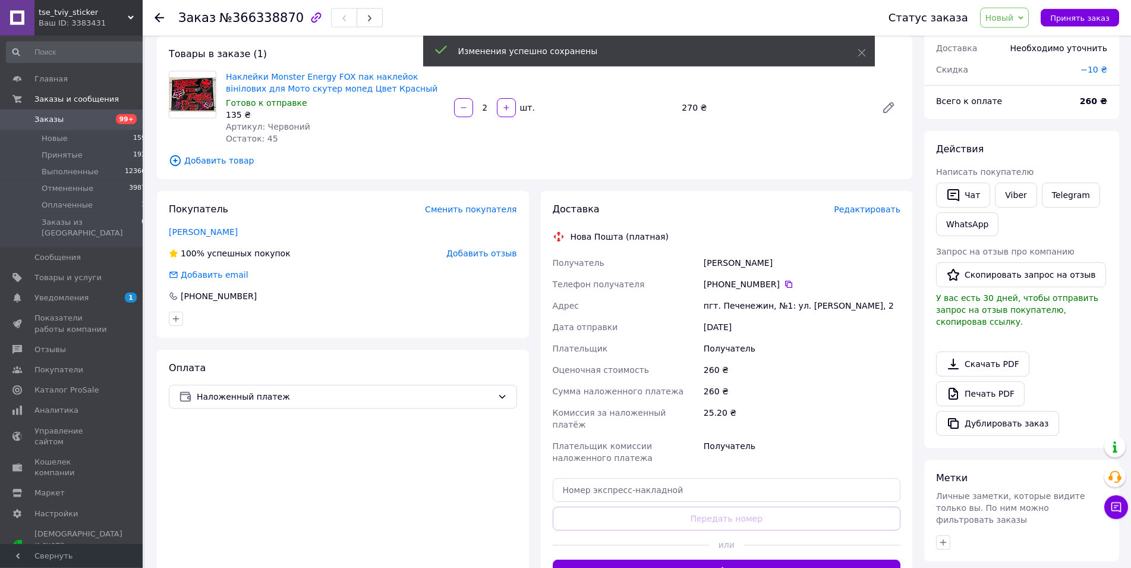
scroll to position [61, 0]
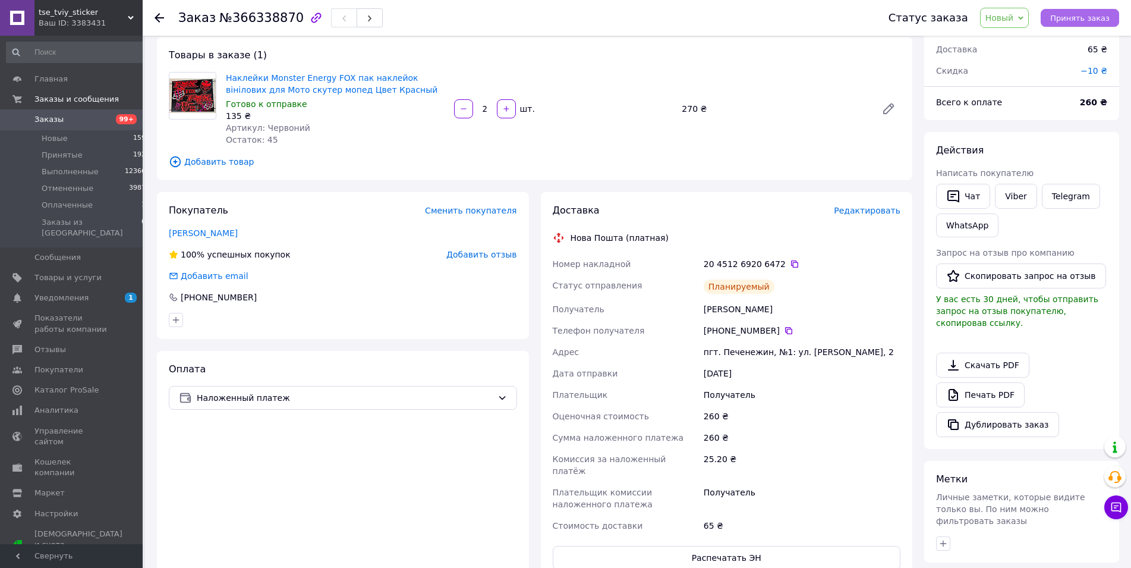
click at [1067, 20] on span "Принять заказ" at bounding box center [1079, 18] width 59 height 9
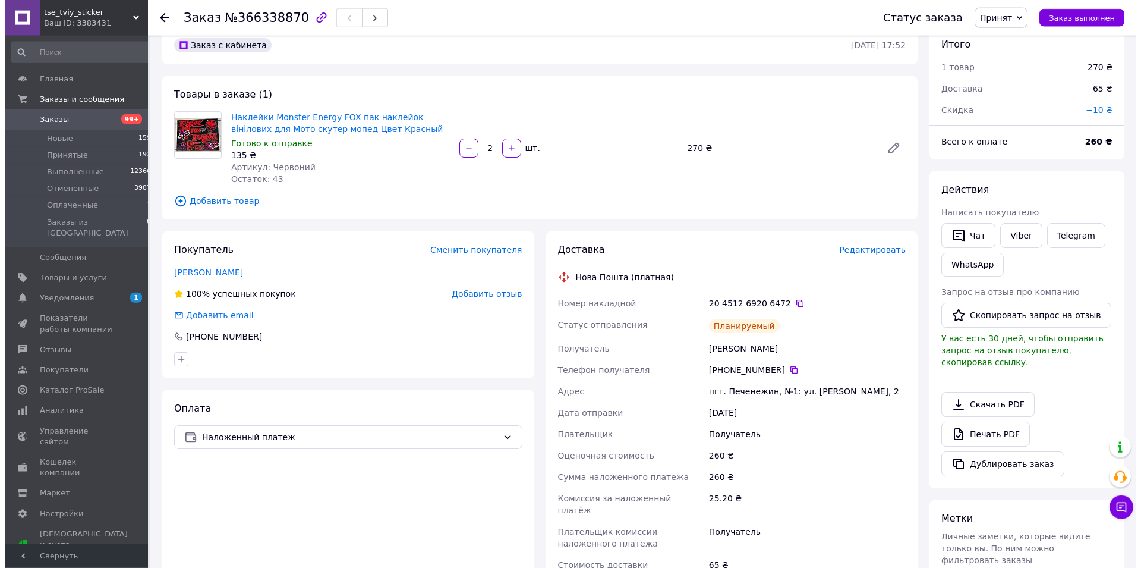
scroll to position [0, 0]
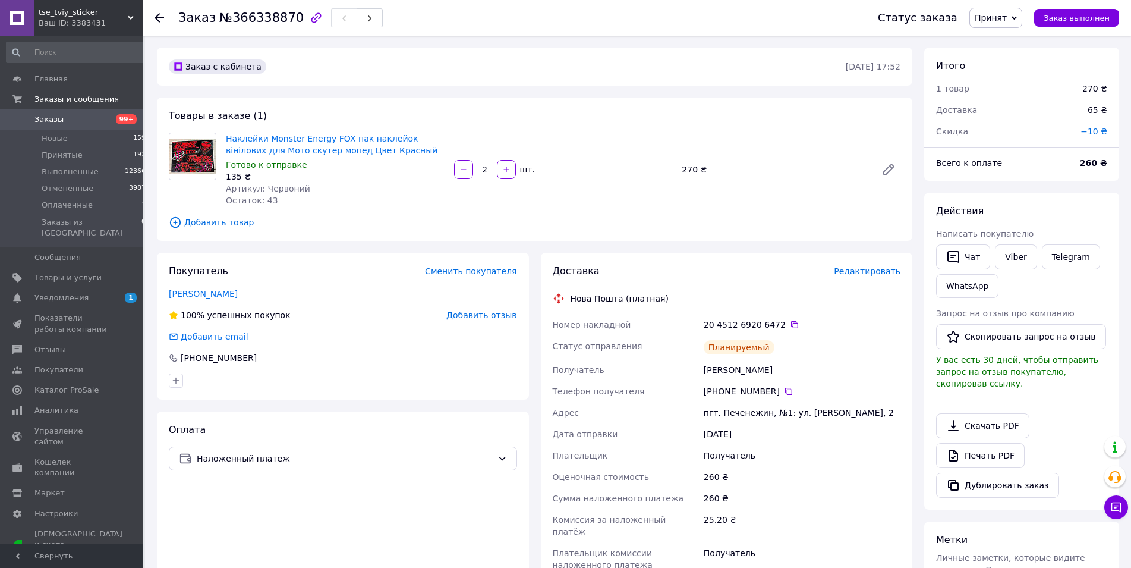
click at [162, 20] on icon at bounding box center [160, 18] width 10 height 10
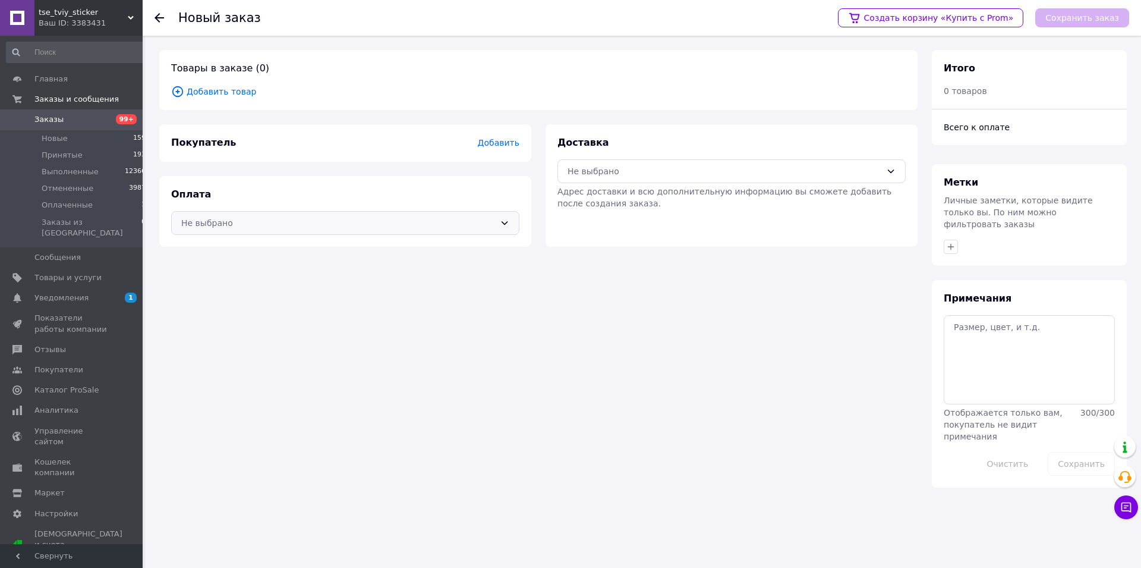
click at [279, 224] on div "Не выбрано" at bounding box center [338, 222] width 314 height 13
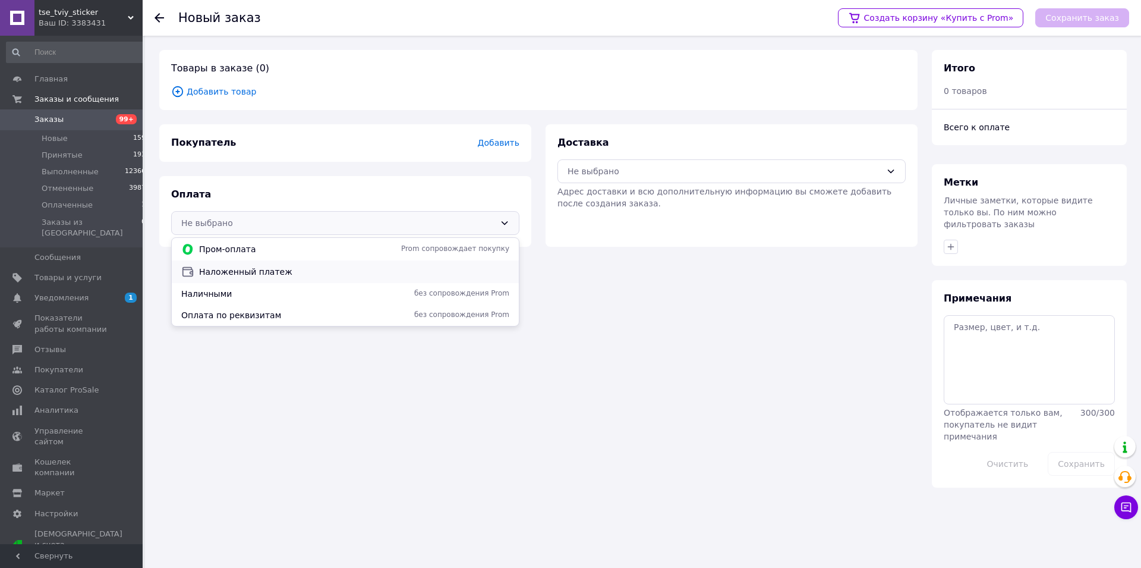
click at [274, 267] on span "Наложенный платеж" at bounding box center [354, 272] width 310 height 12
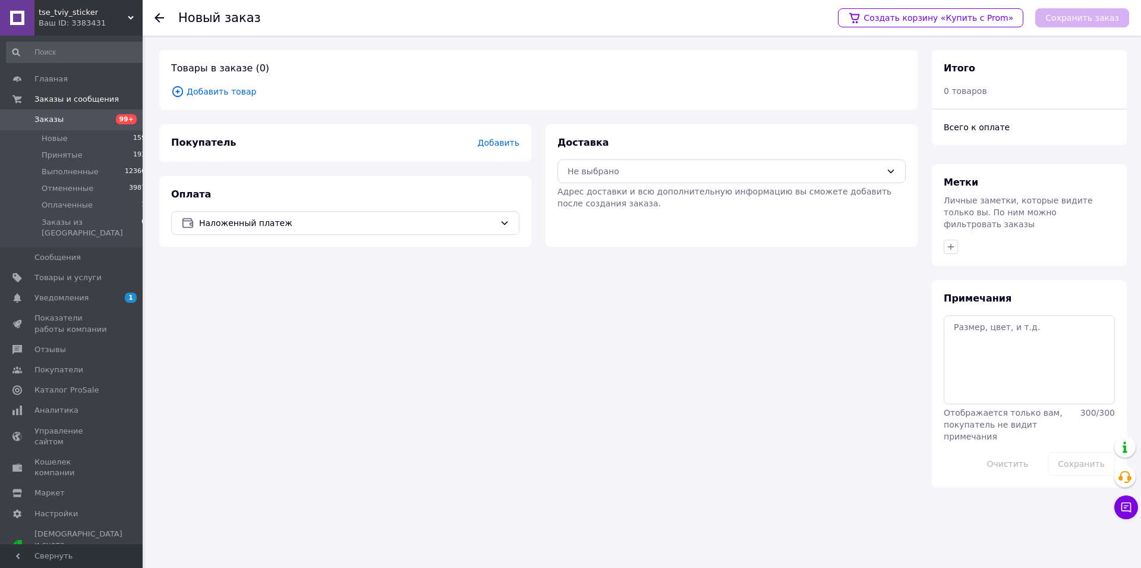
click at [508, 146] on span "Добавить" at bounding box center [499, 143] width 42 height 10
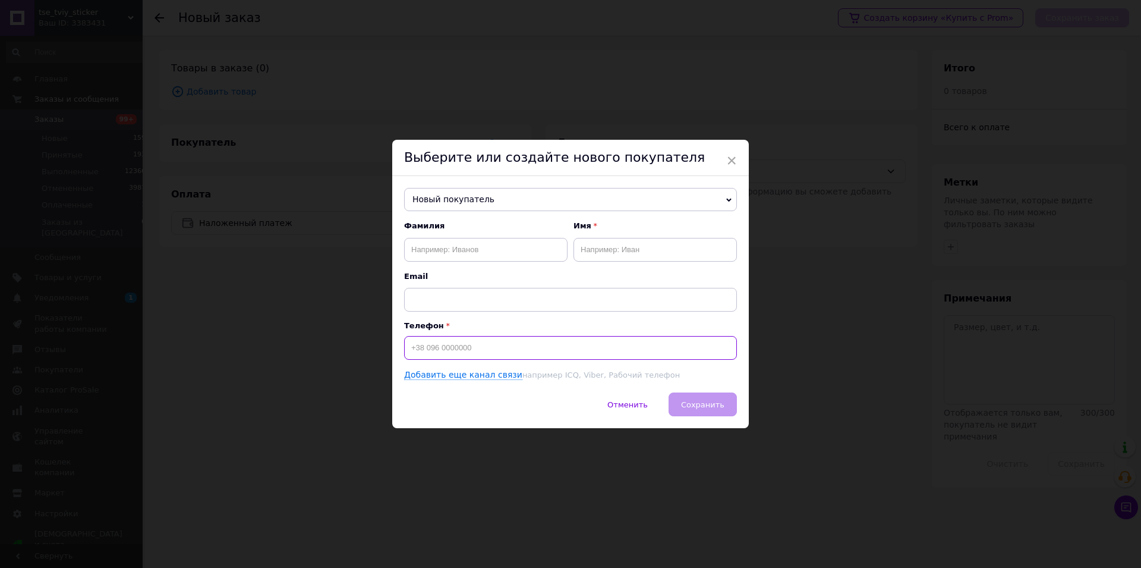
paste input "0971181037"
click at [404, 345] on input "0971181037" at bounding box center [570, 348] width 333 height 24
type input "+380971181037"
paste input "Малетич"
type input "Малетич"
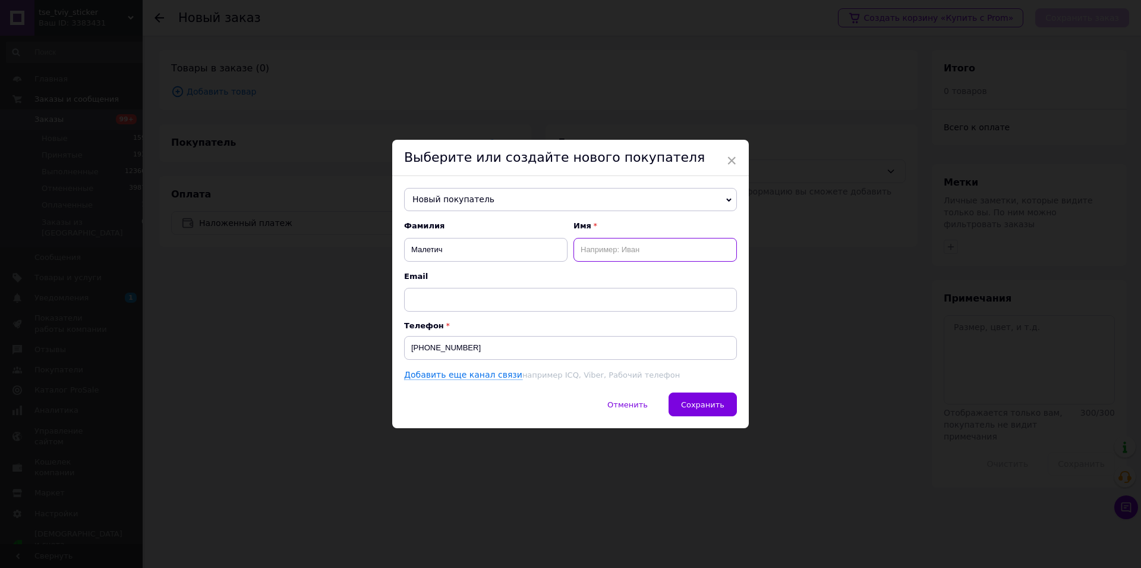
paste input "Тарас"
type input "Тарас"
click at [697, 386] on div "Новый покупатель Білий Олександр +380963243646 Векленко Инна +380686130235 Ганч…" at bounding box center [570, 284] width 357 height 217
click at [701, 407] on span "Сохранить" at bounding box center [702, 404] width 43 height 9
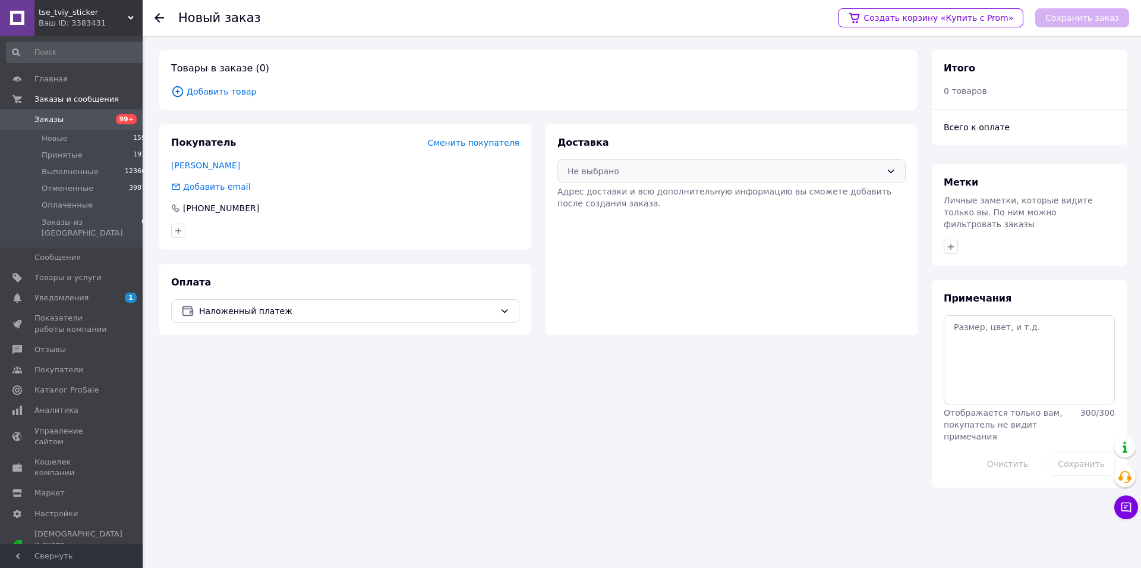
click at [596, 178] on div "Не выбрано" at bounding box center [732, 171] width 348 height 24
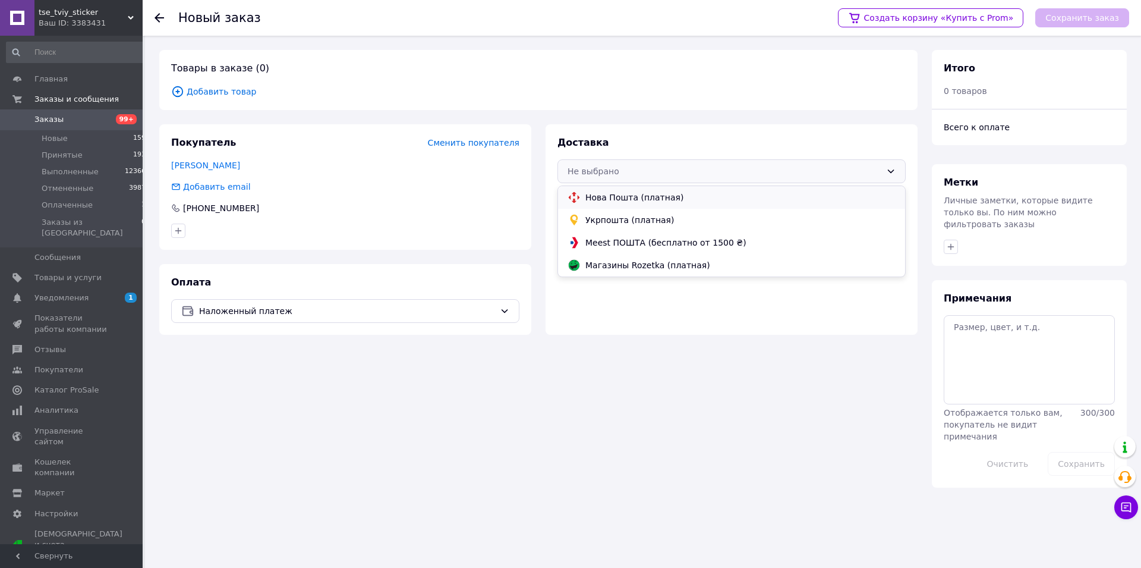
click at [596, 201] on span "Нова Пошта (платная)" at bounding box center [741, 197] width 310 height 12
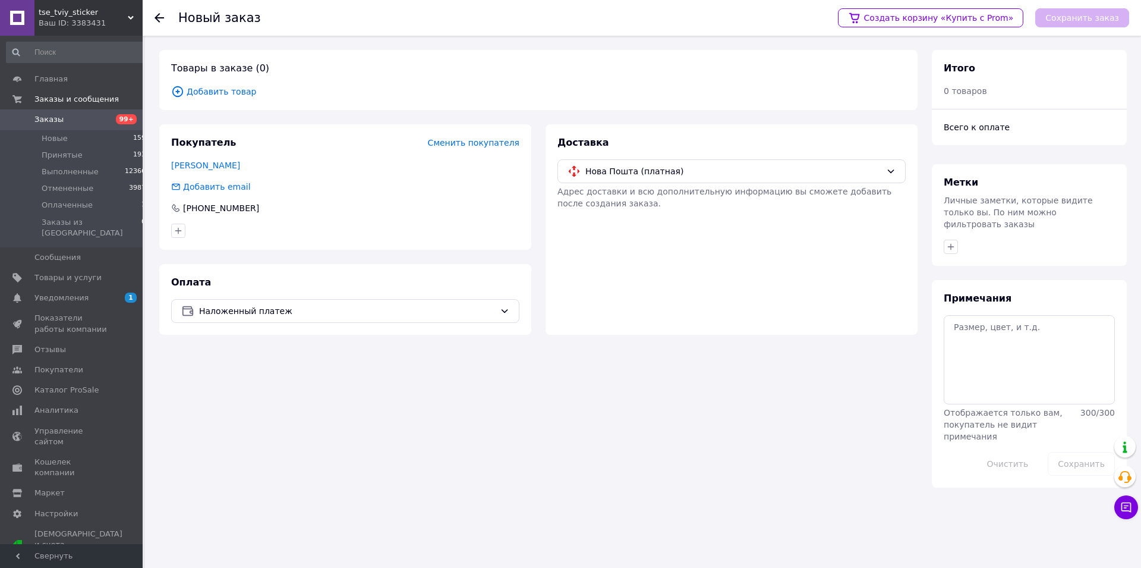
click at [241, 88] on span "Добавить товар" at bounding box center [538, 91] width 735 height 13
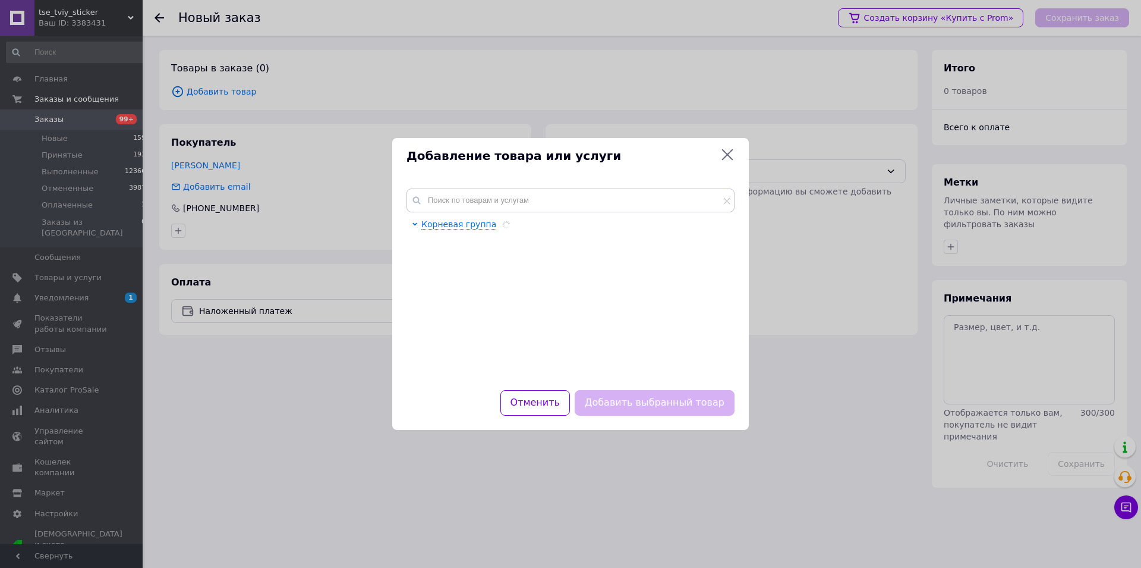
click at [458, 187] on div "Корневая группа" at bounding box center [570, 282] width 357 height 216
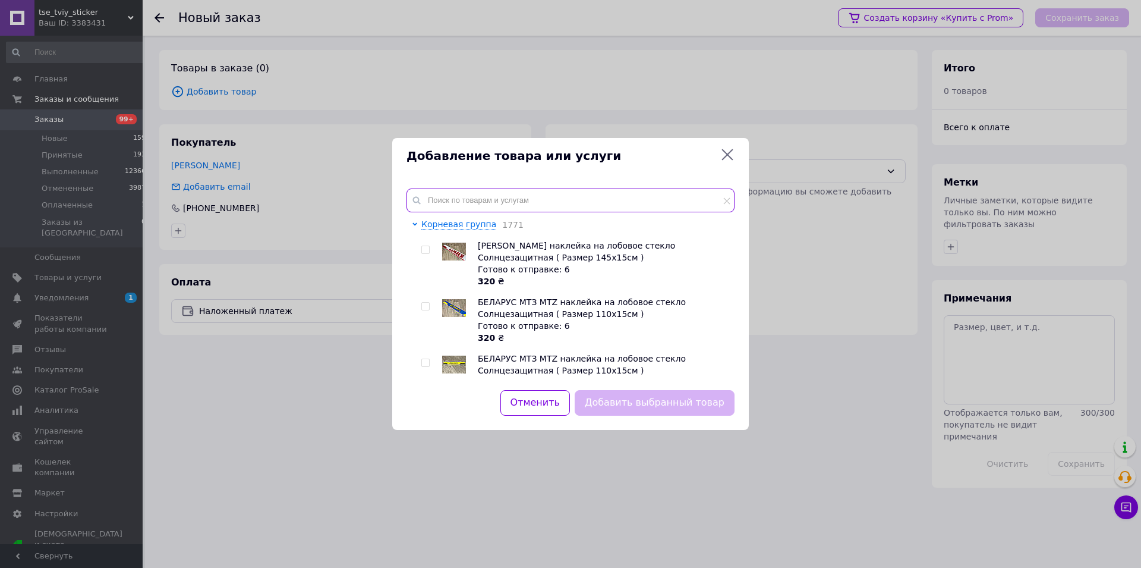
click at [461, 195] on input "text" at bounding box center [571, 200] width 328 height 24
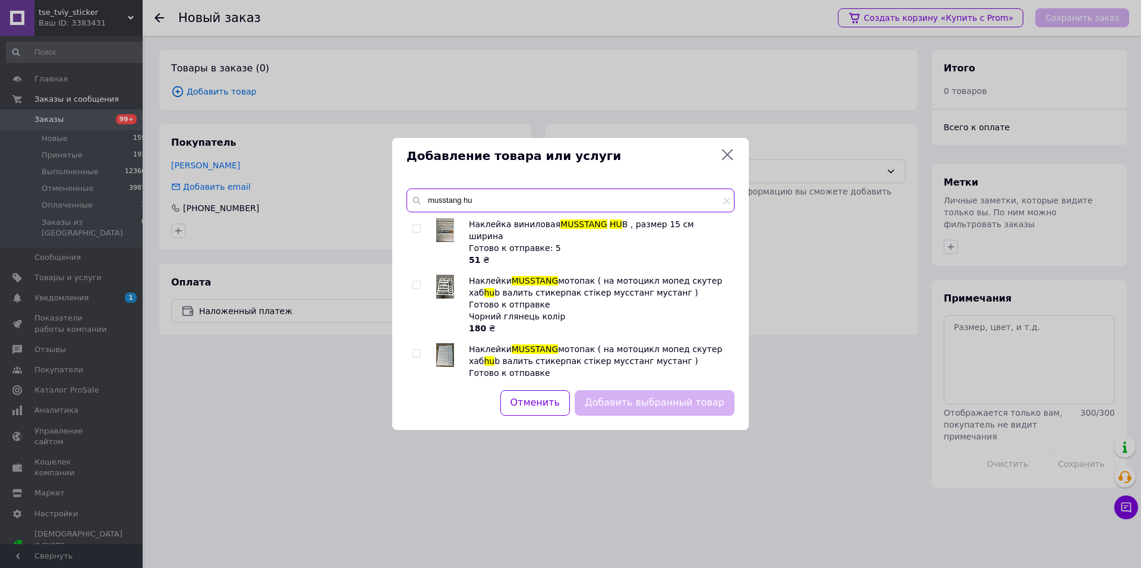
type input "musstang hu"
click at [418, 231] on input "checkbox" at bounding box center [417, 229] width 8 height 8
checkbox input "true"
drag, startPoint x: 463, startPoint y: 200, endPoint x: 410, endPoint y: 207, distance: 54.0
click at [410, 207] on input "musstang hu" at bounding box center [571, 200] width 328 height 24
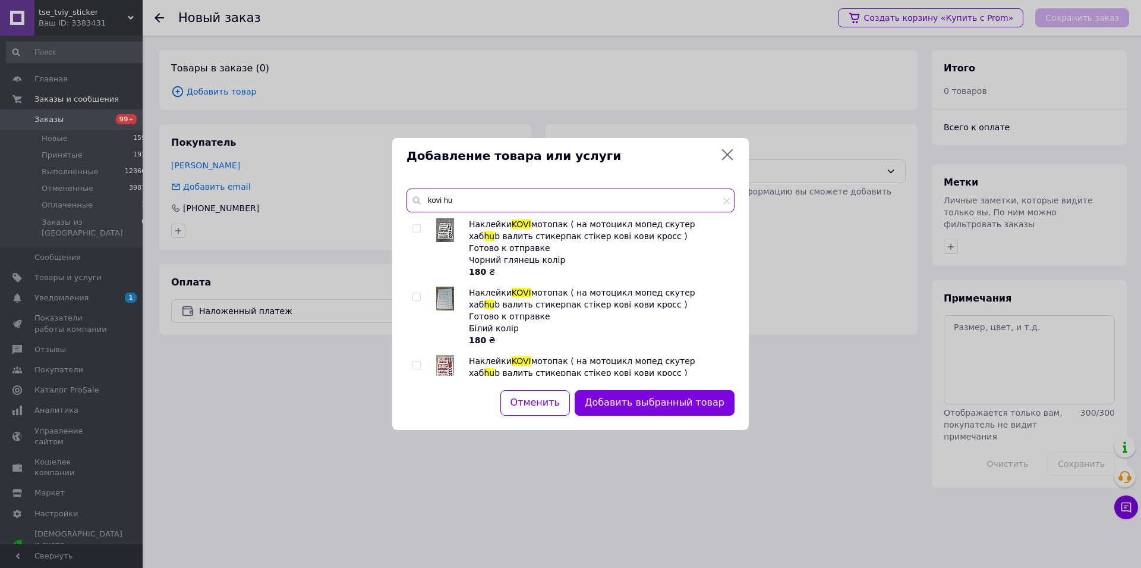
click at [456, 200] on input "kovi hu" at bounding box center [571, 200] width 328 height 24
click at [430, 202] on input "k hub" at bounding box center [571, 200] width 328 height 24
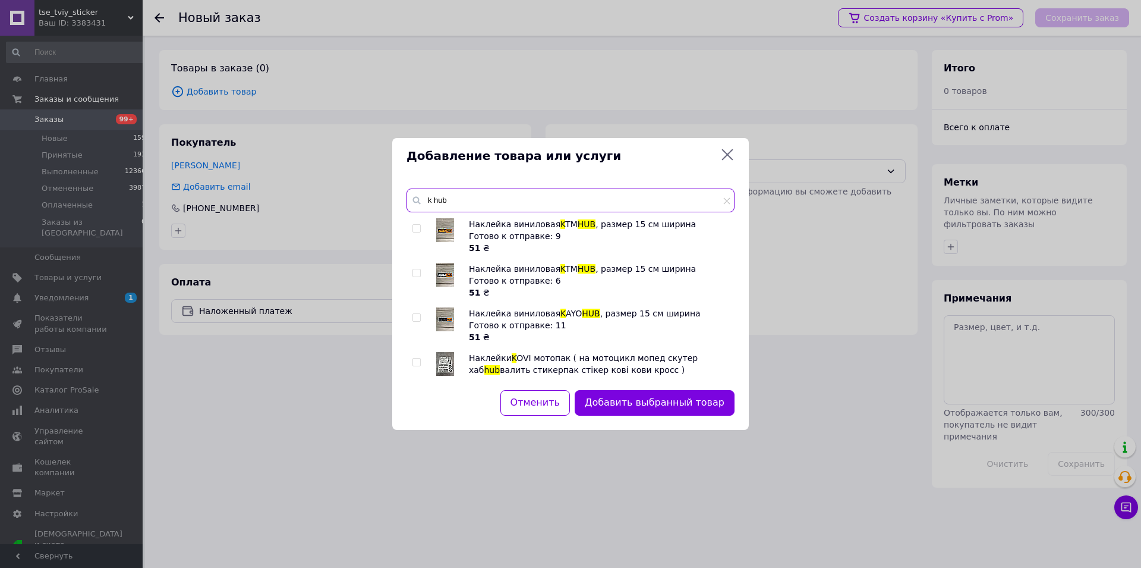
type input "k hub"
click at [414, 317] on input "checkbox" at bounding box center [417, 318] width 8 height 8
checkbox input "true"
click at [719, 392] on button "Добавить выбранные товары" at bounding box center [651, 403] width 167 height 26
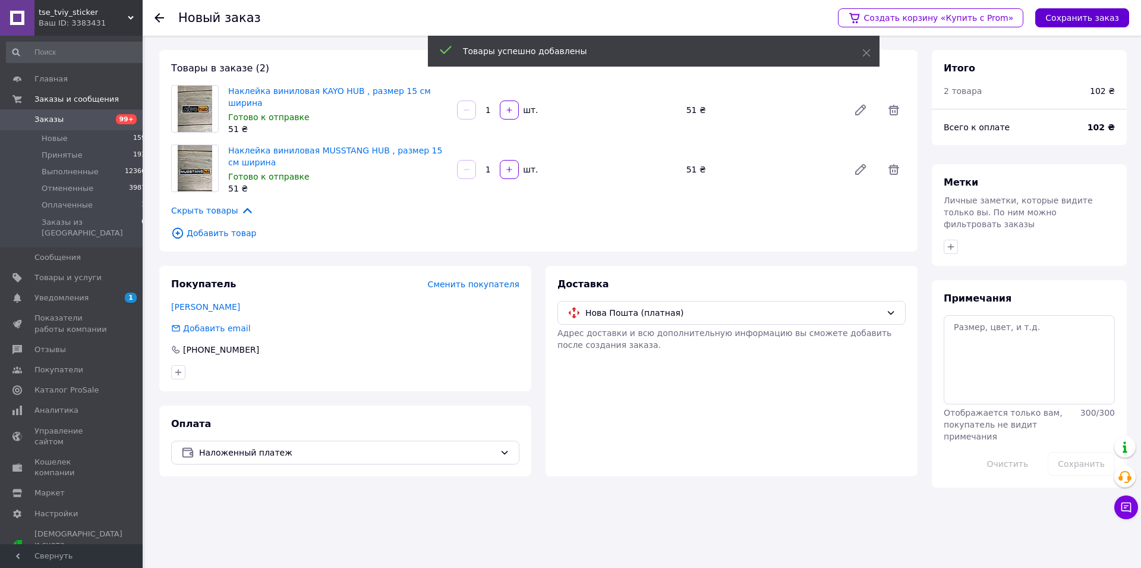
click at [1076, 23] on button "Сохранить заказ" at bounding box center [1082, 17] width 94 height 19
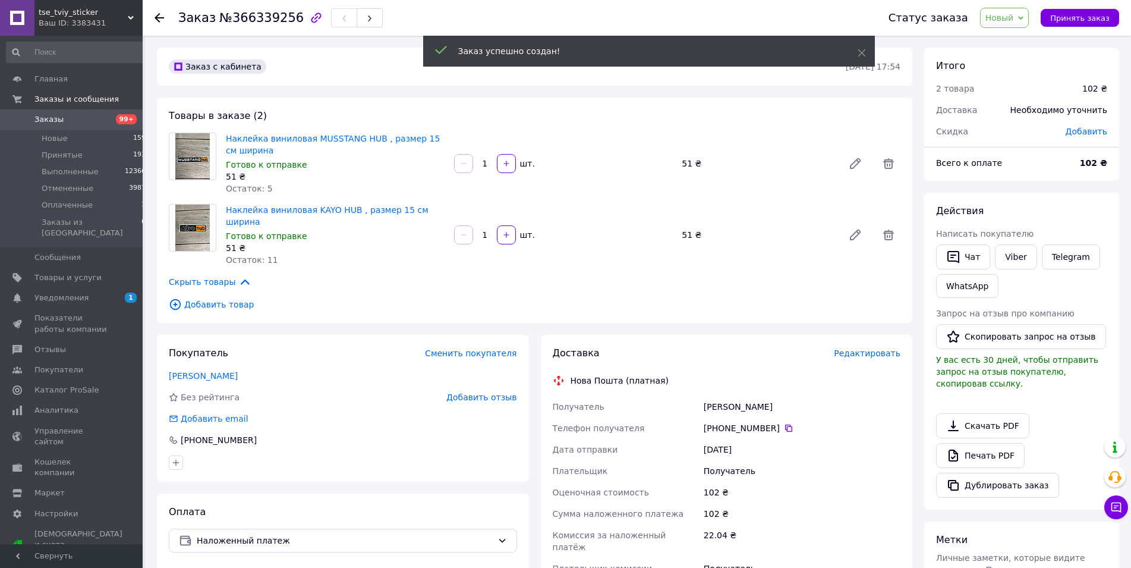
click at [1084, 131] on span "Добавить" at bounding box center [1087, 132] width 42 height 10
click at [1031, 182] on input "text" at bounding box center [1009, 180] width 70 height 24
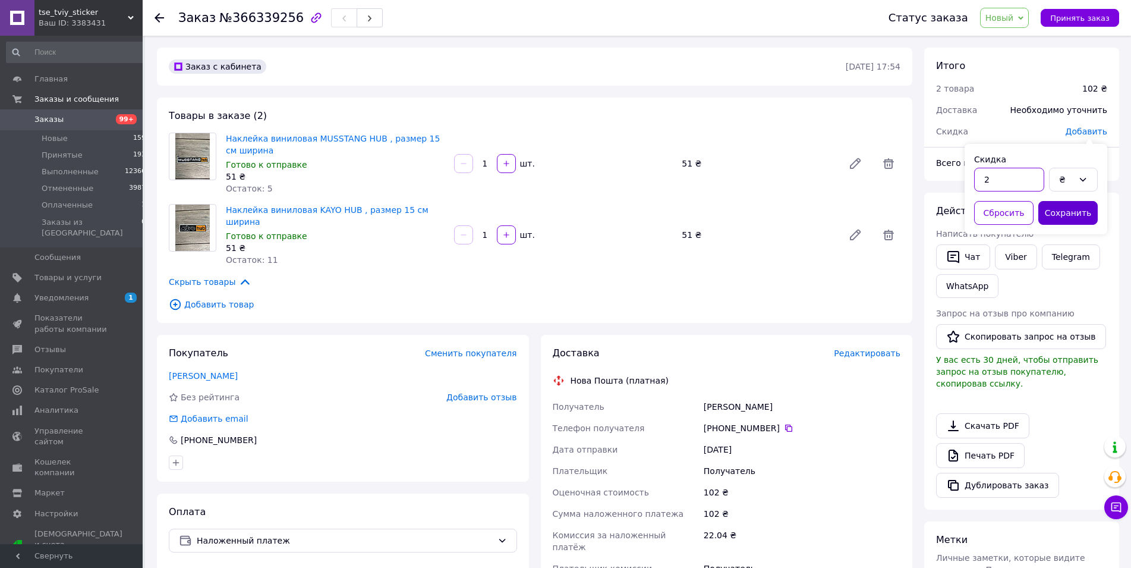
type input "2"
click at [1066, 210] on button "Сохранить" at bounding box center [1067, 213] width 59 height 24
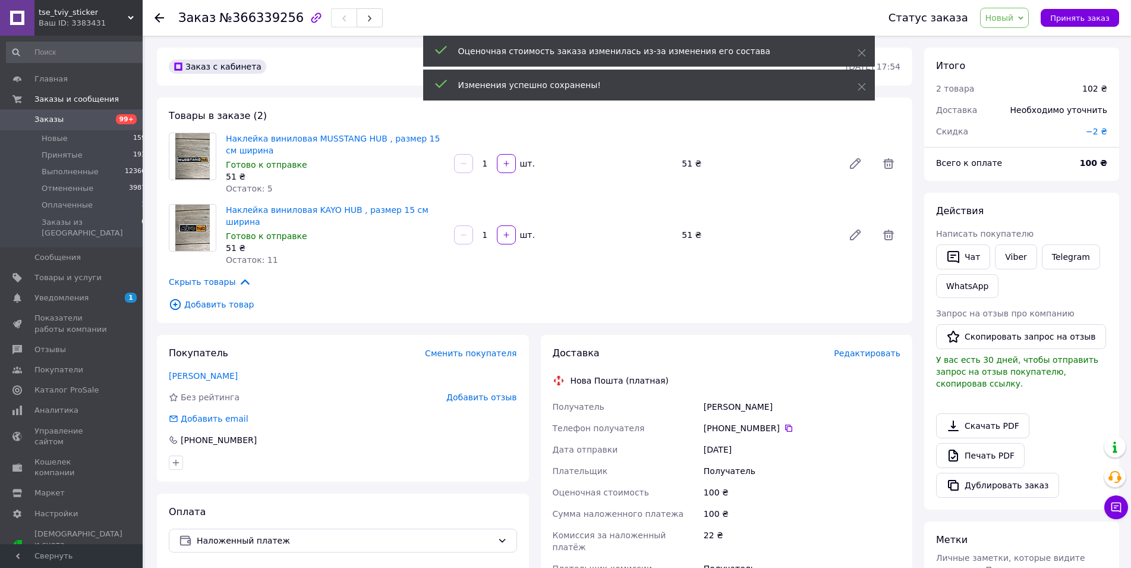
click at [861, 348] on span "Редактировать" at bounding box center [867, 353] width 67 height 10
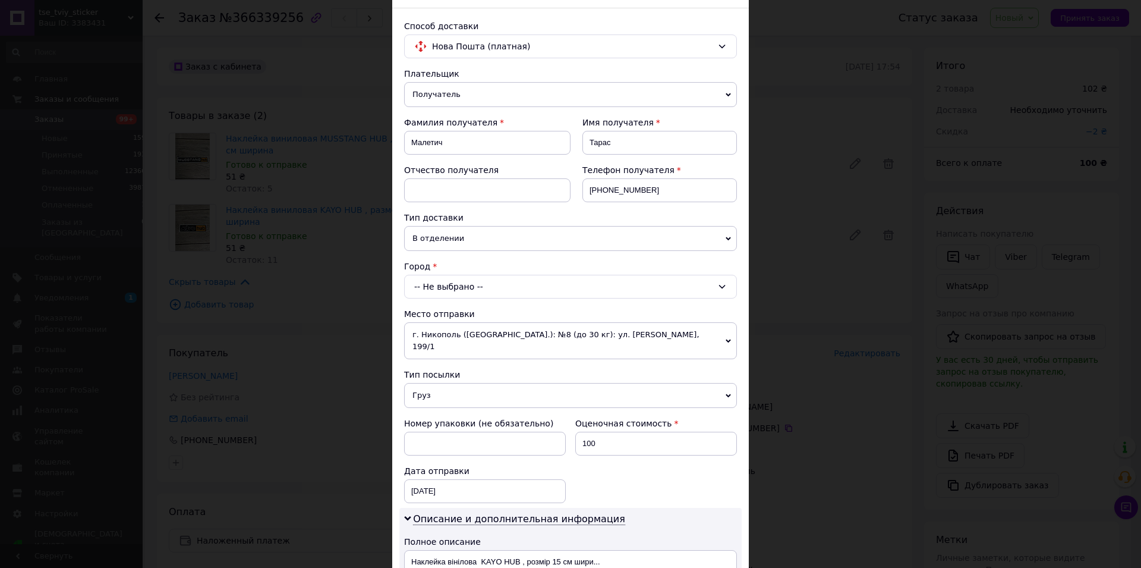
scroll to position [71, 0]
click at [437, 381] on span "Груз" at bounding box center [570, 393] width 333 height 25
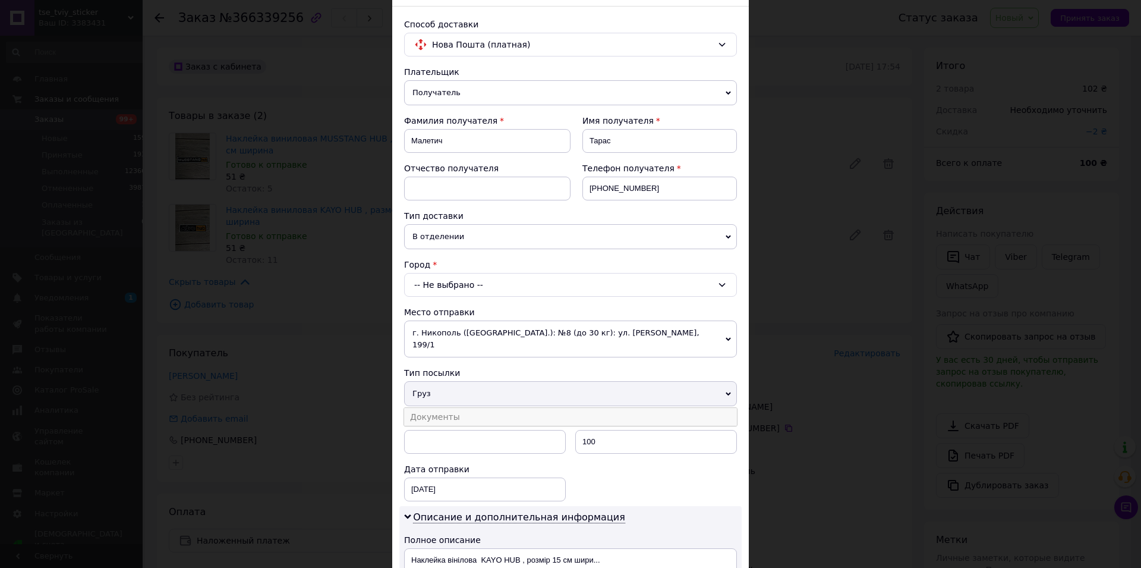
click at [439, 408] on li "Документы" at bounding box center [570, 417] width 333 height 18
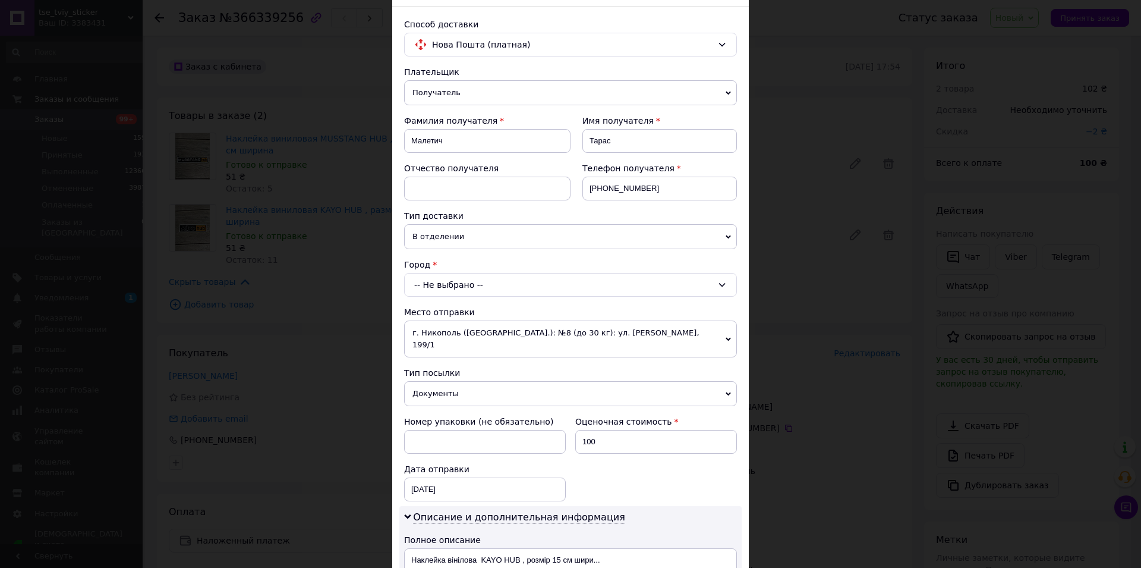
click at [461, 284] on div "-- Не выбрано --" at bounding box center [570, 285] width 333 height 24
type input "полтва"
click at [465, 335] on li "с. Полтва" at bounding box center [571, 335] width 332 height 19
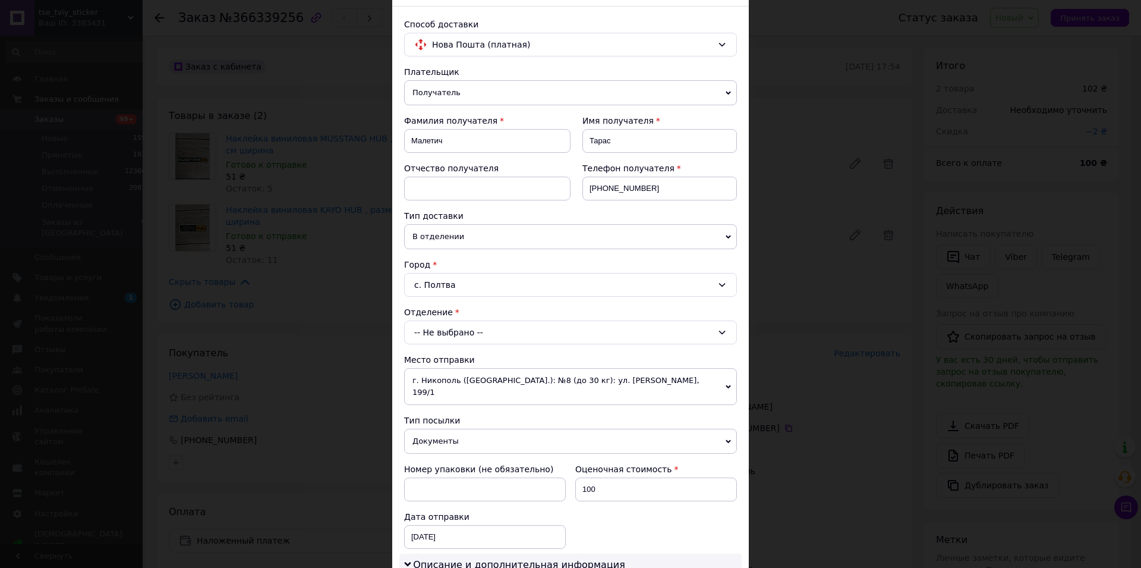
click at [461, 332] on div "-- Не выбрано --" at bounding box center [570, 332] width 333 height 24
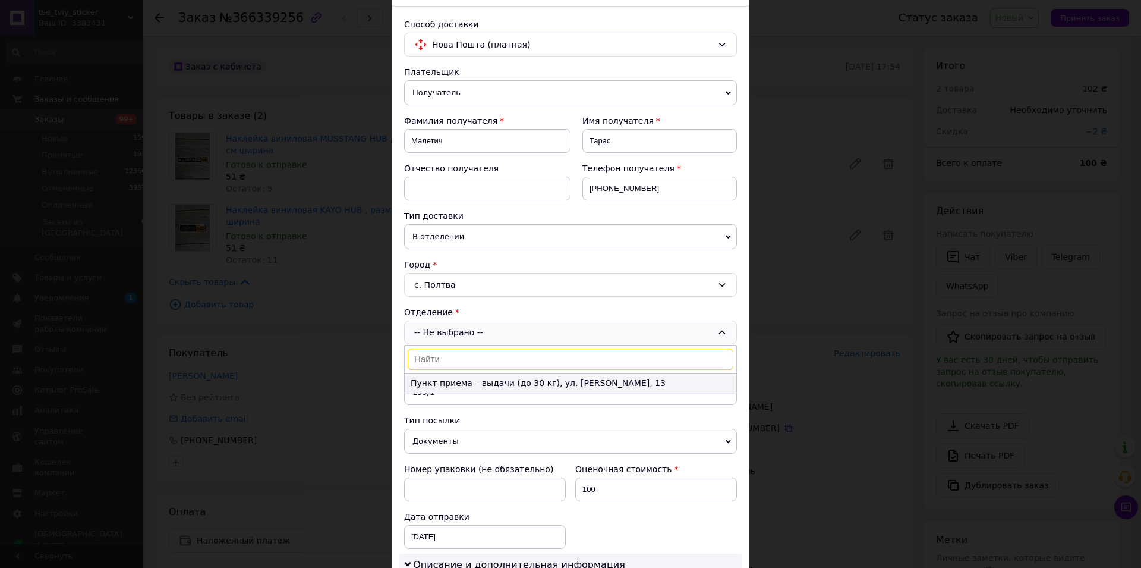
click at [473, 382] on li "Пункт приема – выдачи (до 30 кг), ул. Шевченко, 13" at bounding box center [571, 382] width 332 height 19
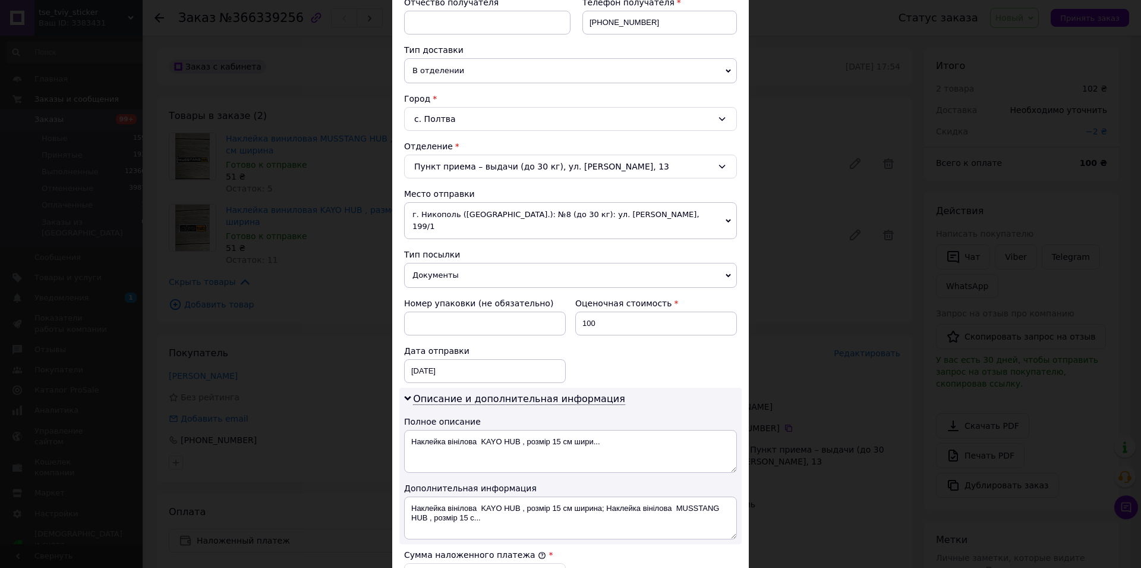
drag, startPoint x: 486, startPoint y: 382, endPoint x: 511, endPoint y: 383, distance: 25.6
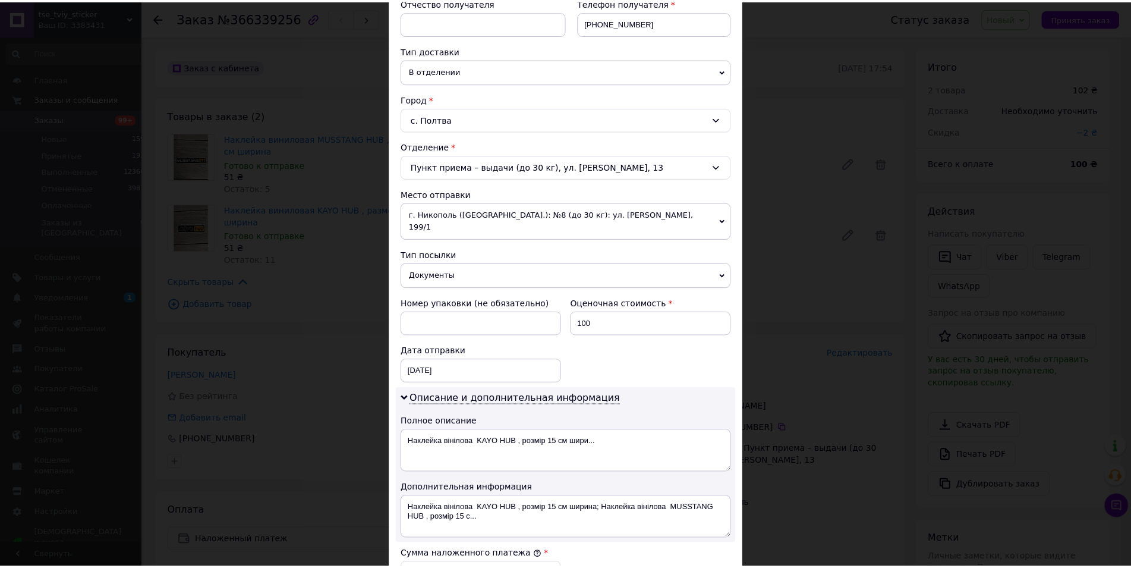
scroll to position [505, 0]
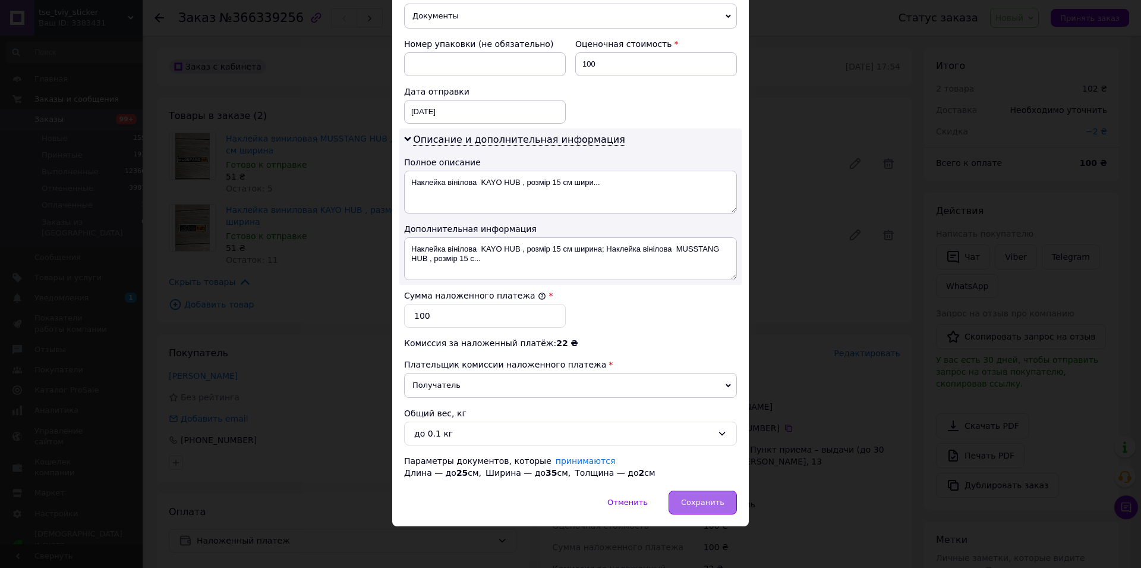
click at [708, 498] on div "Сохранить" at bounding box center [703, 502] width 68 height 24
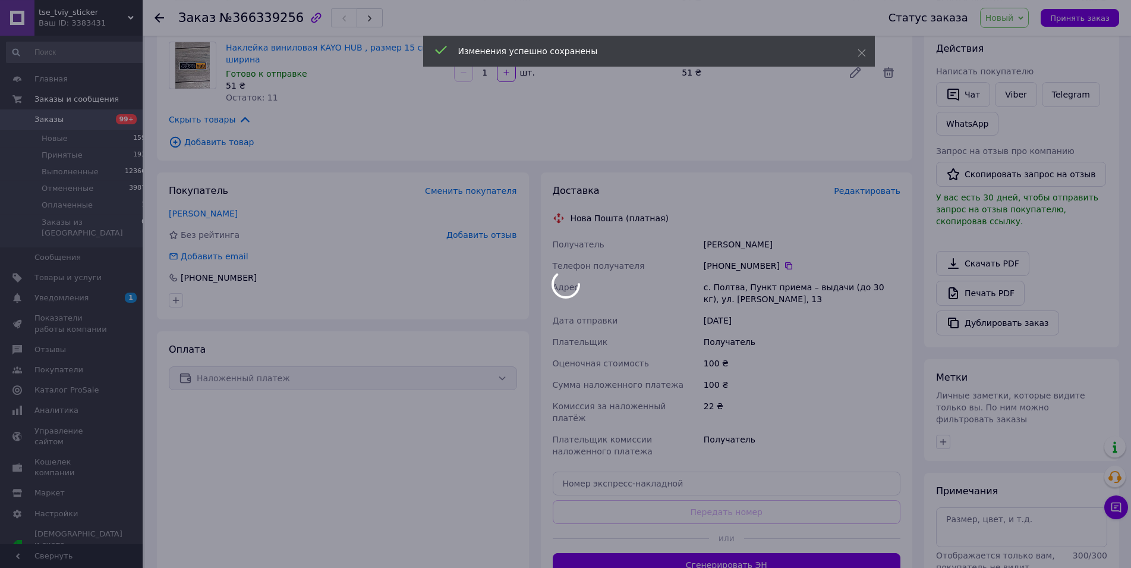
scroll to position [243, 0]
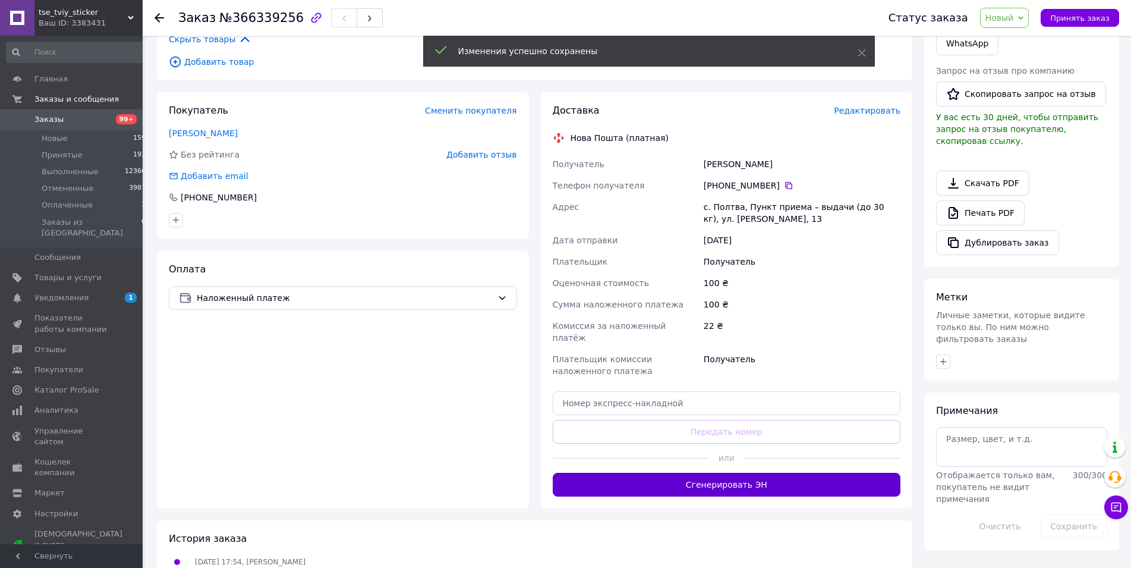
click at [695, 473] on button "Сгенерировать ЭН" at bounding box center [727, 485] width 348 height 24
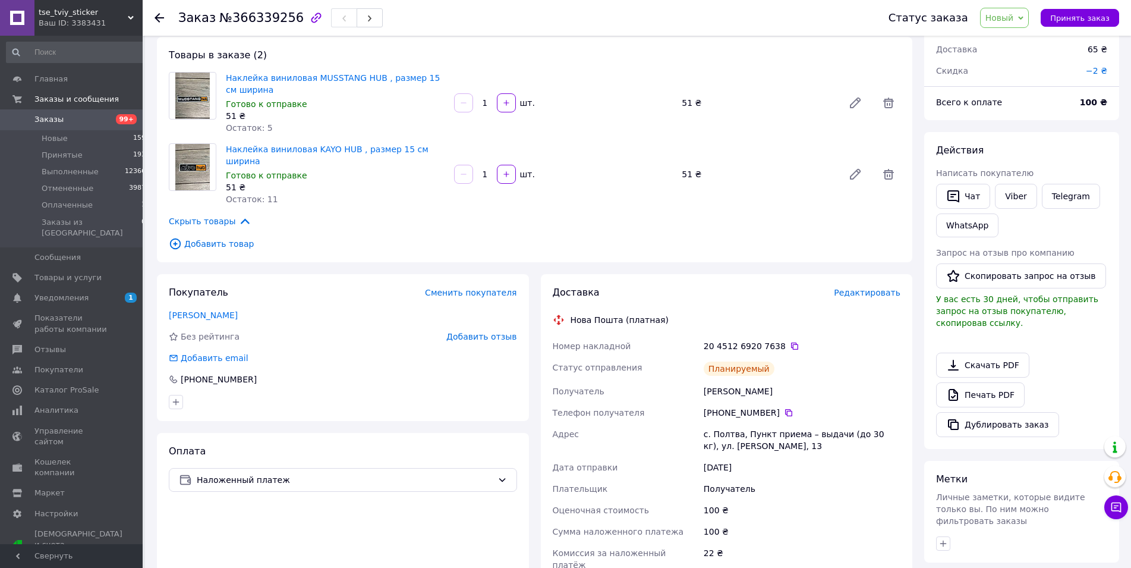
scroll to position [121, 0]
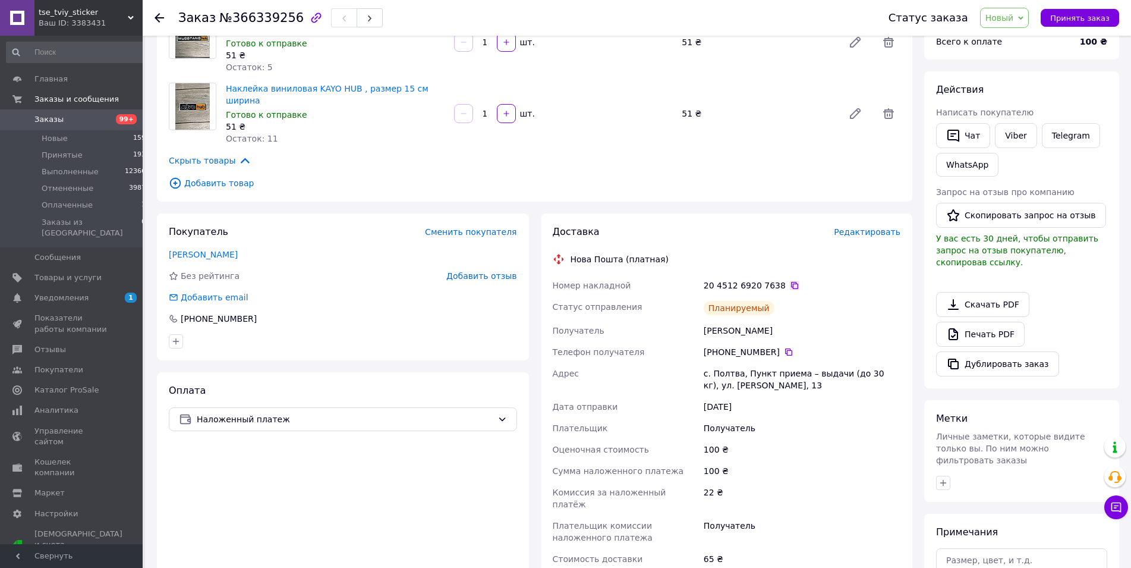
click at [791, 282] on icon at bounding box center [794, 285] width 7 height 7
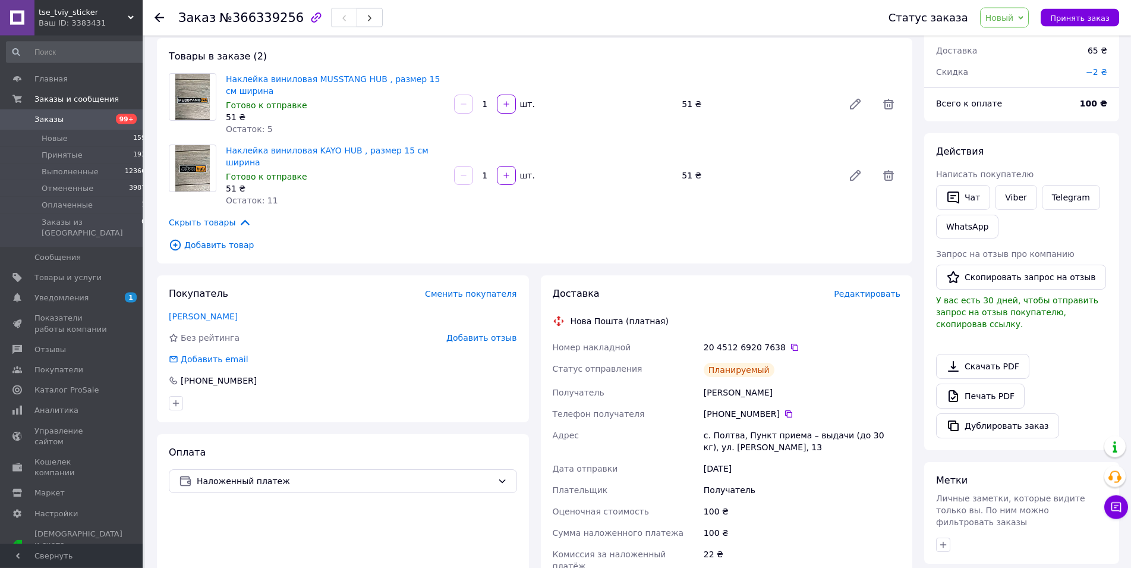
scroll to position [0, 0]
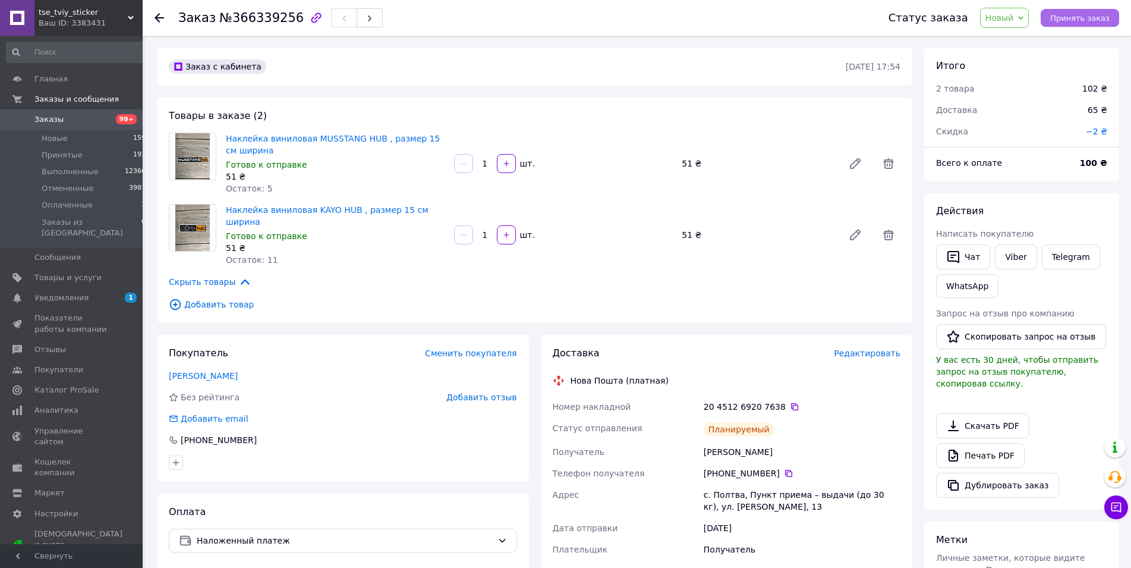
click at [1080, 14] on span "Принять заказ" at bounding box center [1079, 18] width 59 height 9
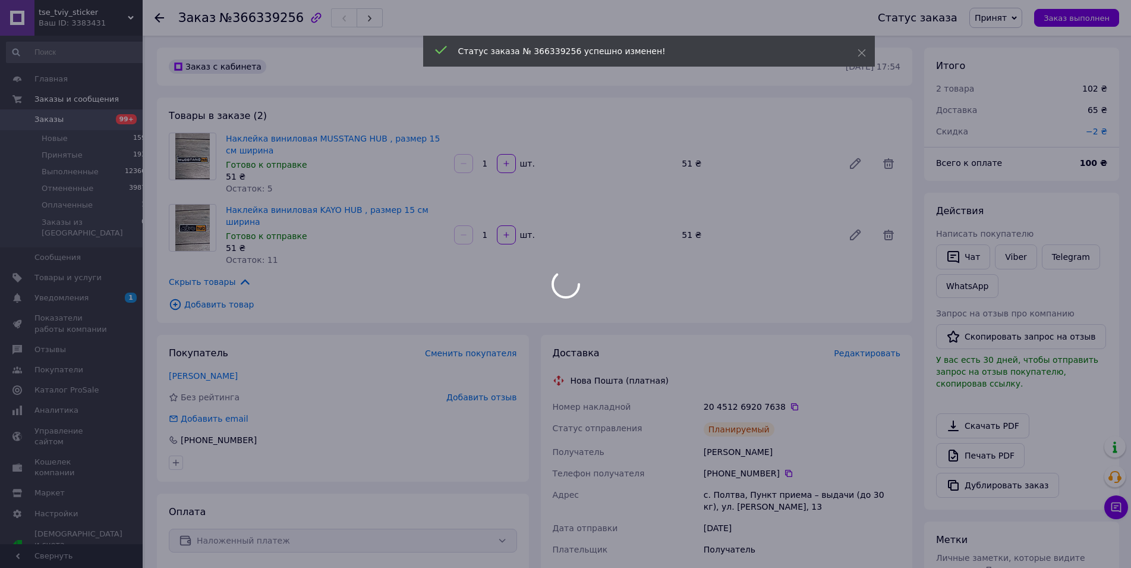
click at [60, 114] on div at bounding box center [565, 284] width 1131 height 568
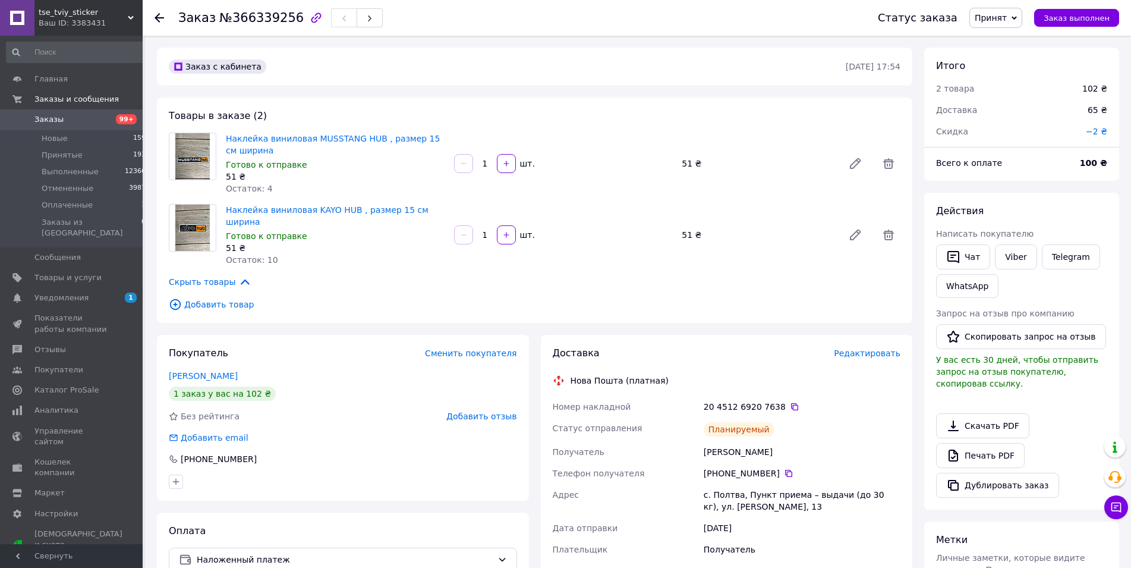
click at [107, 124] on span "Заказы" at bounding box center [71, 119] width 75 height 11
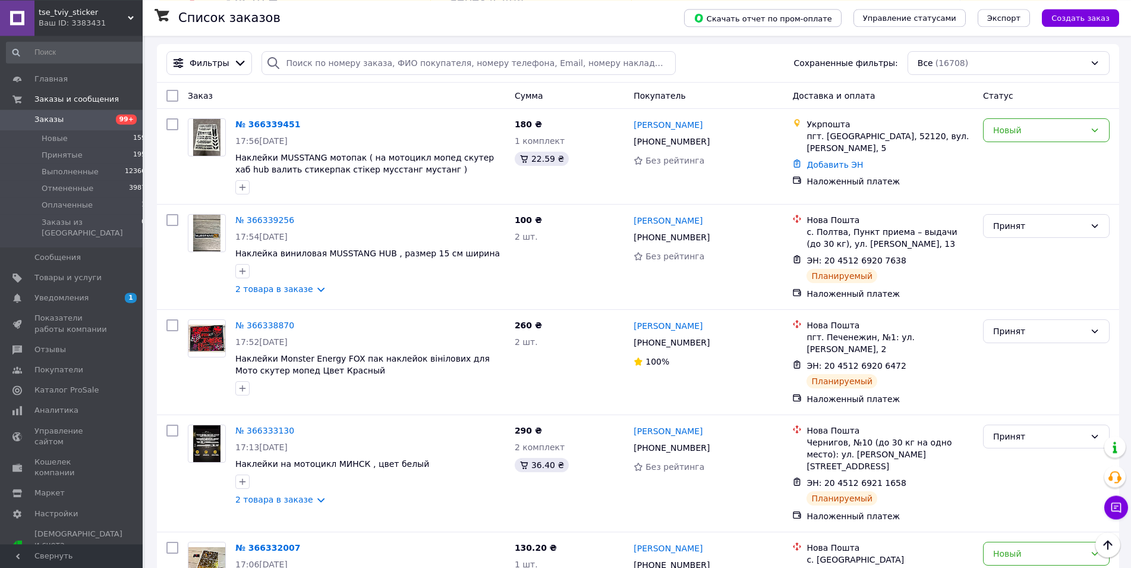
scroll to position [61, 0]
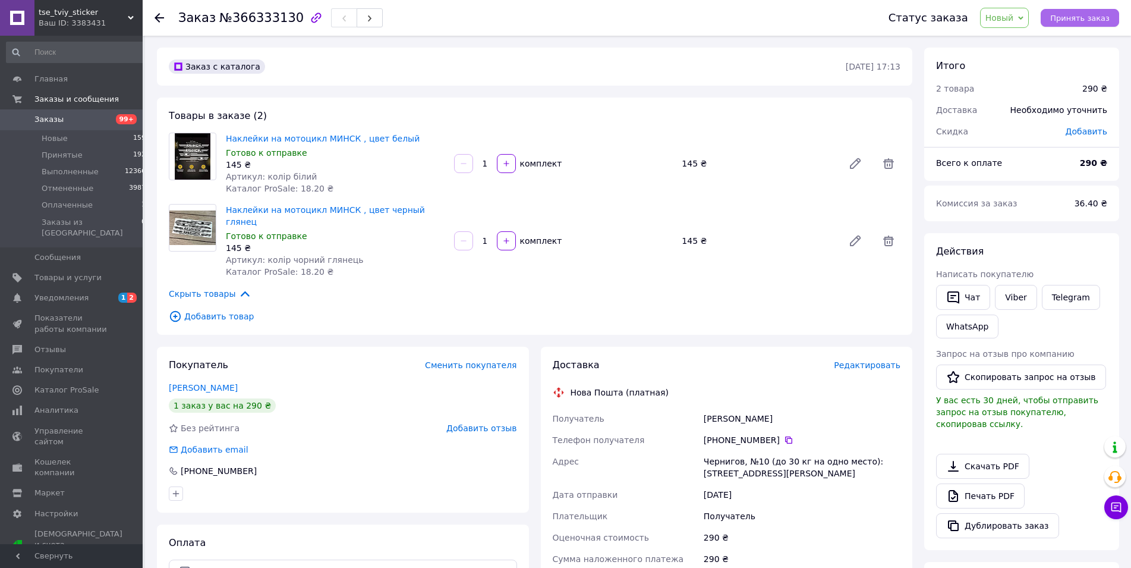
click at [1079, 14] on span "Принять заказ" at bounding box center [1079, 18] width 59 height 9
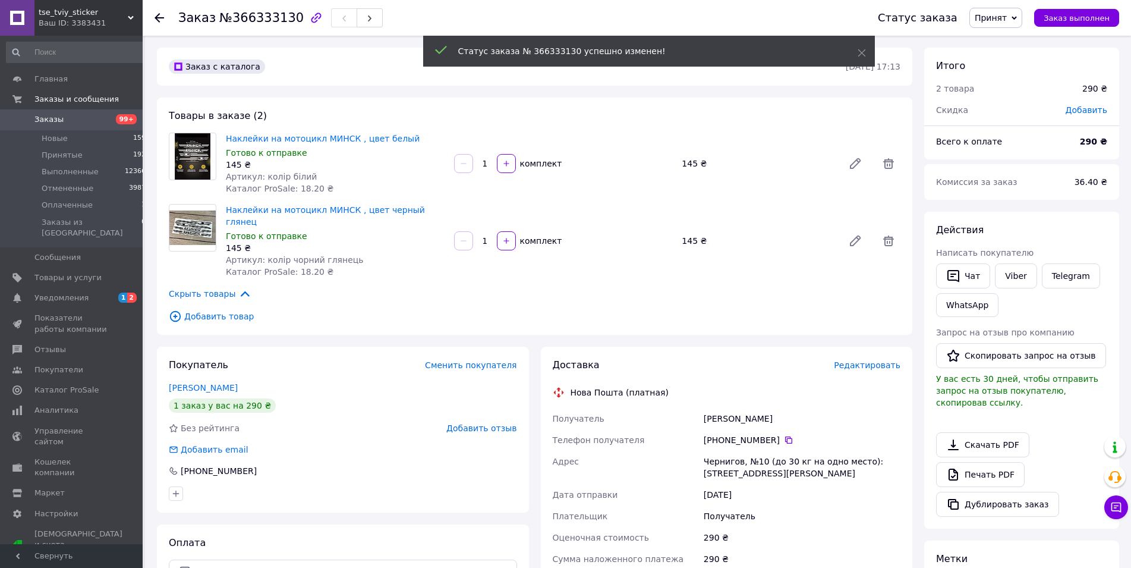
click at [861, 360] on span "Редактировать" at bounding box center [867, 365] width 67 height 10
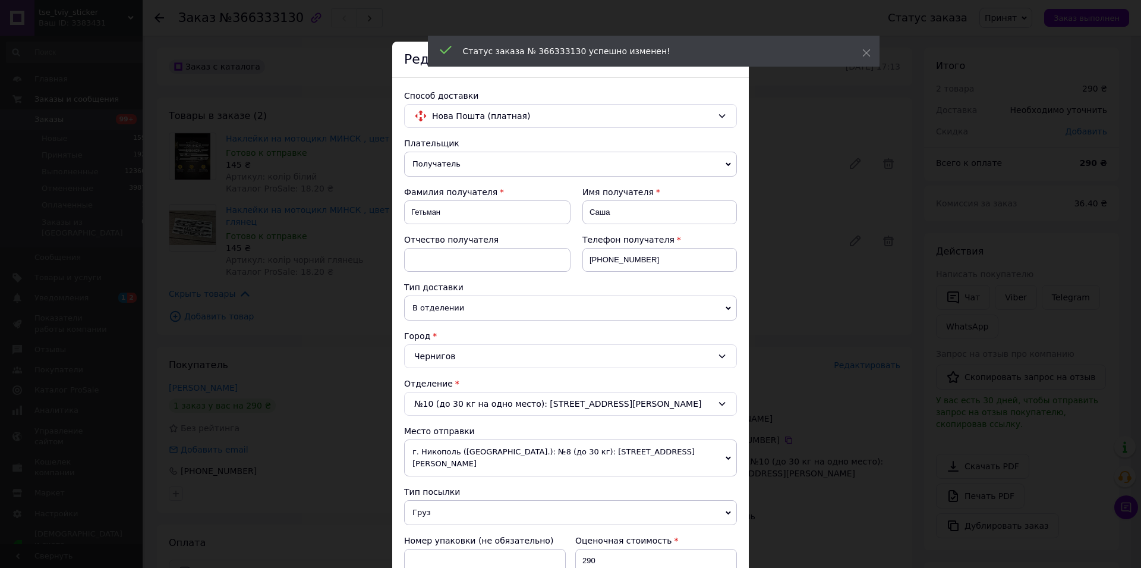
drag, startPoint x: 602, startPoint y: 393, endPoint x: 579, endPoint y: 395, distance: 23.3
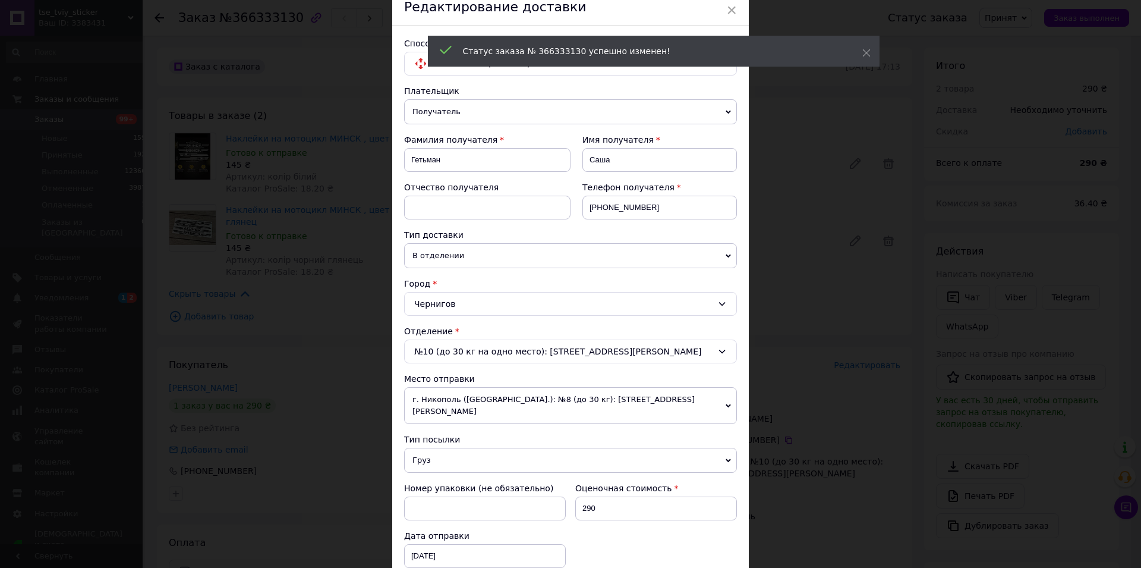
scroll to position [68, 0]
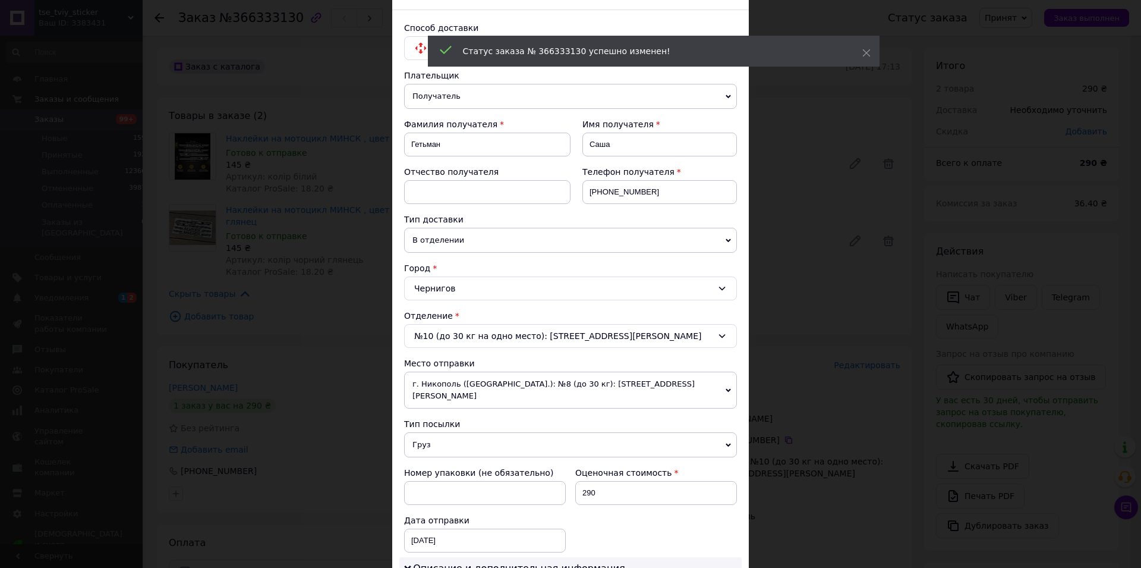
click at [492, 432] on span "Груз" at bounding box center [570, 444] width 333 height 25
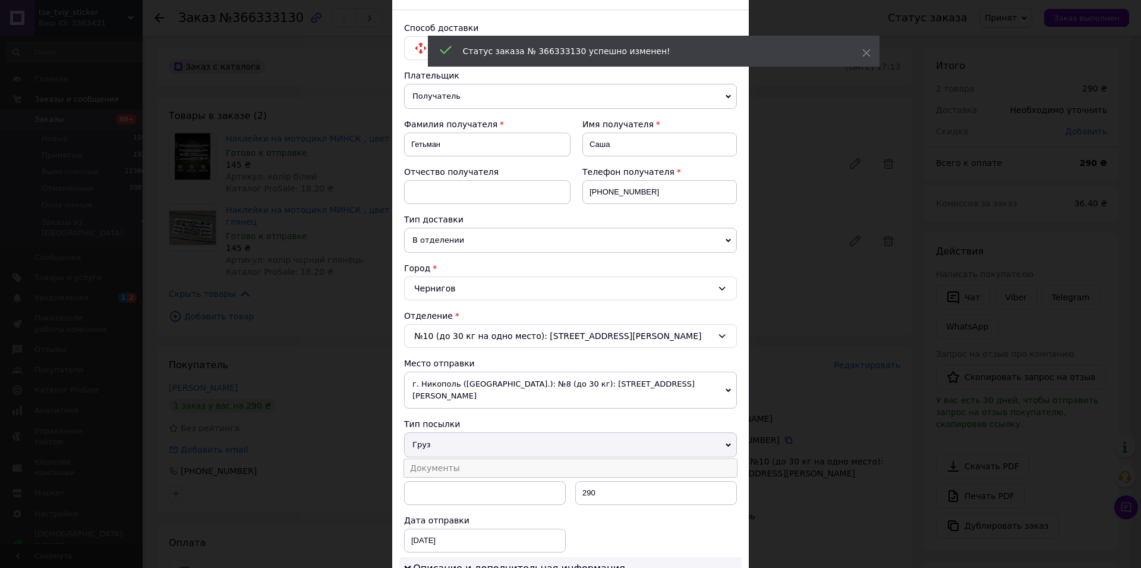
click at [484, 459] on li "Документы" at bounding box center [570, 468] width 333 height 18
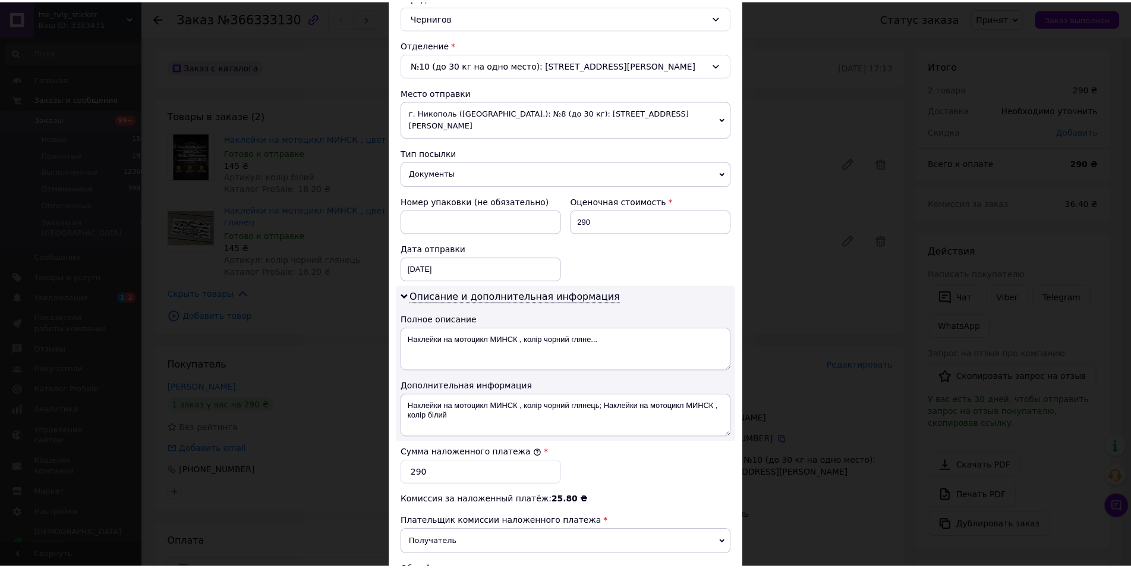
scroll to position [505, 0]
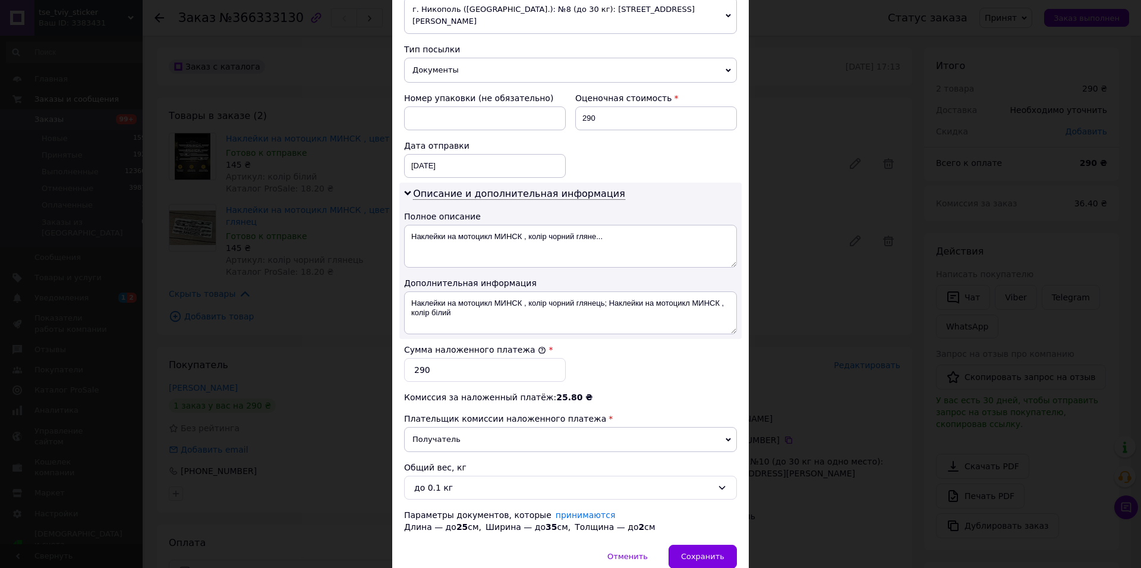
drag, startPoint x: 484, startPoint y: 455, endPoint x: 606, endPoint y: 460, distance: 121.4
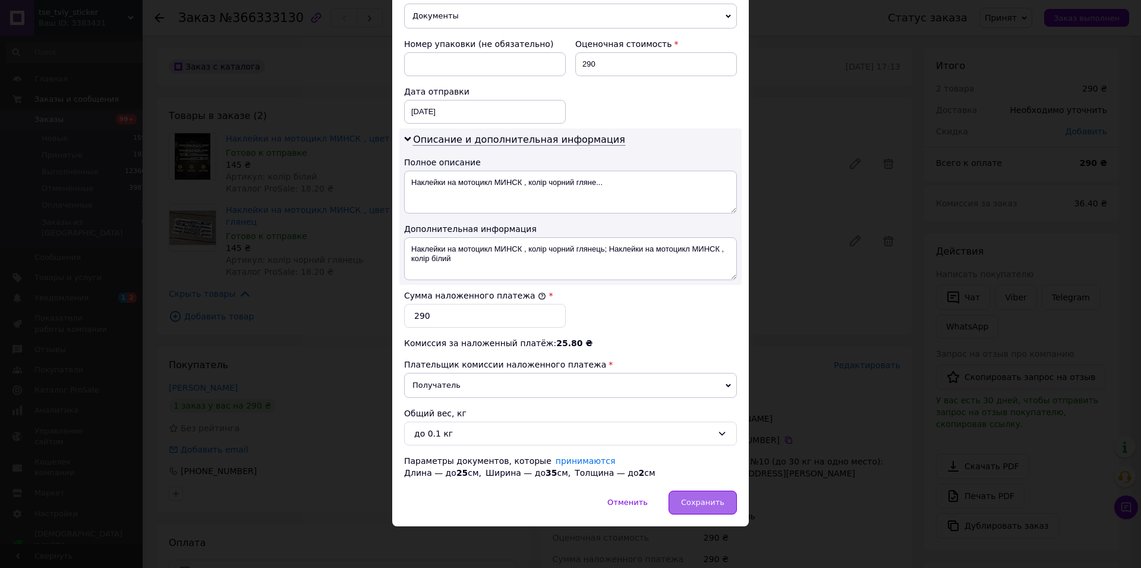
click at [712, 503] on span "Сохранить" at bounding box center [702, 502] width 43 height 9
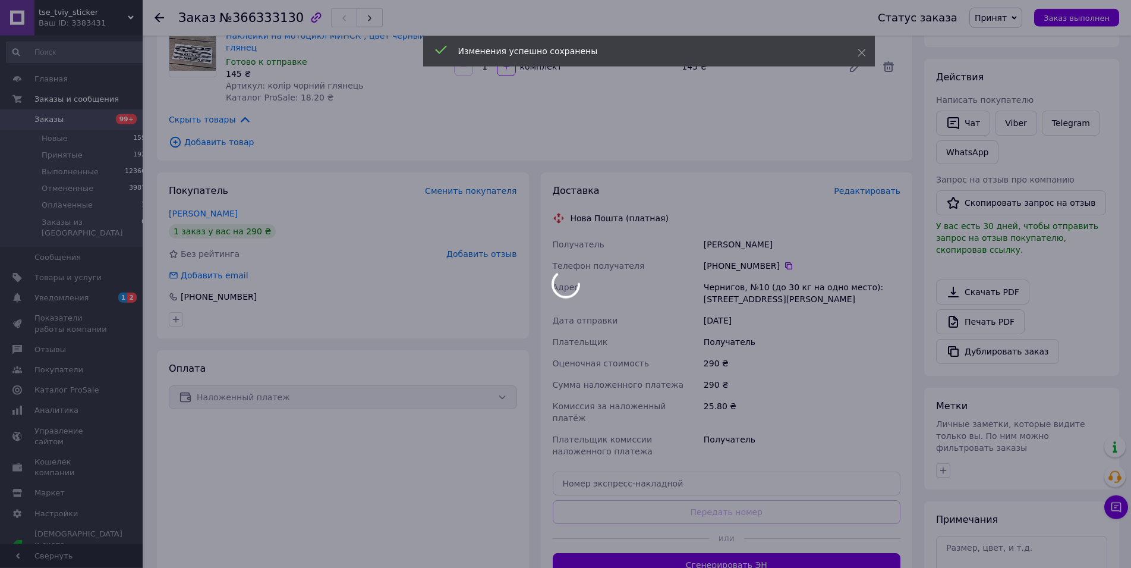
scroll to position [182, 0]
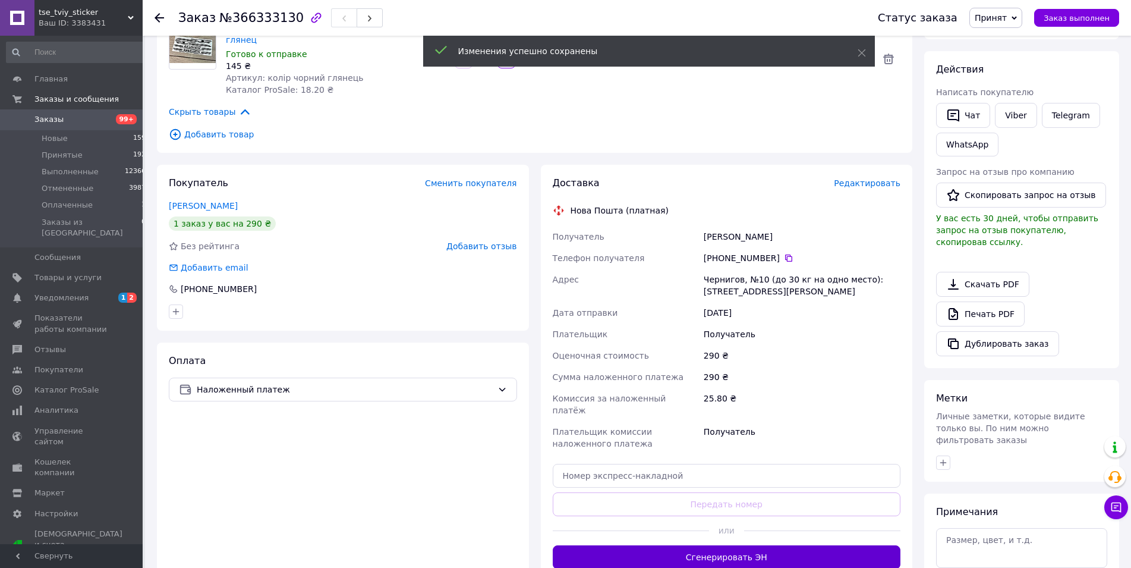
click at [709, 545] on button "Сгенерировать ЭН" at bounding box center [727, 557] width 348 height 24
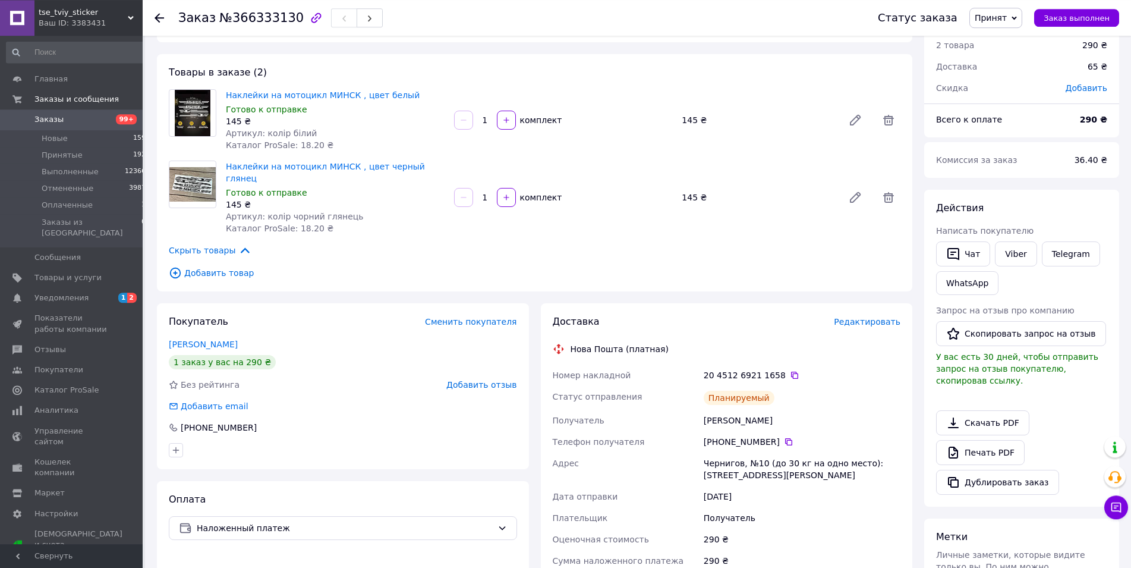
scroll to position [0, 0]
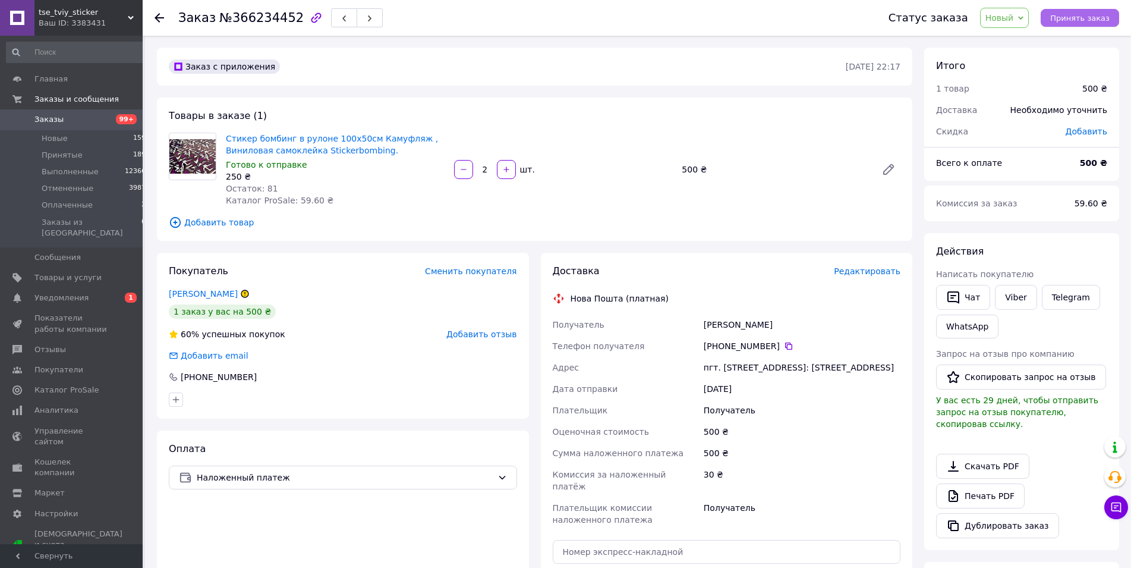
click at [1074, 12] on button "Принять заказ" at bounding box center [1080, 18] width 78 height 18
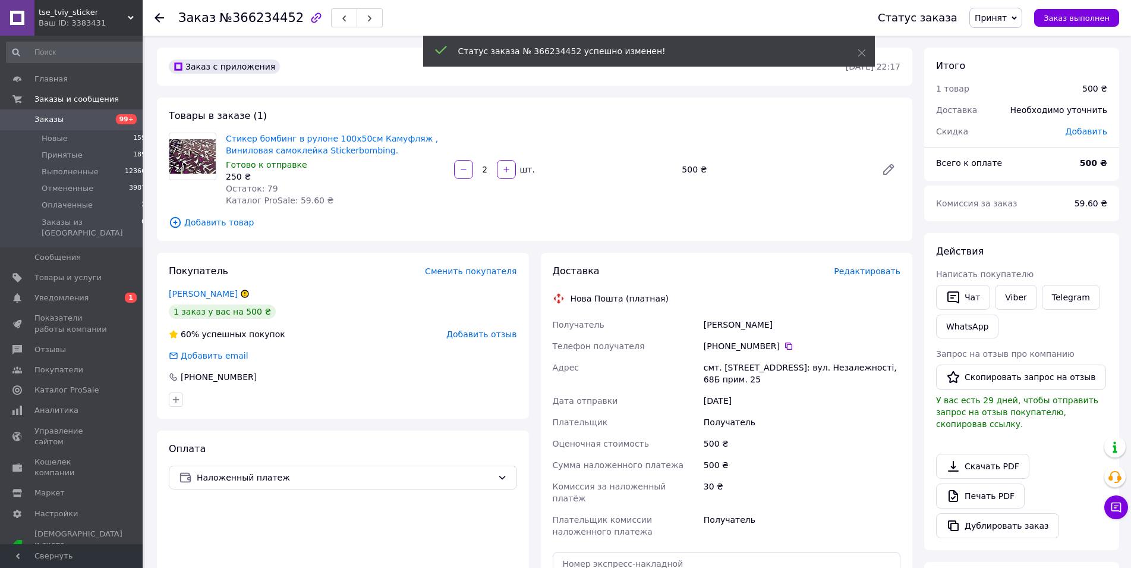
click at [865, 270] on span "Редактировать" at bounding box center [867, 271] width 67 height 10
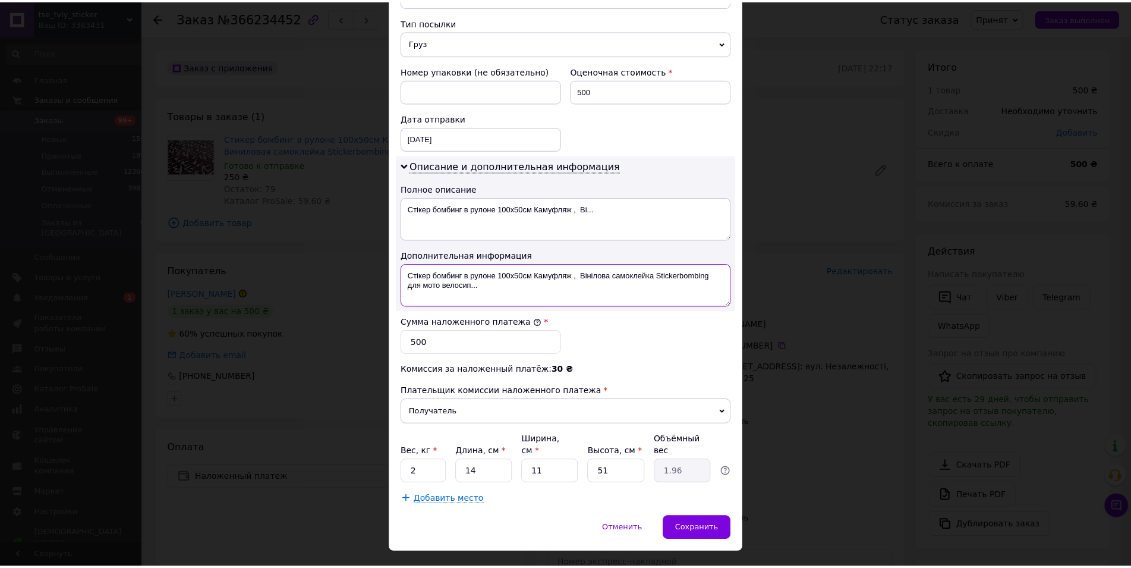
scroll to position [493, 0]
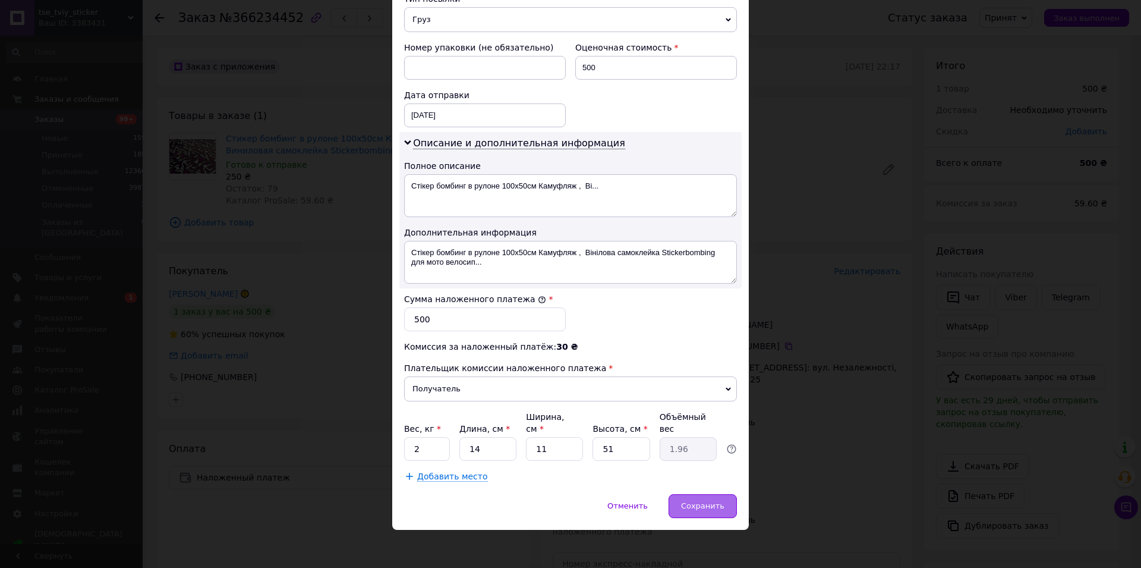
click at [691, 501] on span "Сохранить" at bounding box center [702, 505] width 43 height 9
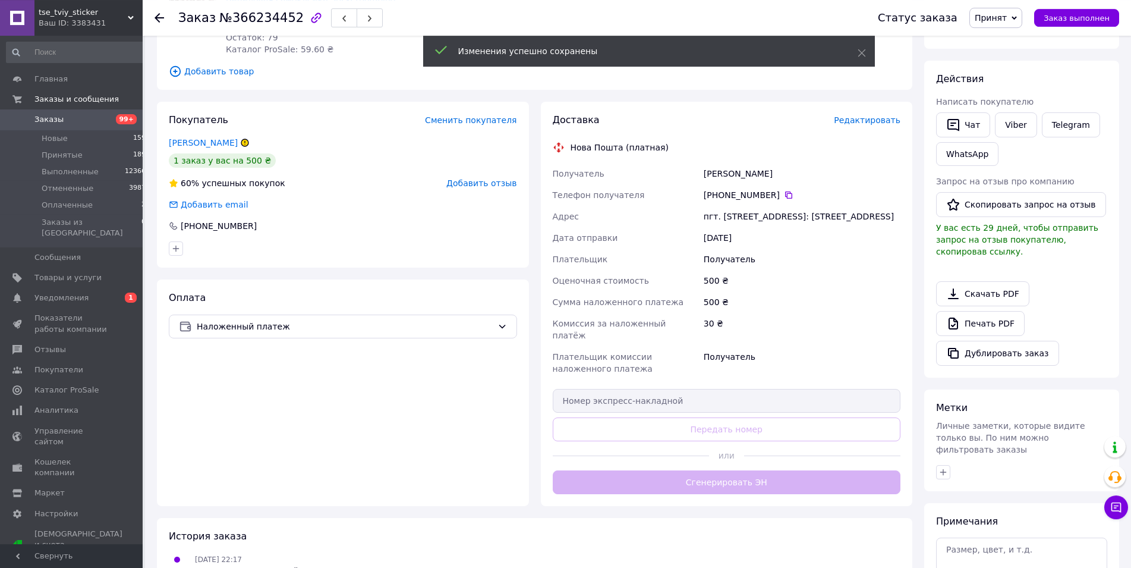
scroll to position [243, 0]
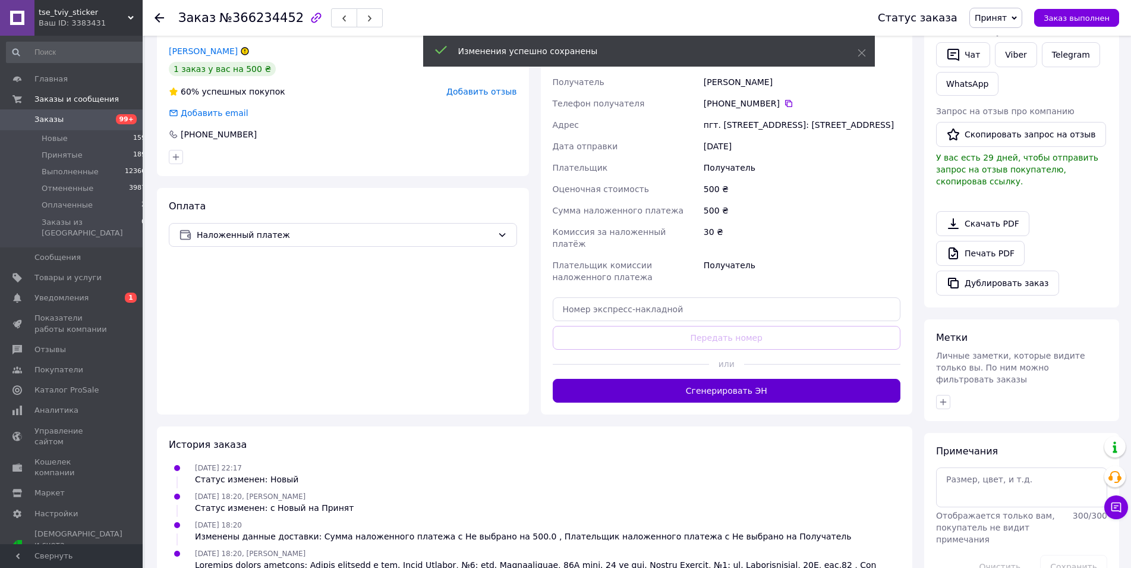
click at [698, 391] on button "Сгенерировать ЭН" at bounding box center [727, 391] width 348 height 24
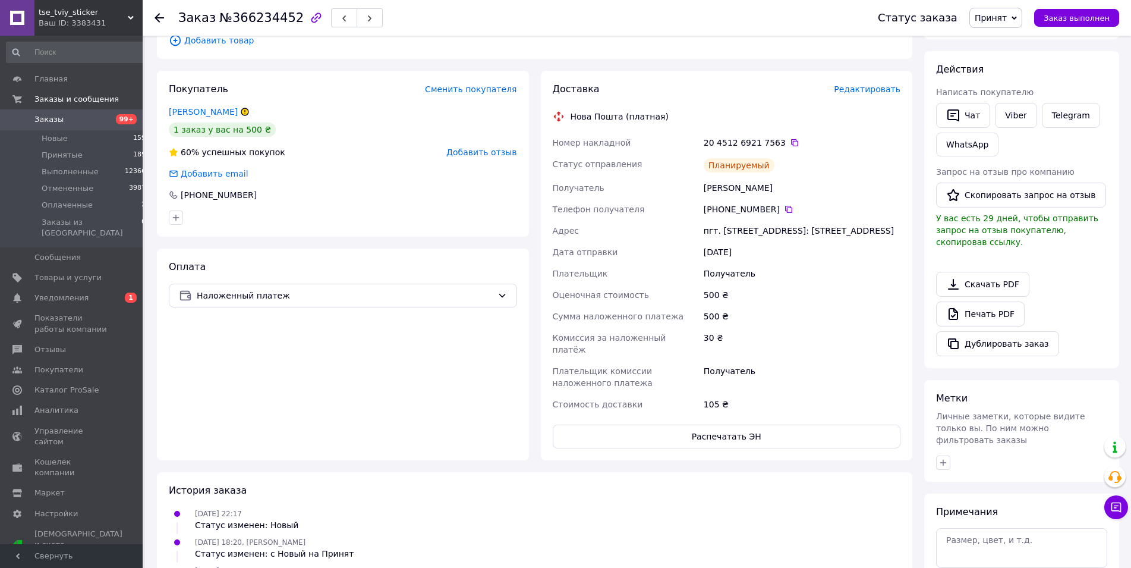
scroll to position [0, 0]
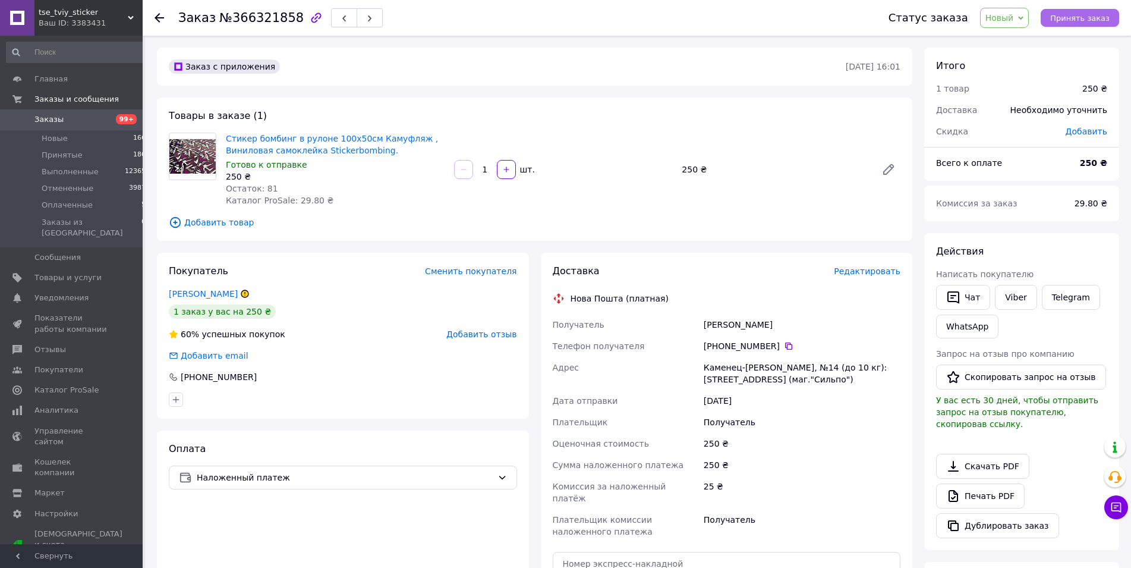
click at [1074, 16] on span "Принять заказ" at bounding box center [1079, 18] width 59 height 9
click at [863, 271] on span "Редактировать" at bounding box center [867, 271] width 67 height 10
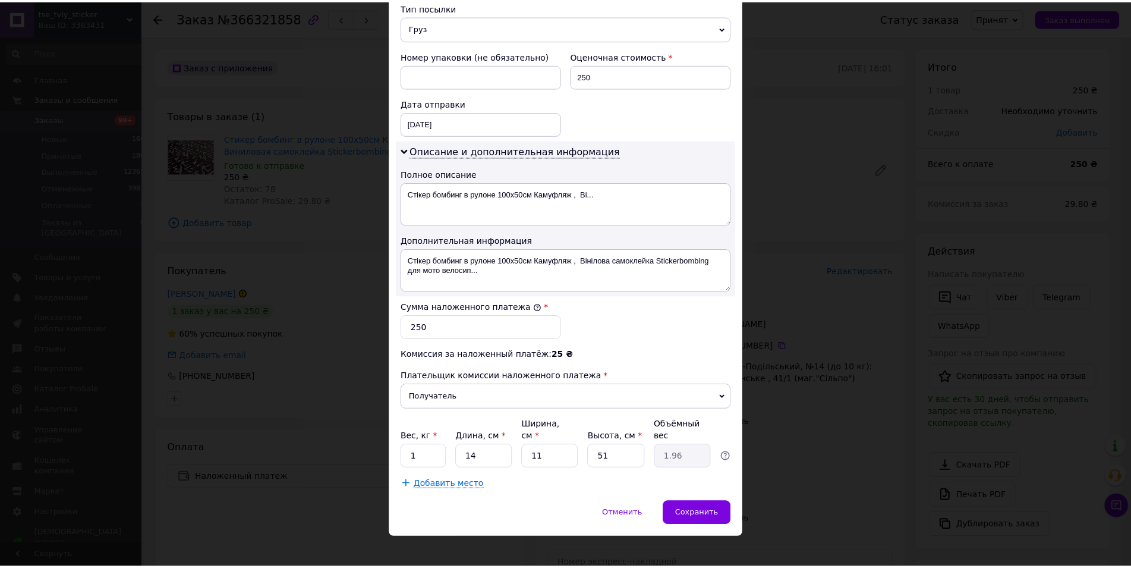
scroll to position [493, 0]
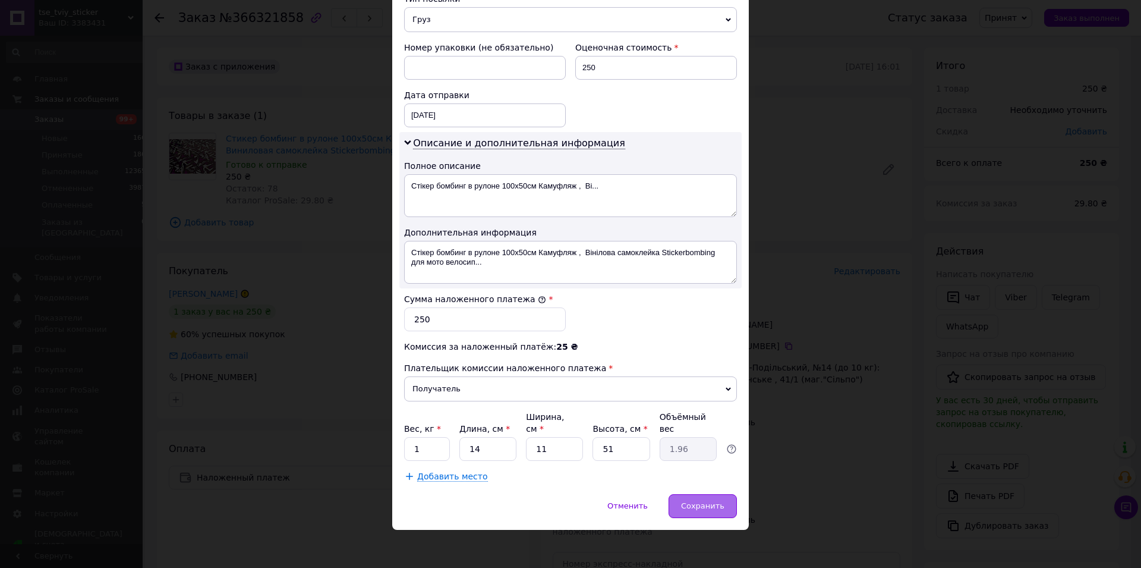
click at [698, 505] on span "Сохранить" at bounding box center [702, 505] width 43 height 9
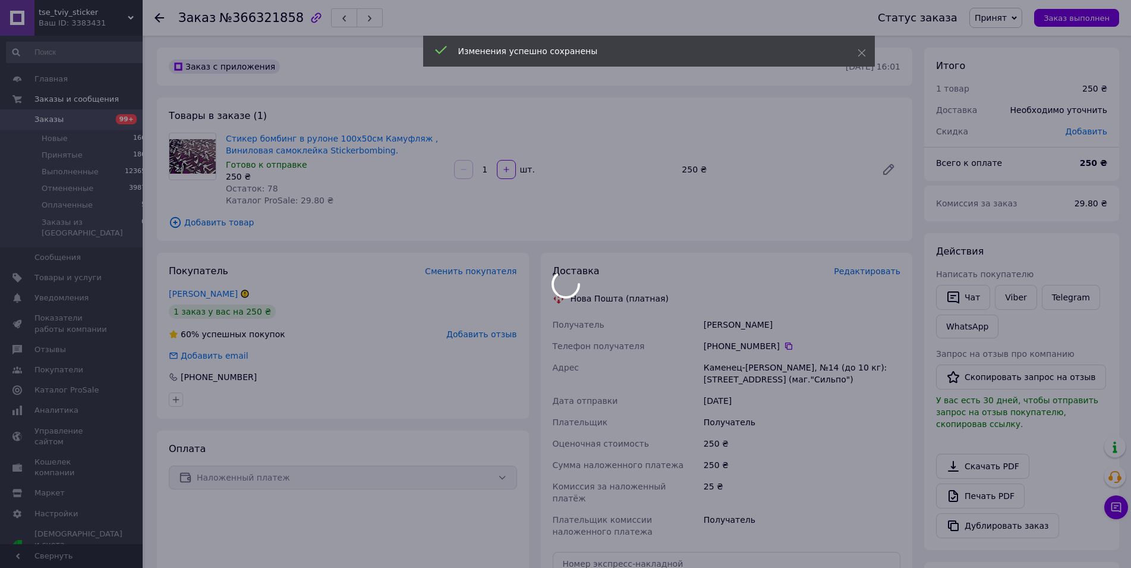
scroll to position [182, 0]
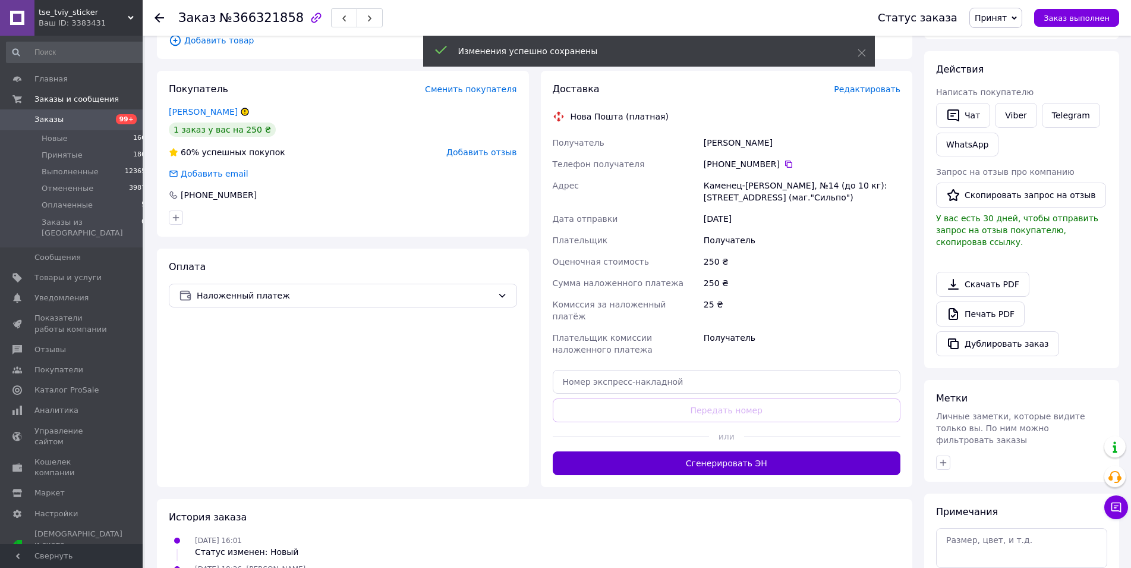
click at [688, 453] on button "Сгенерировать ЭН" at bounding box center [727, 463] width 348 height 24
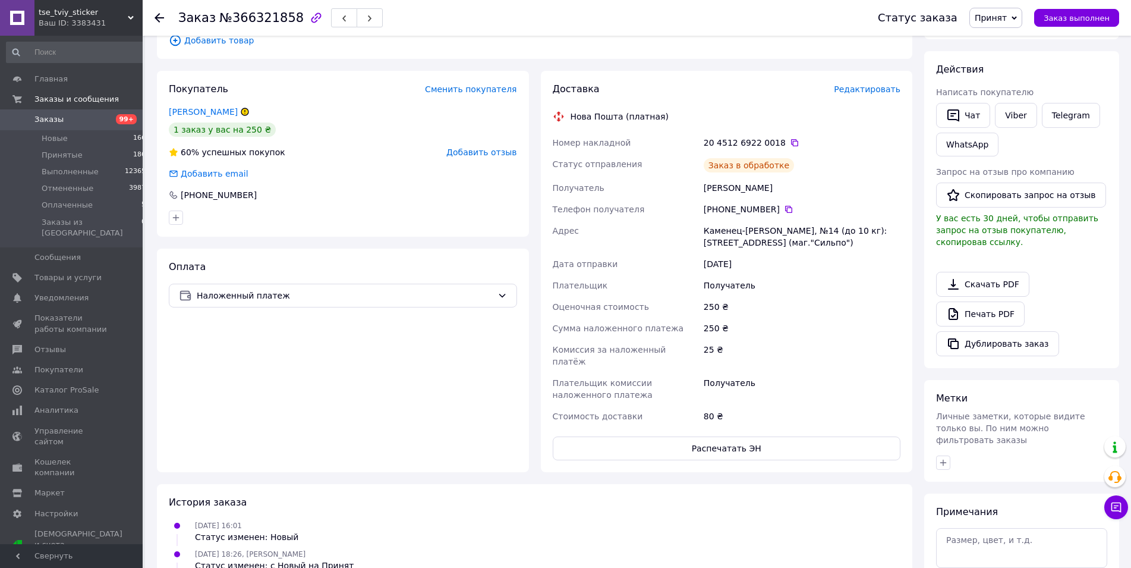
scroll to position [0, 0]
